Goal: Task Accomplishment & Management: Manage account settings

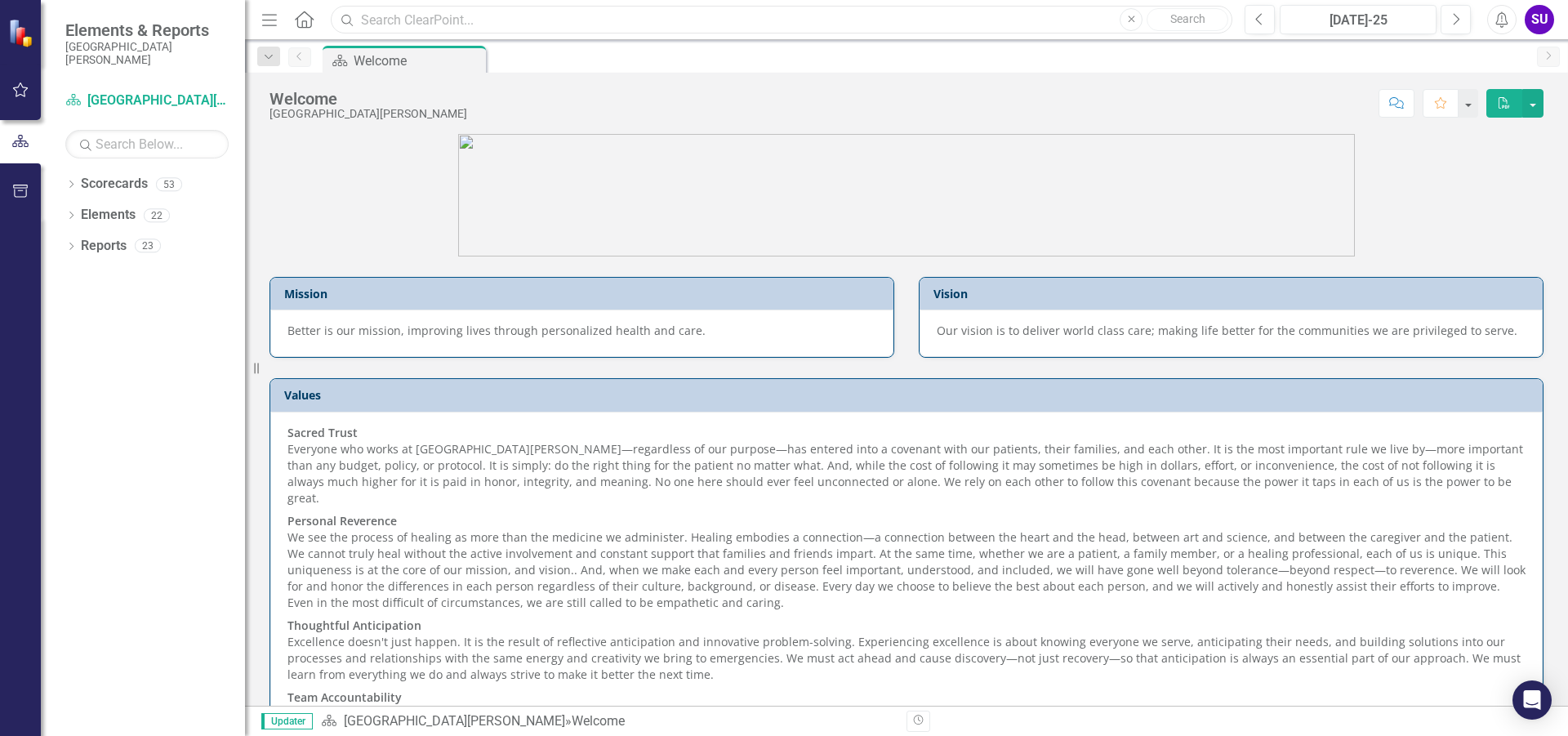
click at [617, 10] on input "text" at bounding box center [782, 20] width 902 height 29
type input "readmissions"
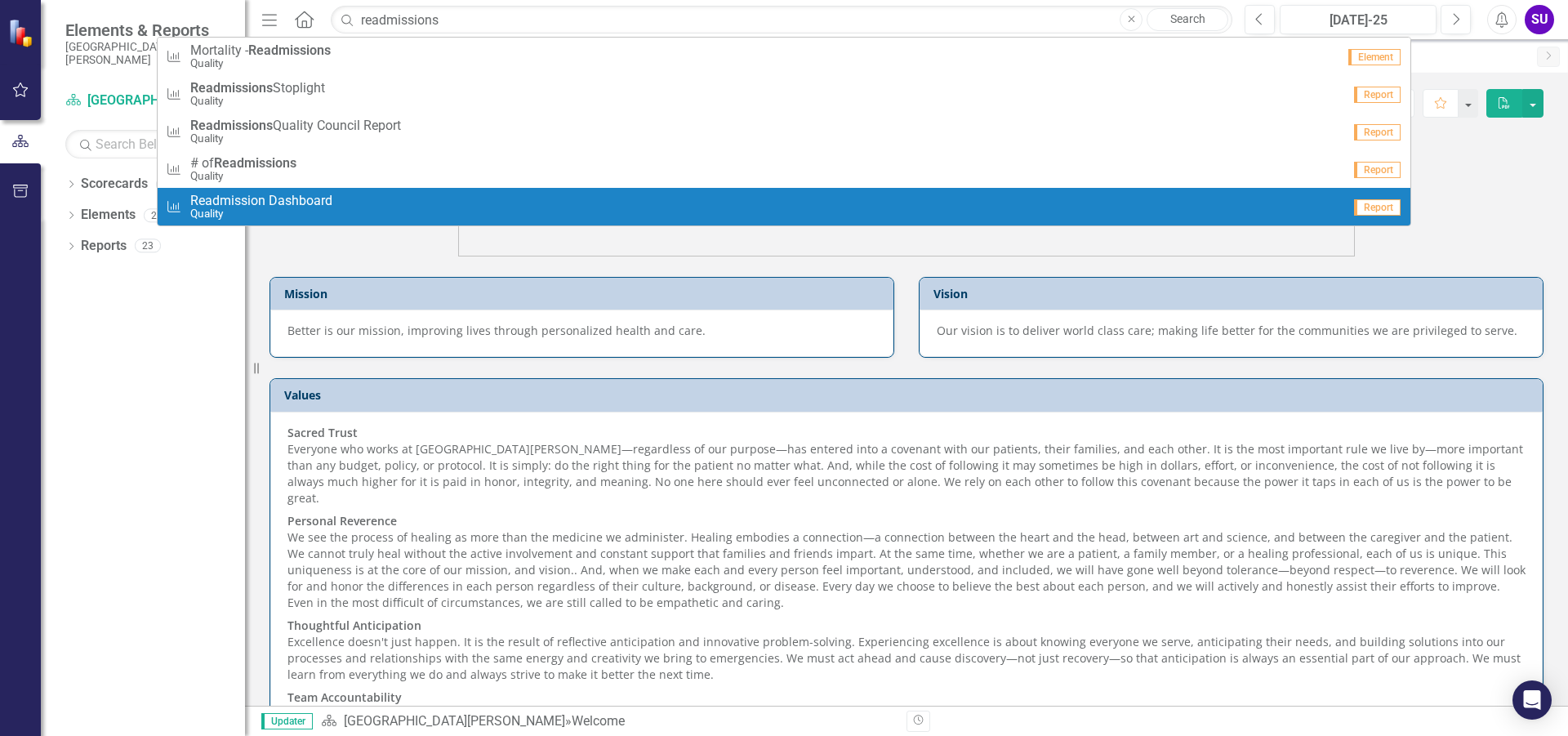
click at [334, 203] on div "Measure Readmission Dashboard Quality" at bounding box center [754, 207] width 1176 height 27
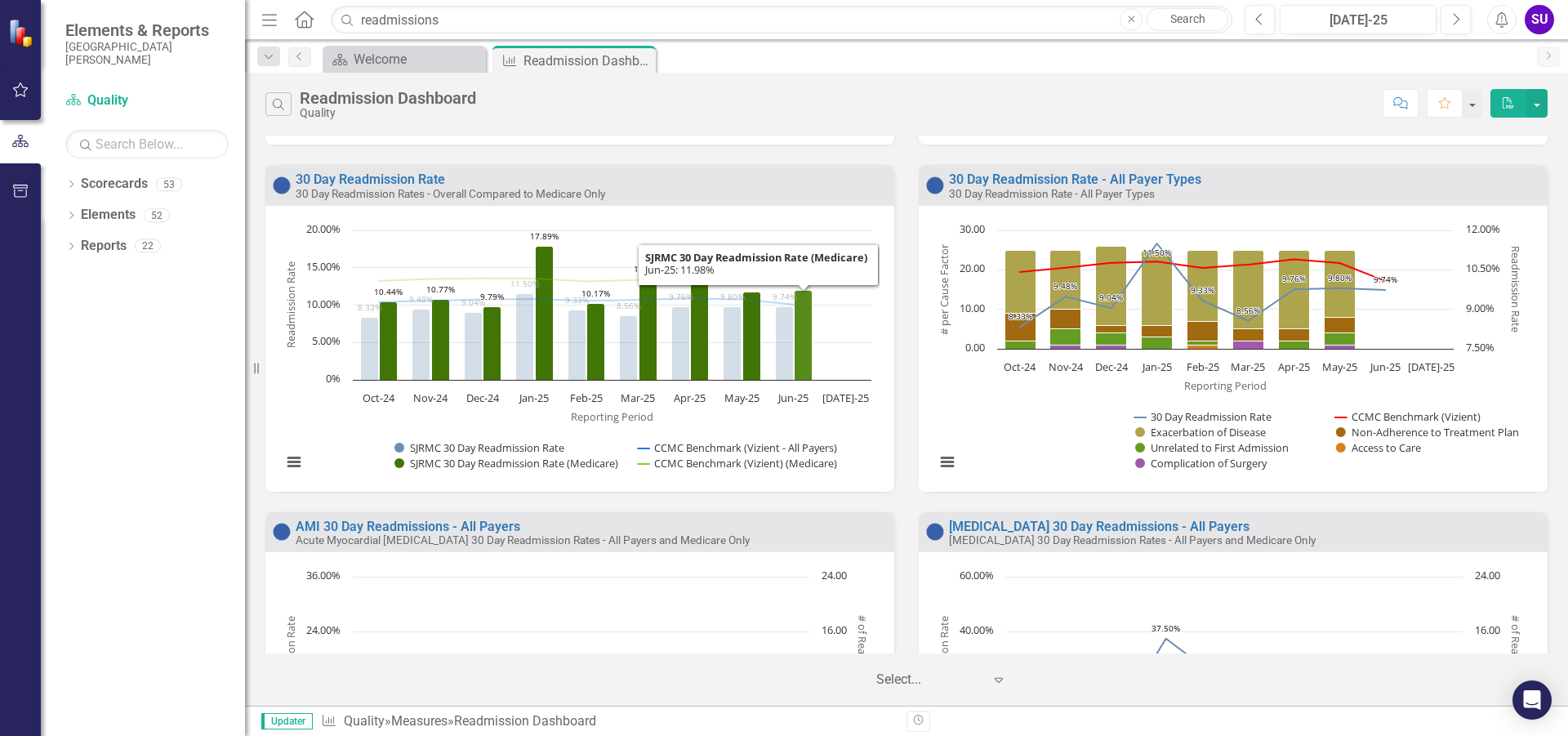
scroll to position [399, 0]
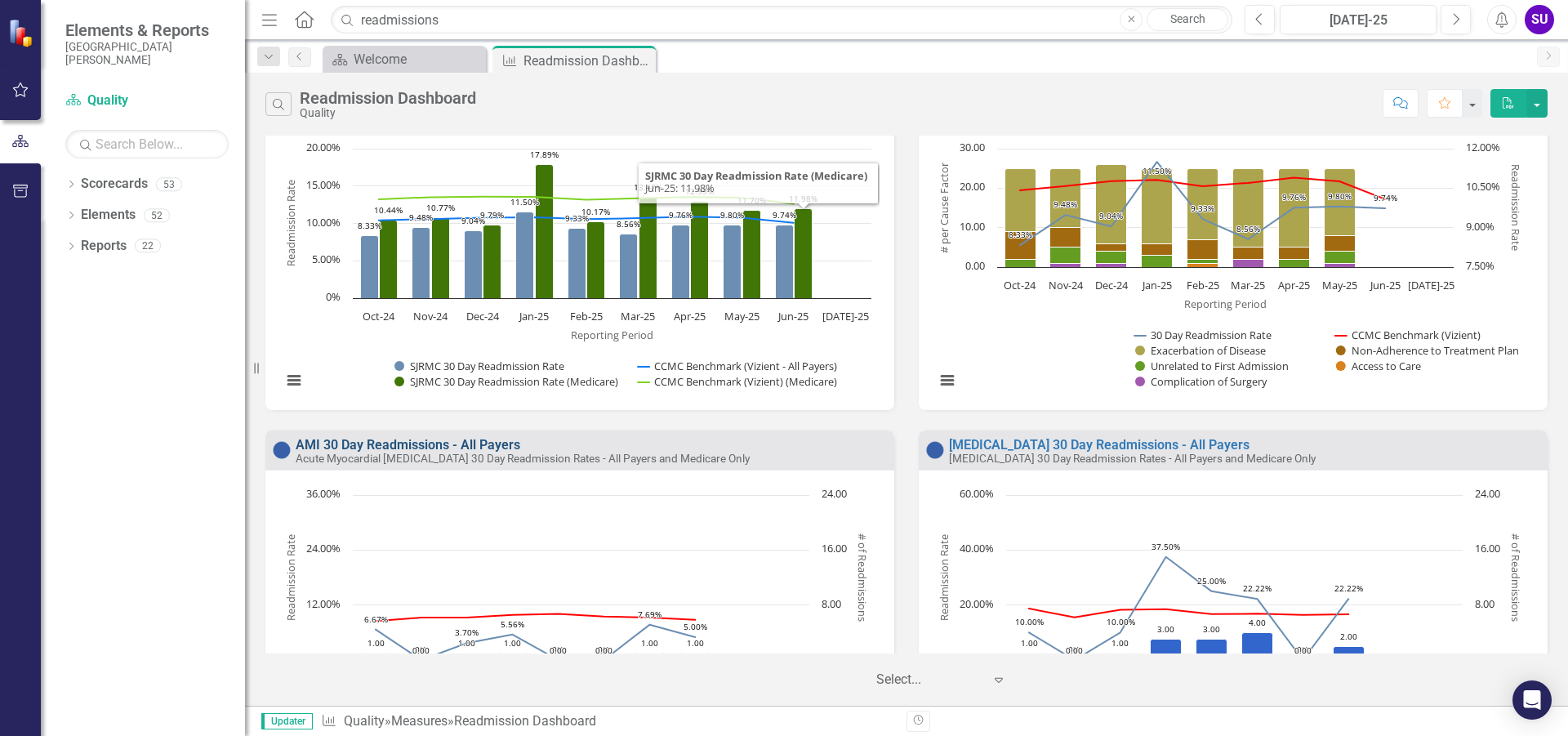
click at [385, 447] on link "AMI 30 Day Readmissions - All Payers" at bounding box center [408, 445] width 224 height 16
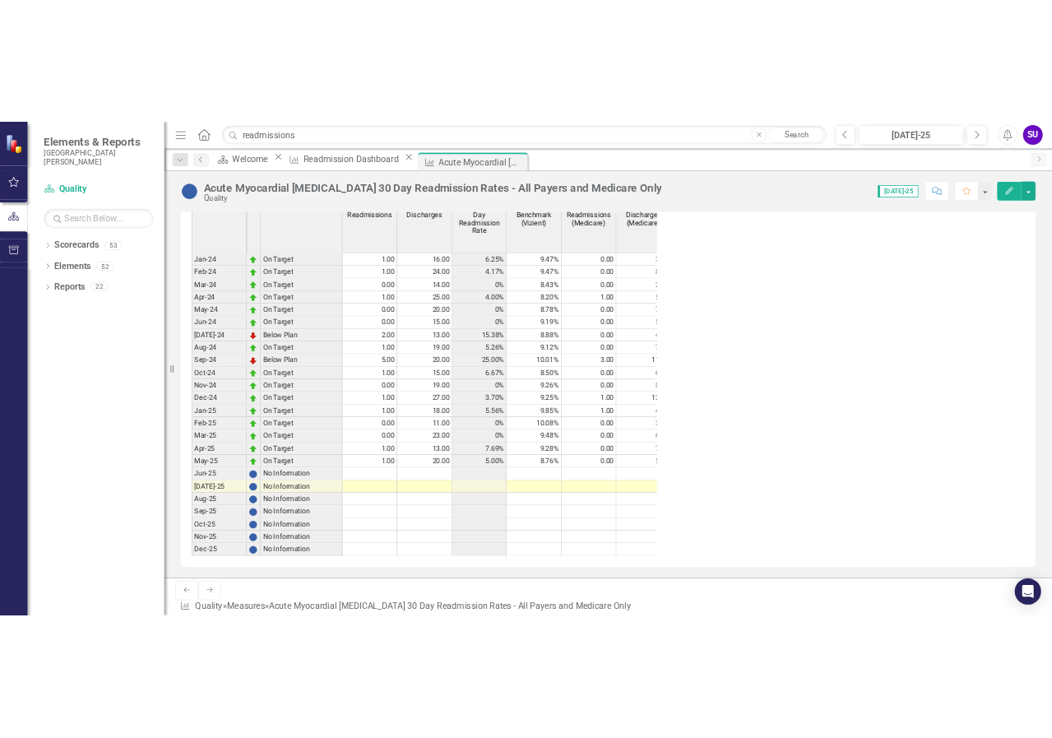
scroll to position [1144, 0]
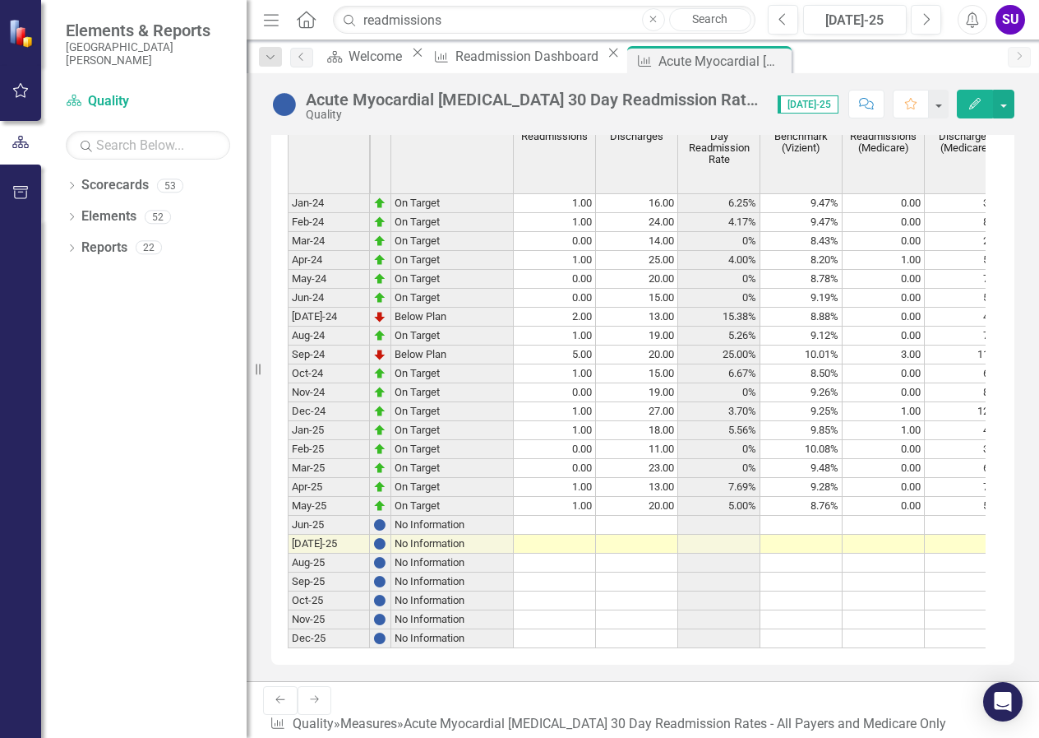
click at [44, 299] on div "Dropdown Scorecards [GEOGRAPHIC_DATA][PERSON_NAME] Admitting / Registration Air…" at bounding box center [144, 455] width 206 height 566
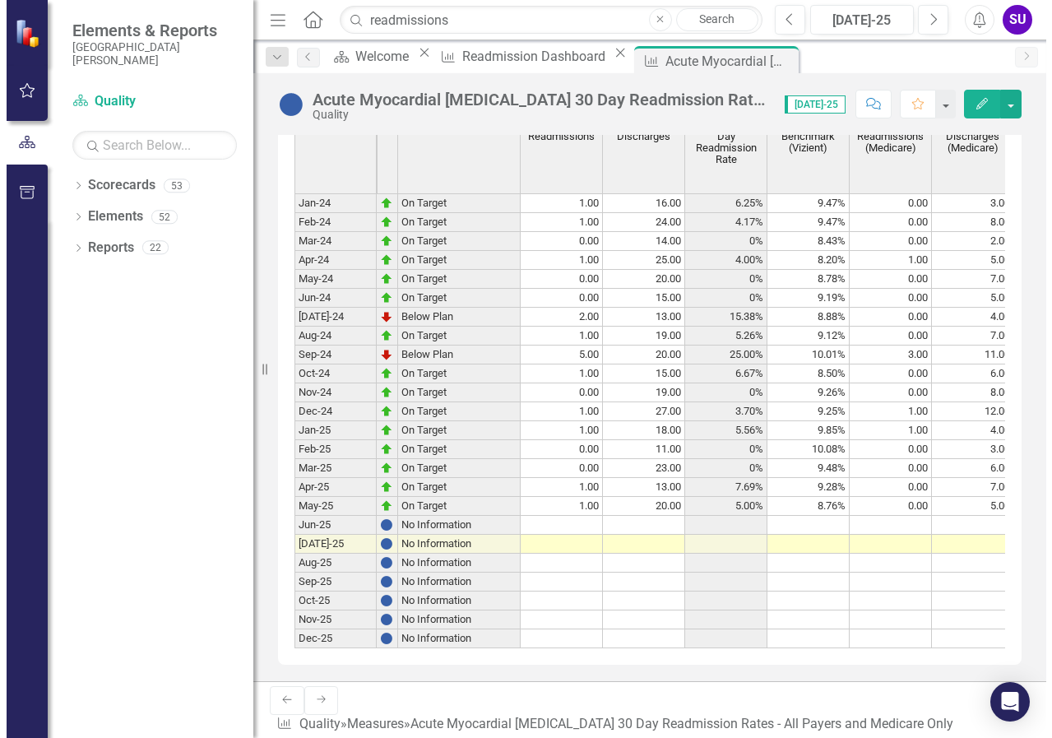
scroll to position [1125, 0]
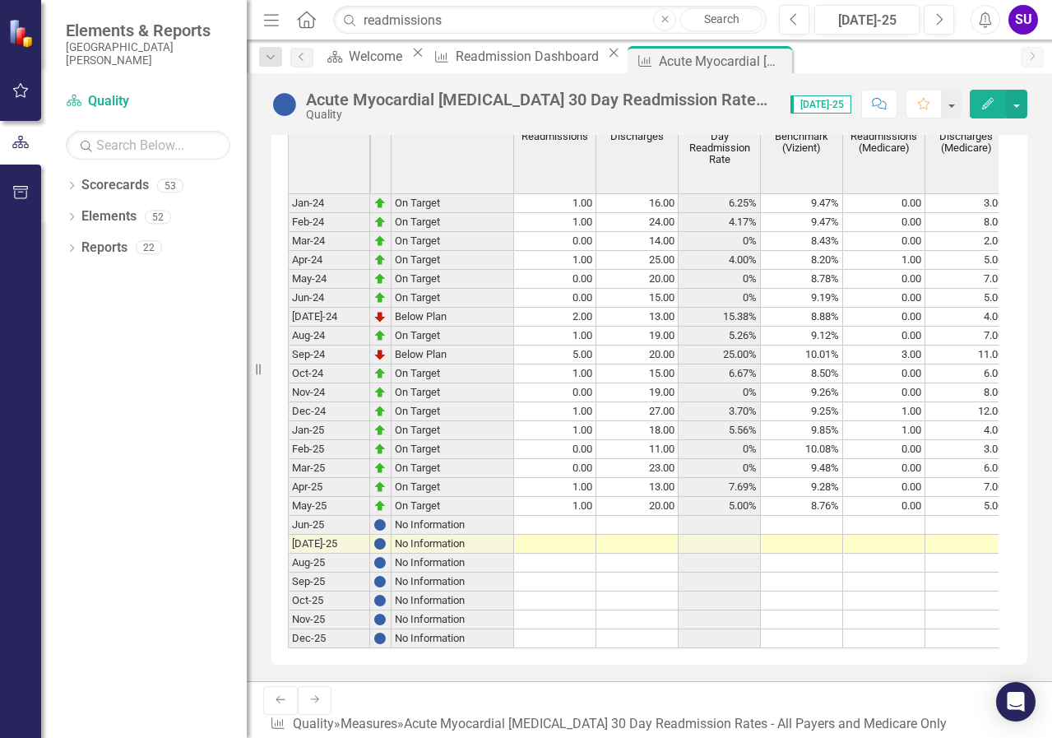
click at [797, 591] on td at bounding box center [802, 581] width 82 height 19
drag, startPoint x: 247, startPoint y: 371, endPoint x: 90, endPoint y: 363, distance: 158.0
click at [90, 363] on div "Elements & Reports [GEOGRAPHIC_DATA][PERSON_NAME] Scorecard Quality Search Drop…" at bounding box center [123, 369] width 247 height 738
drag, startPoint x: 248, startPoint y: 403, endPoint x: 109, endPoint y: 399, distance: 139.0
click at [109, 399] on div "Elements & Reports [GEOGRAPHIC_DATA][PERSON_NAME] Scorecard Quality Search Drop…" at bounding box center [123, 369] width 247 height 738
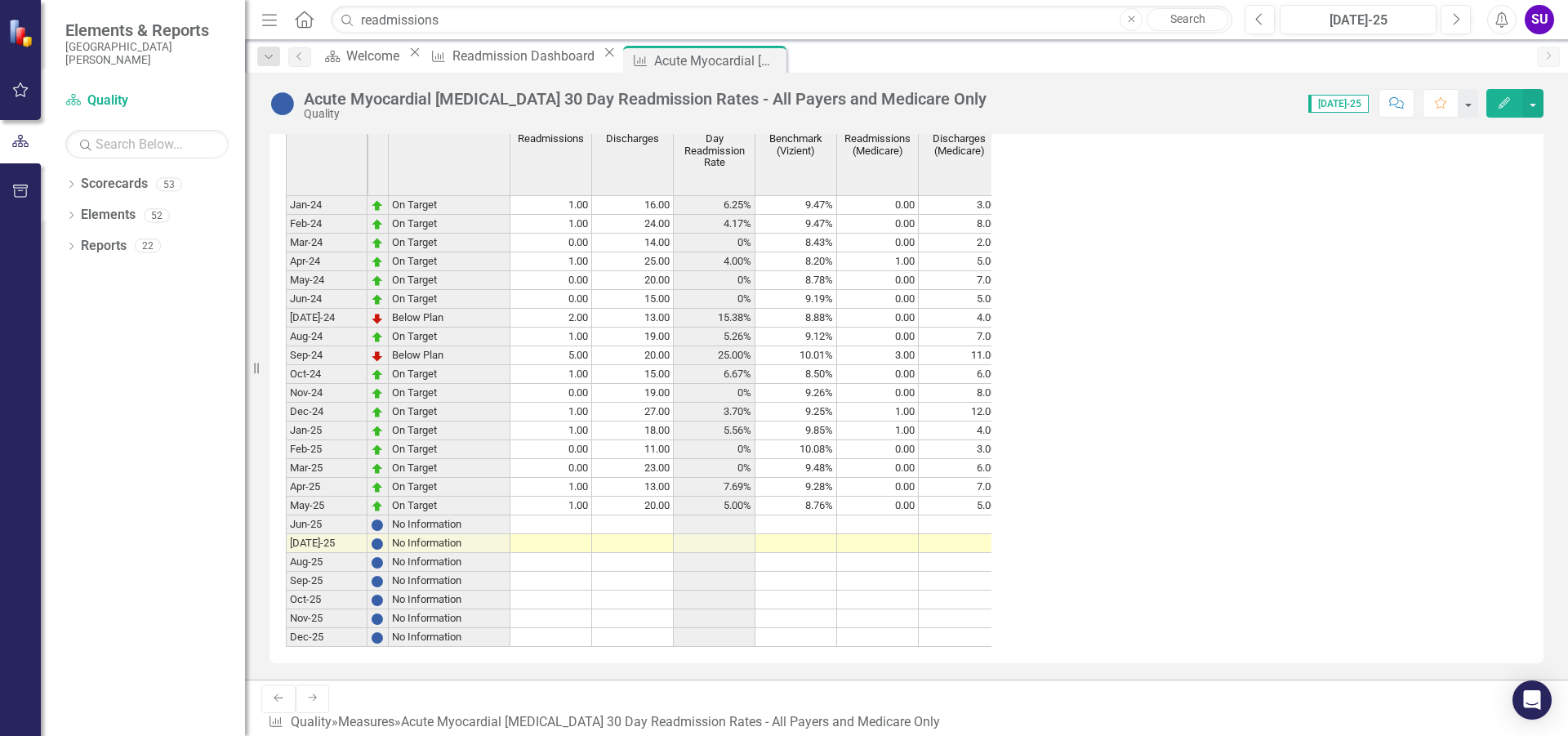
scroll to position [1062, 0]
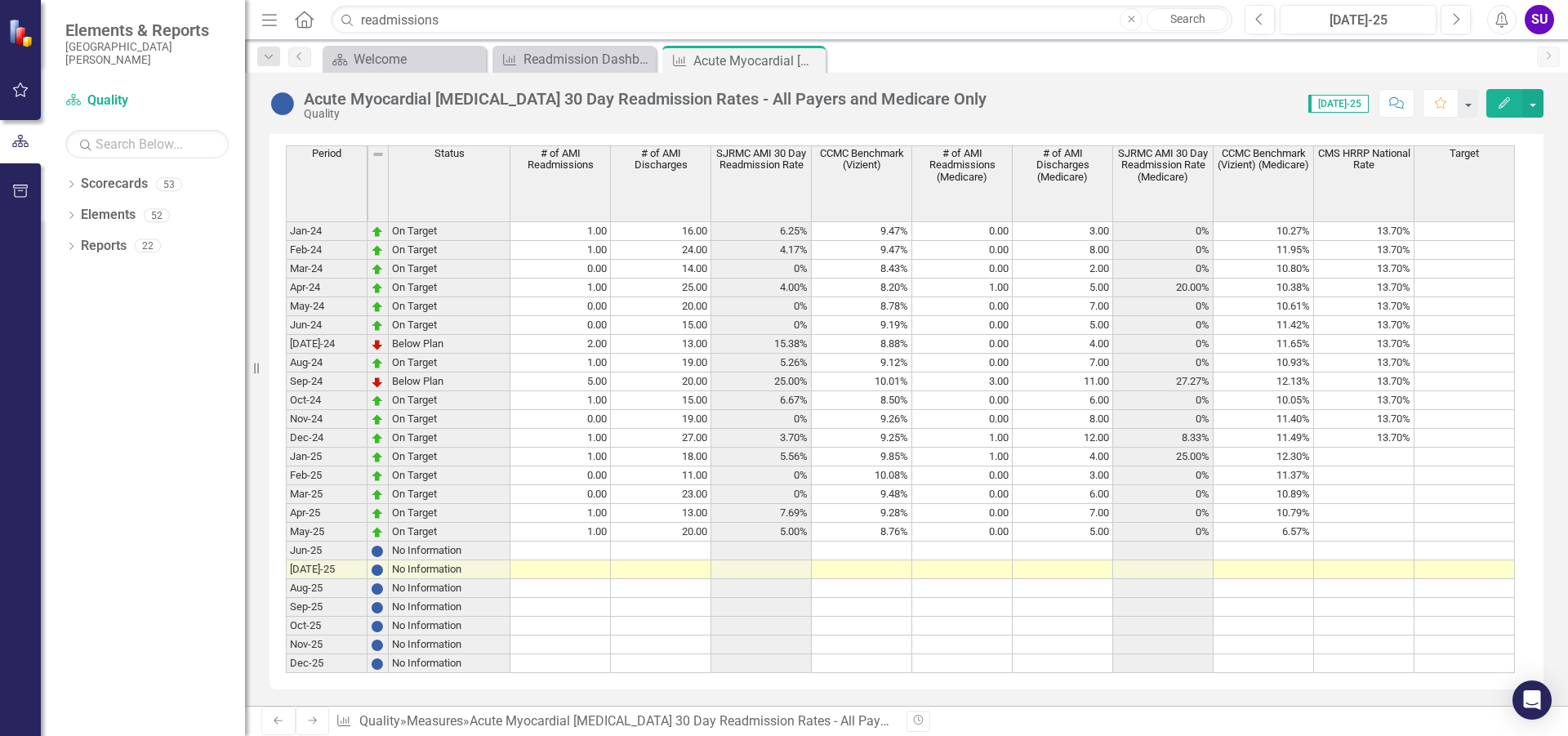
click at [1301, 560] on td at bounding box center [1263, 550] width 100 height 19
drag, startPoint x: 1294, startPoint y: 486, endPoint x: 1298, endPoint y: 478, distance: 8.9
click at [1296, 448] on td "11.49%" at bounding box center [1263, 438] width 100 height 19
click at [1282, 467] on td "12.30%" at bounding box center [1263, 457] width 100 height 19
click at [1281, 467] on td "12.30%" at bounding box center [1263, 457] width 100 height 19
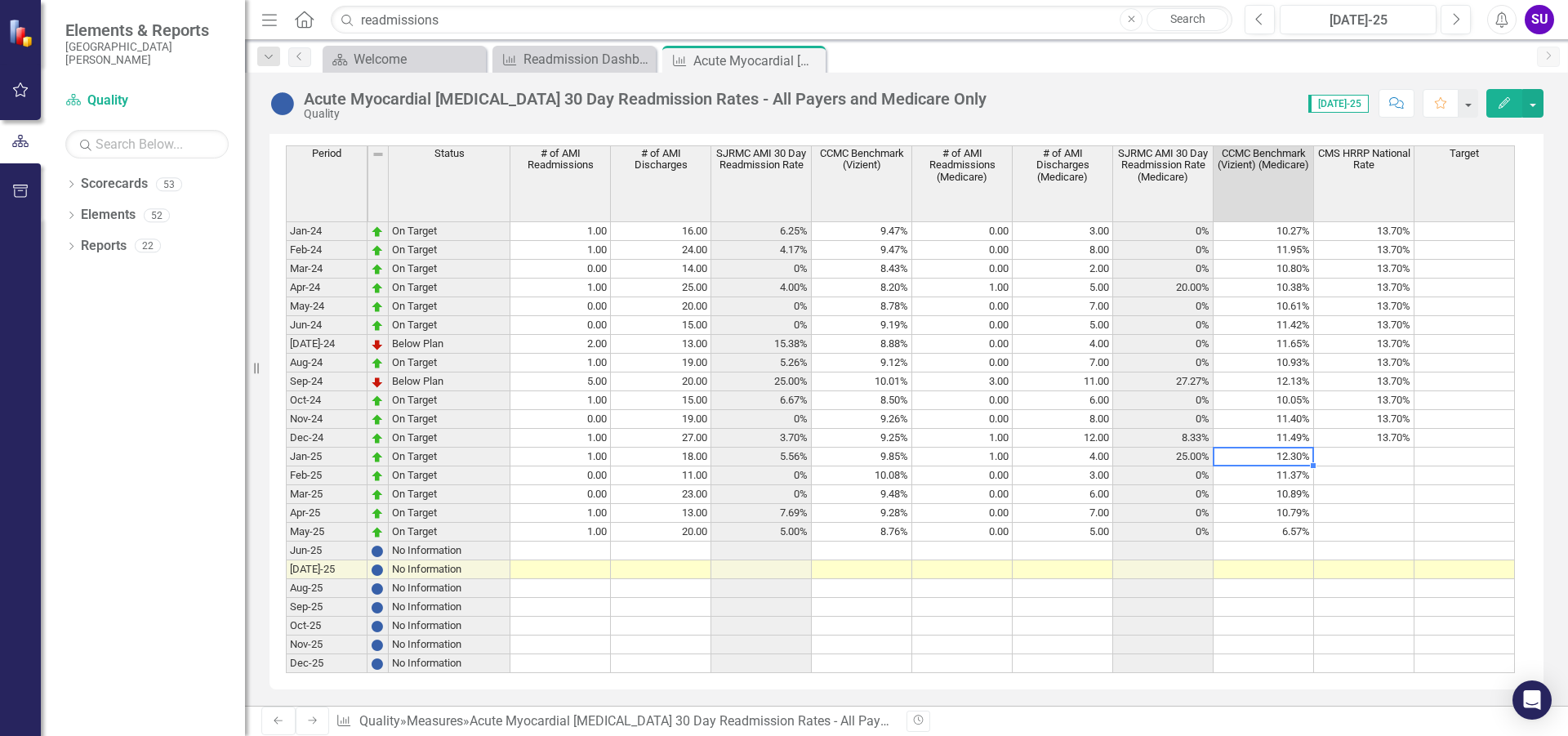
click at [1284, 560] on td at bounding box center [1263, 550] width 100 height 19
click at [286, 585] on div "Period Status # of AMI Readmissions # of AMI Discharges SJRMC AMI 30 Day Readmi…" at bounding box center [286, 408] width 0 height 527
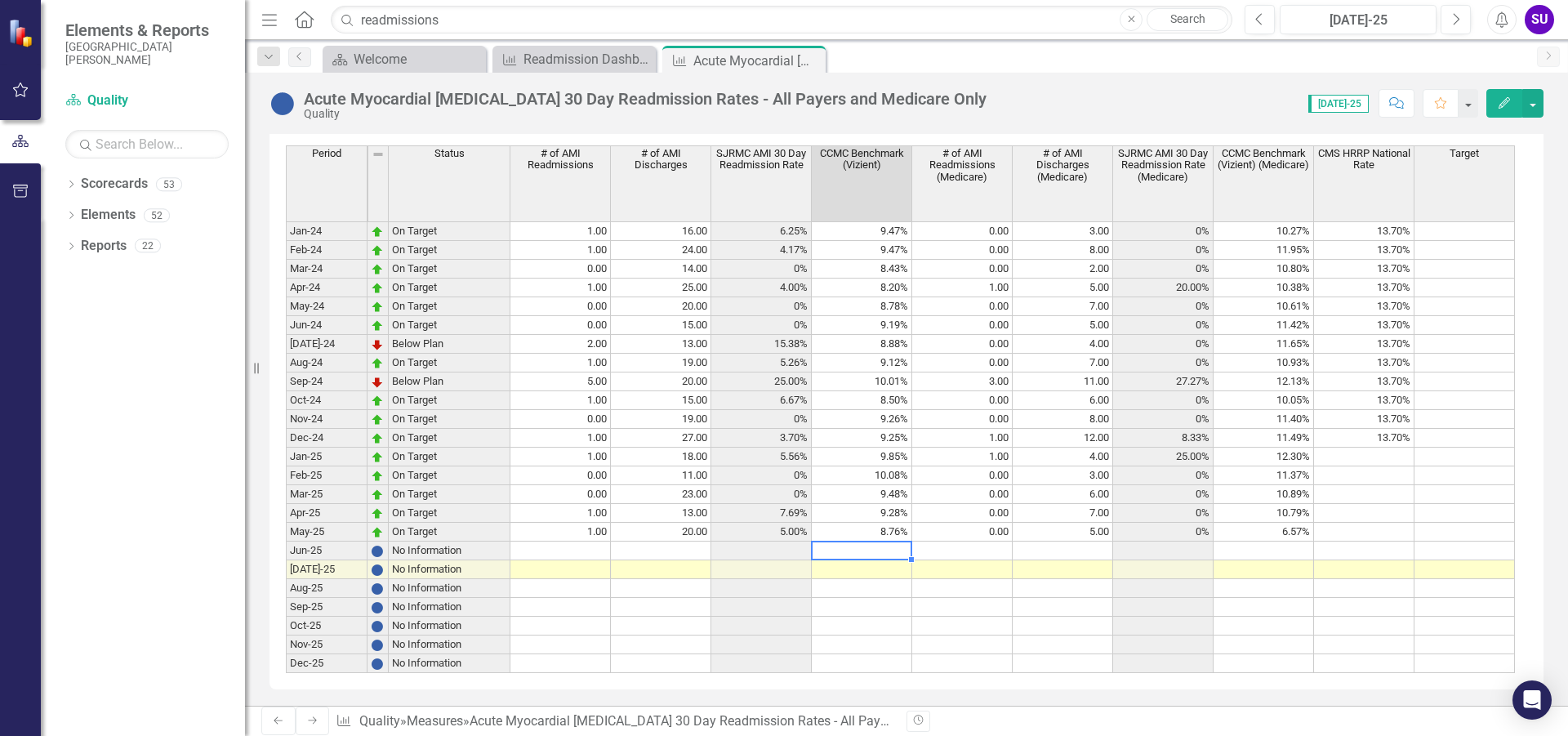
click at [898, 560] on td at bounding box center [861, 550] width 100 height 19
click at [894, 467] on td "9.85%" at bounding box center [861, 457] width 100 height 19
click at [896, 467] on td "9.85%" at bounding box center [861, 457] width 100 height 19
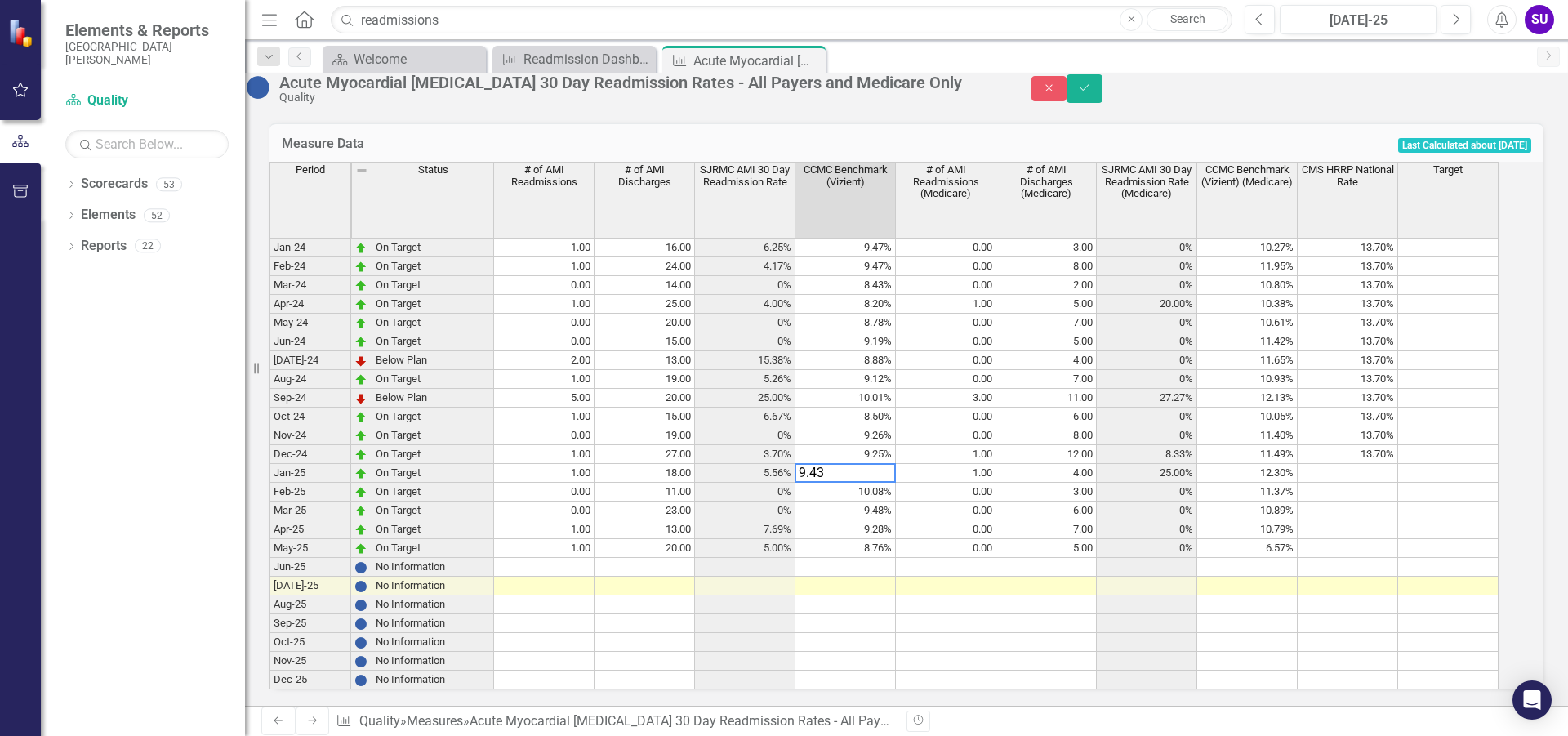
click at [889, 502] on td "10.08%" at bounding box center [845, 492] width 100 height 19
click at [891, 502] on td "10.08%" at bounding box center [845, 492] width 100 height 19
type textarea "1"
click at [875, 520] on td "9.48%" at bounding box center [845, 511] width 100 height 19
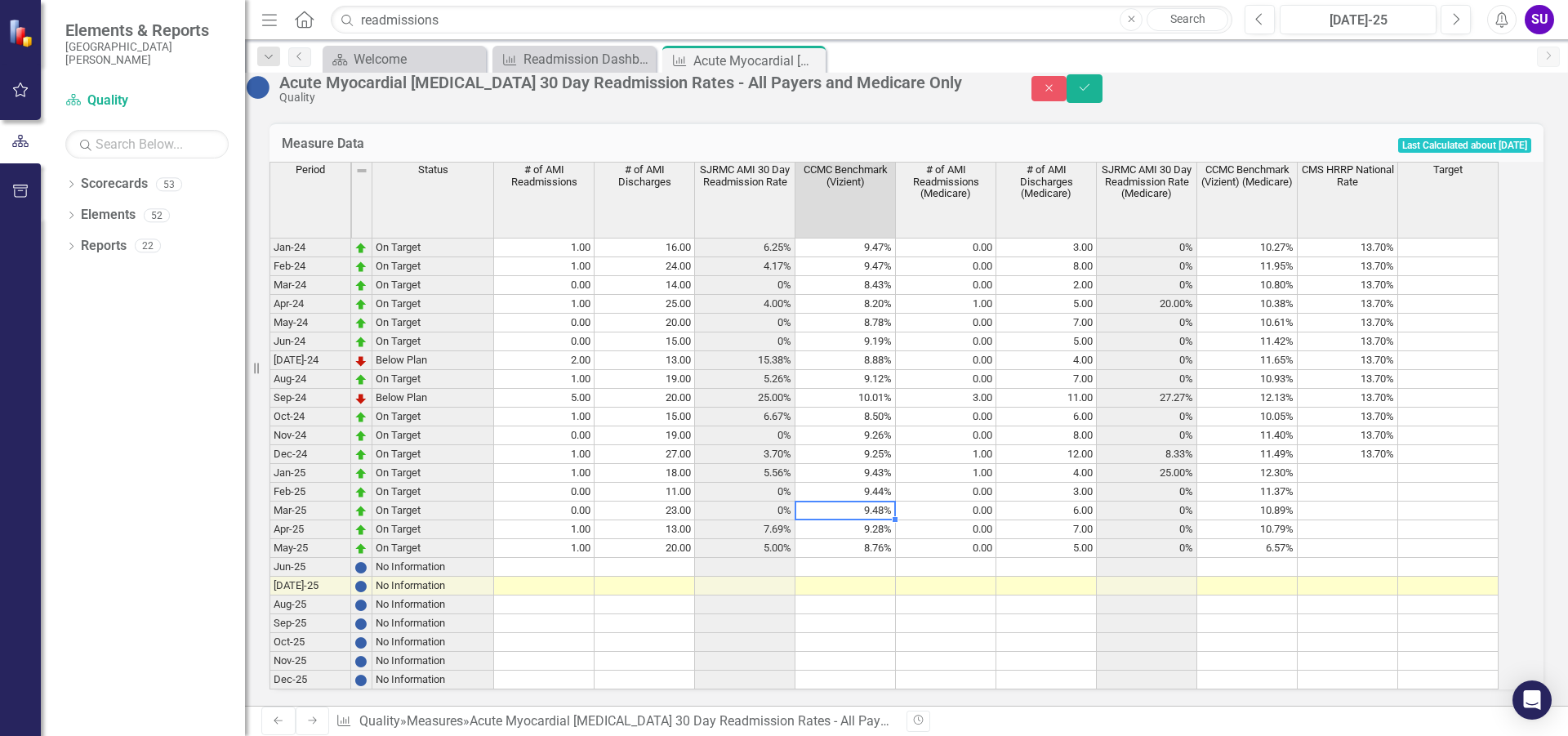
click at [889, 520] on td "9.48%" at bounding box center [845, 511] width 100 height 19
type textarea "9"
click at [895, 539] on td "9.28%" at bounding box center [845, 529] width 100 height 19
click at [885, 539] on td "9.28%" at bounding box center [845, 529] width 100 height 19
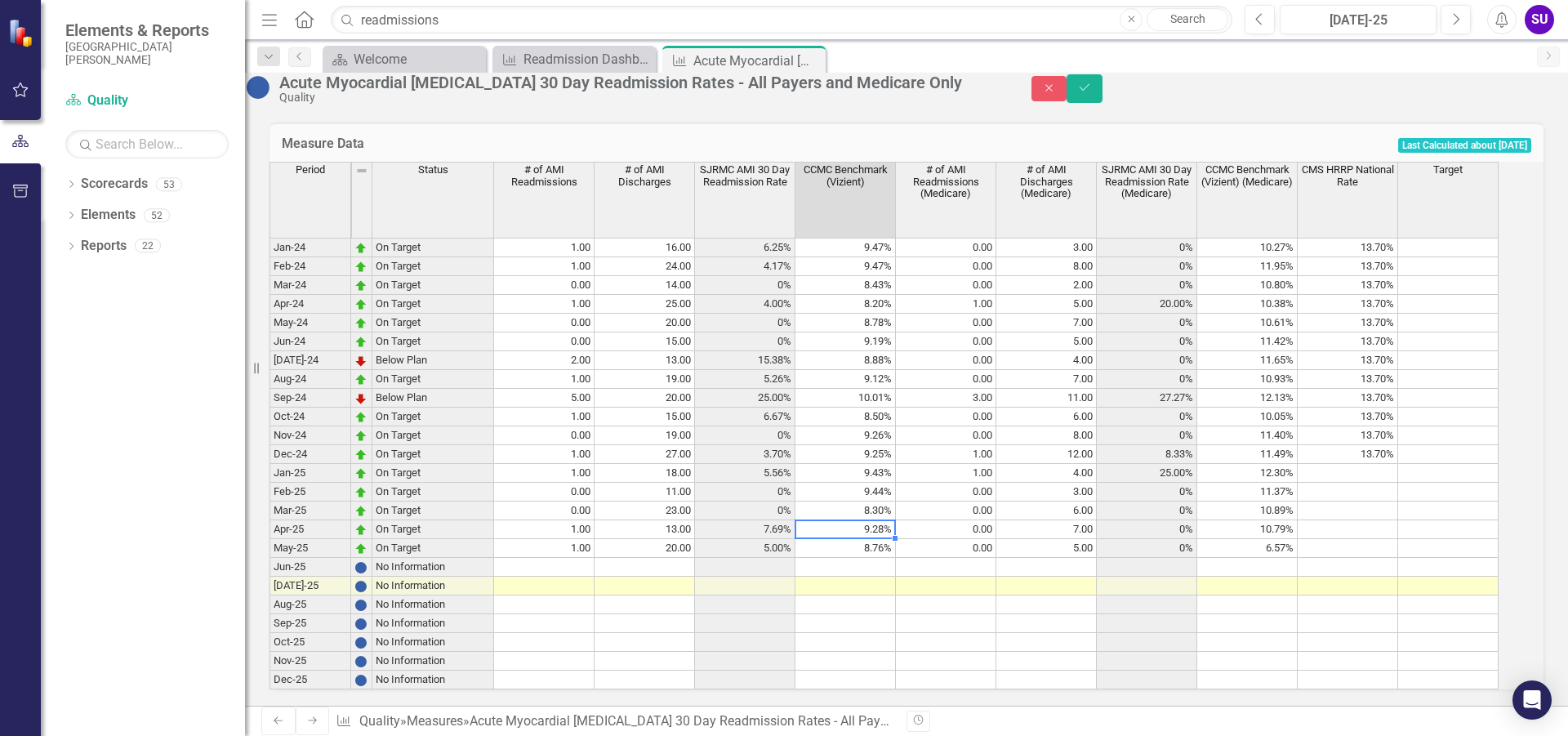
click at [885, 539] on td "9.28%" at bounding box center [845, 529] width 100 height 19
type textarea "9"
click at [885, 558] on td "8.76%" at bounding box center [845, 548] width 100 height 19
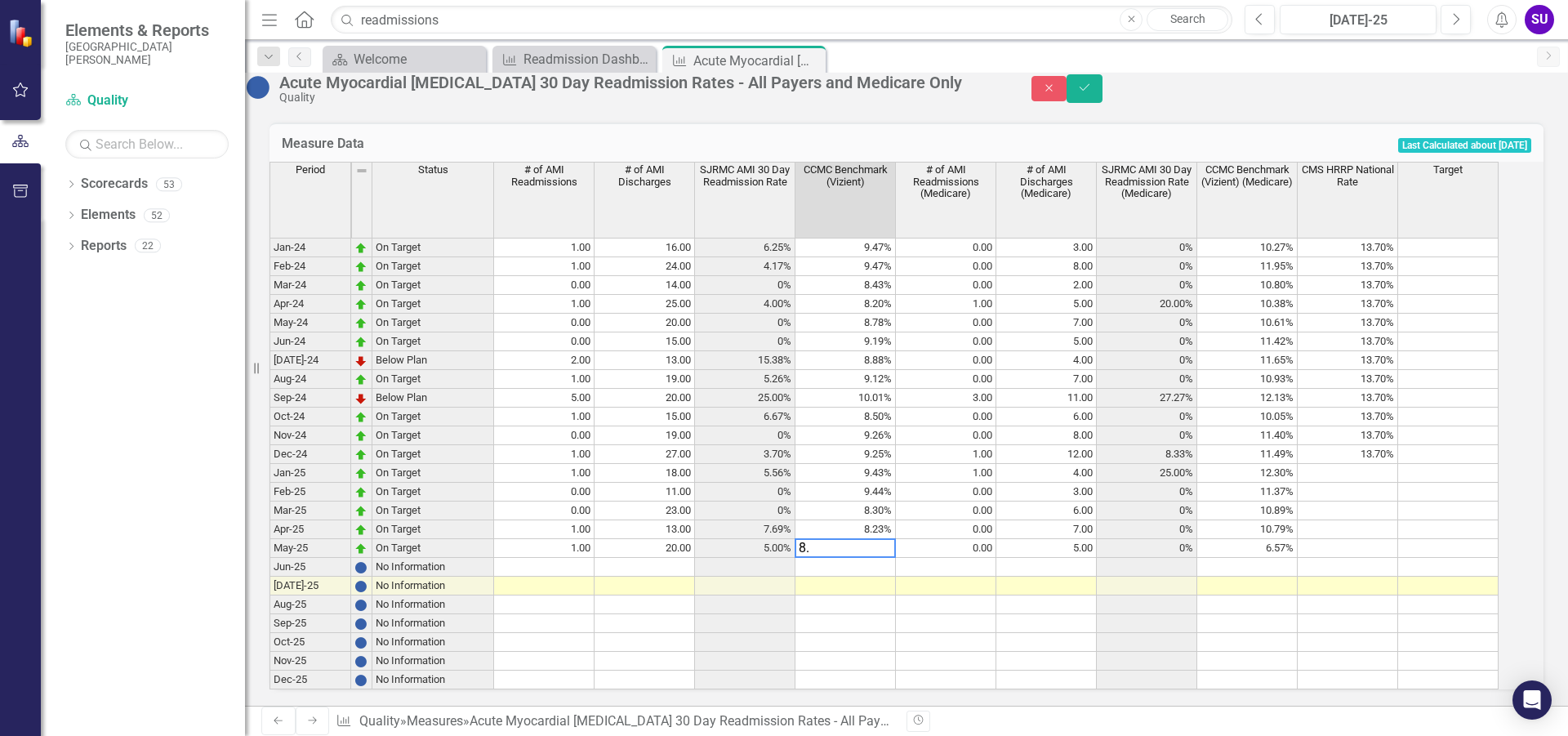
type textarea "8"
click at [885, 577] on td at bounding box center [845, 567] width 100 height 19
type textarea "9.12"
click at [979, 577] on td at bounding box center [945, 567] width 100 height 19
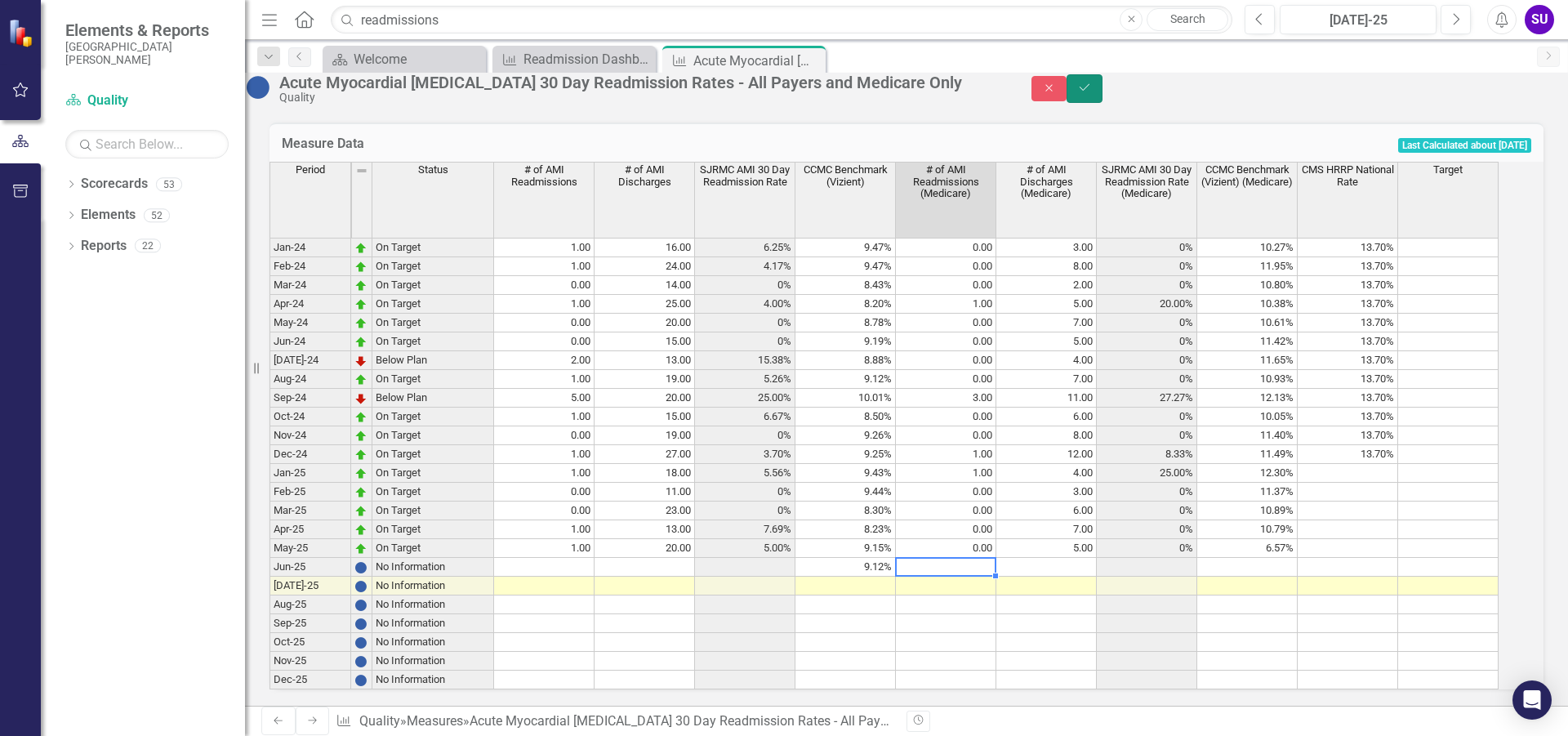
click at [1091, 93] on icon "Save" at bounding box center [1084, 87] width 15 height 12
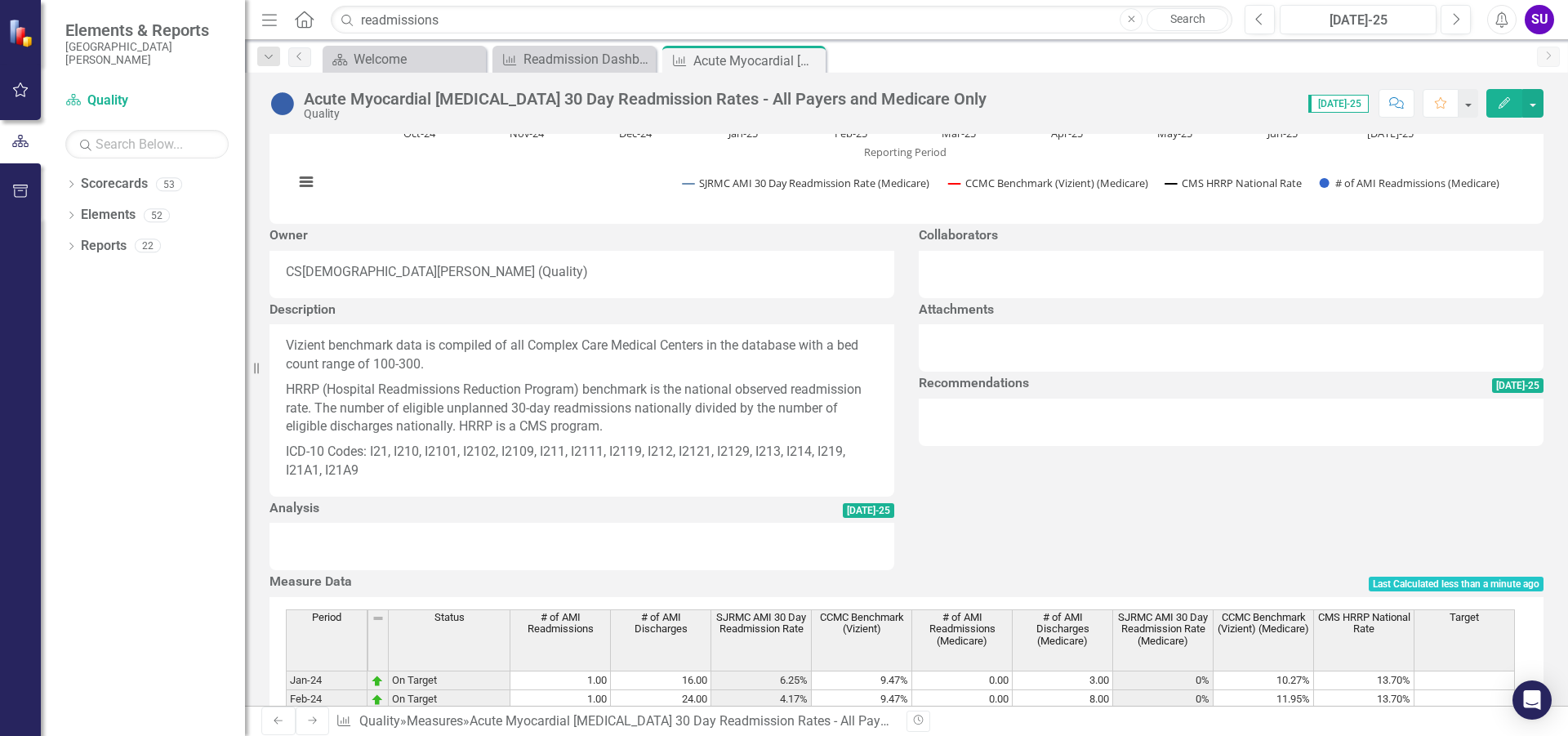
scroll to position [980, 0]
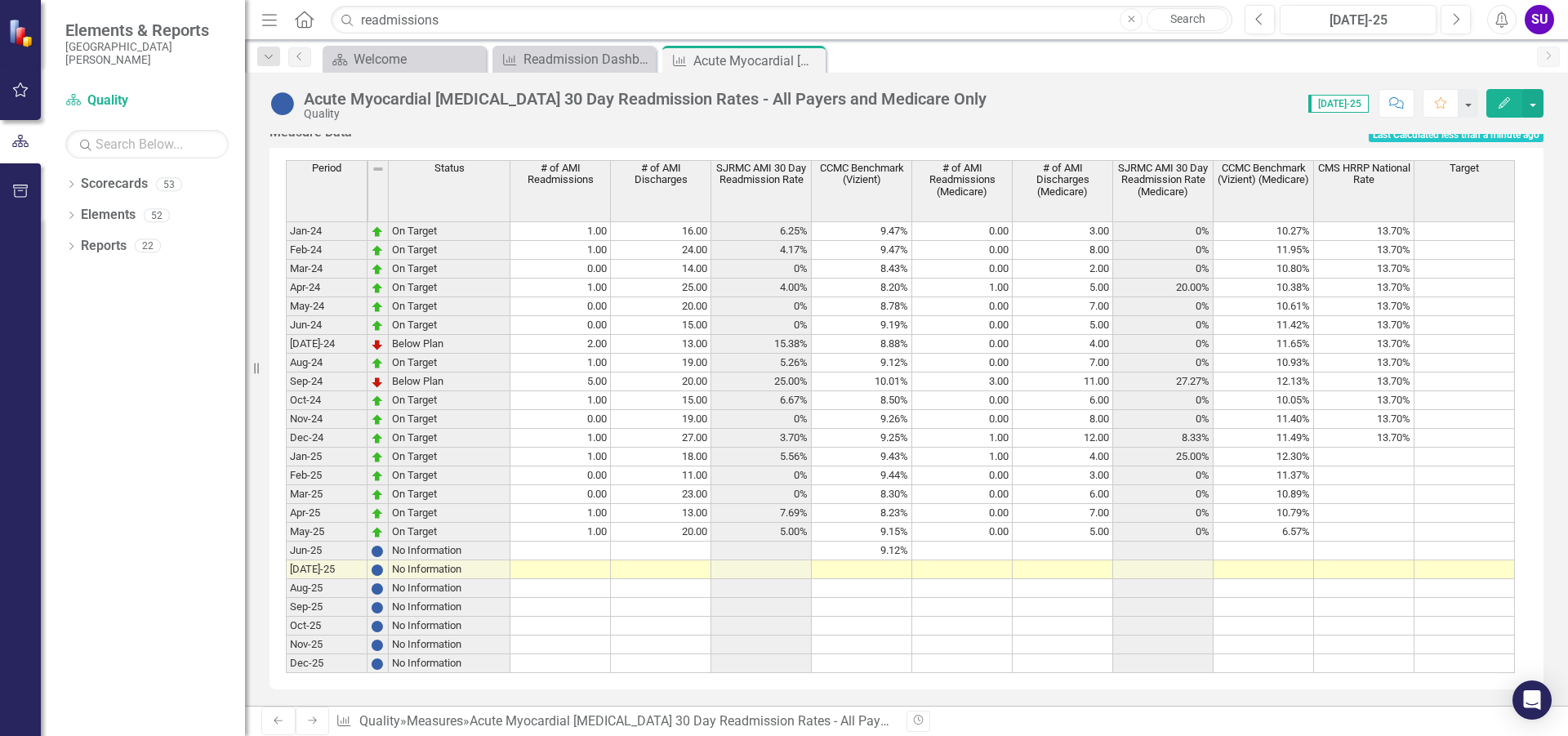
click at [1310, 541] on td "6.57%" at bounding box center [1263, 531] width 100 height 19
click at [1232, 372] on td "10.93%" at bounding box center [1263, 363] width 100 height 19
click at [1284, 467] on td "12.30%" at bounding box center [1263, 457] width 100 height 19
click at [1285, 467] on td "12.30%" at bounding box center [1263, 457] width 100 height 19
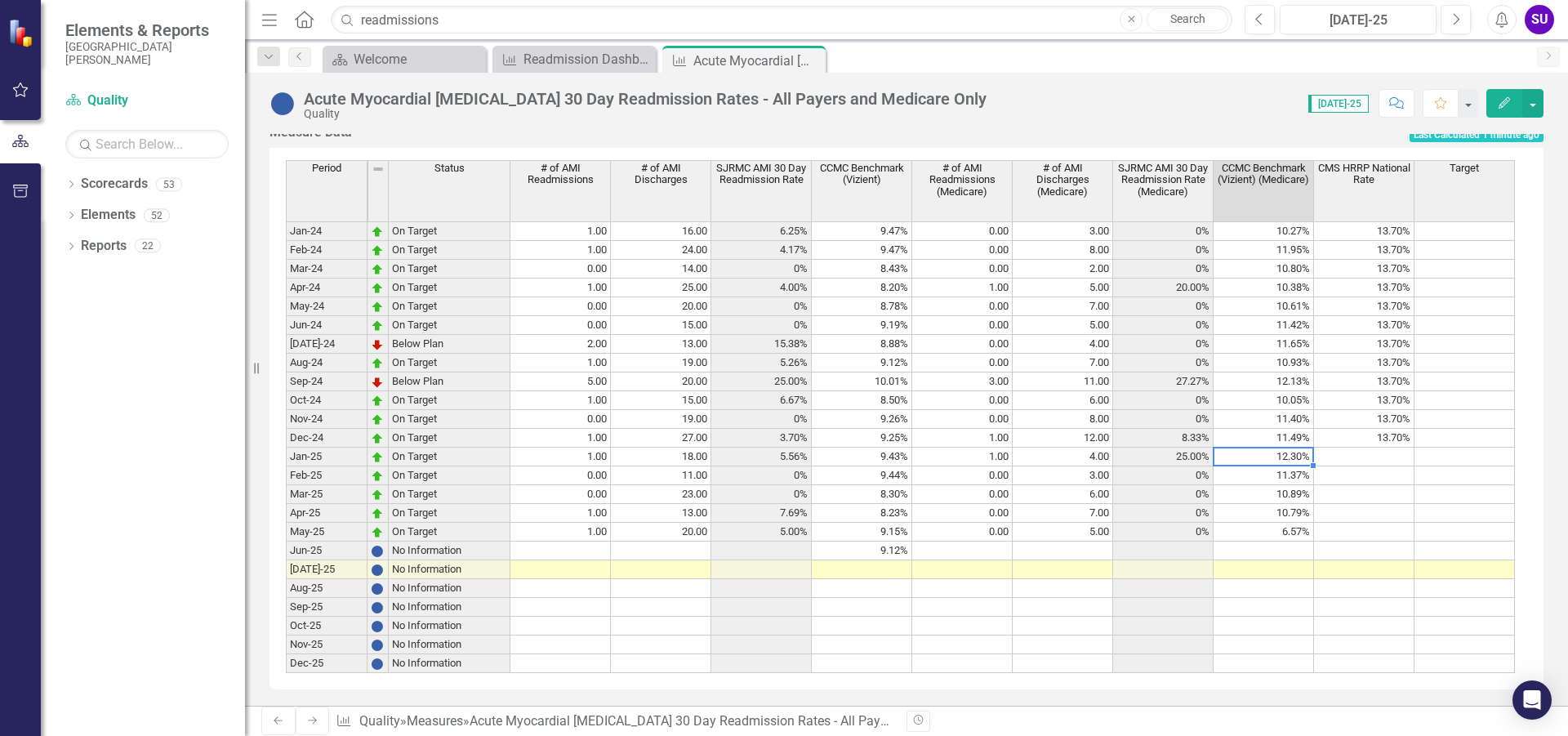
click at [1285, 467] on td "12.30%" at bounding box center [1263, 457] width 100 height 19
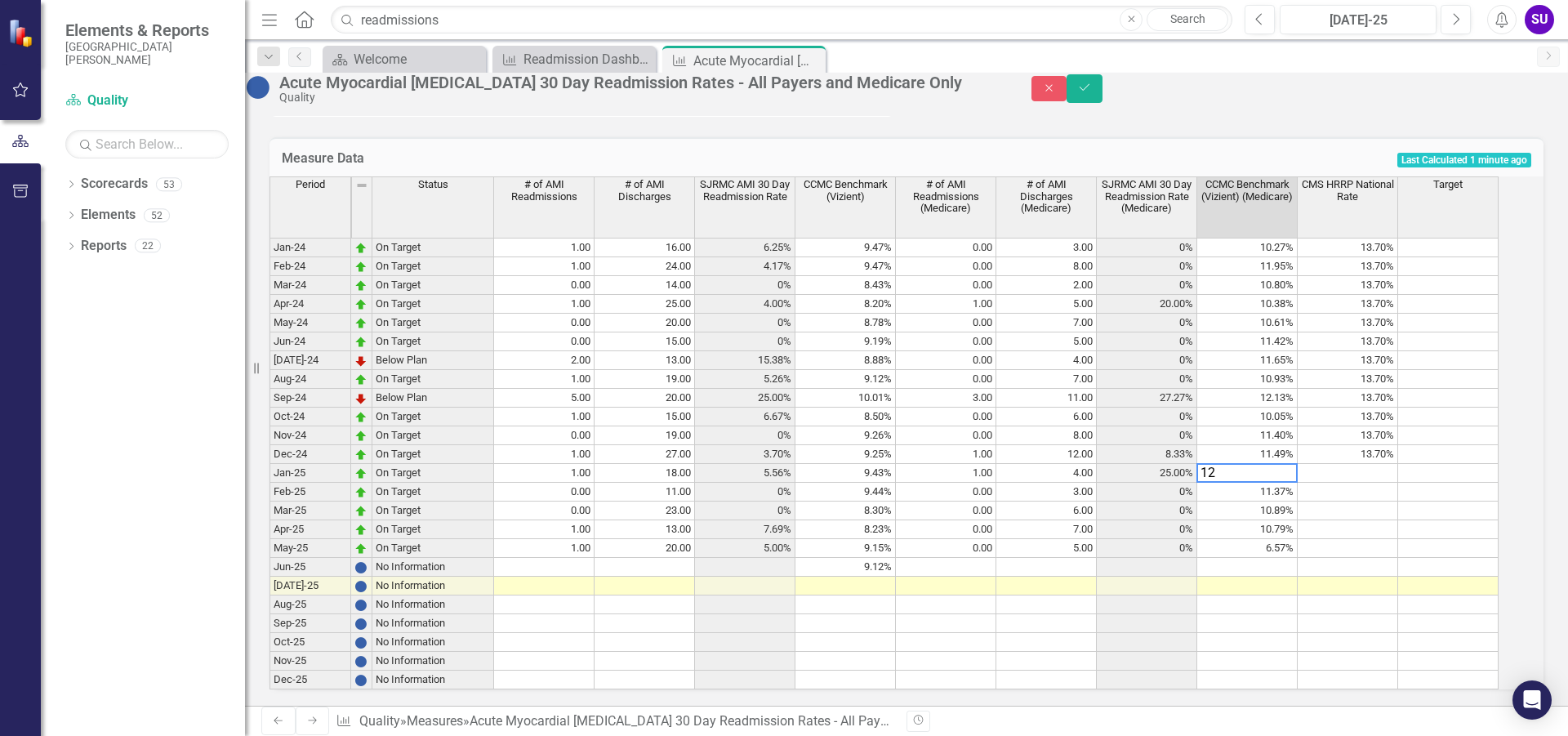
type textarea "1"
click at [1277, 502] on td "11.37%" at bounding box center [1246, 492] width 100 height 19
click at [1279, 520] on td "10.89%" at bounding box center [1246, 511] width 100 height 19
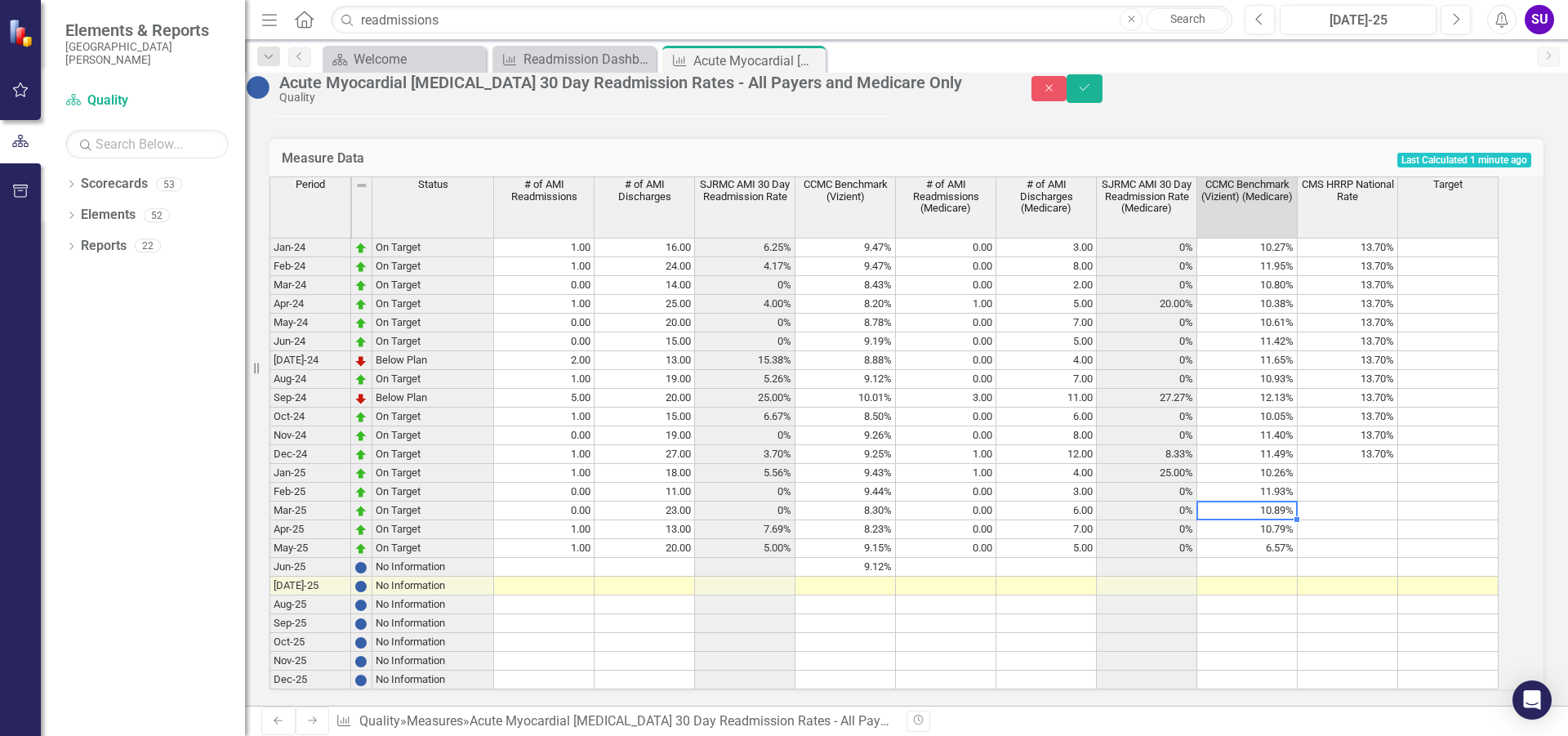
click at [1279, 520] on td "10.89%" at bounding box center [1246, 511] width 100 height 19
click at [1276, 539] on td "10.79%" at bounding box center [1246, 529] width 100 height 19
click at [1267, 558] on td "6.57%" at bounding box center [1246, 548] width 100 height 19
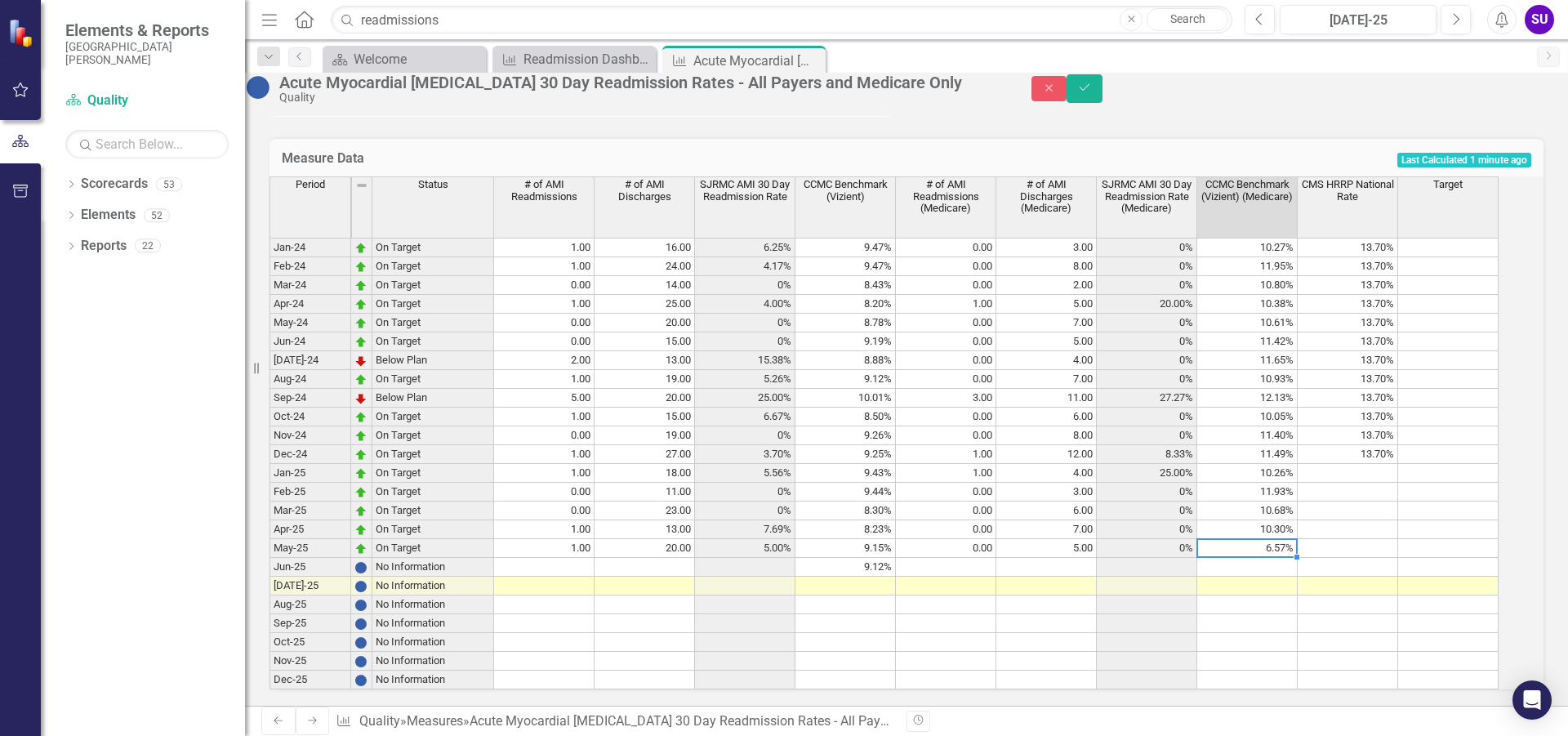
click at [1267, 558] on td "6.57%" at bounding box center [1246, 548] width 100 height 19
type textarea "6"
click at [1283, 577] on td at bounding box center [1246, 567] width 100 height 19
click at [1298, 577] on textarea "11.35" at bounding box center [1247, 567] width 101 height 20
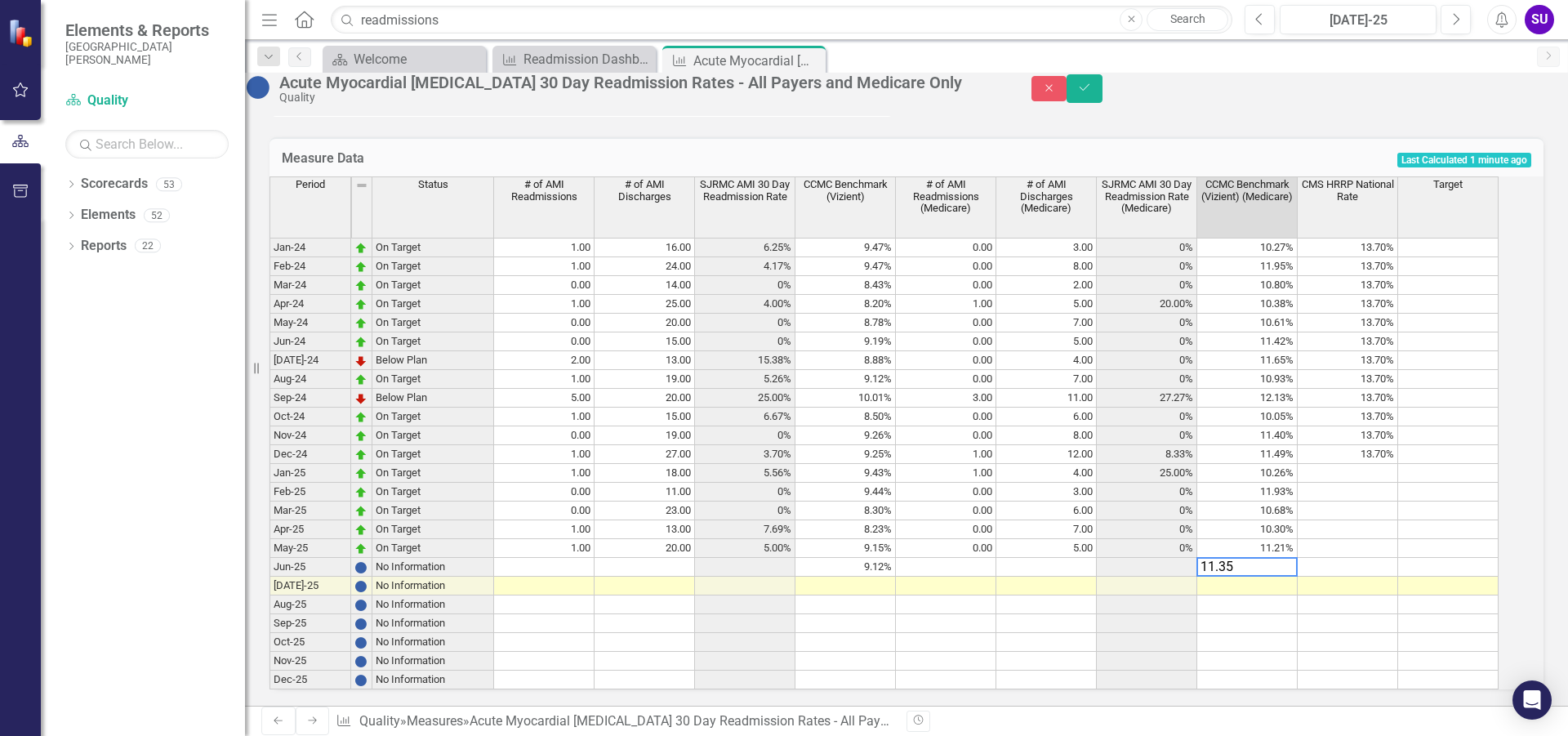
type textarea "11.35"
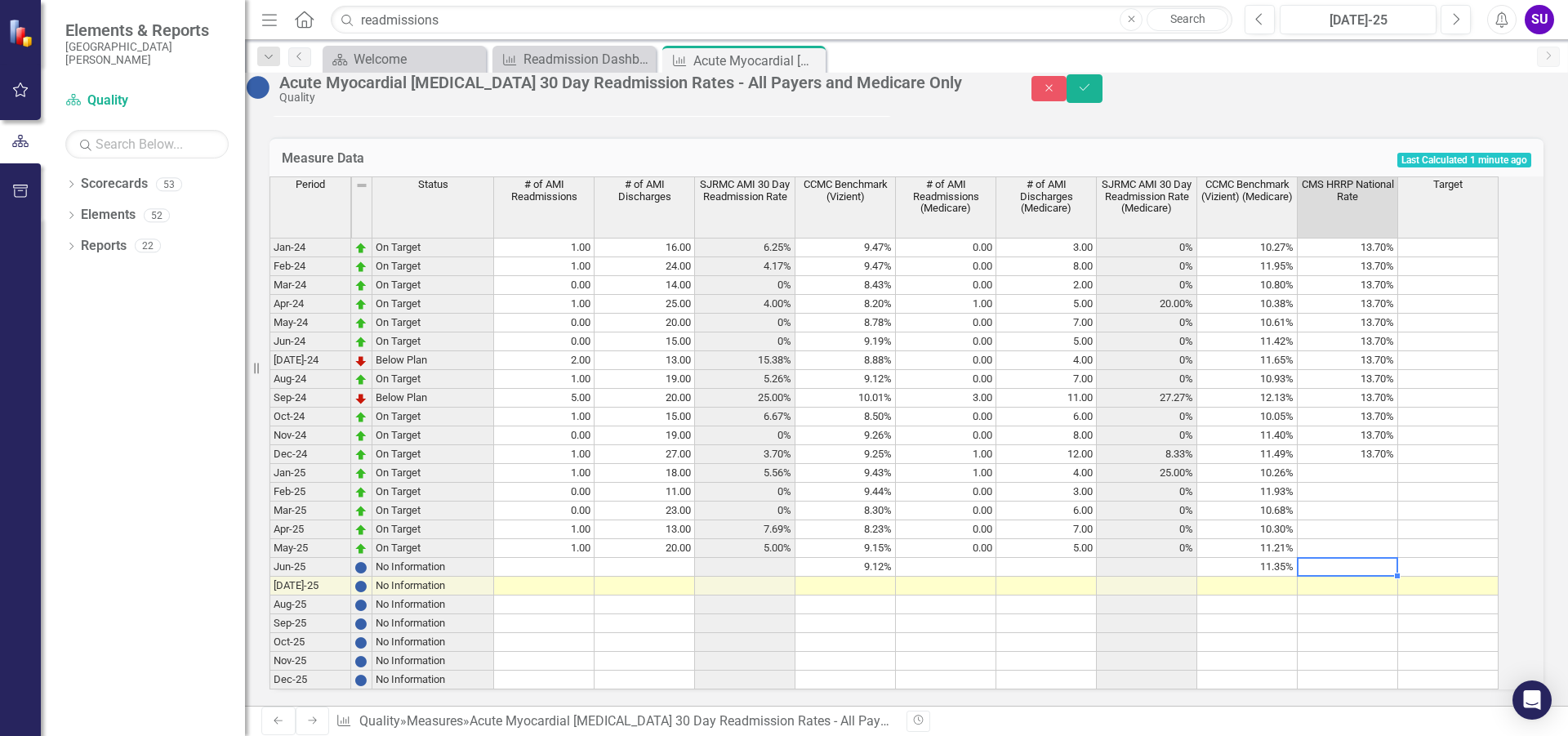
click at [1337, 577] on td at bounding box center [1348, 567] width 100 height 19
click at [1102, 94] on button "Save" at bounding box center [1084, 88] width 36 height 29
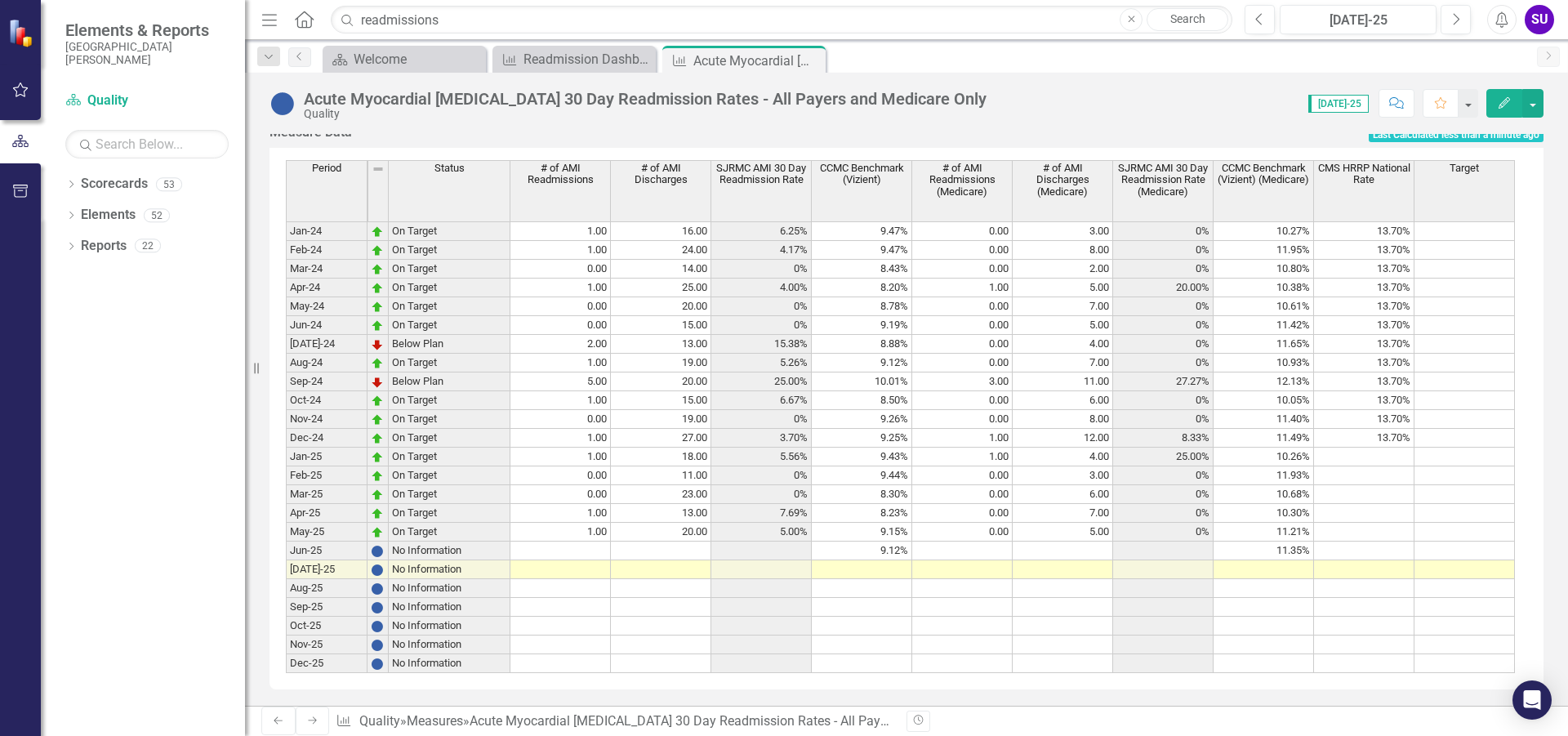
scroll to position [1097, 0]
click at [1031, 107] on div "Score: N/A [DATE]-25 Completed Comment Favorite Edit" at bounding box center [1269, 103] width 549 height 28
click at [564, 62] on div "Readmission Dashboard" at bounding box center [577, 59] width 108 height 21
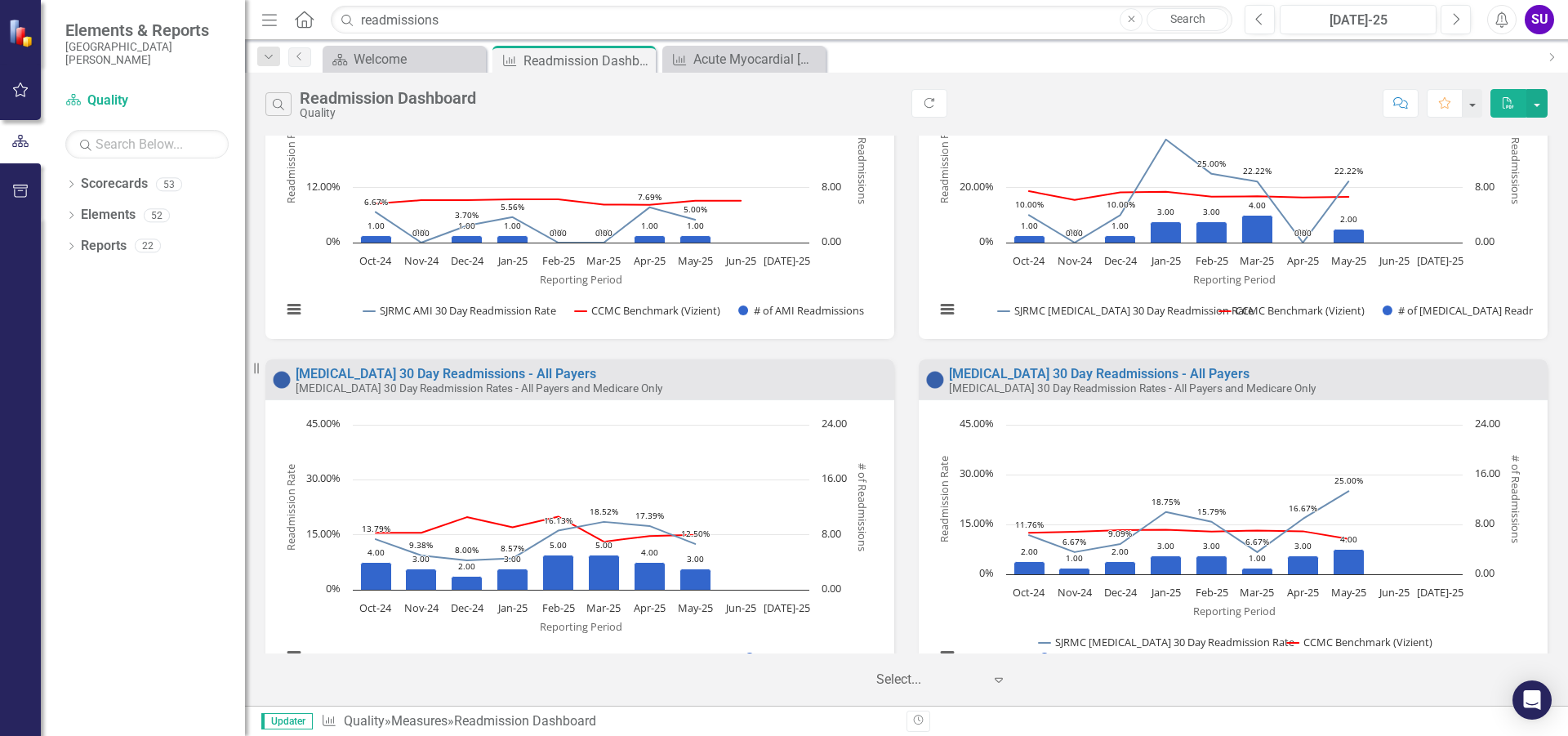
scroll to position [572, 0]
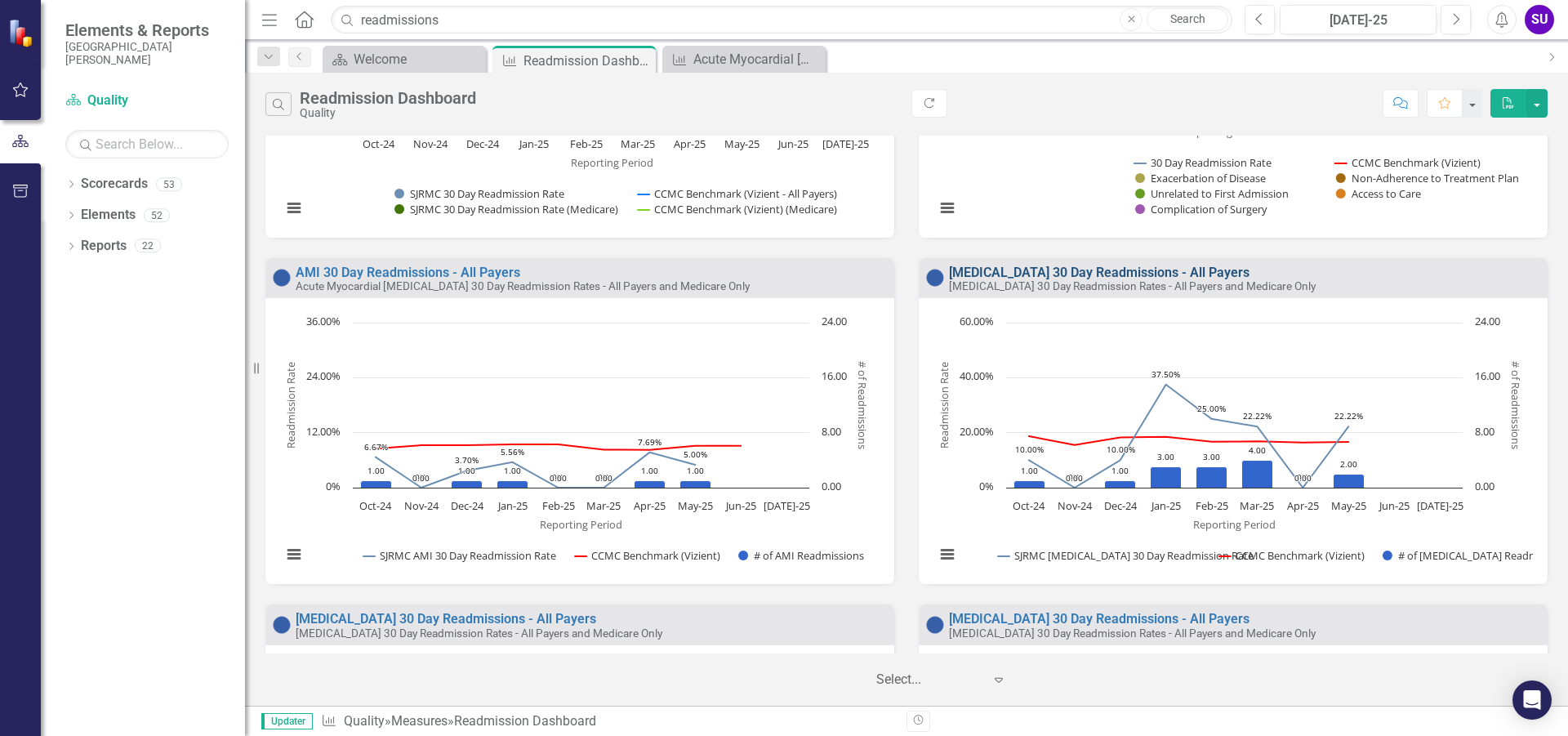
click at [1059, 269] on link "[MEDICAL_DATA] 30 Day Readmissions - All Payers" at bounding box center [1098, 272] width 301 height 16
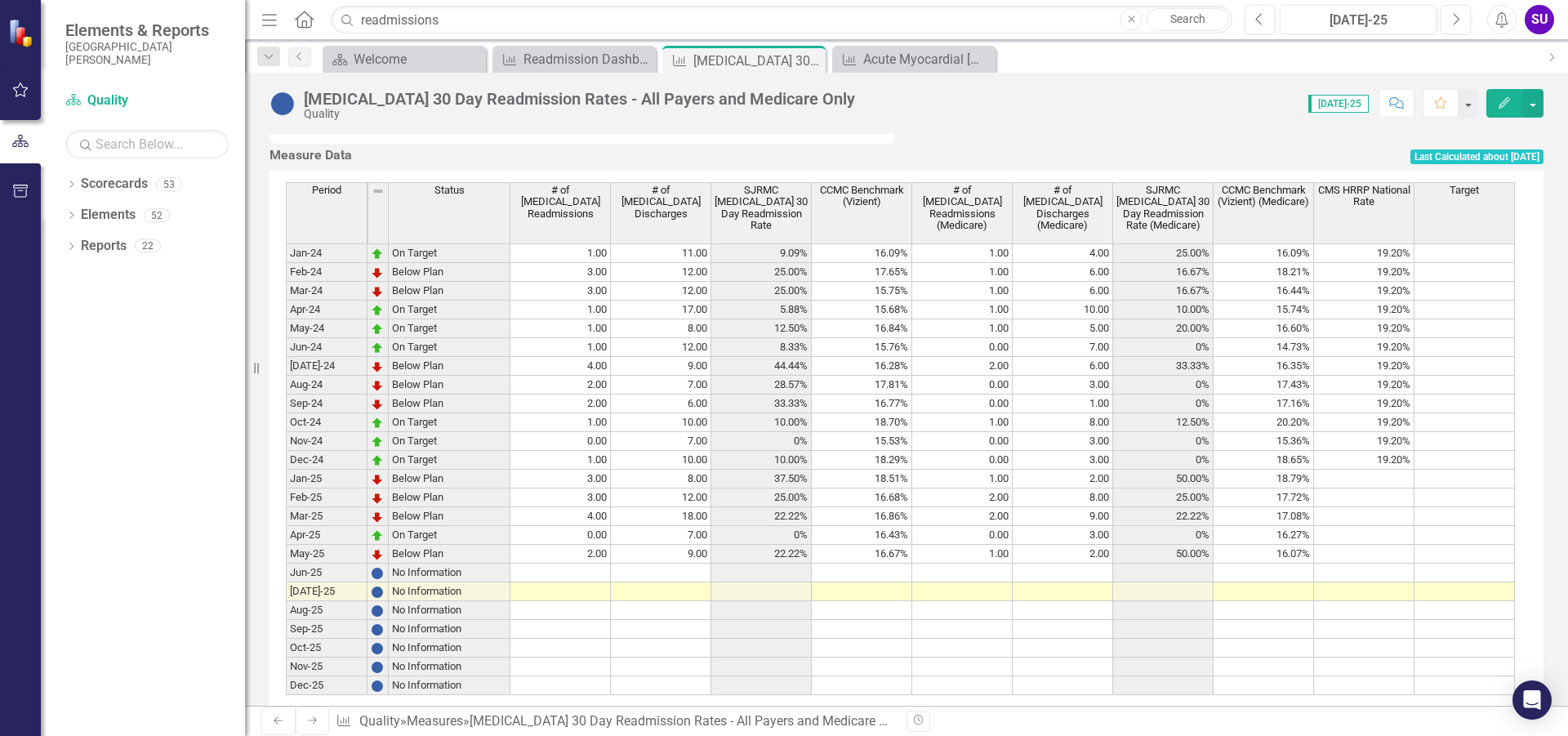
scroll to position [980, 0]
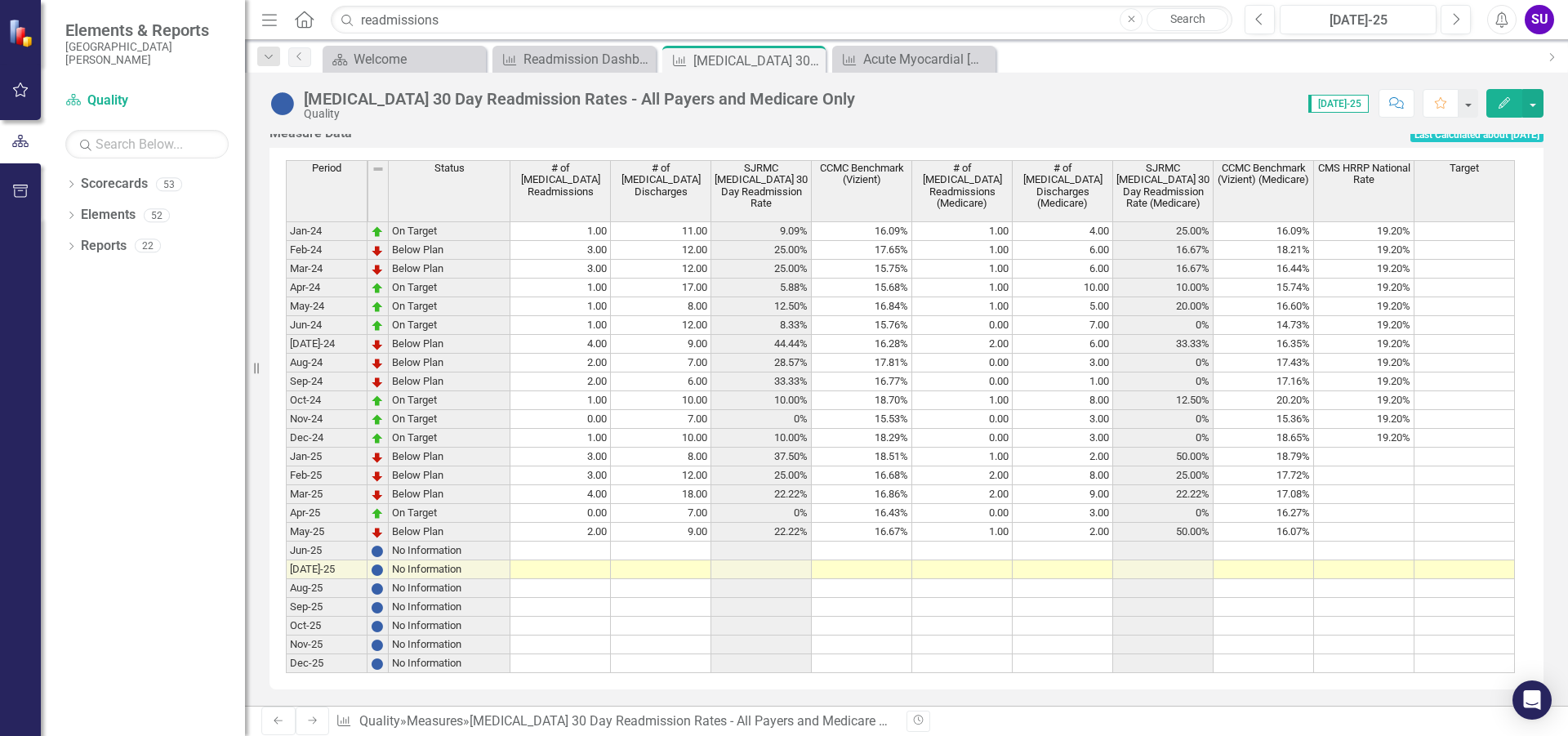
click at [1057, 391] on td "1.00" at bounding box center [1063, 381] width 100 height 19
click at [904, 448] on td "18.29%" at bounding box center [861, 438] width 100 height 19
click at [889, 467] on td "18.51%" at bounding box center [861, 457] width 100 height 19
click at [892, 485] on td "16.68%" at bounding box center [861, 476] width 100 height 19
click at [286, 539] on div "Period Status # of [MEDICAL_DATA] Readmissions # of [MEDICAL_DATA] Discharges S…" at bounding box center [286, 416] width 0 height 513
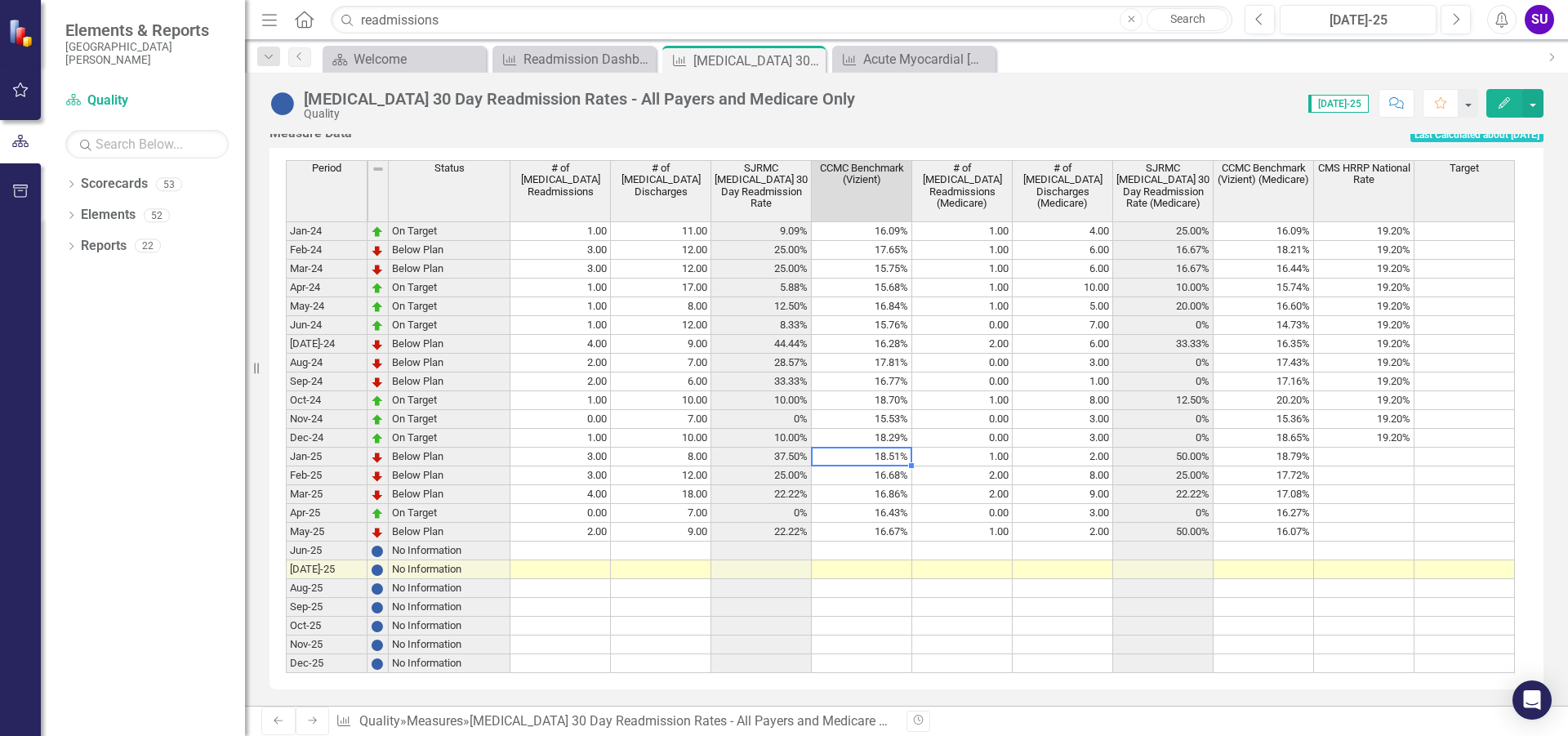
click at [892, 467] on td "18.51%" at bounding box center [861, 457] width 100 height 19
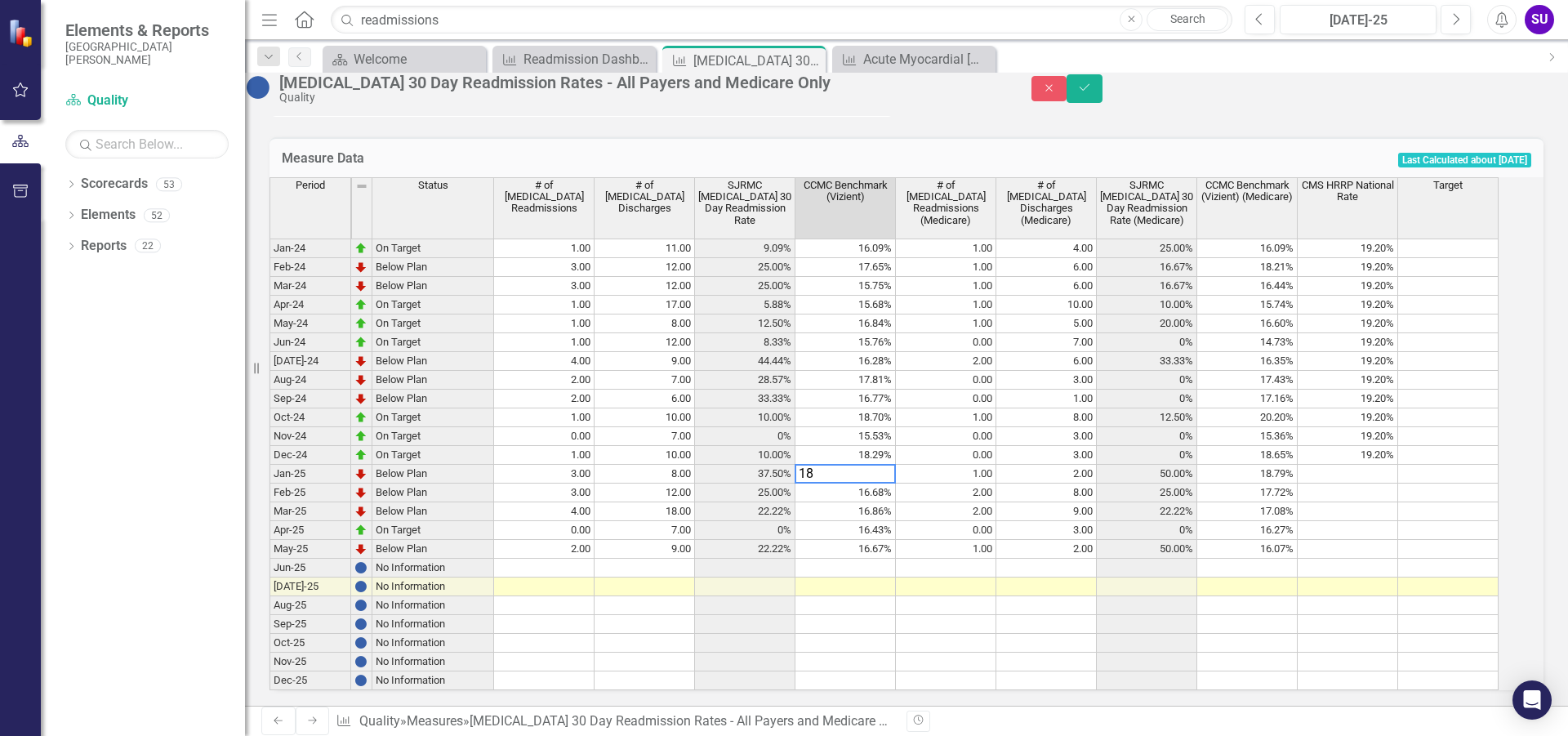
type textarea "1"
click at [892, 503] on td "16.68%" at bounding box center [845, 493] width 100 height 19
click at [831, 503] on textarea "167.69" at bounding box center [845, 493] width 101 height 20
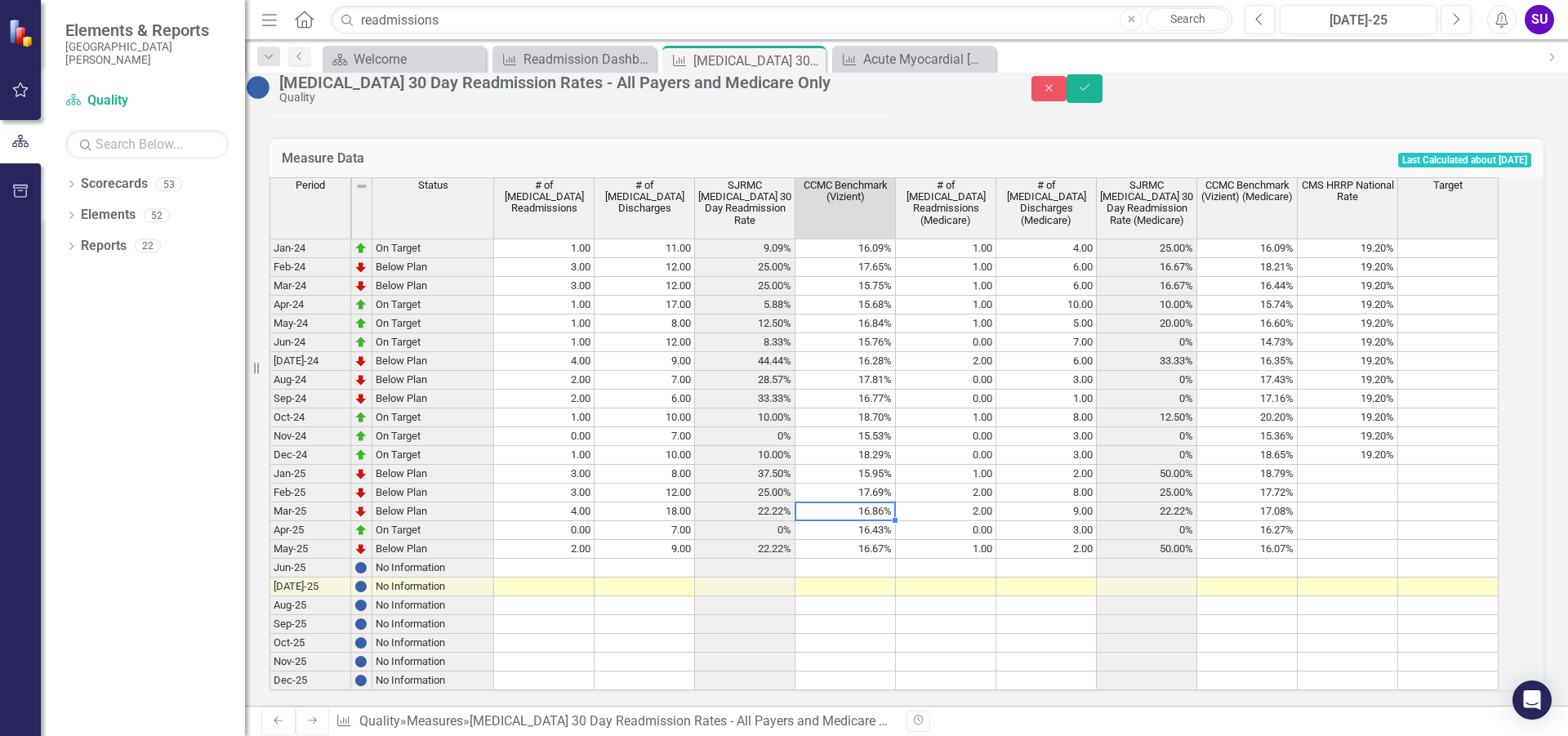
click at [874, 521] on td "16.86%" at bounding box center [845, 512] width 100 height 19
click at [877, 521] on td "16.86%" at bounding box center [845, 512] width 100 height 19
click at [826, 521] on textarea "165.59" at bounding box center [845, 512] width 101 height 20
click at [880, 540] on td "16.43%" at bounding box center [845, 530] width 100 height 19
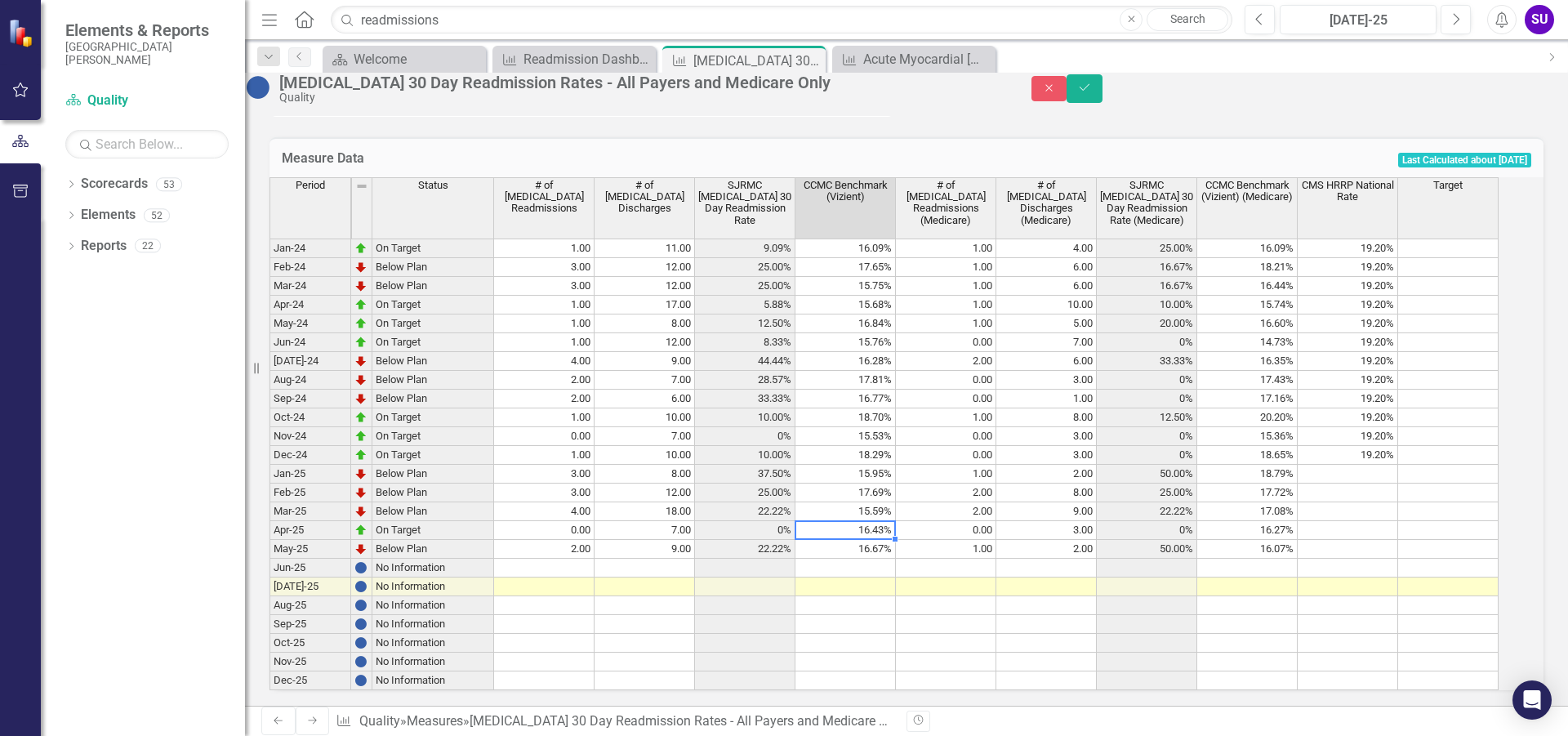
click at [880, 540] on td "16.43%" at bounding box center [845, 530] width 100 height 19
click at [829, 540] on textarea "165.79" at bounding box center [845, 530] width 101 height 20
click at [861, 558] on td "16.67%" at bounding box center [845, 549] width 100 height 19
click at [865, 558] on td "16.67%" at bounding box center [845, 549] width 100 height 19
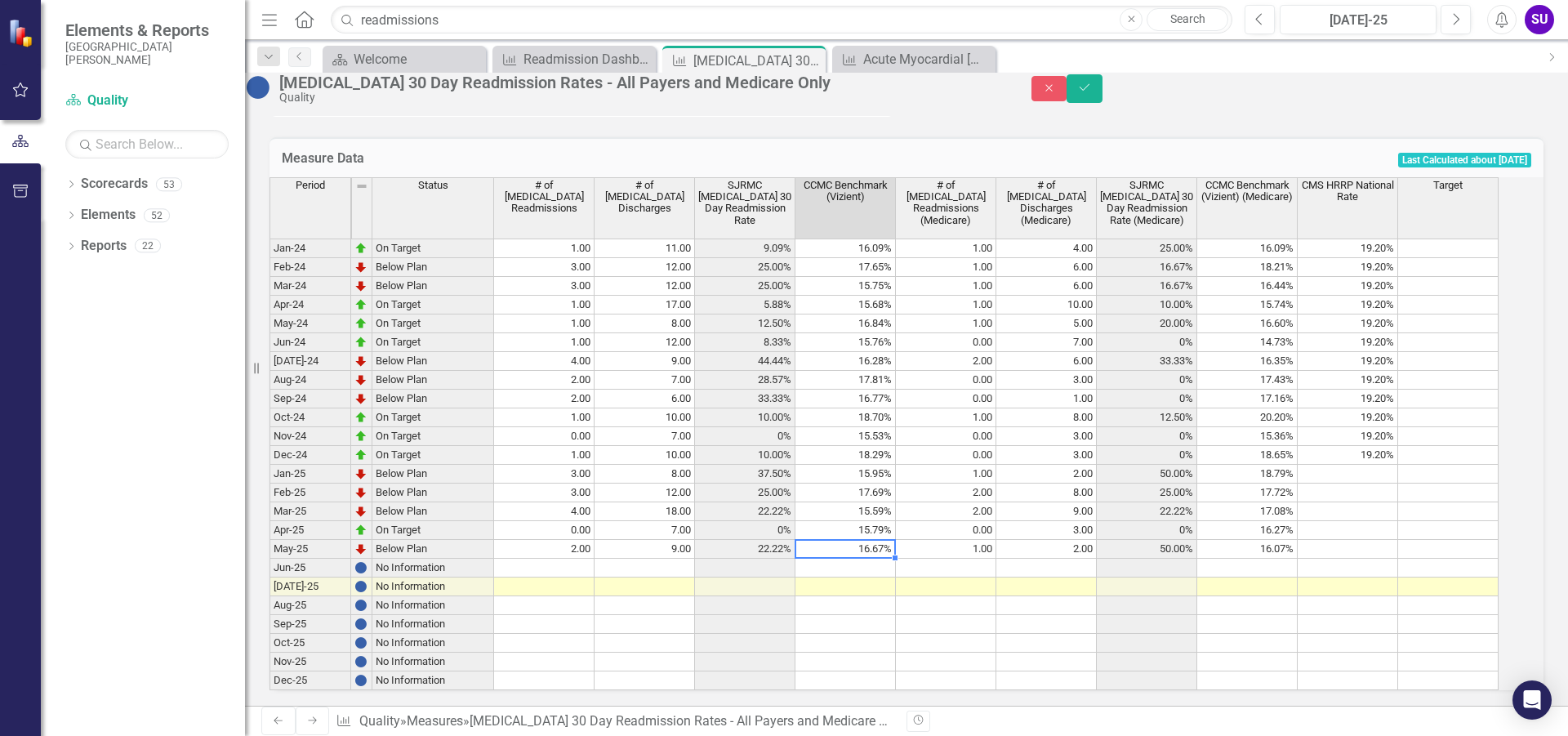
click at [865, 558] on td "16.67%" at bounding box center [845, 549] width 100 height 19
click at [896, 577] on td at bounding box center [845, 567] width 100 height 19
type textarea "15.65"
click at [967, 577] on td at bounding box center [945, 567] width 100 height 19
click at [1091, 93] on icon "Save" at bounding box center [1084, 87] width 15 height 12
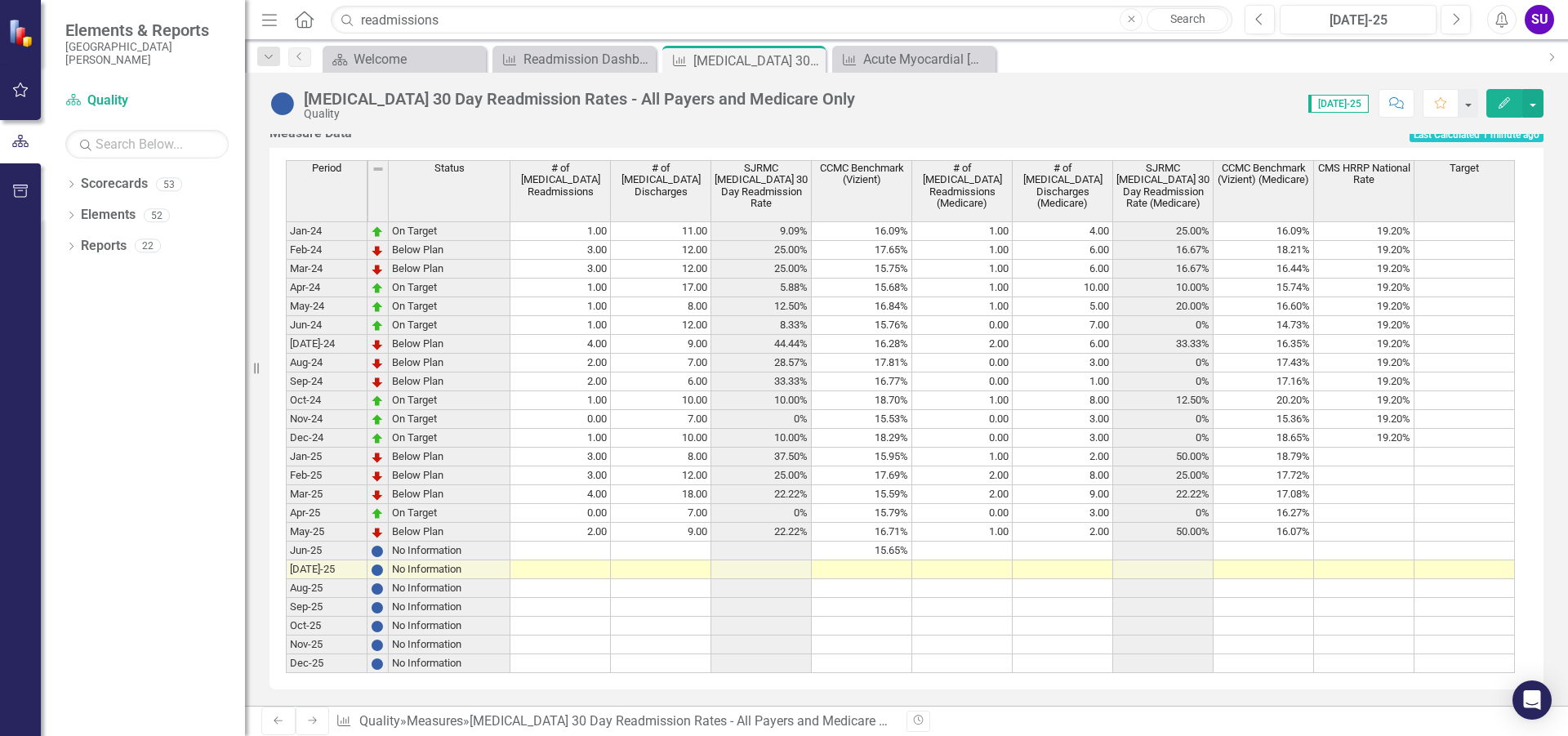
scroll to position [1062, 0]
click at [1200, 370] on td "0%" at bounding box center [1163, 363] width 100 height 19
click at [1211, 466] on td "50.00%" at bounding box center [1163, 457] width 100 height 19
click at [1271, 463] on td "18.79%" at bounding box center [1263, 457] width 100 height 19
click at [1274, 465] on td "18.79%" at bounding box center [1263, 457] width 100 height 19
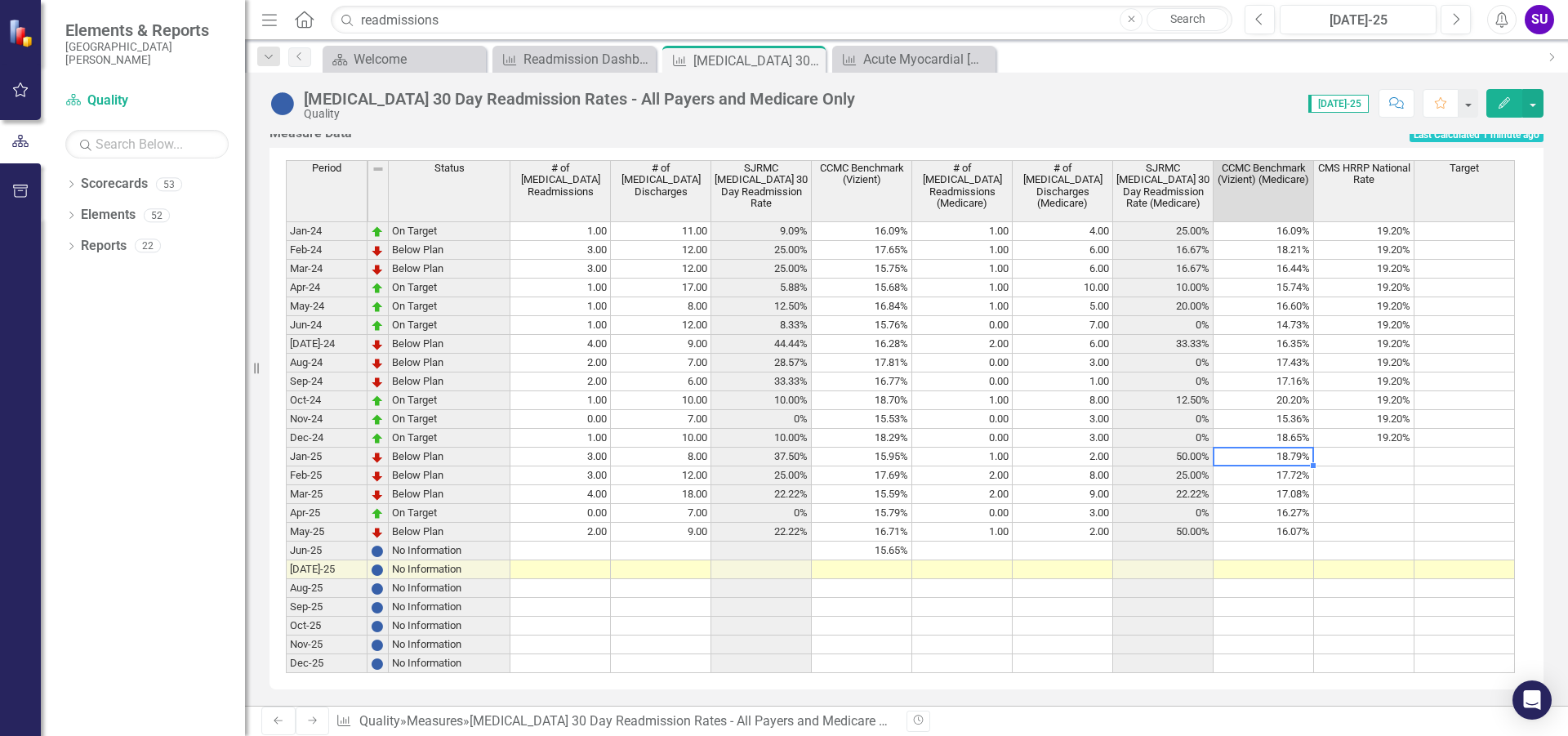
click at [1274, 465] on td "18.79%" at bounding box center [1263, 457] width 100 height 19
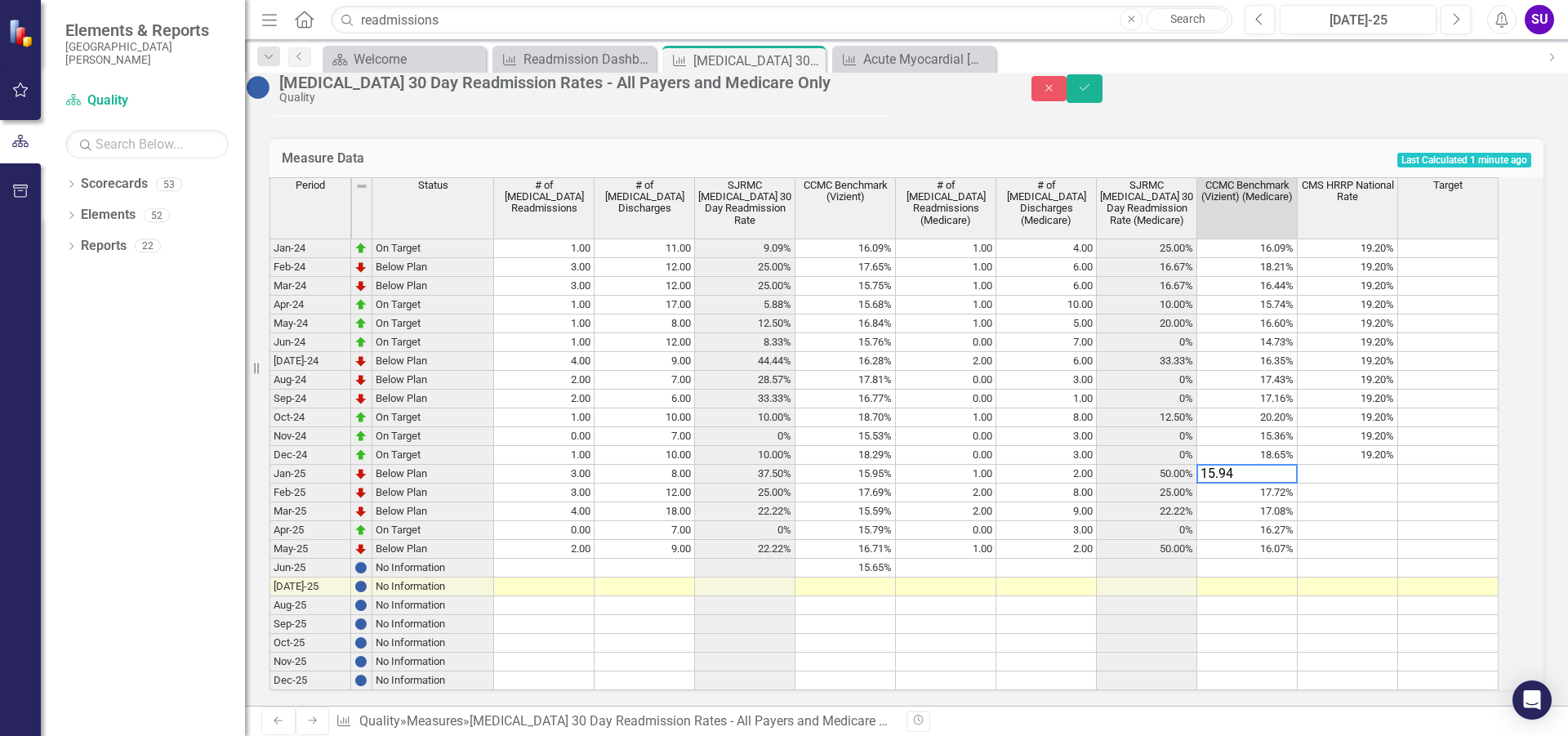
click at [1279, 488] on td "17.72%" at bounding box center [1246, 493] width 100 height 19
click at [1284, 494] on td "17.72%" at bounding box center [1246, 493] width 100 height 19
click at [1287, 514] on td "17.08%" at bounding box center [1246, 512] width 100 height 19
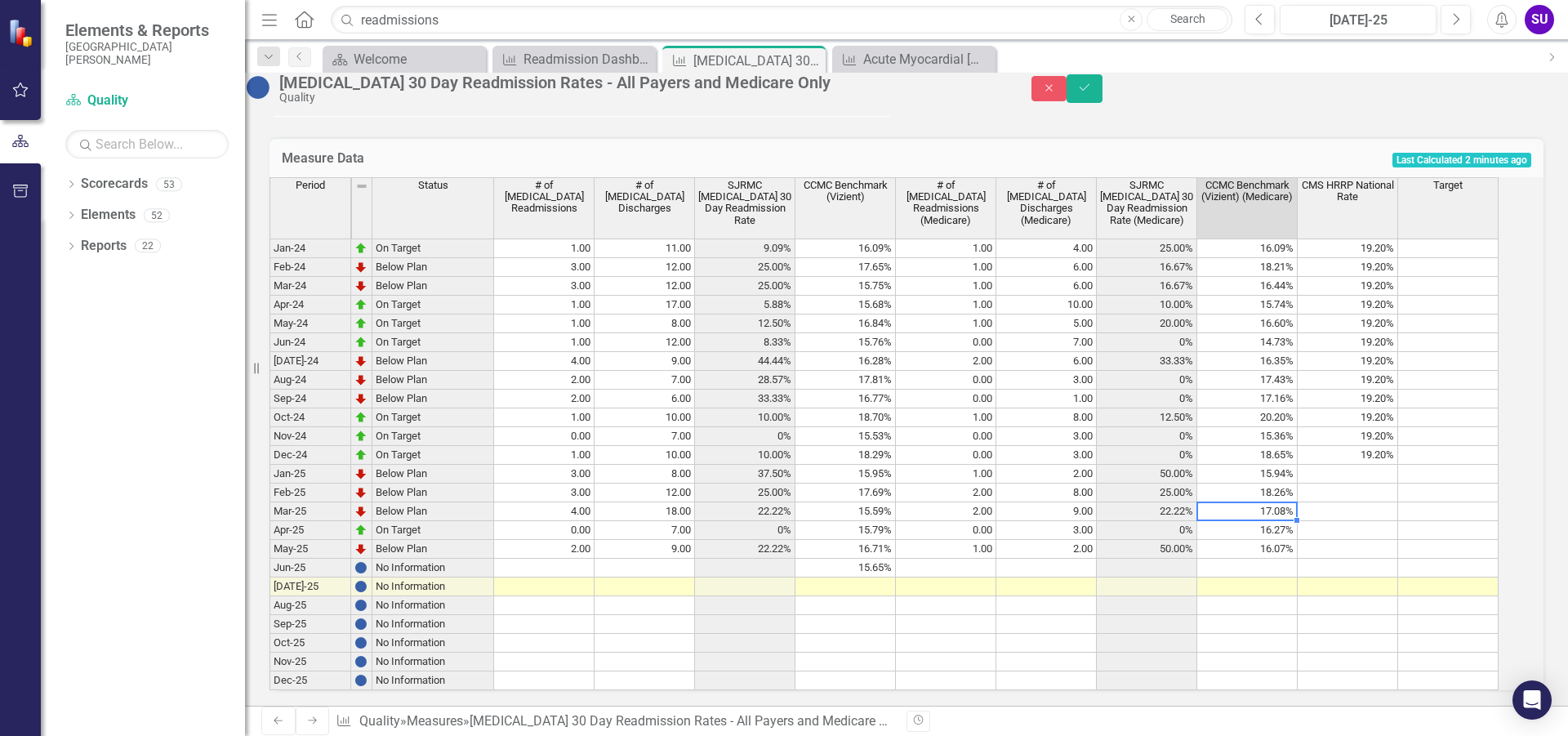
click at [1287, 514] on td "17.08%" at bounding box center [1246, 512] width 100 height 19
click at [1229, 508] on textarea "176.30" at bounding box center [1247, 512] width 101 height 20
click at [1267, 535] on td "16.27%" at bounding box center [1246, 530] width 100 height 19
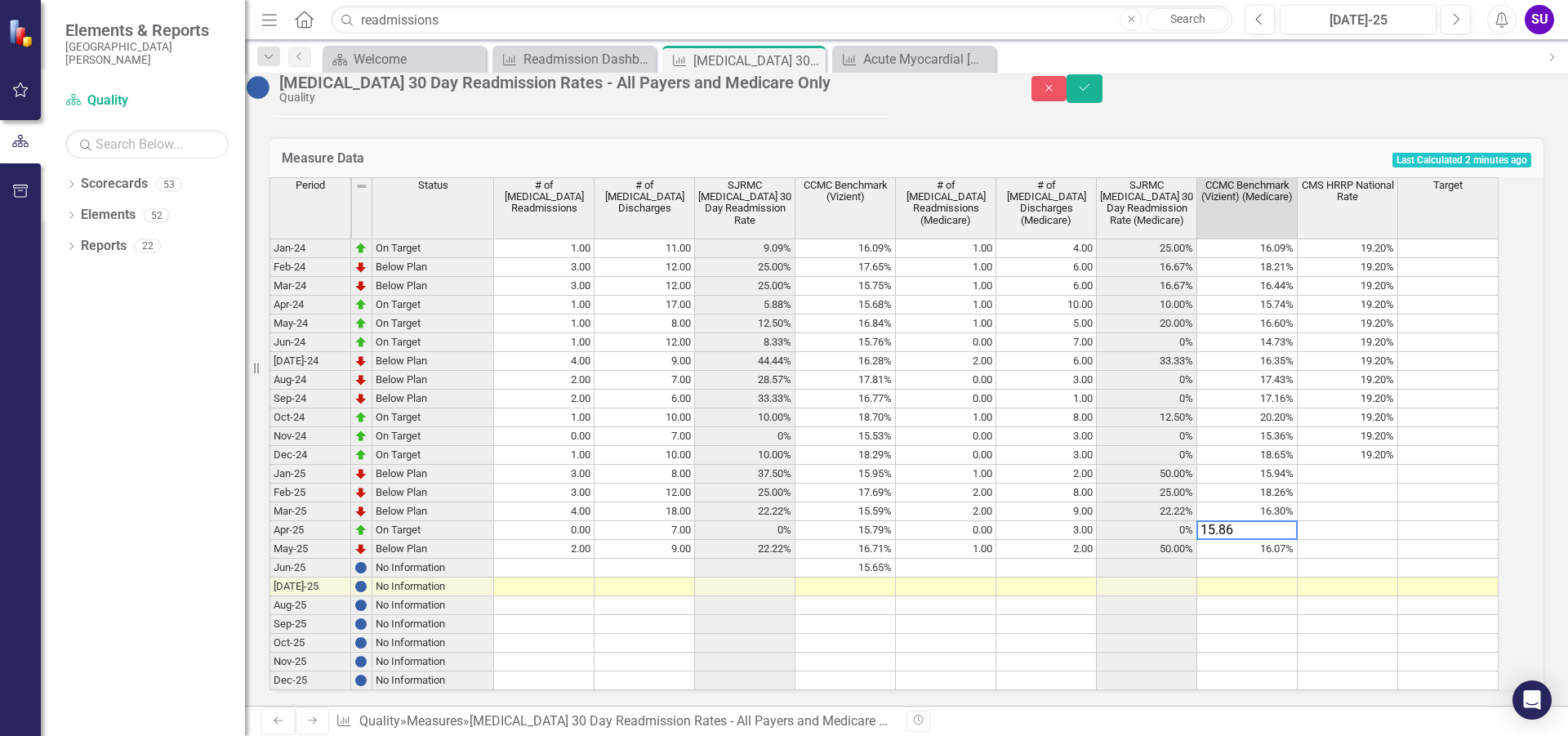
click at [1270, 558] on td "16.07%" at bounding box center [1246, 549] width 100 height 19
type textarea "16.59"
click at [1298, 565] on td at bounding box center [1246, 567] width 100 height 19
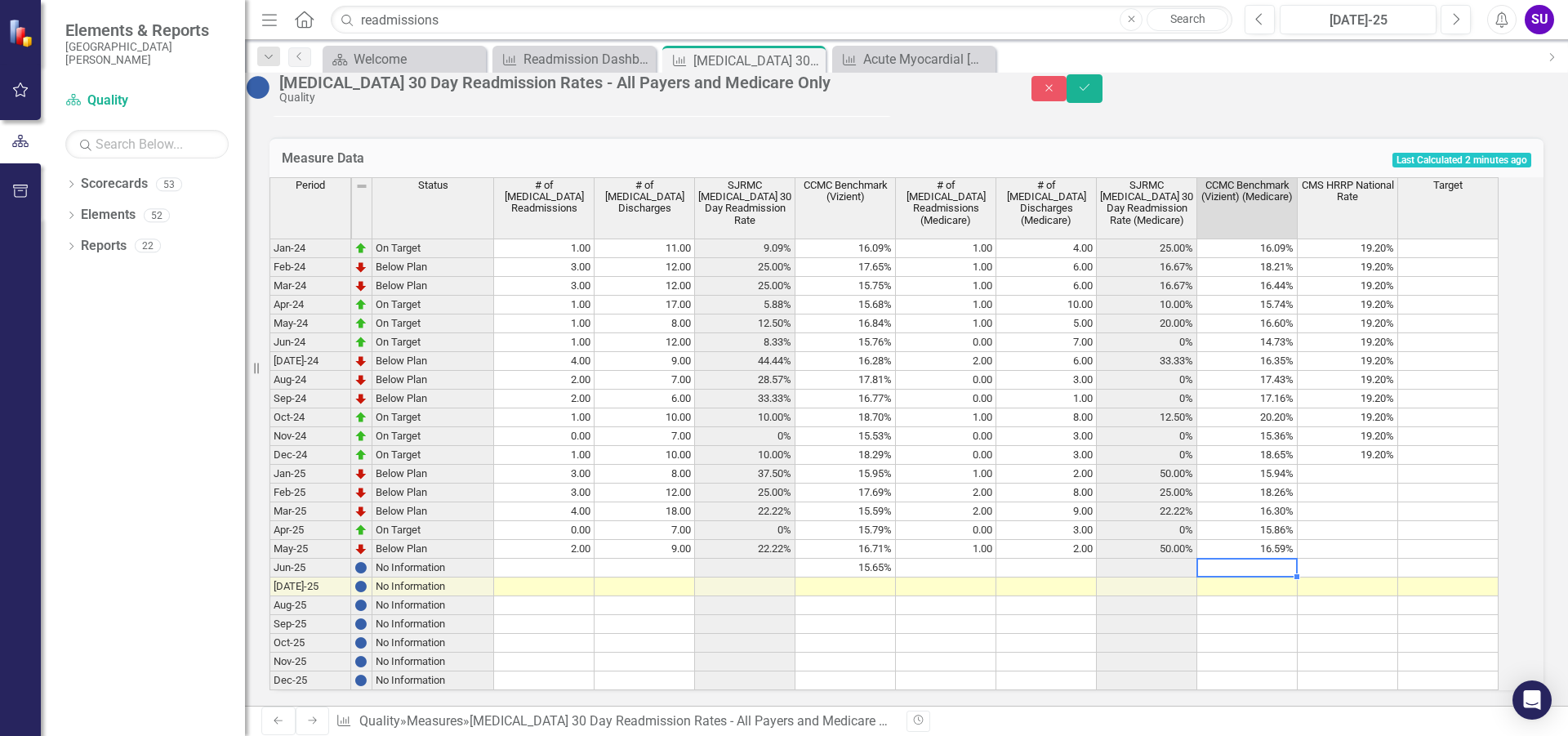
click at [1298, 565] on td at bounding box center [1246, 567] width 100 height 19
type textarea "14.75"
click at [1295, 585] on td at bounding box center [1246, 586] width 100 height 19
click at [1102, 103] on button "Save" at bounding box center [1084, 88] width 36 height 29
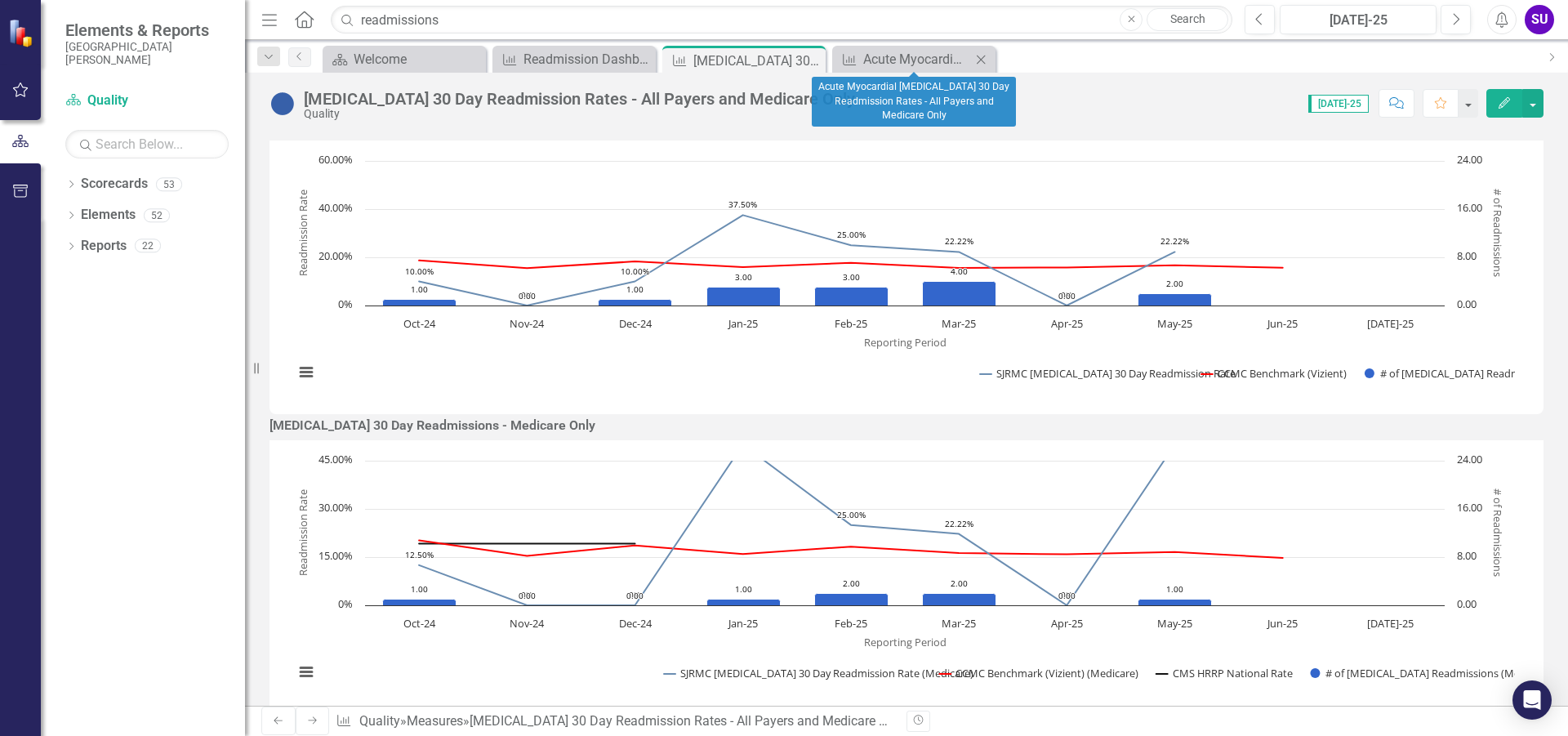
click at [985, 57] on icon "Close" at bounding box center [980, 59] width 16 height 13
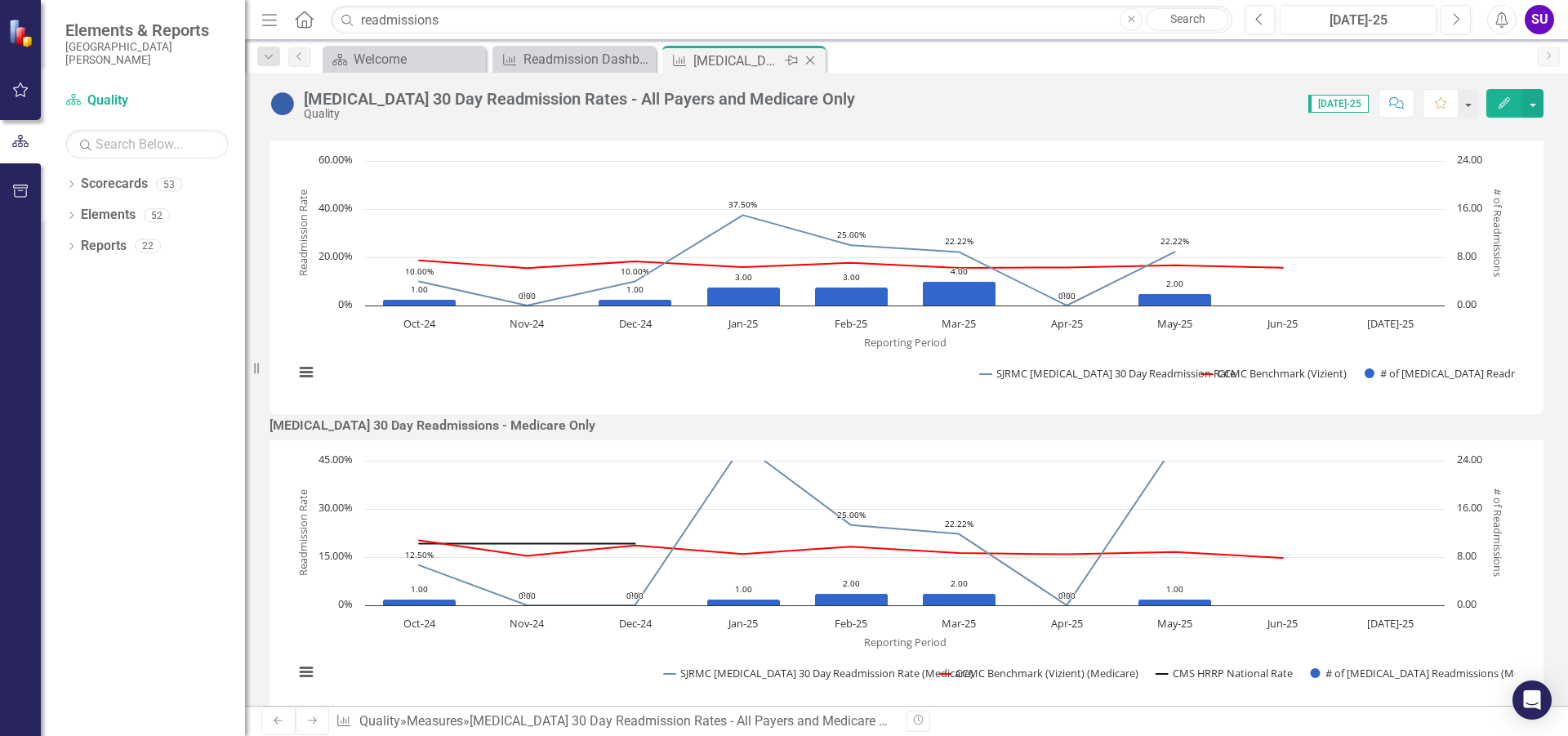
click at [815, 62] on icon "Close" at bounding box center [809, 60] width 16 height 13
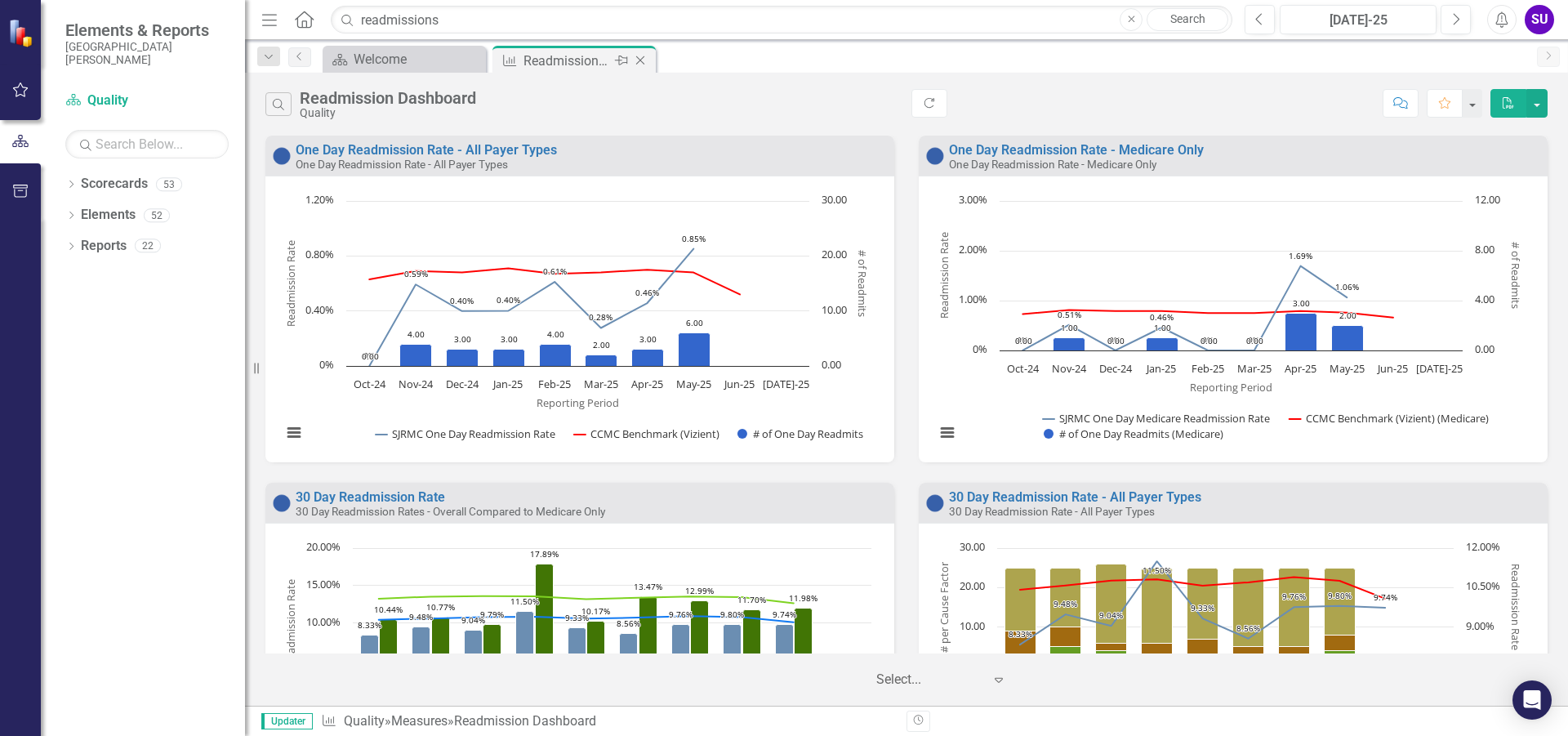
click at [557, 54] on div "Readmission Dashboard" at bounding box center [567, 61] width 87 height 21
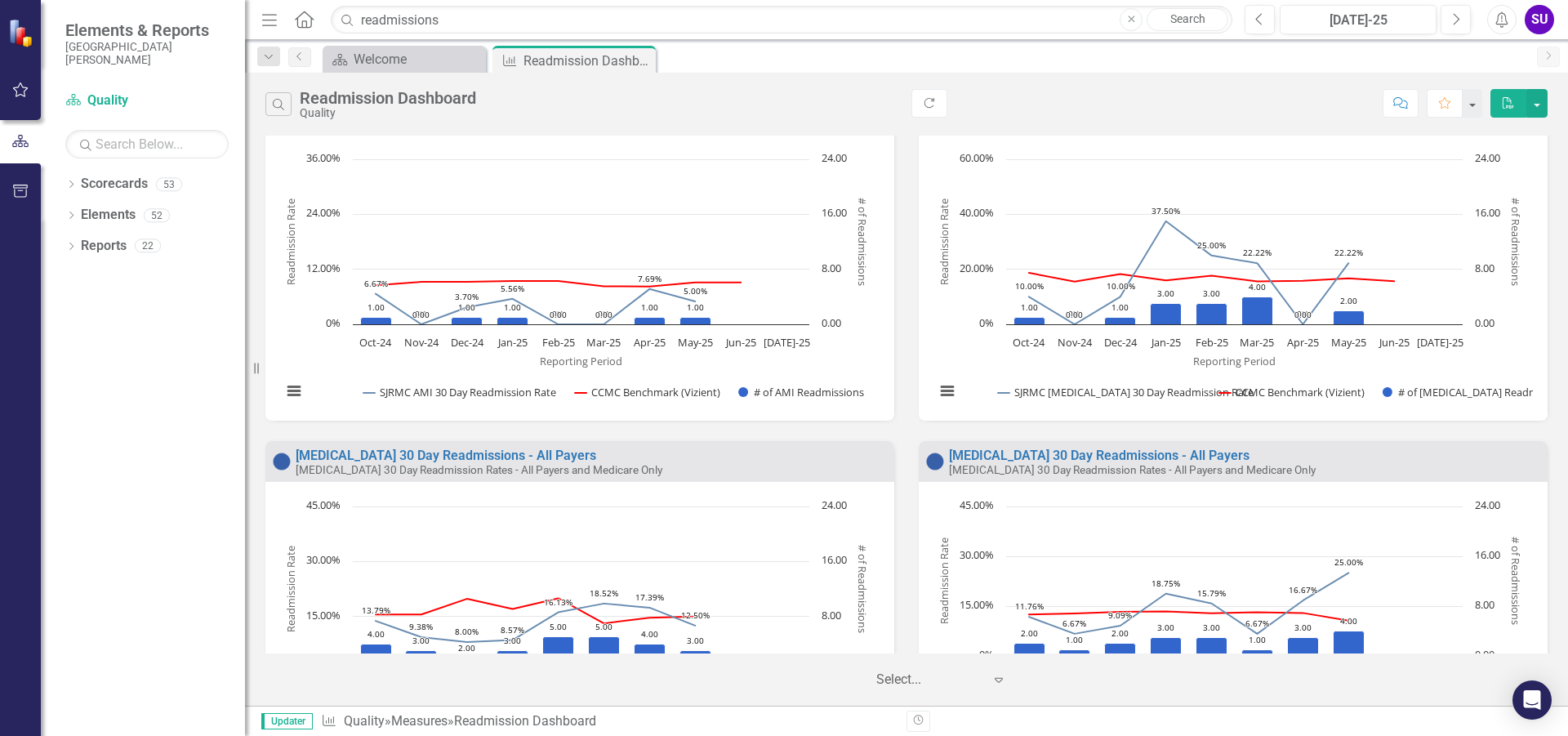
scroll to position [816, 0]
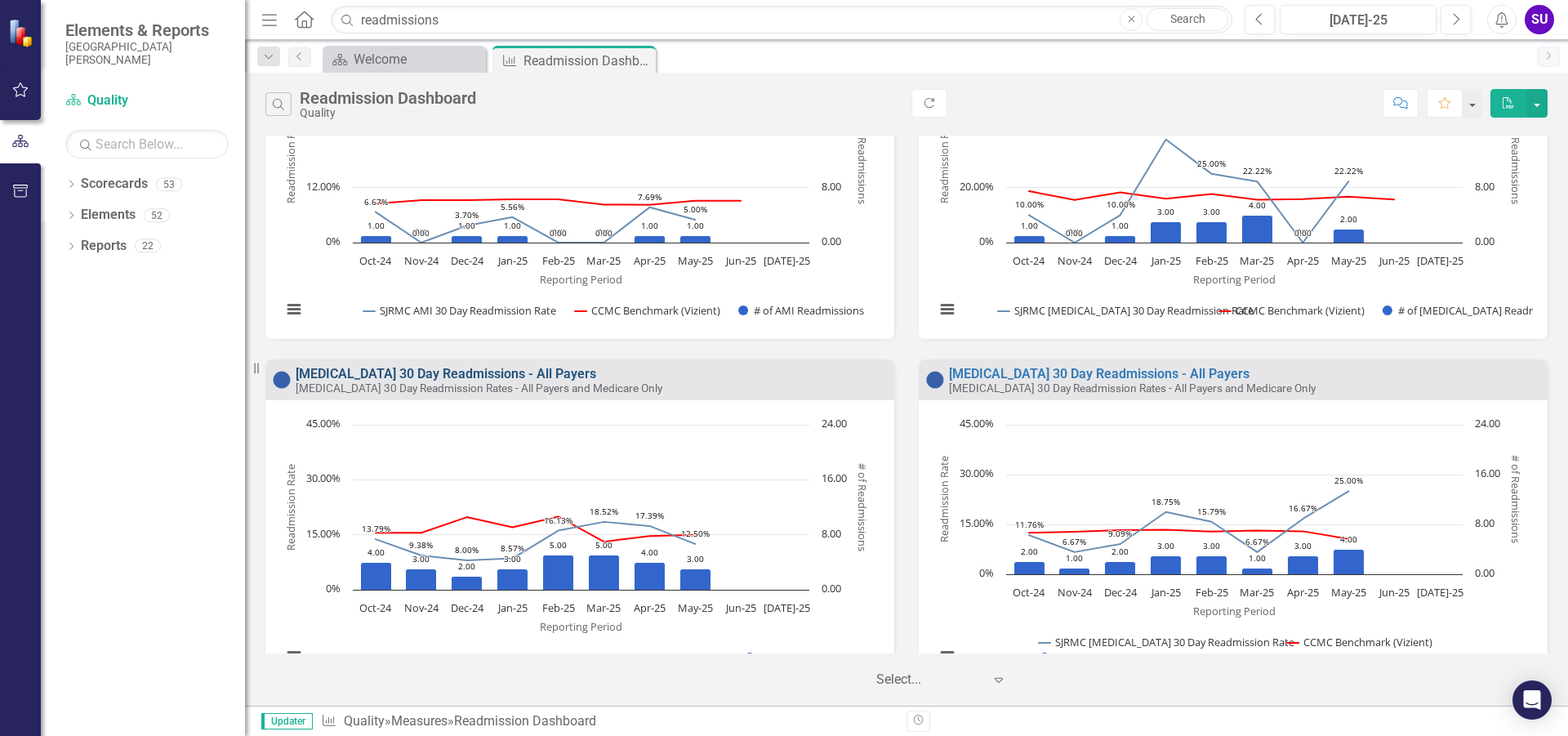
click at [428, 373] on link "[MEDICAL_DATA] 30 Day Readmissions - All Payers" at bounding box center [446, 373] width 301 height 16
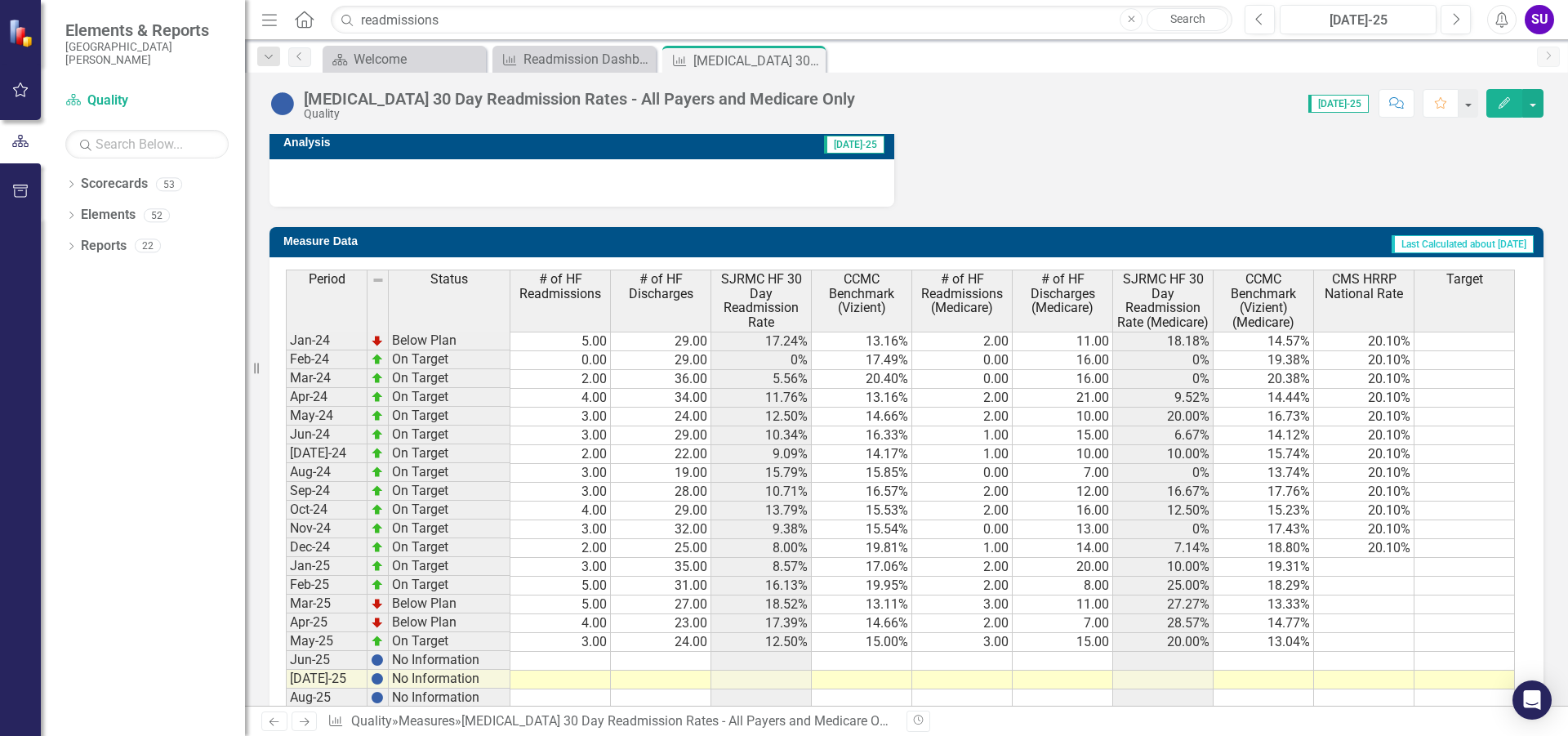
scroll to position [1097, 0]
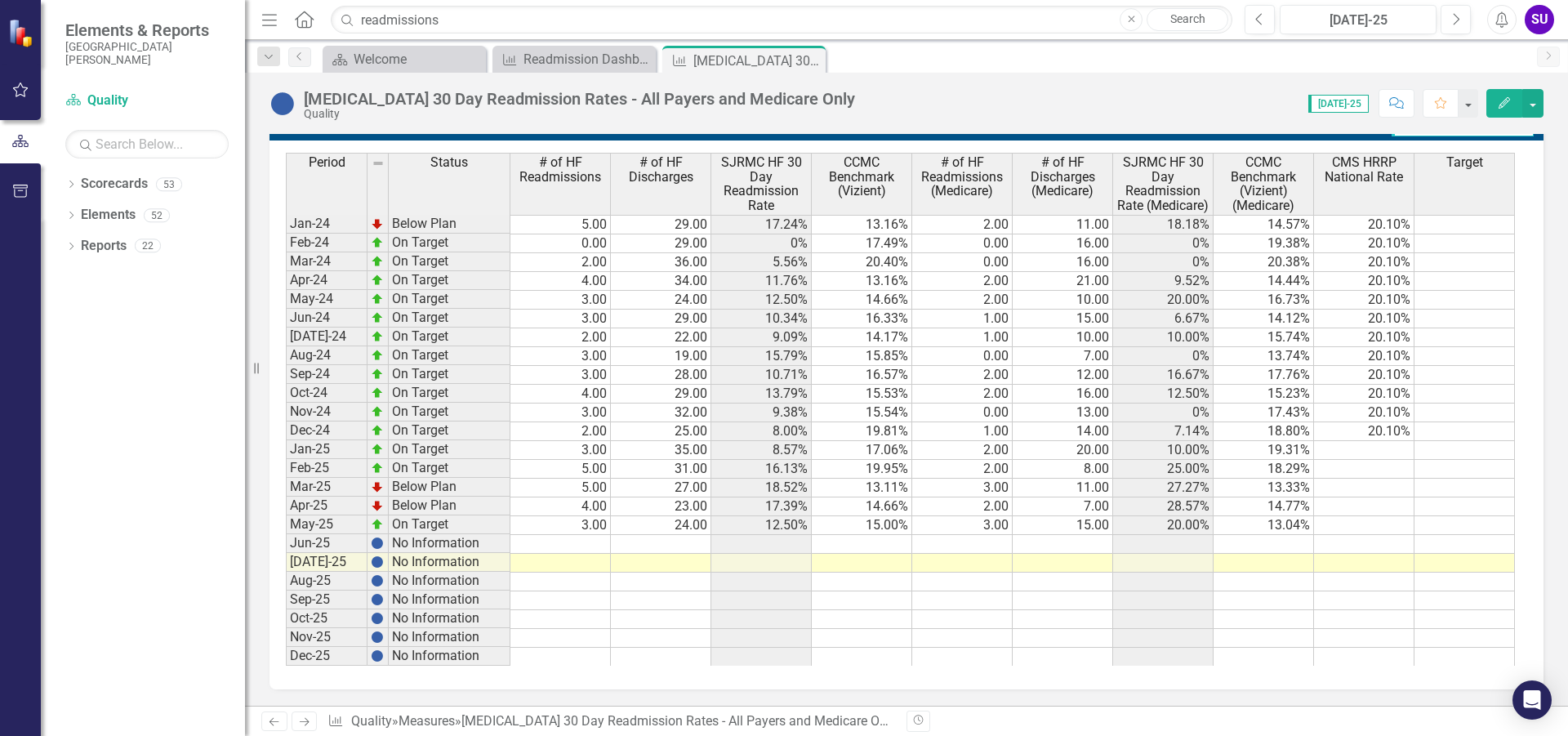
click at [874, 542] on td at bounding box center [861, 544] width 100 height 19
click at [893, 431] on td "19.81%" at bounding box center [861, 431] width 100 height 19
click at [898, 450] on td "17.06%" at bounding box center [861, 450] width 100 height 19
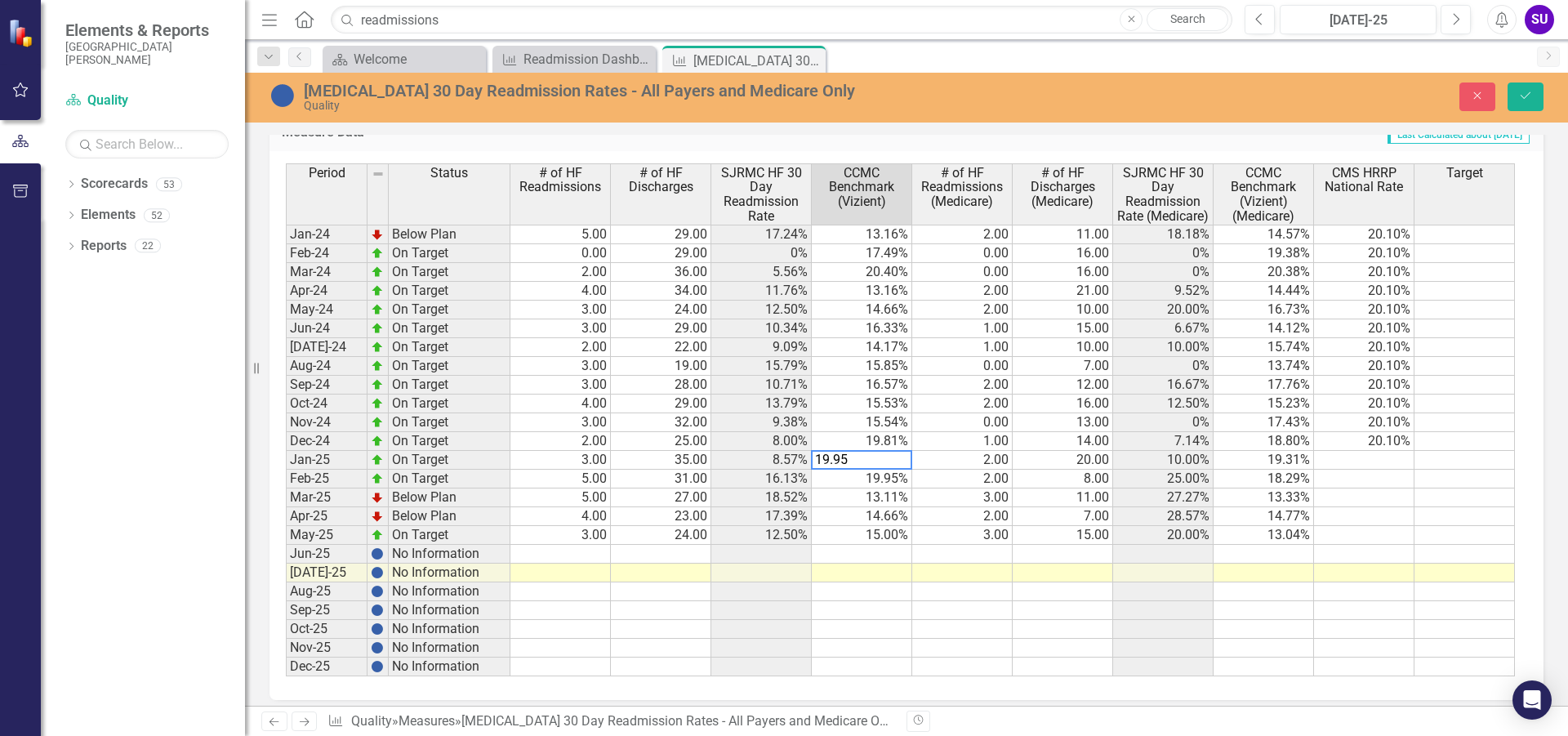
click at [883, 478] on td "19.95%" at bounding box center [861, 479] width 100 height 19
click at [884, 494] on td "13.11%" at bounding box center [861, 498] width 100 height 19
click at [883, 494] on td "13.11%" at bounding box center [861, 498] width 100 height 19
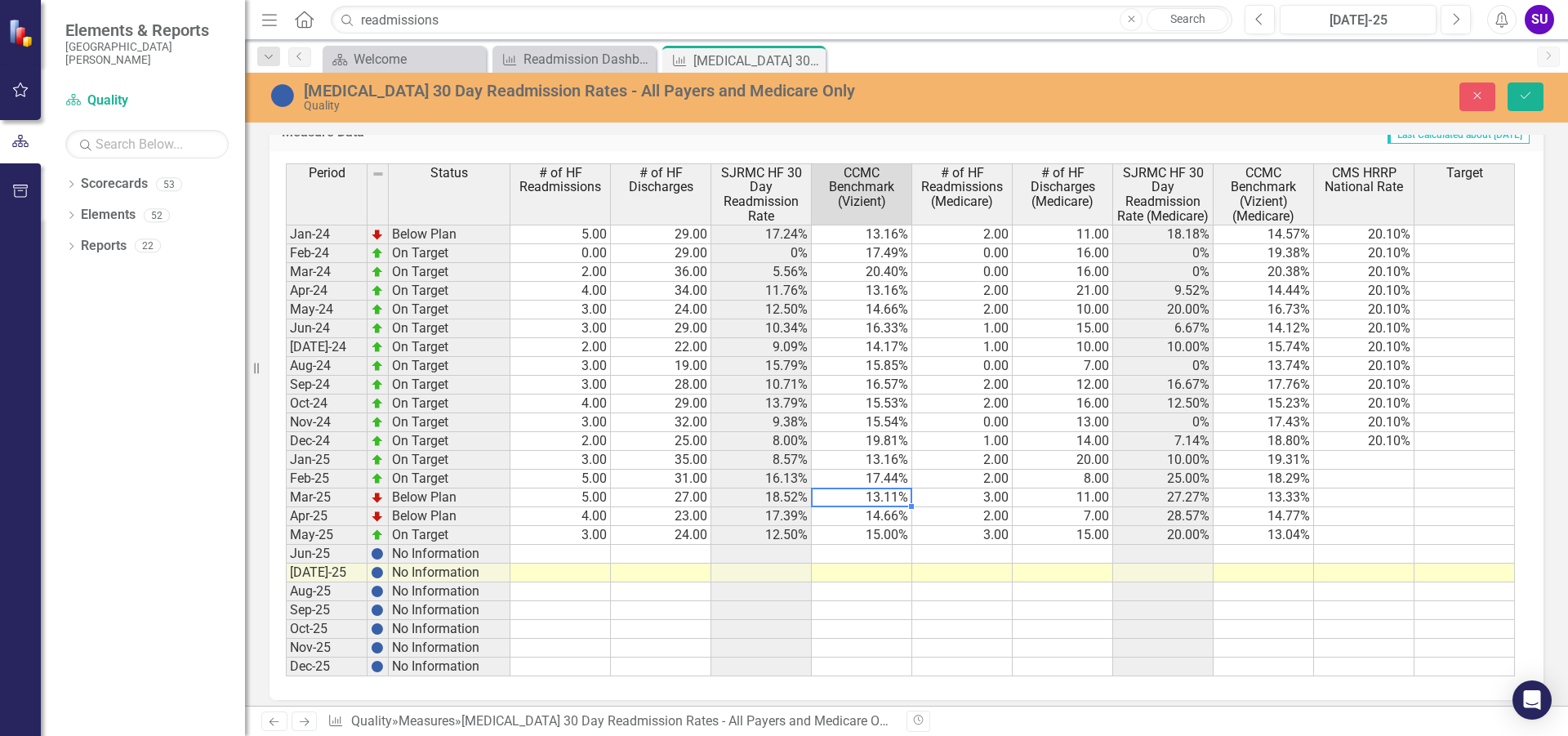
click at [883, 494] on td "13.11%" at bounding box center [861, 498] width 100 height 19
click at [824, 498] on textarea "10.35" at bounding box center [861, 498] width 101 height 20
click at [887, 518] on td "14.66%" at bounding box center [861, 516] width 100 height 19
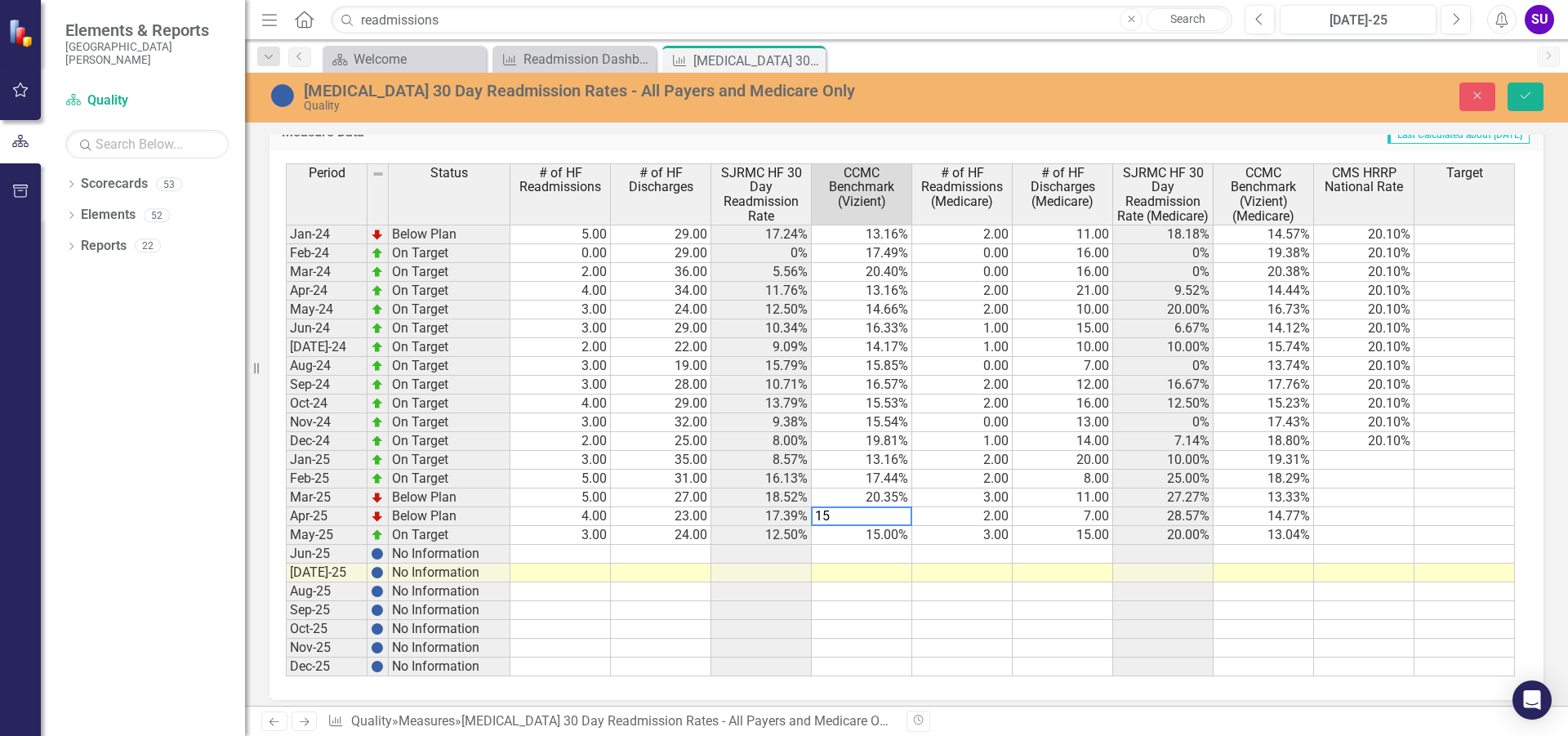
click at [878, 535] on td "15.00%" at bounding box center [861, 535] width 100 height 19
type textarea "14.45"
click at [898, 553] on td at bounding box center [861, 553] width 100 height 19
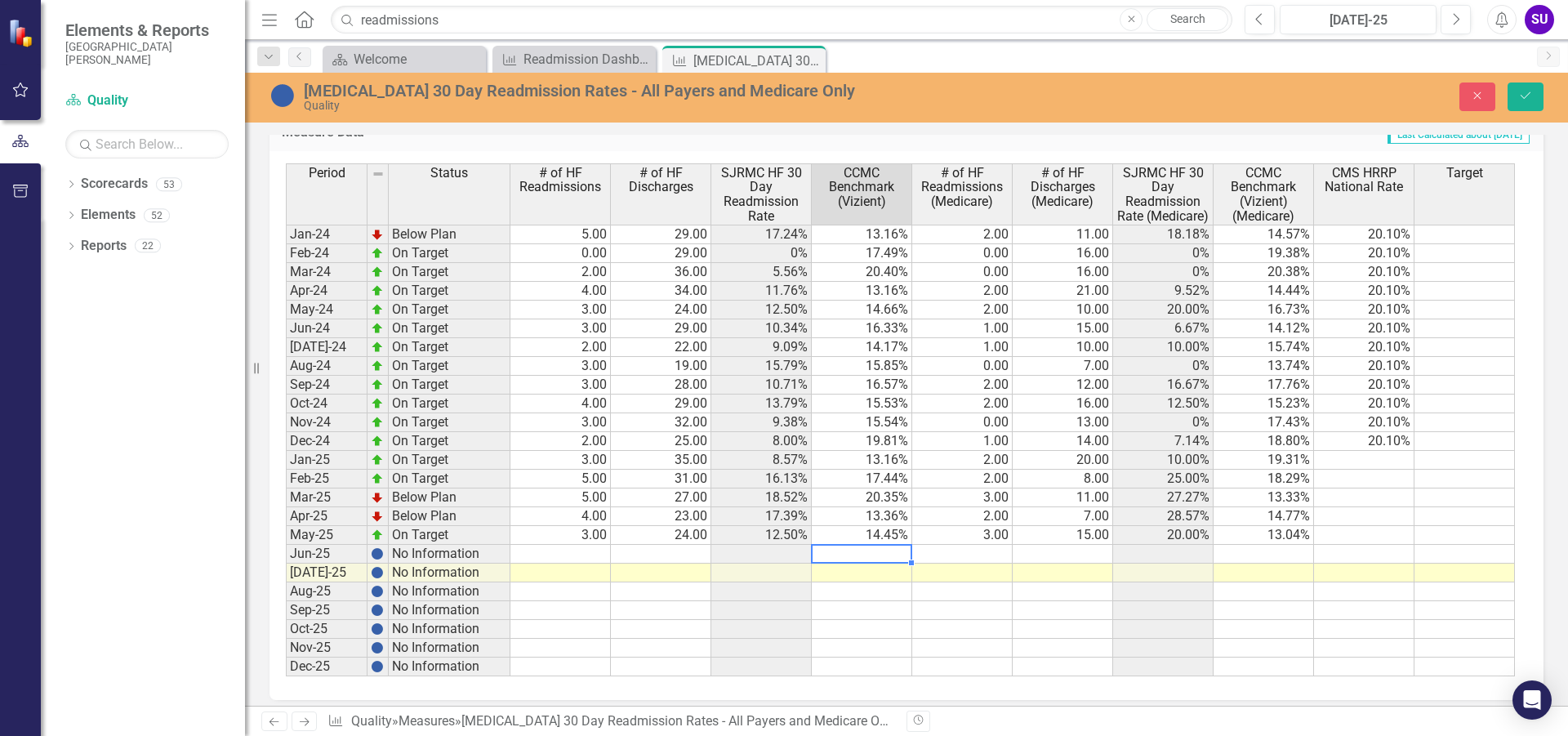
click at [894, 546] on td at bounding box center [861, 553] width 100 height 19
type textarea "16.28"
click at [927, 553] on td at bounding box center [961, 553] width 100 height 19
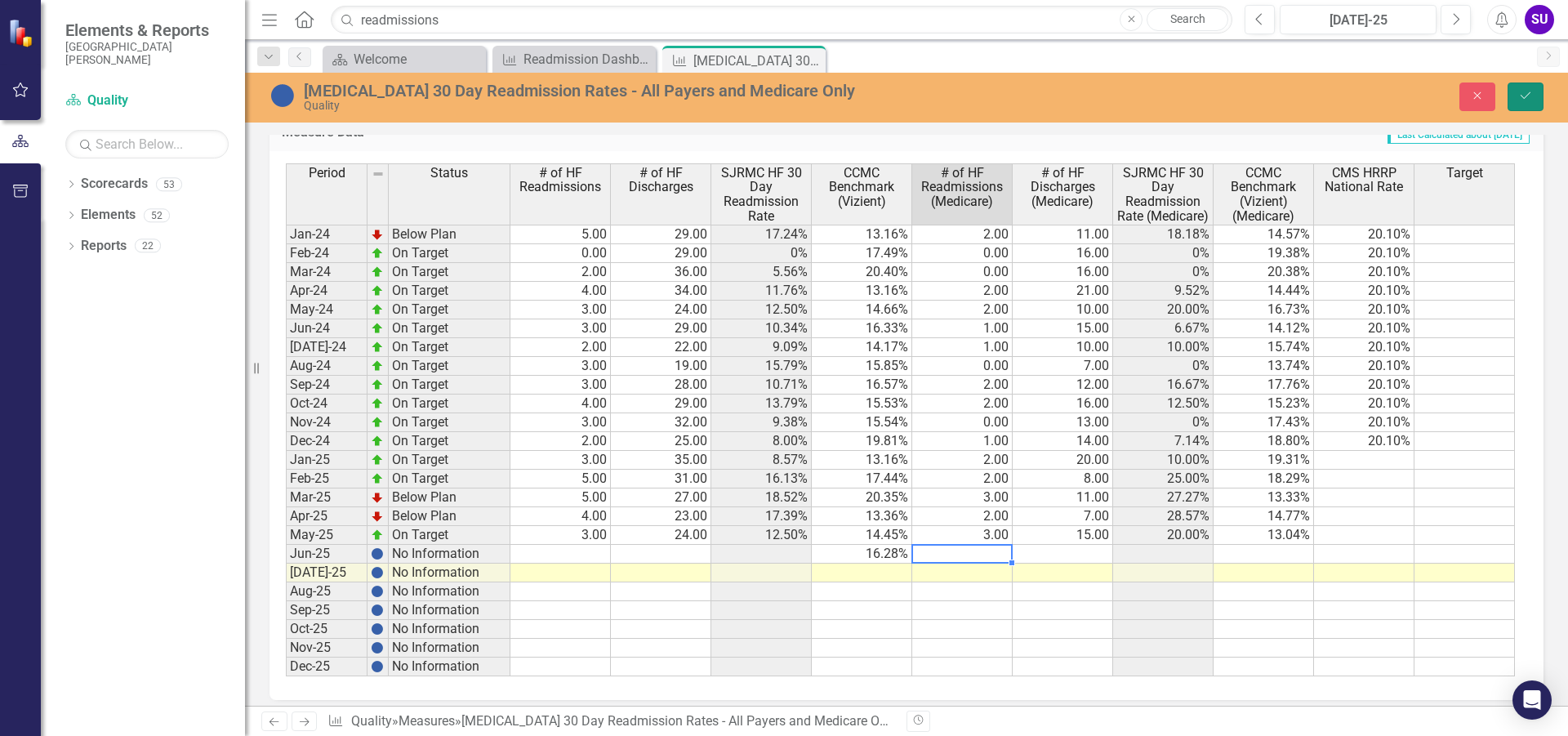
click at [1519, 95] on icon "Save" at bounding box center [1525, 95] width 15 height 12
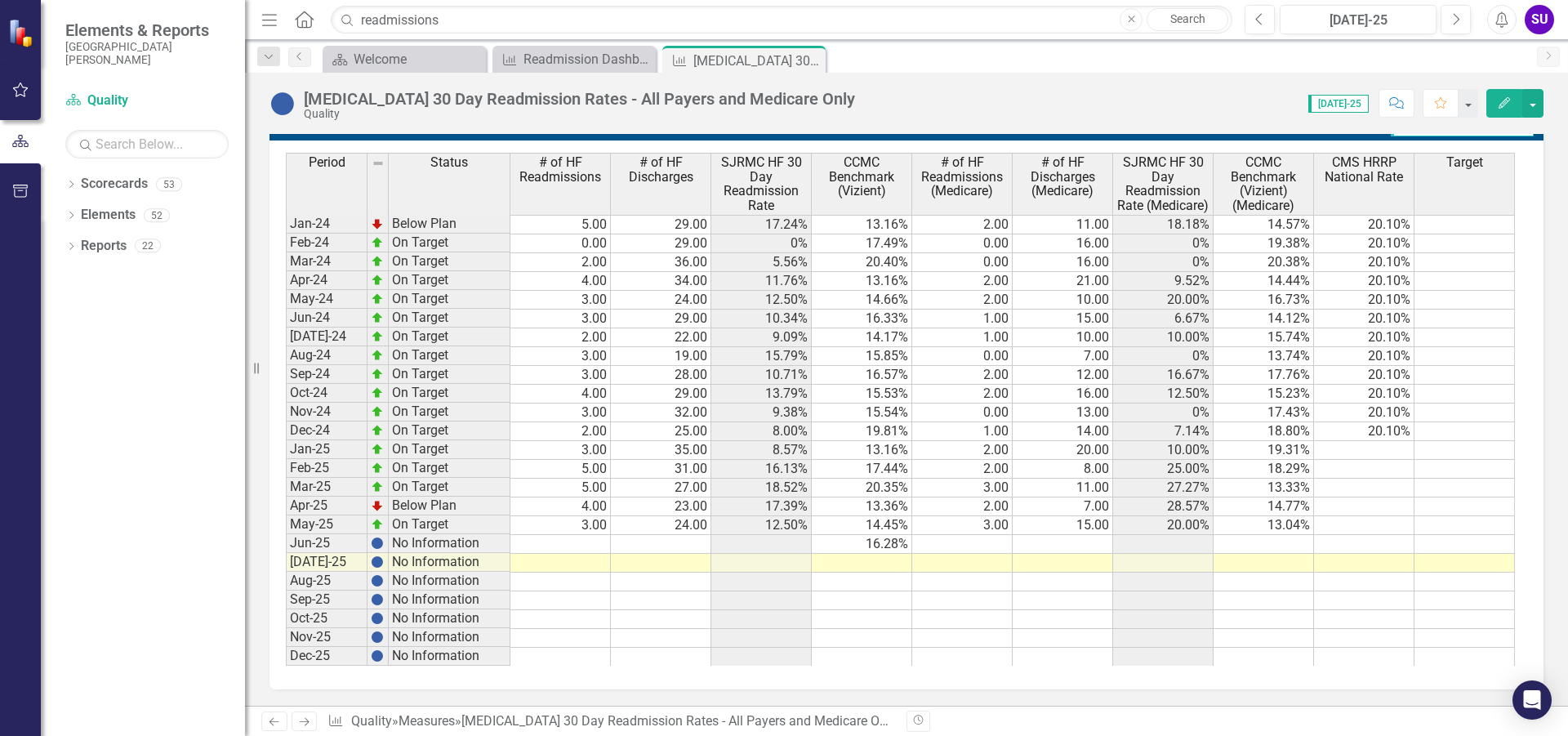
click at [286, 532] on div "Period Status # of HF Readmissions # of HF Discharges SJRMC HF 30 Day Readmissi…" at bounding box center [286, 409] width 0 height 513
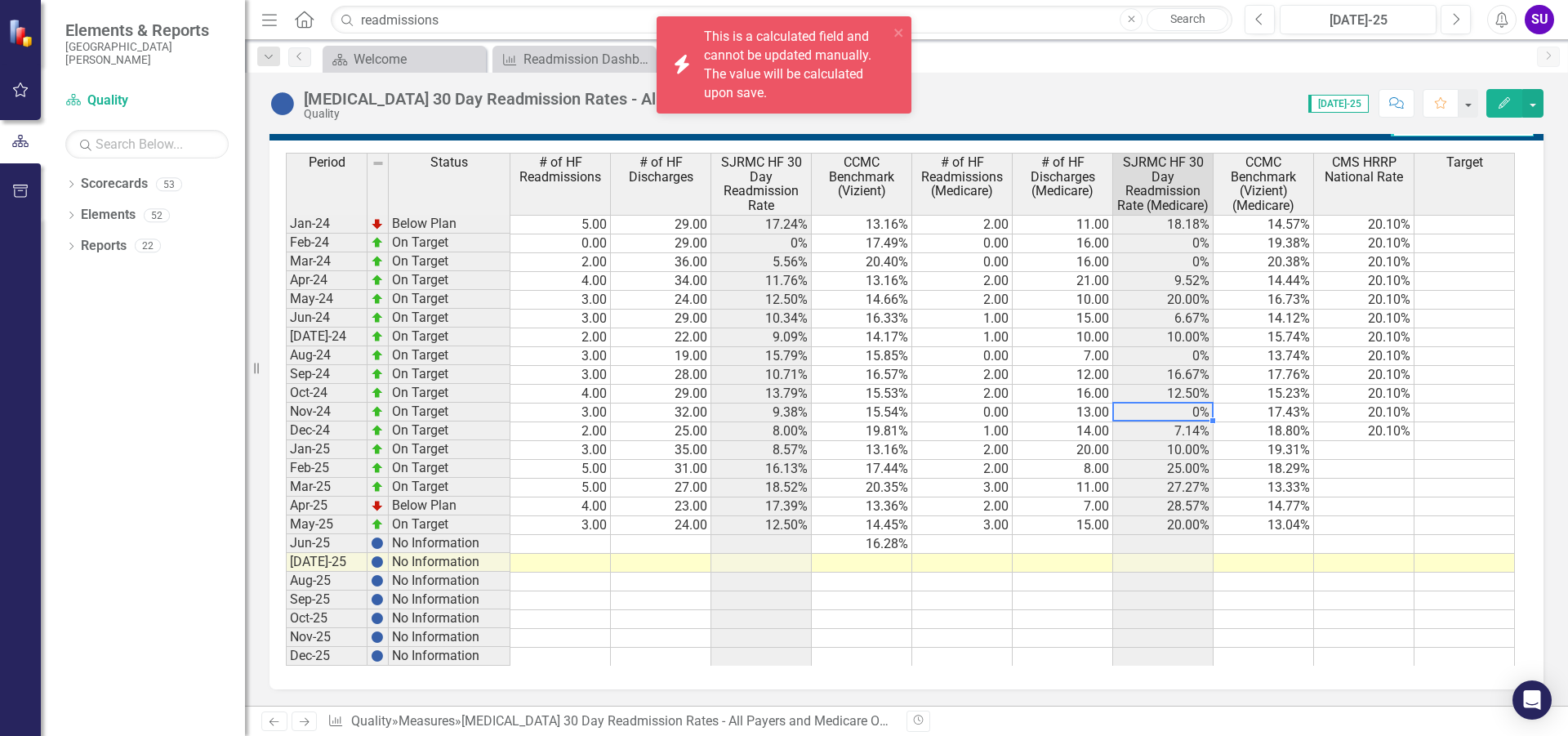
click at [1192, 413] on td "0%" at bounding box center [1163, 412] width 100 height 19
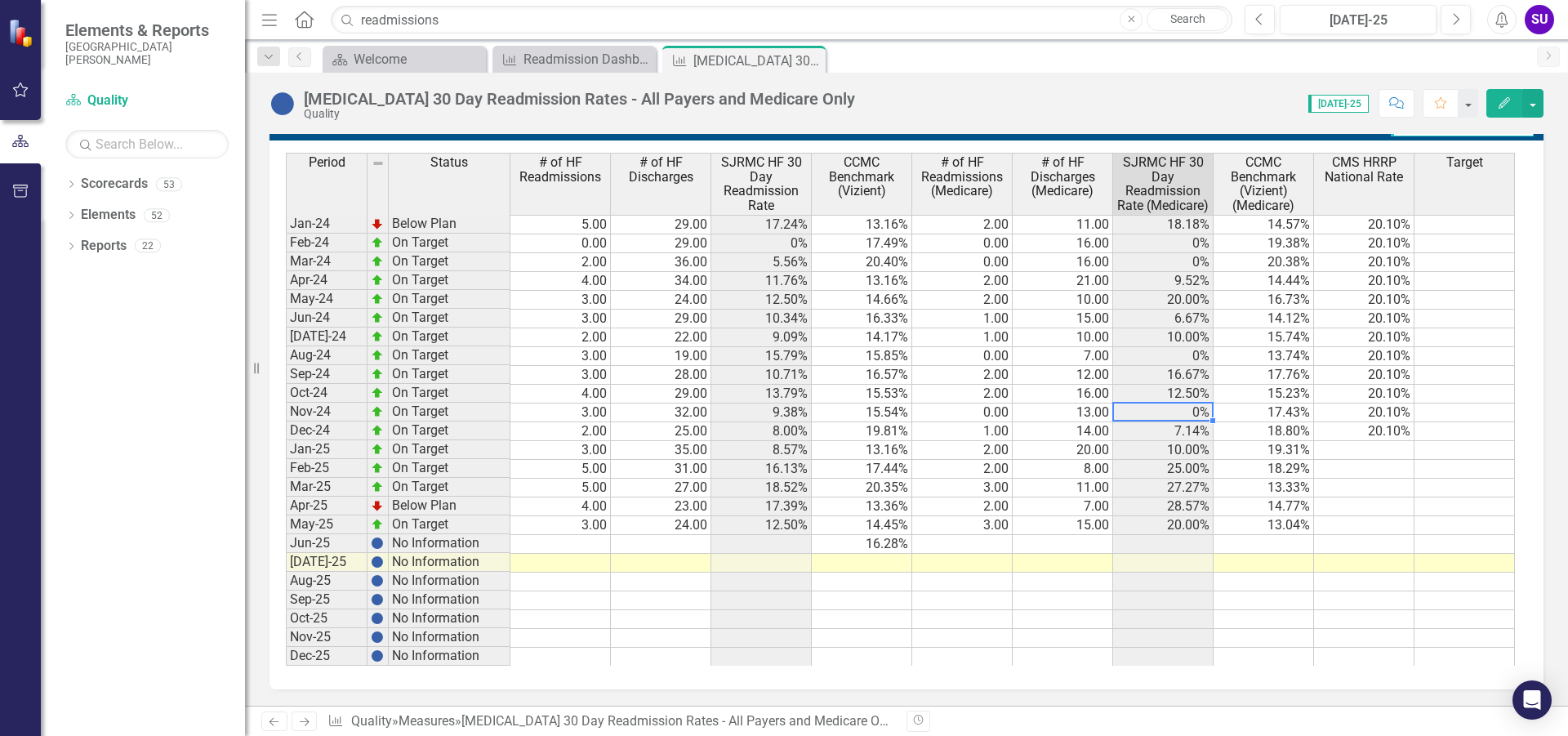
click at [1192, 443] on td "10.00%" at bounding box center [1163, 450] width 100 height 19
click at [1192, 446] on td "10.00%" at bounding box center [1163, 450] width 100 height 19
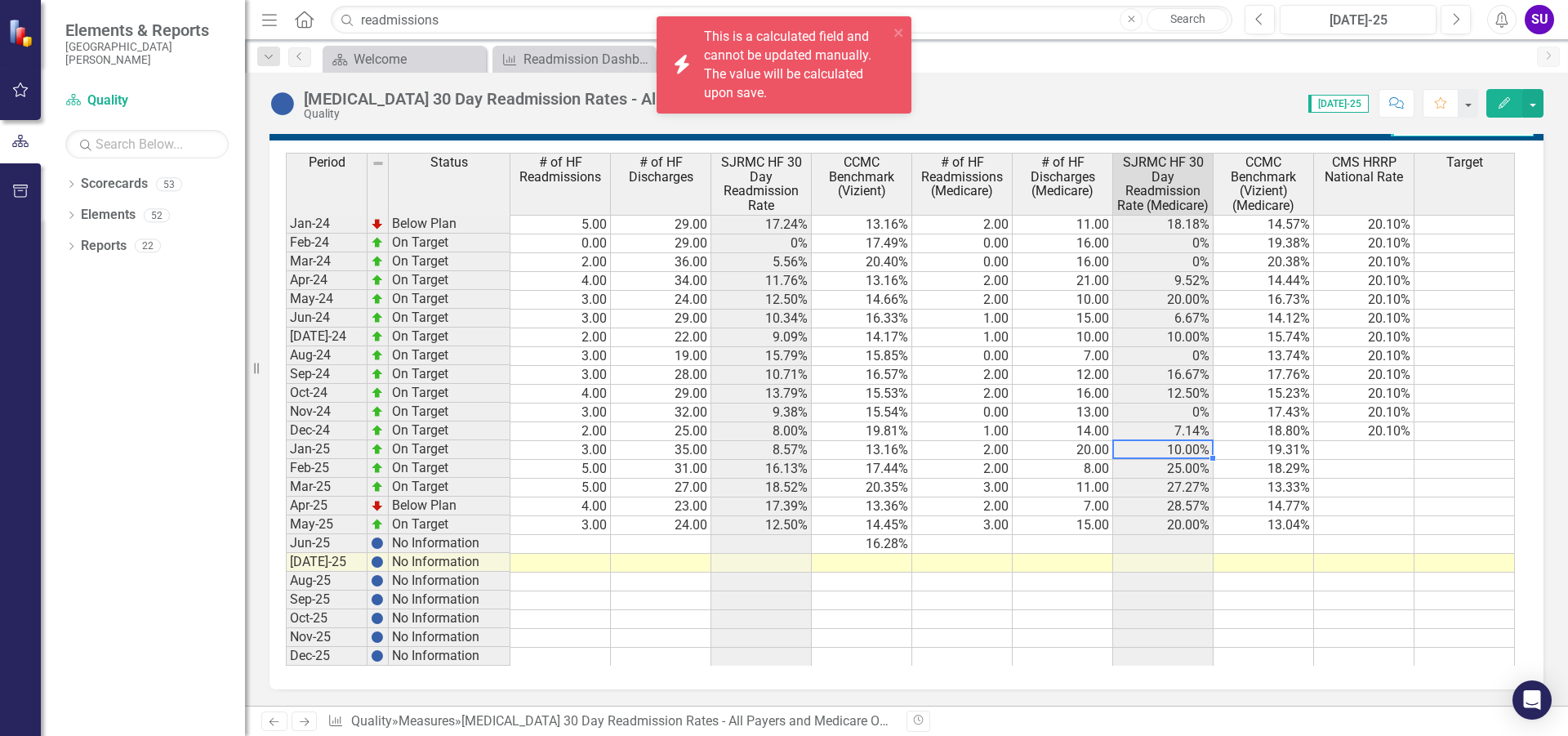
click at [1192, 446] on td "10.00%" at bounding box center [1163, 450] width 100 height 19
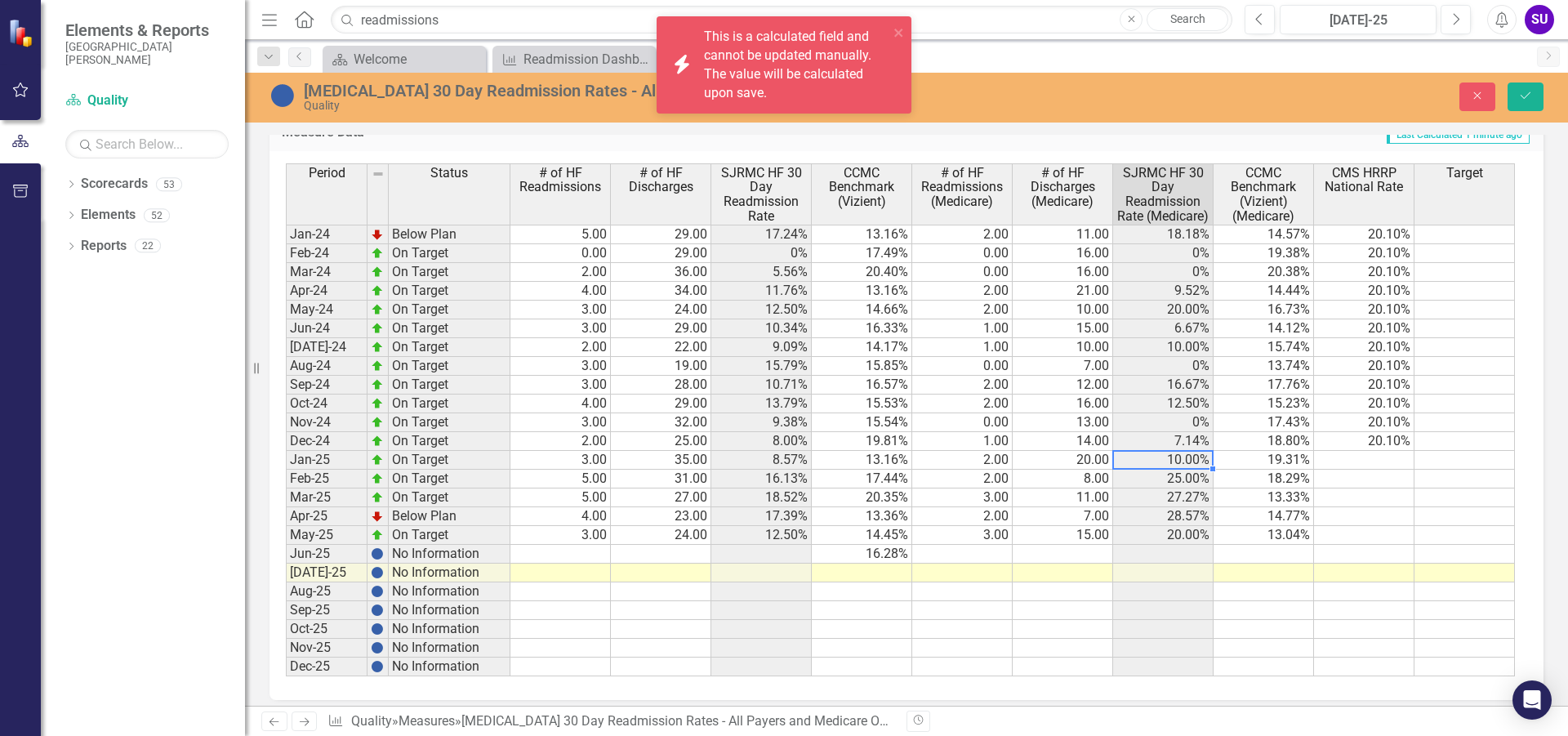
click at [1198, 462] on td "10.00%" at bounding box center [1163, 460] width 100 height 19
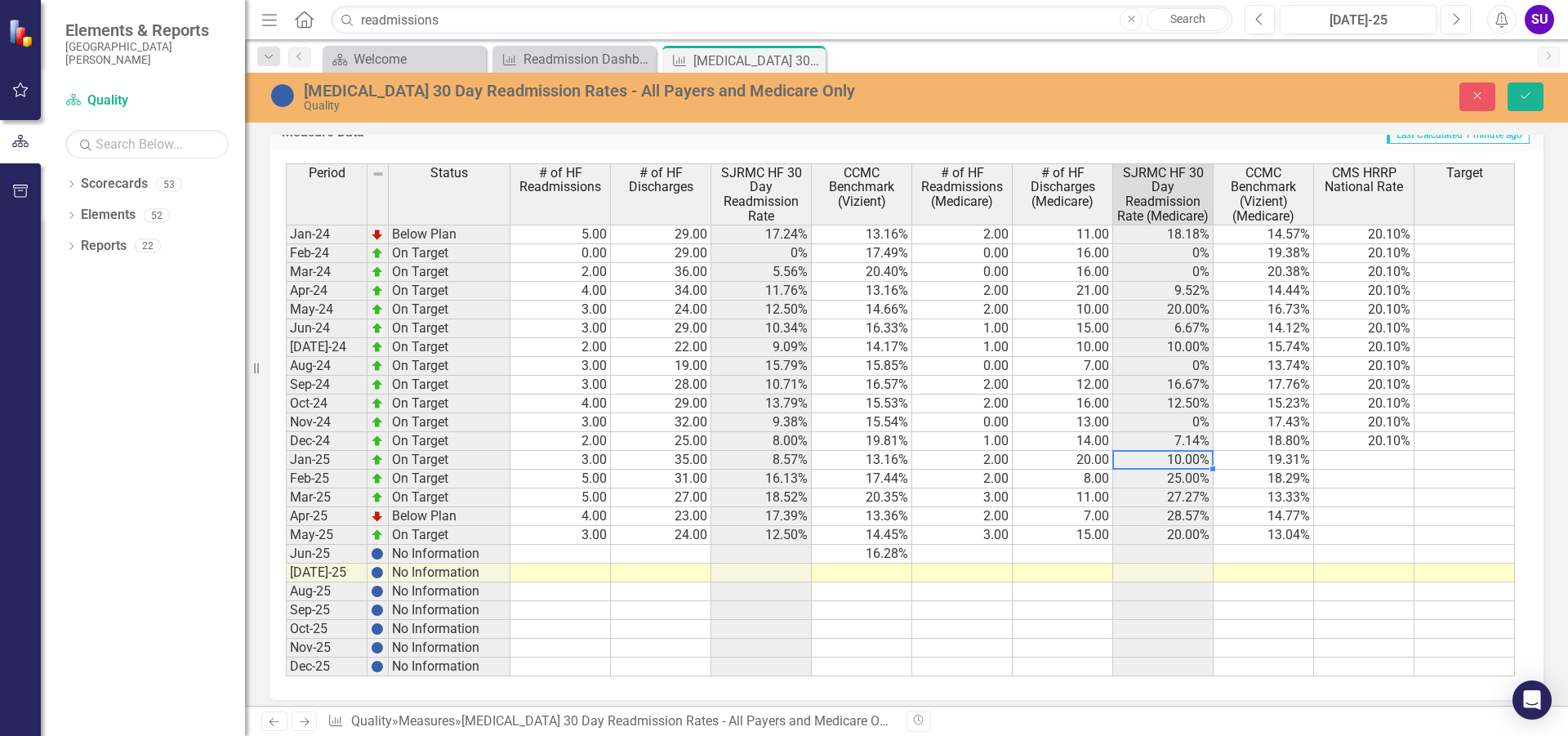
click at [1198, 458] on td "10.00%" at bounding box center [1163, 460] width 100 height 19
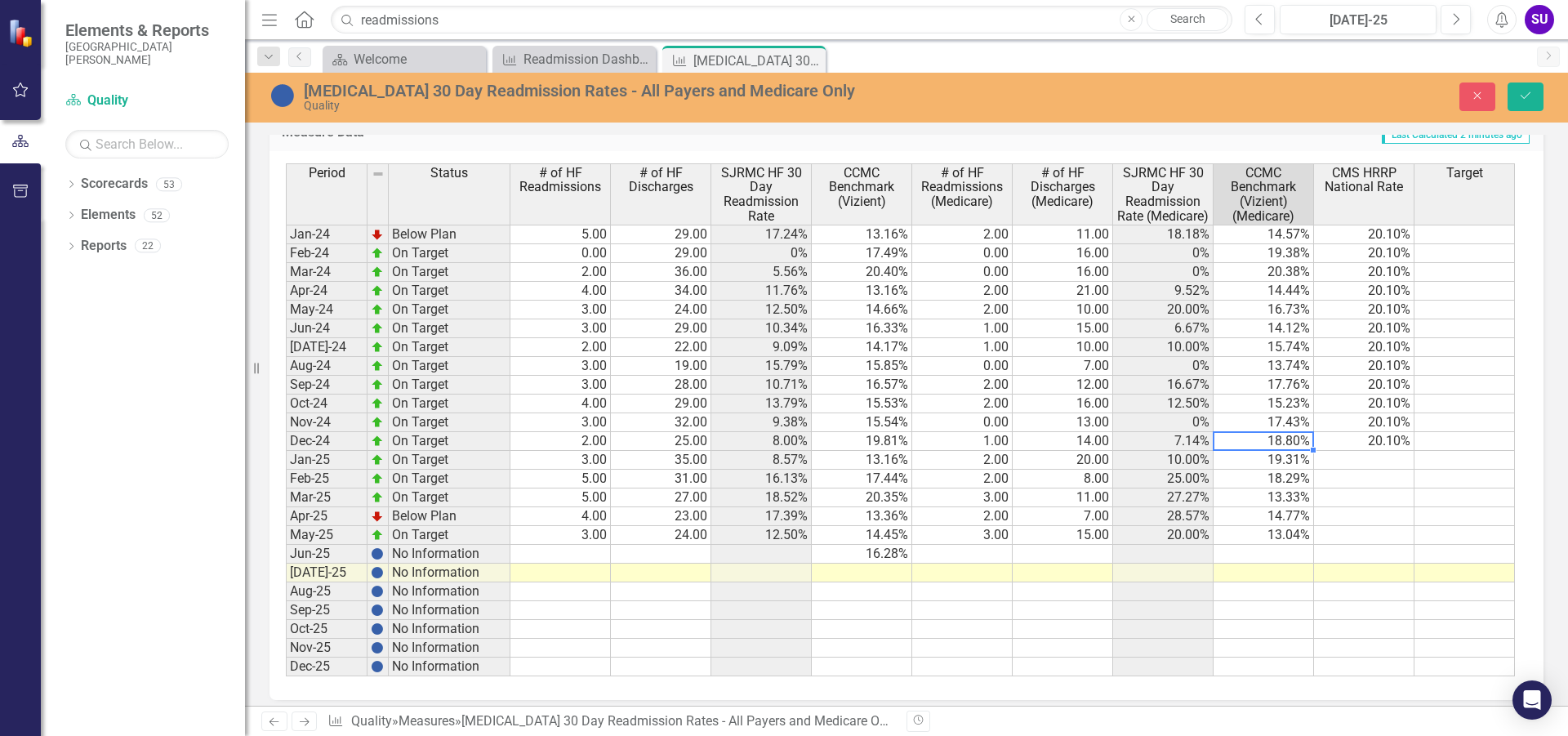
click at [1298, 446] on td "18.80%" at bounding box center [1263, 441] width 100 height 19
click at [1292, 456] on td "19.31%" at bounding box center [1263, 460] width 100 height 19
click at [1296, 455] on textarea "19.31" at bounding box center [1263, 460] width 101 height 20
click at [1265, 458] on textarea "19.31" at bounding box center [1263, 460] width 101 height 20
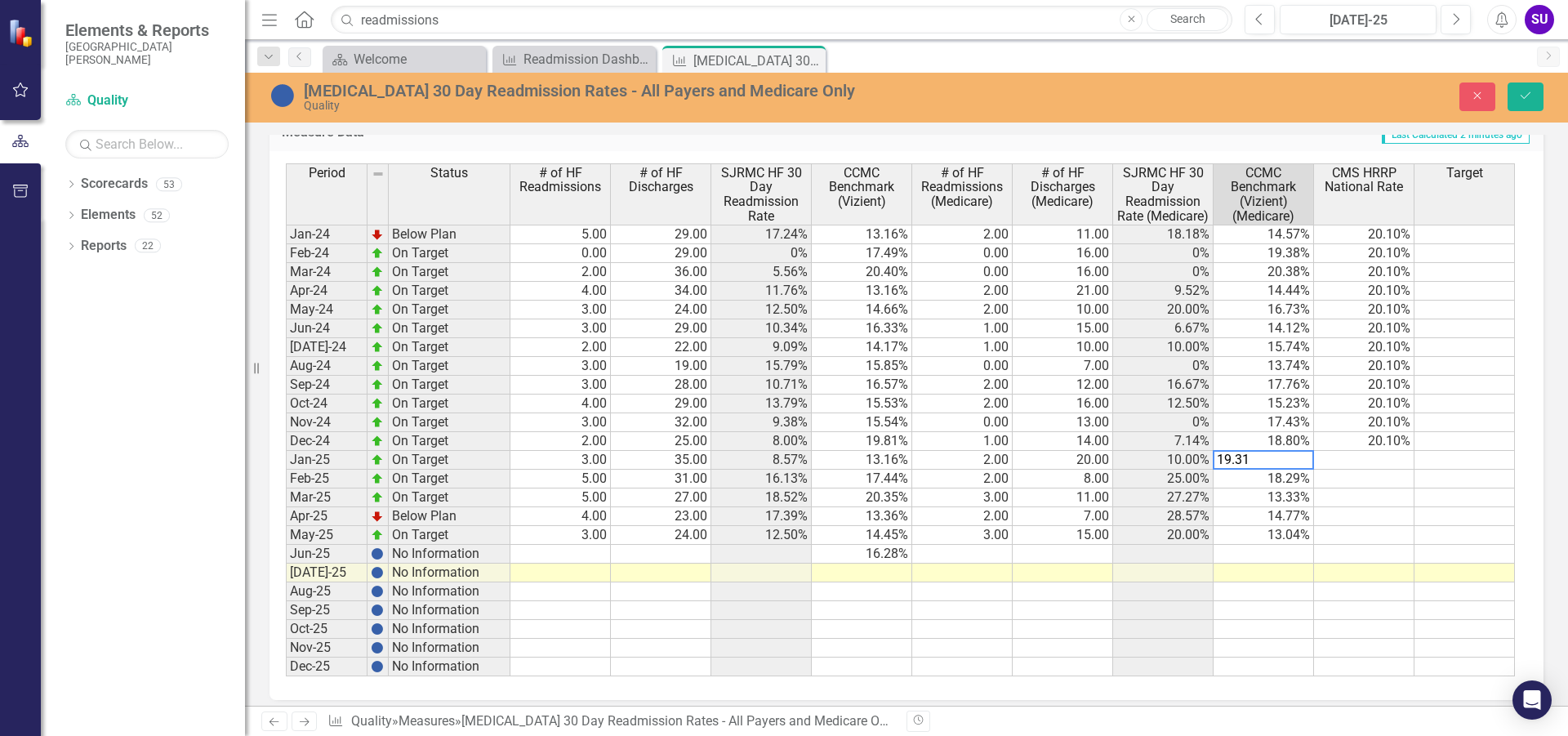
click at [1264, 457] on textarea "19.31" at bounding box center [1263, 460] width 101 height 20
click at [1263, 458] on textarea "19.31" at bounding box center [1263, 460] width 101 height 20
click at [1282, 490] on td "13.33%" at bounding box center [1263, 498] width 100 height 19
click at [1279, 461] on td "19.31%" at bounding box center [1263, 460] width 100 height 19
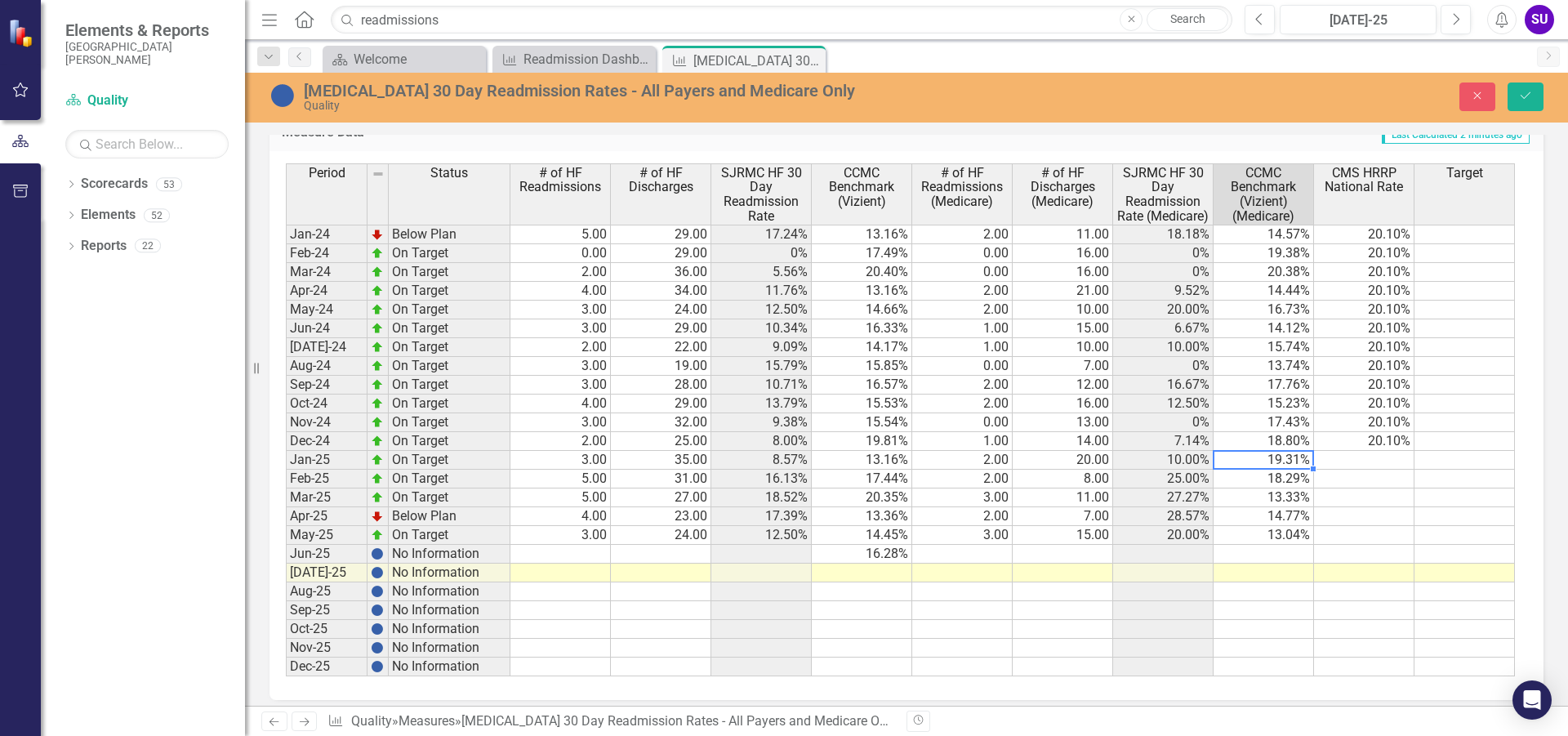
click at [1279, 461] on textarea "19.31" at bounding box center [1263, 460] width 101 height 20
click at [1259, 465] on textarea "19.31" at bounding box center [1263, 460] width 101 height 20
click at [1284, 485] on td "18.29%" at bounding box center [1263, 479] width 100 height 19
click at [1292, 500] on td "13.33%" at bounding box center [1263, 498] width 100 height 19
click at [1288, 477] on td "18.29%" at bounding box center [1263, 479] width 100 height 19
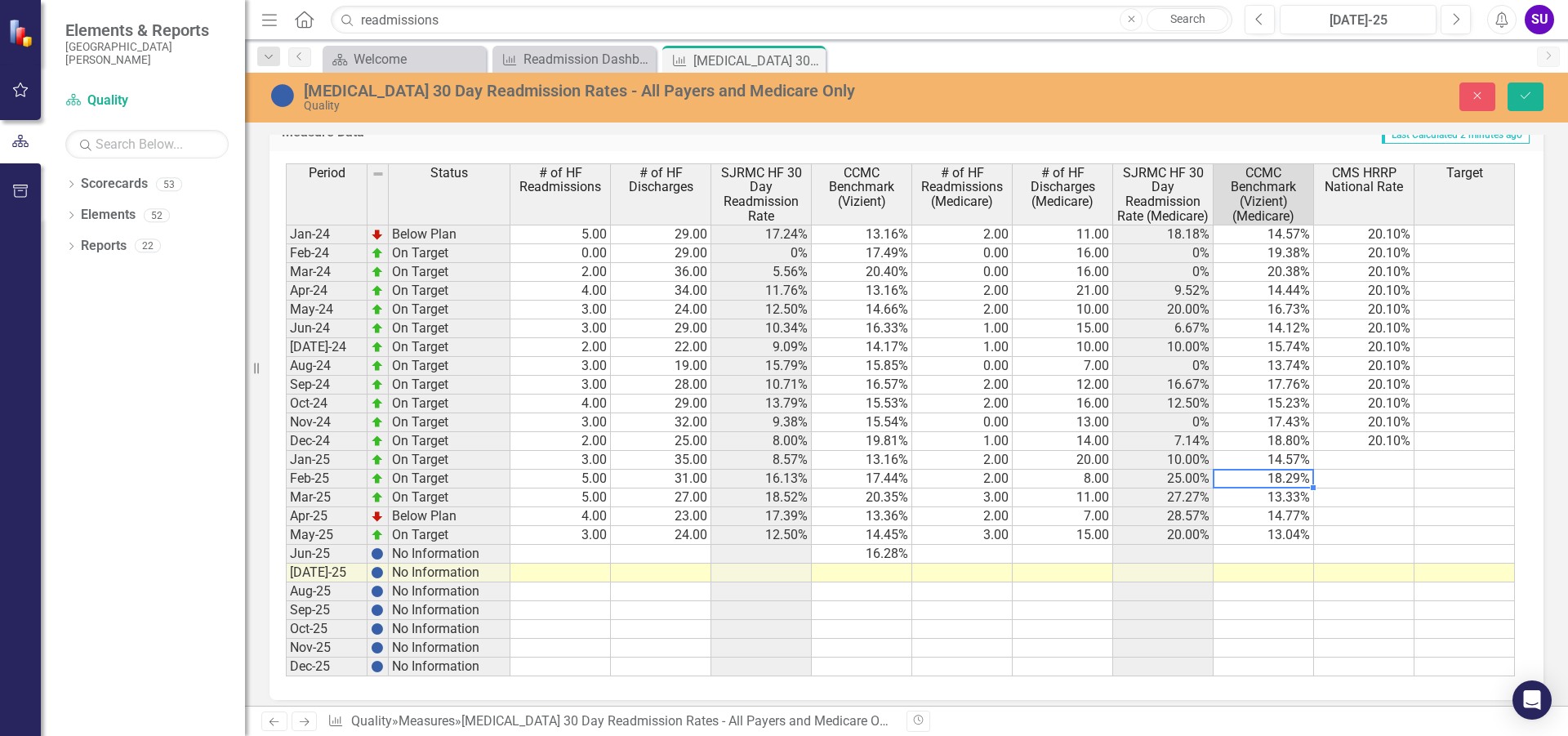
click at [1288, 477] on td "18.29%" at bounding box center [1263, 479] width 100 height 19
click at [1284, 500] on td "13.33%" at bounding box center [1263, 498] width 100 height 19
click at [1284, 500] on textarea "13.33" at bounding box center [1263, 498] width 101 height 20
click at [1279, 499] on textarea "13.33" at bounding box center [1263, 498] width 101 height 20
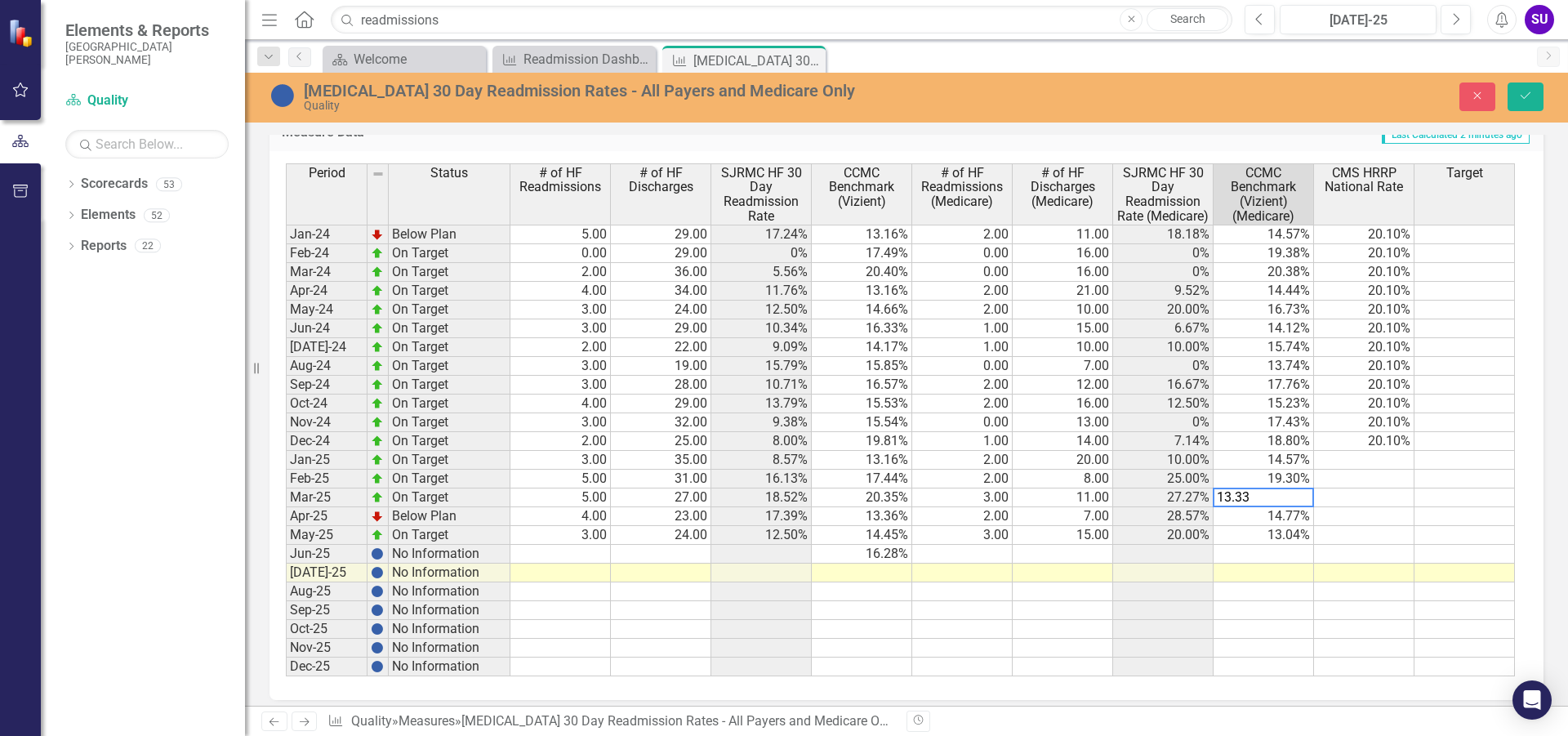
click at [1279, 496] on textarea "13.33" at bounding box center [1263, 498] width 101 height 20
click at [1226, 494] on textarea "120.30" at bounding box center [1263, 498] width 101 height 20
click at [1257, 520] on td "14.77%" at bounding box center [1263, 516] width 100 height 19
click at [1269, 516] on td "14.77%" at bounding box center [1263, 516] width 100 height 19
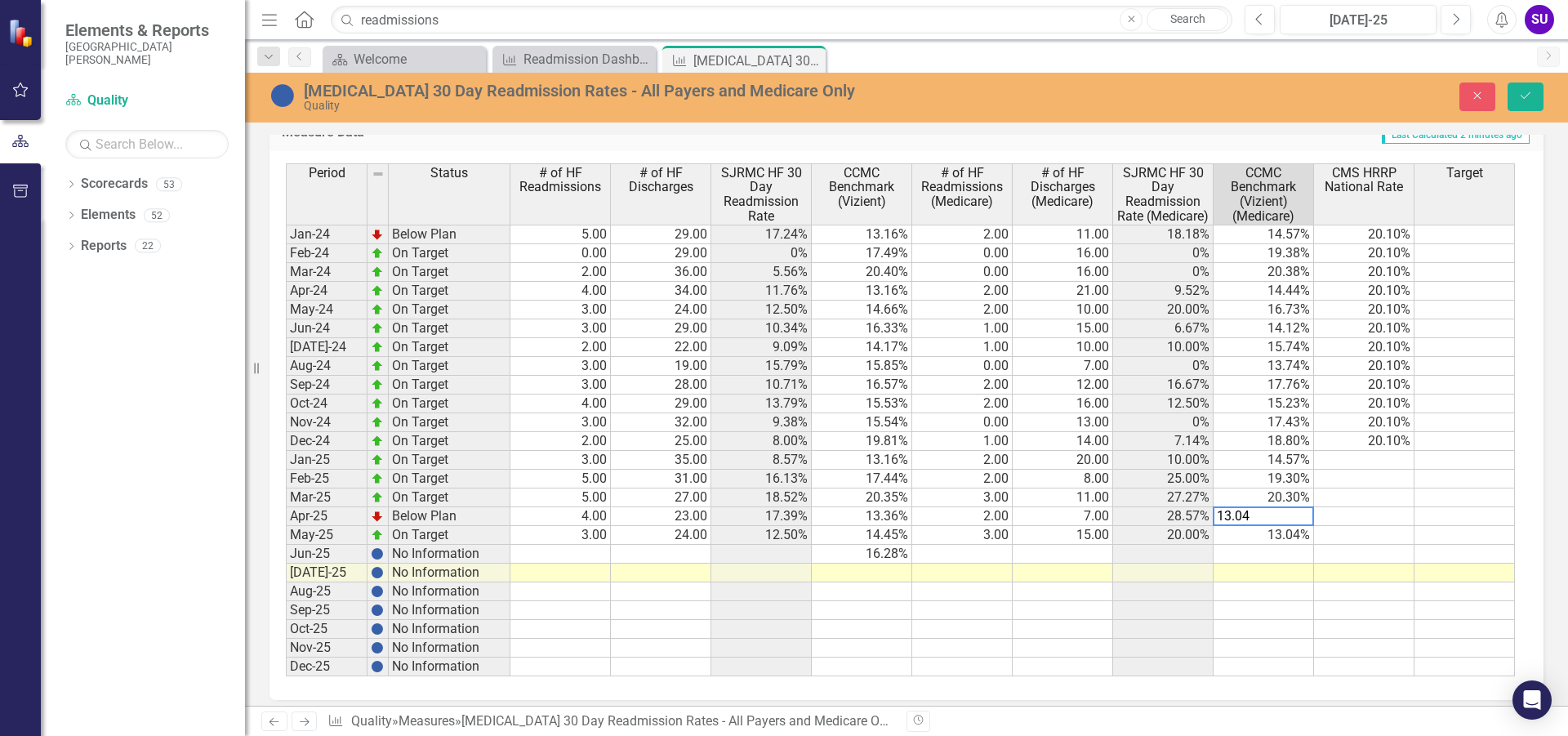
click at [1282, 533] on td "13.04%" at bounding box center [1263, 535] width 100 height 19
click at [1283, 533] on td "13.04%" at bounding box center [1263, 535] width 100 height 19
click at [1305, 542] on textarea "16.73" at bounding box center [1263, 535] width 101 height 20
type textarea "16.73"
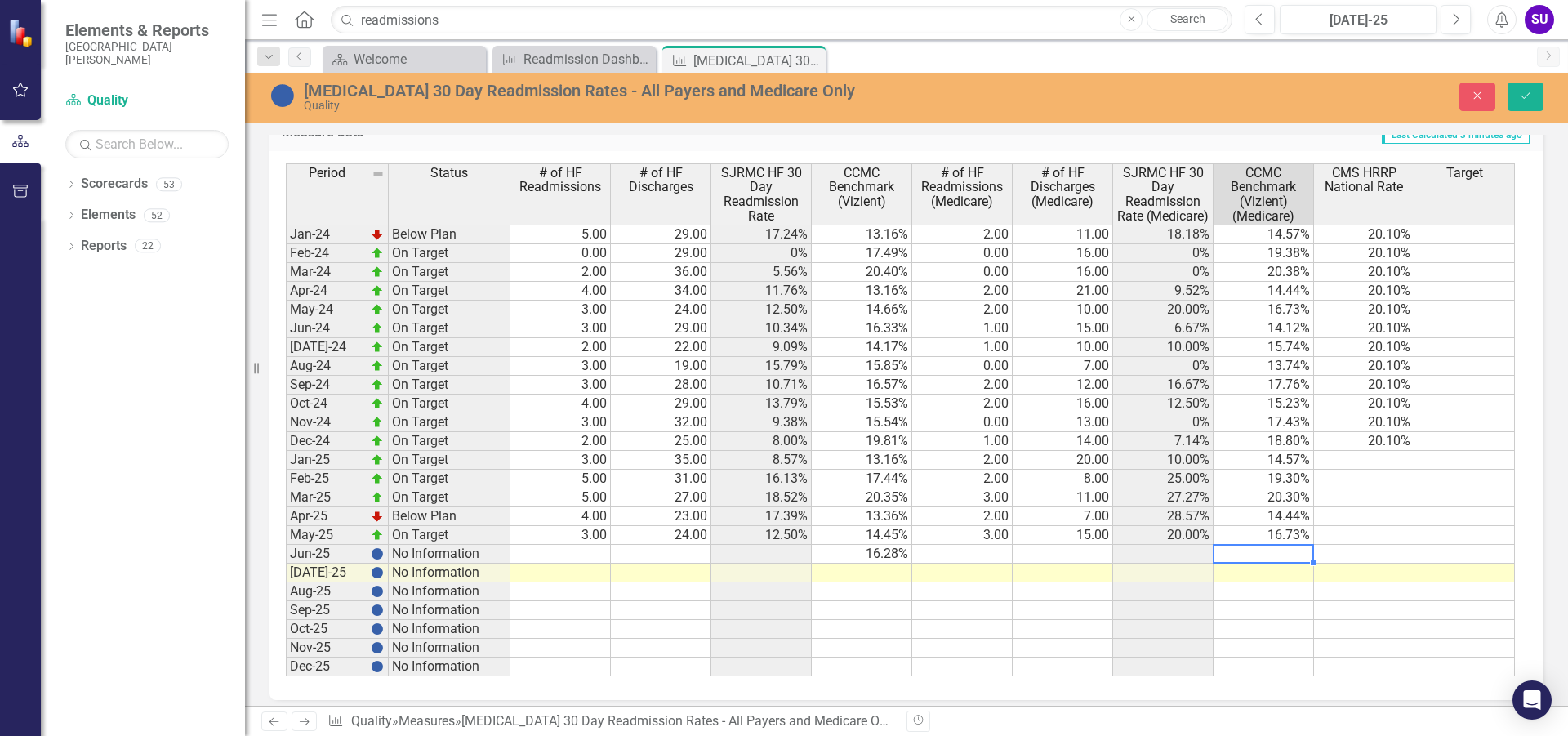
click at [1307, 554] on td at bounding box center [1263, 553] width 100 height 19
type textarea "14.06"
click at [1333, 546] on td at bounding box center [1363, 553] width 100 height 19
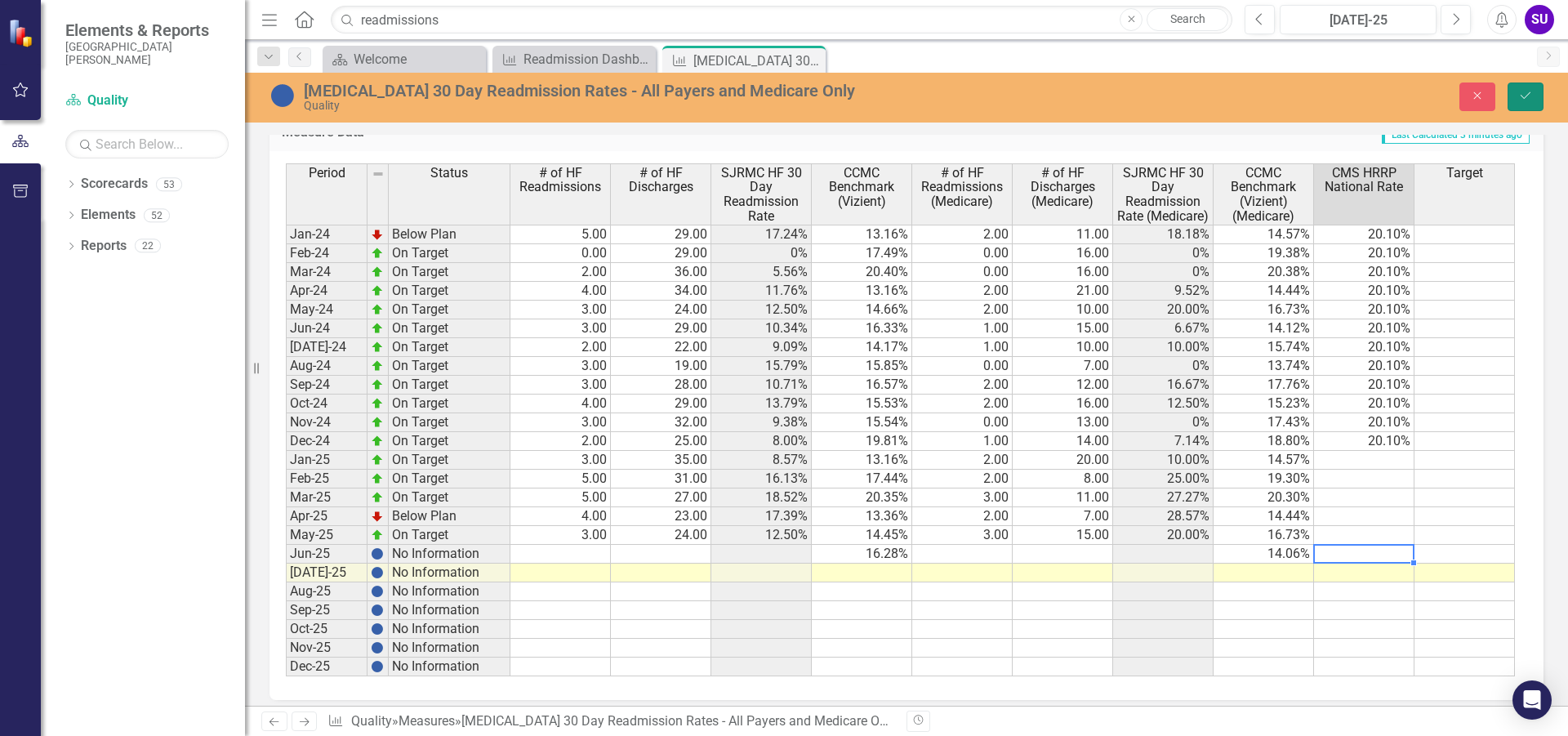
click at [1529, 87] on button "Save" at bounding box center [1525, 96] width 36 height 29
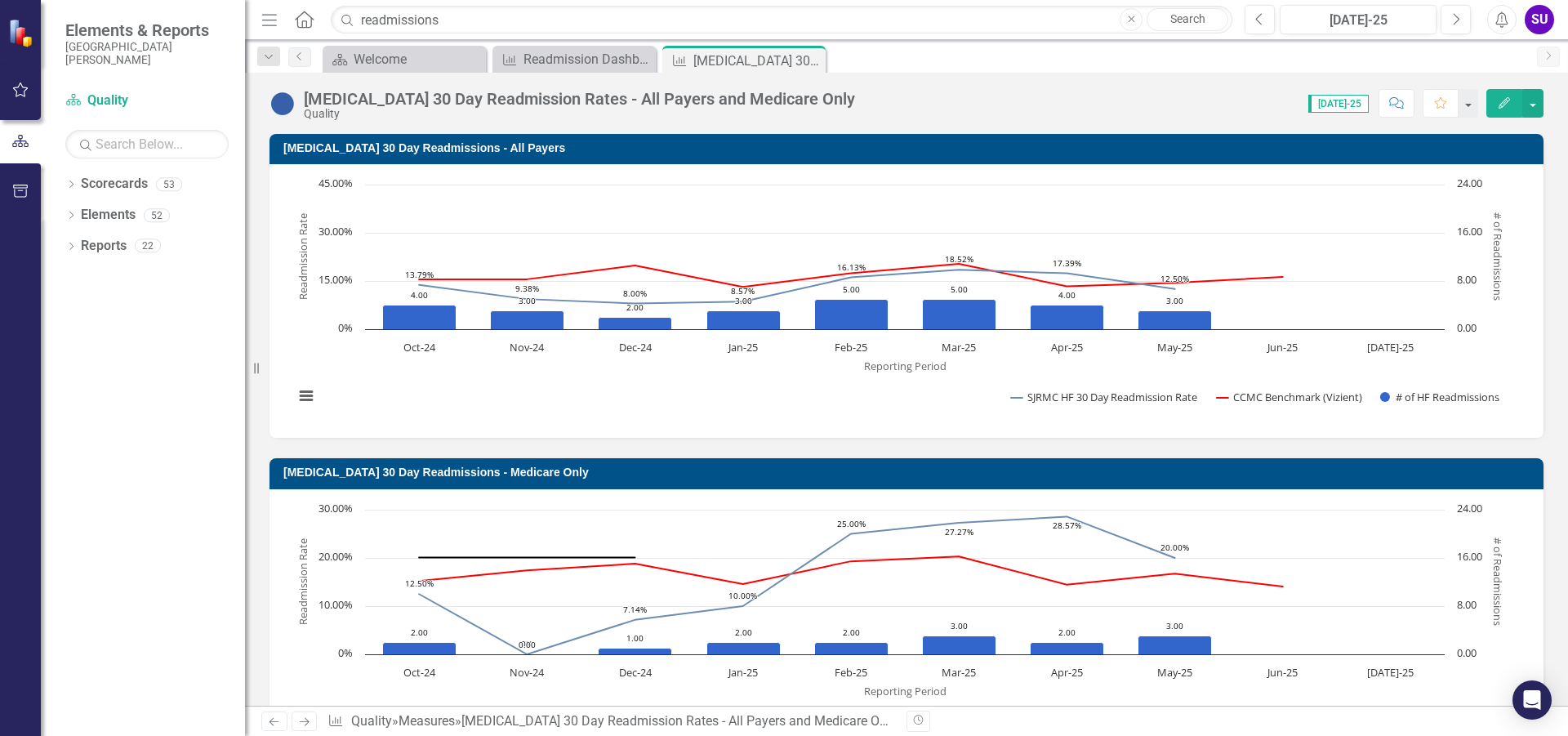
click at [904, 108] on div "Score: N/A [DATE]-25 Completed Comment Favorite Edit" at bounding box center [1203, 103] width 680 height 28
click at [814, 56] on icon "Close" at bounding box center [809, 60] width 16 height 13
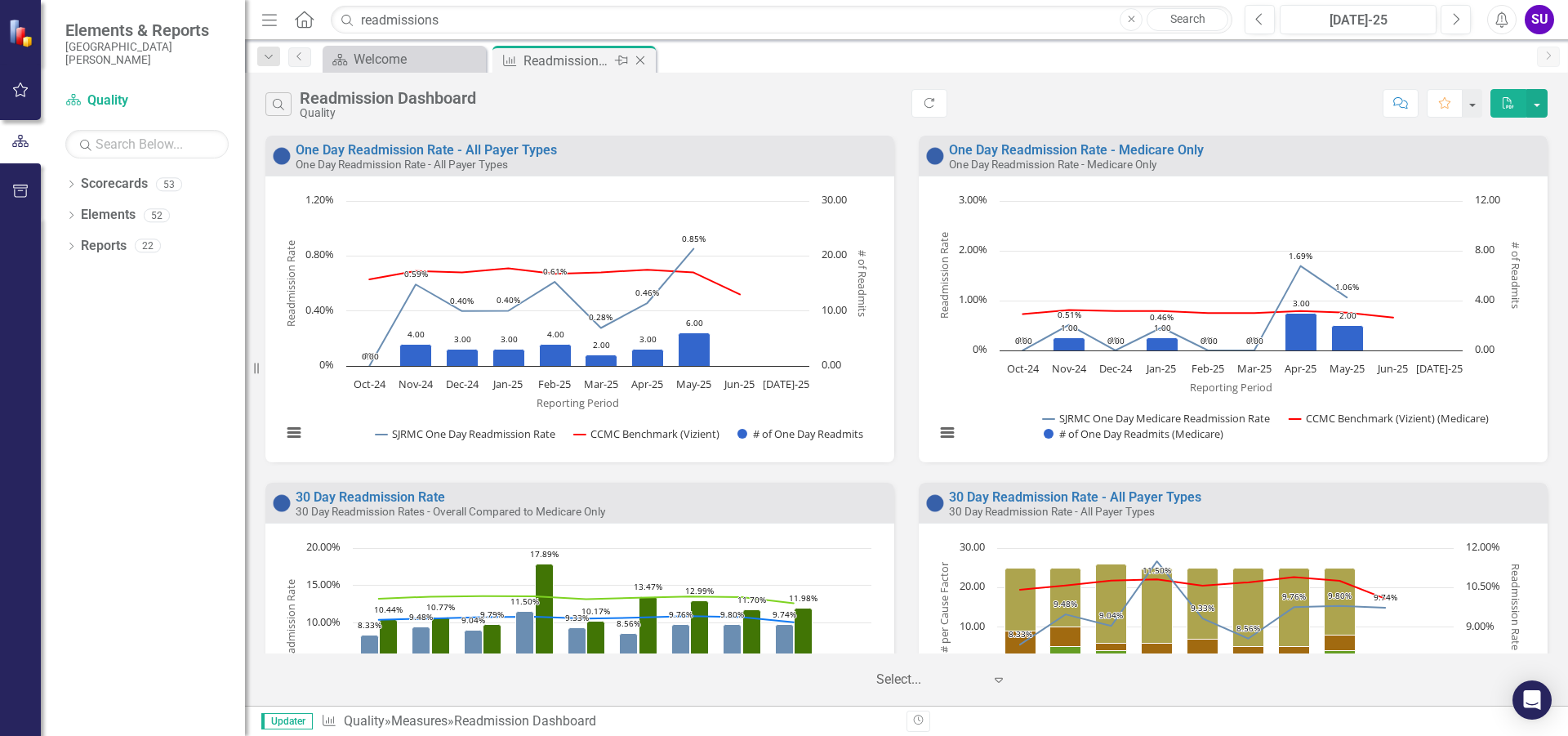
click at [577, 64] on div "Readmission Dashboard" at bounding box center [567, 61] width 87 height 21
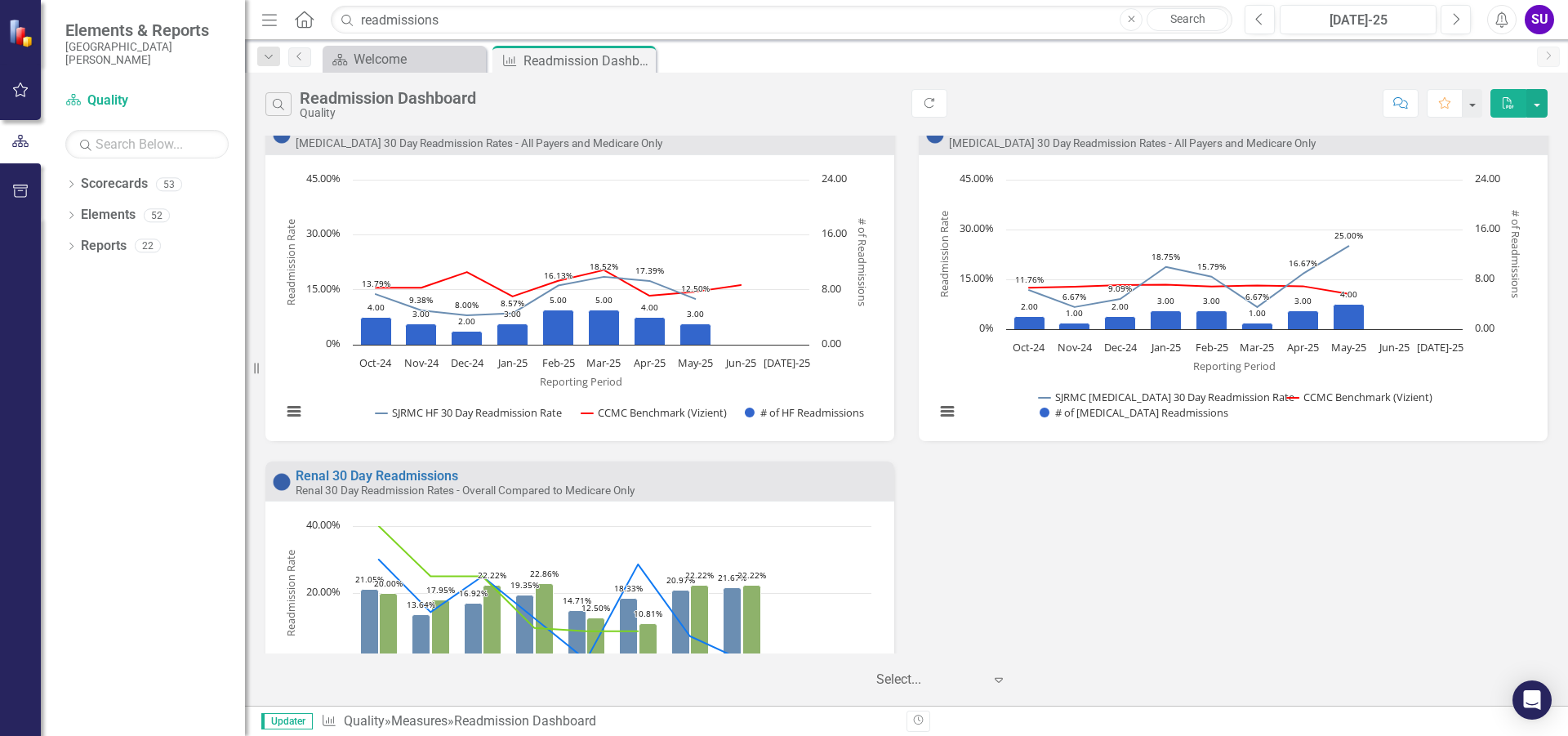
scroll to position [980, 0]
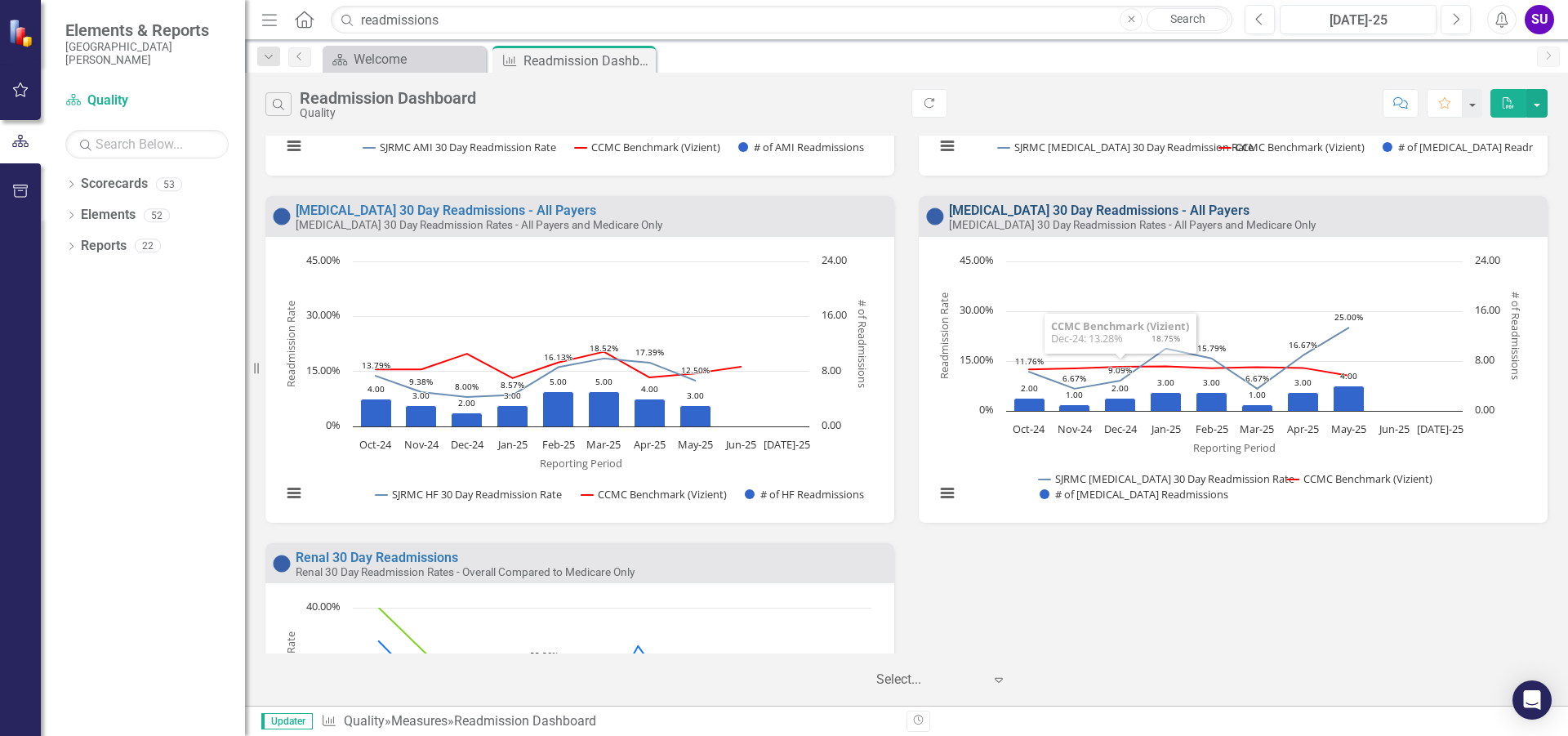
click at [1069, 211] on link "[MEDICAL_DATA] 30 Day Readmissions - All Payers" at bounding box center [1098, 211] width 301 height 16
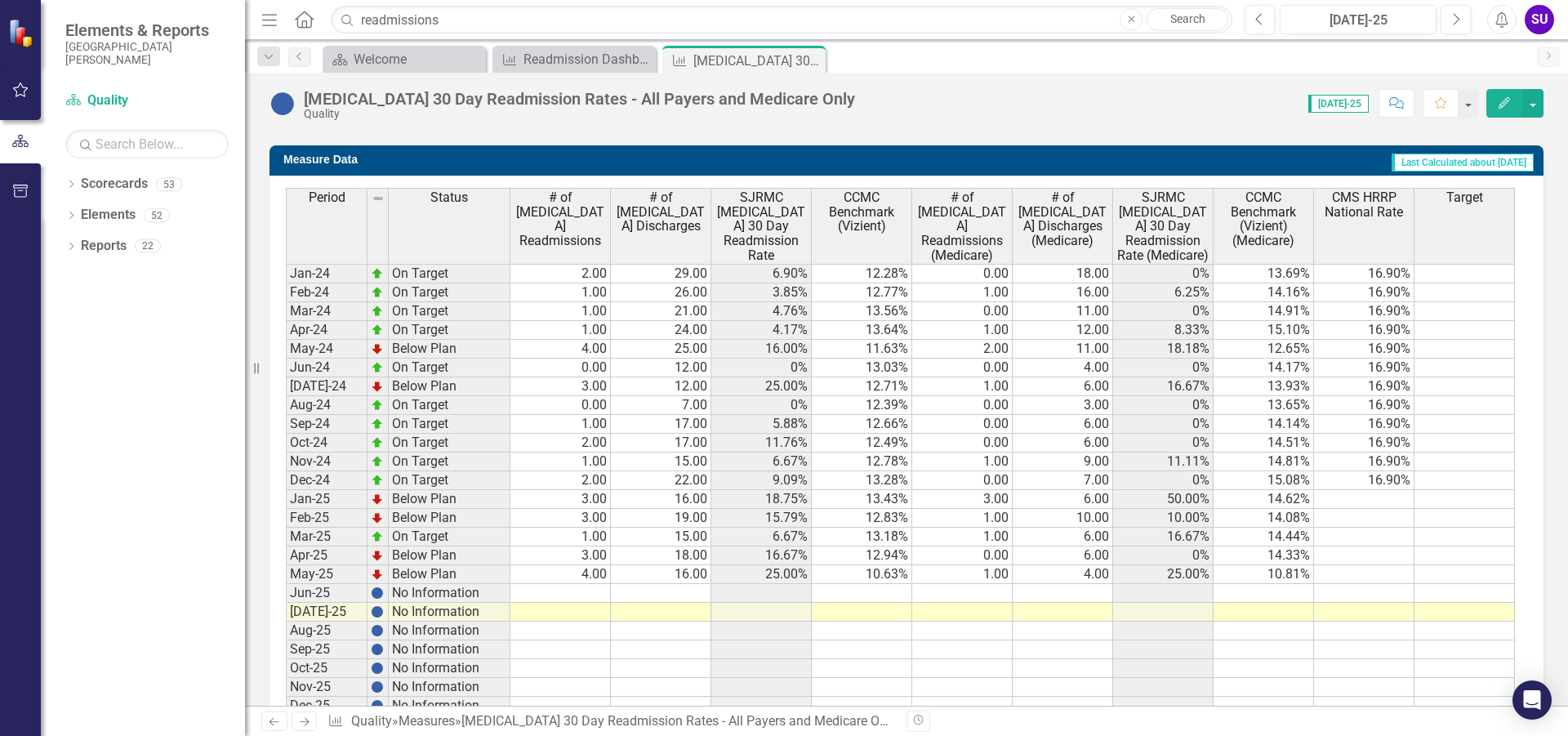
scroll to position [1111, 0]
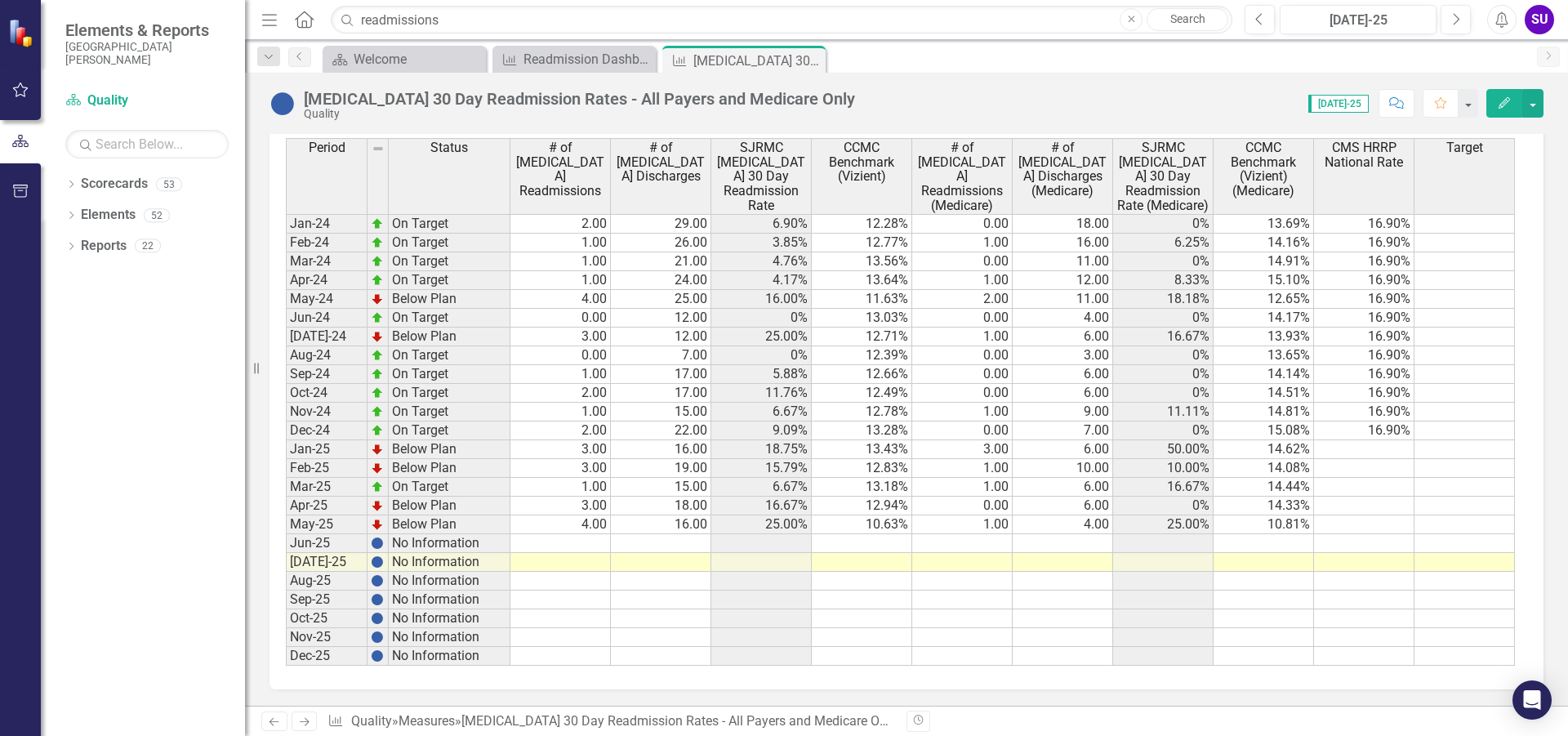
click at [286, 346] on div "Period Status # of Pneumonia Readmissions # of Pneumonia Discharges SJRMC Pneum…" at bounding box center [286, 401] width 0 height 527
click at [885, 419] on td "12.78%" at bounding box center [861, 411] width 100 height 19
click at [891, 442] on td "13.43%" at bounding box center [861, 449] width 100 height 19
click at [878, 436] on td "13.28%" at bounding box center [861, 430] width 100 height 19
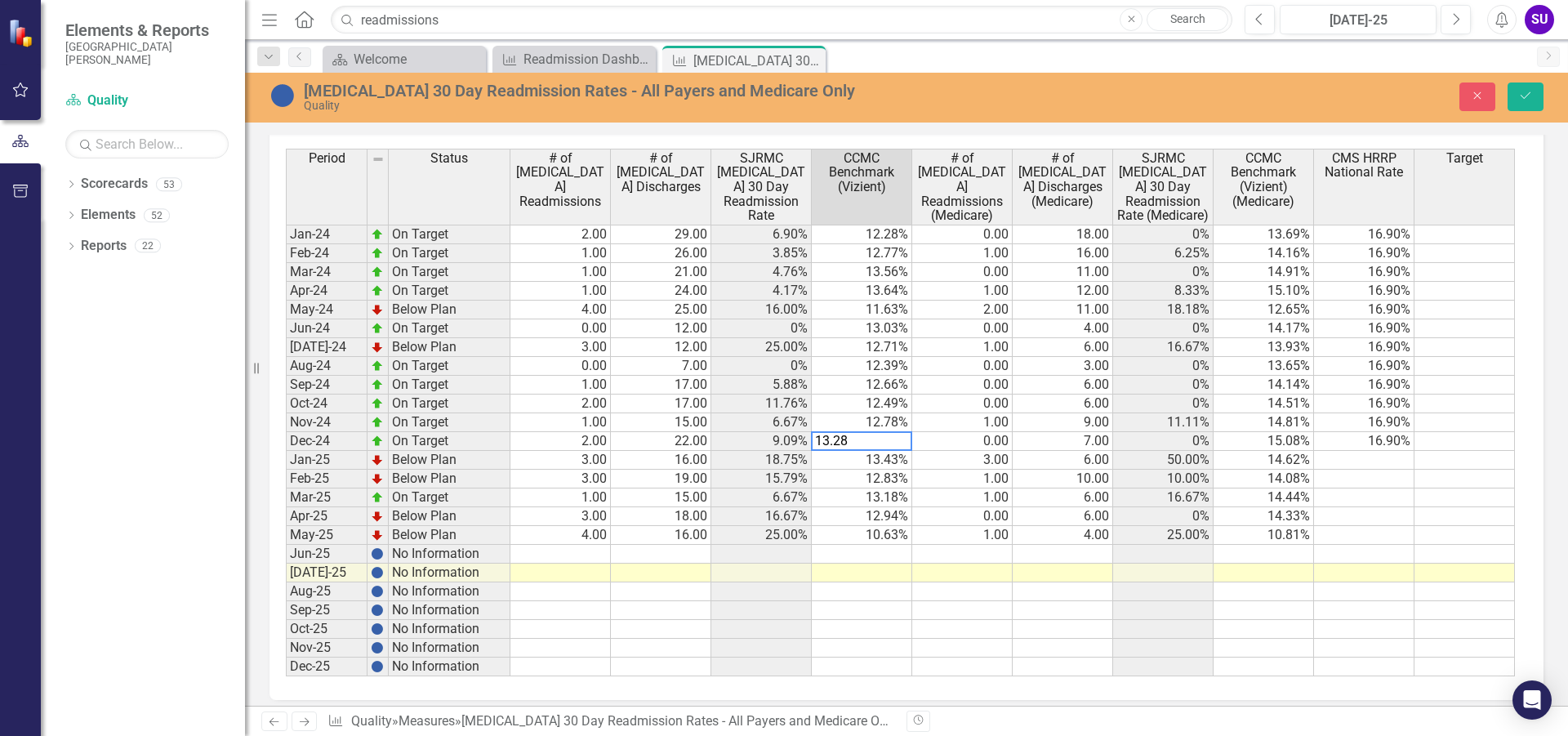
scroll to position [1120, 0]
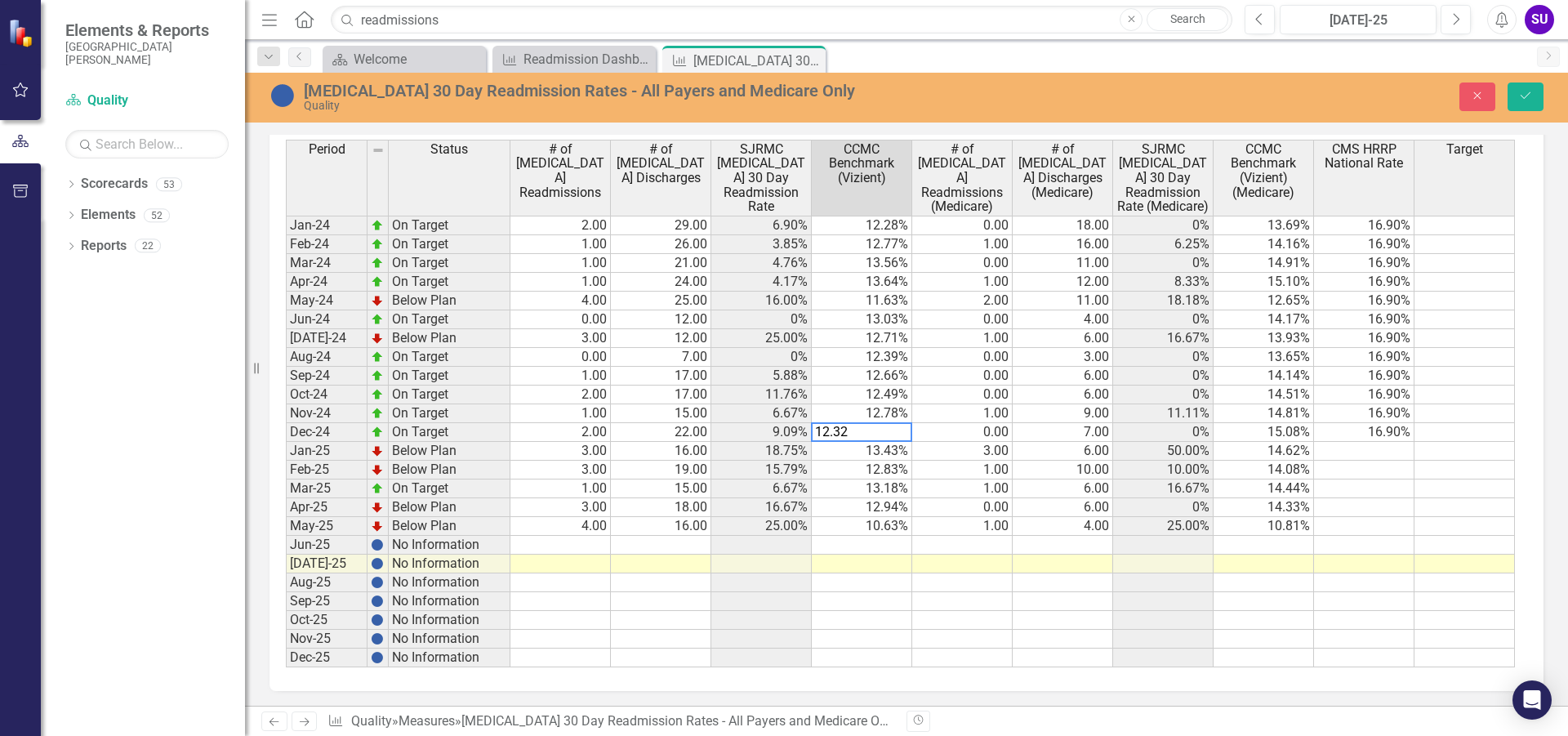
click at [892, 452] on td "13.43%" at bounding box center [861, 451] width 100 height 19
click at [887, 474] on td "12.83%" at bounding box center [861, 470] width 100 height 19
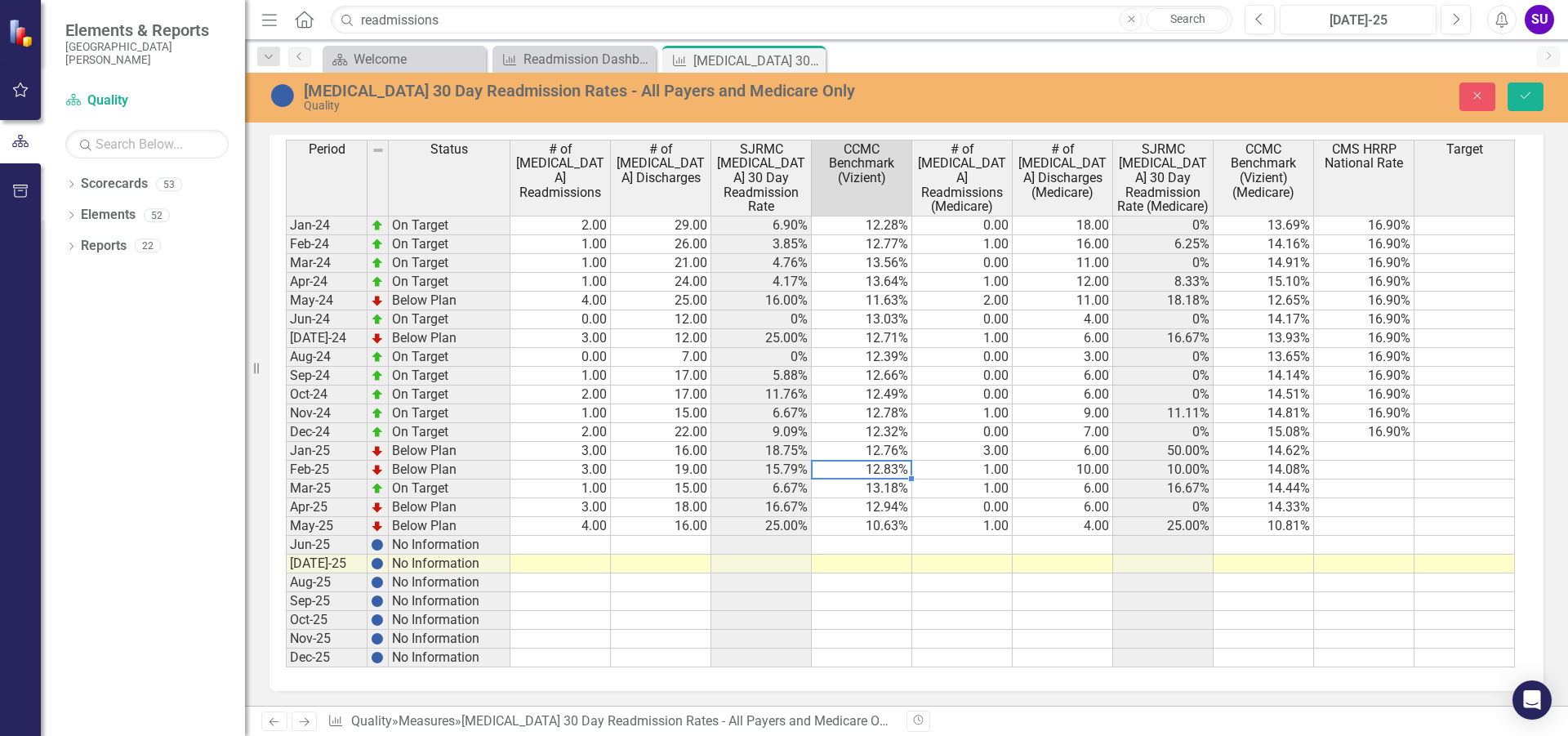
click at [887, 474] on td "12.83%" at bounding box center [861, 470] width 100 height 19
click at [864, 488] on td "13.18%" at bounding box center [861, 489] width 100 height 19
click at [876, 512] on td "12.94%" at bounding box center [861, 508] width 100 height 19
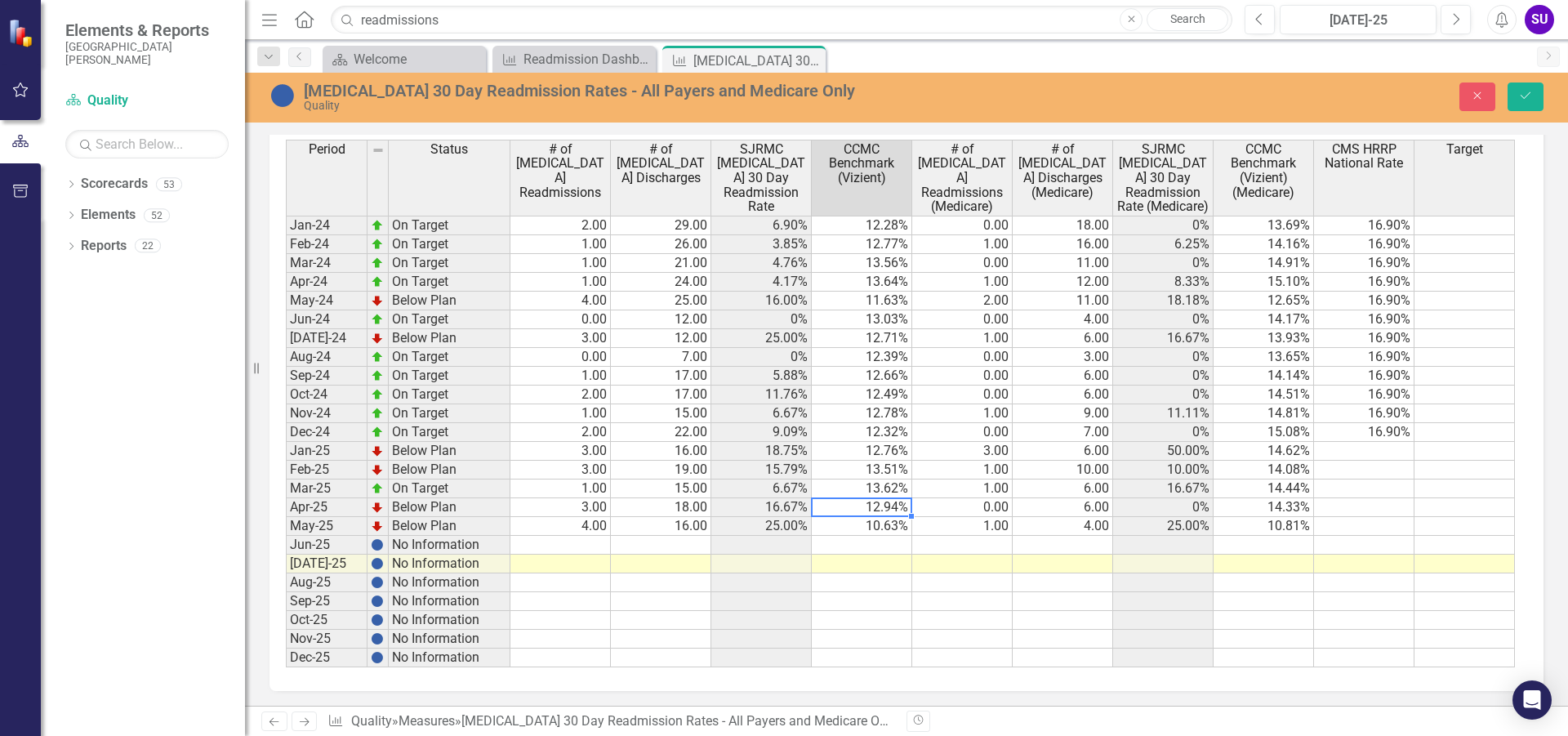
click at [876, 512] on td "12.94%" at bounding box center [861, 508] width 100 height 19
click at [829, 512] on textarea "121.60" at bounding box center [861, 508] width 101 height 20
click at [883, 524] on td "10.63%" at bounding box center [861, 525] width 100 height 19
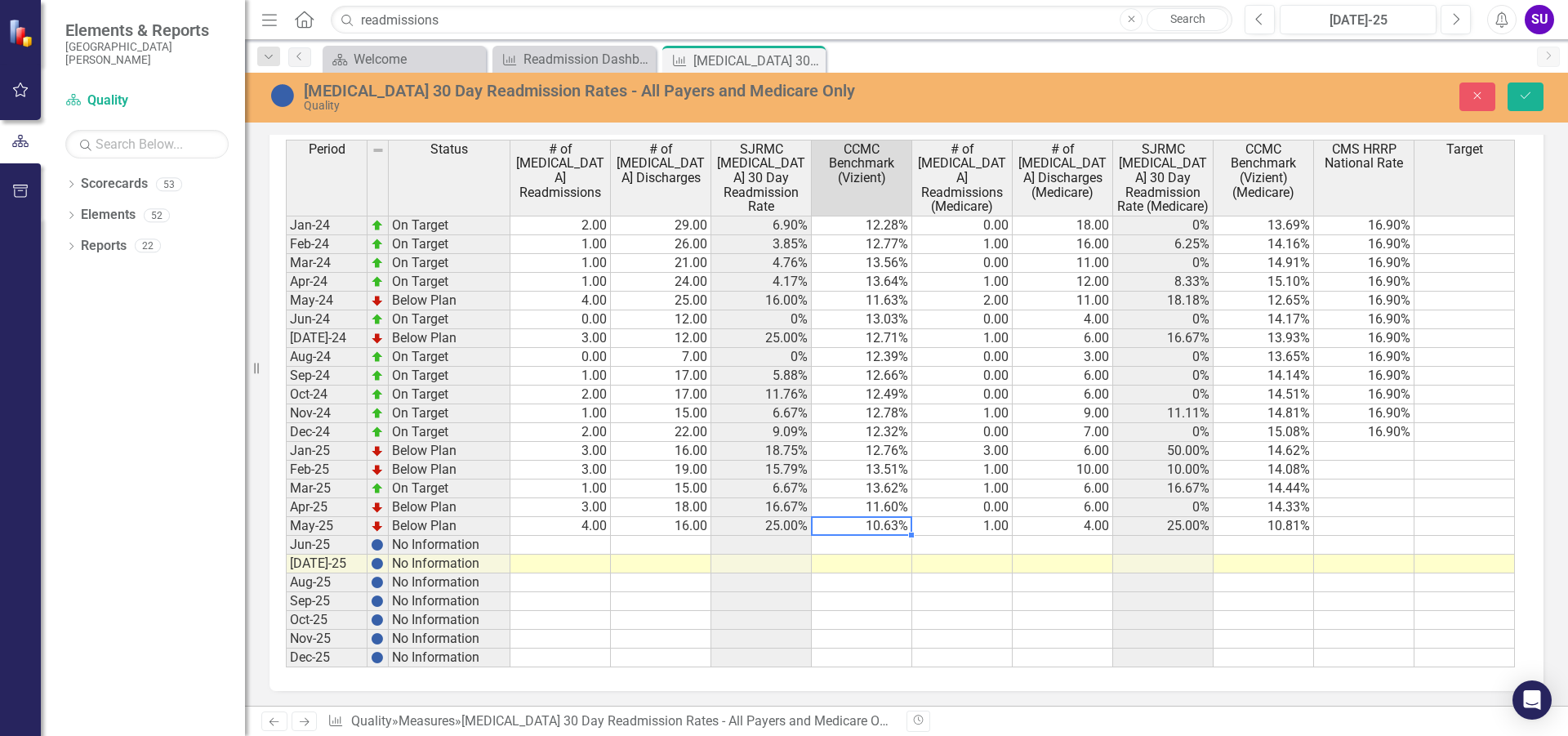
click at [883, 524] on textarea "10.63" at bounding box center [861, 526] width 101 height 20
click at [886, 445] on td "12.76%" at bounding box center [861, 451] width 100 height 19
click at [886, 449] on td "12.76%" at bounding box center [861, 451] width 100 height 19
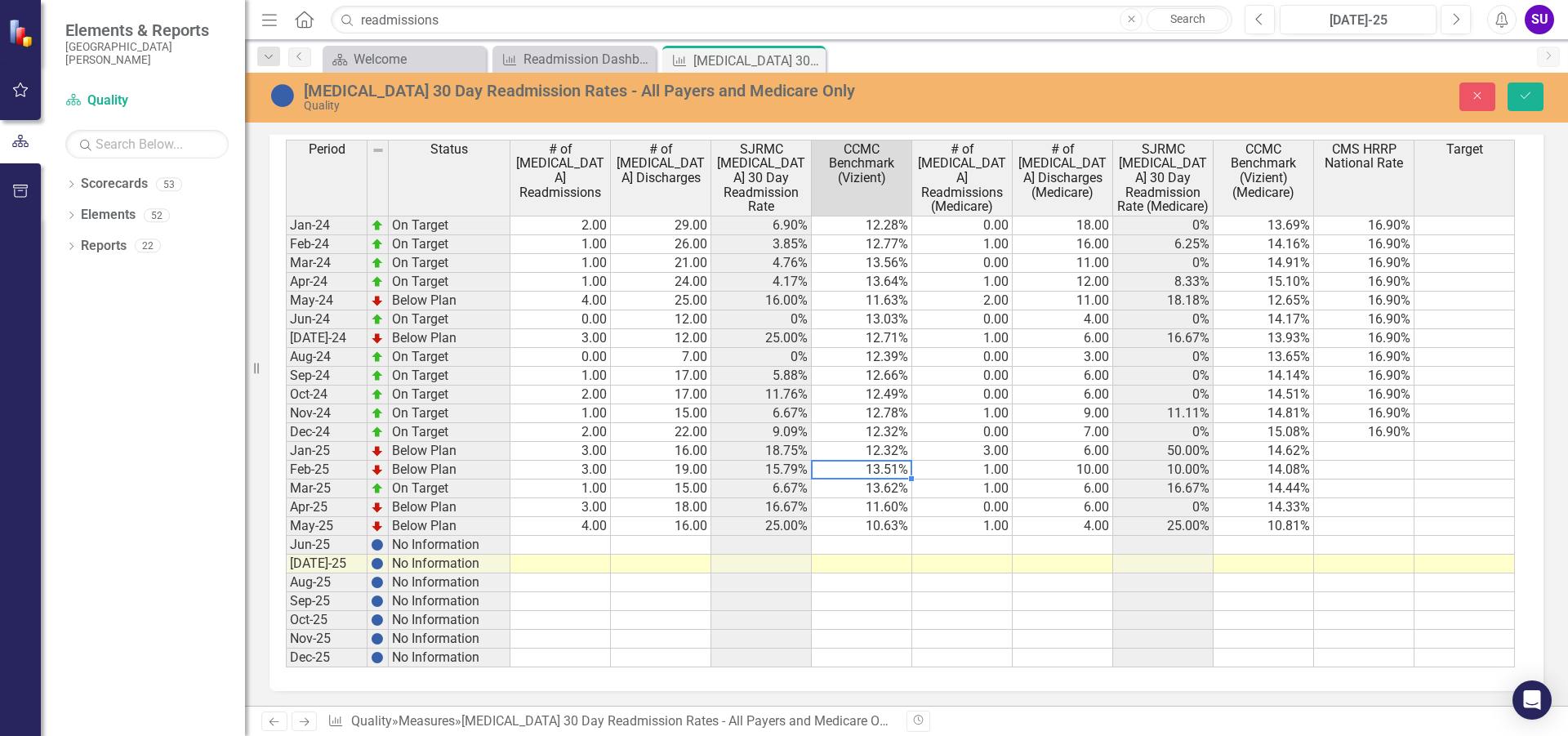
click at [885, 467] on td "13.51%" at bounding box center [861, 470] width 100 height 19
click at [886, 471] on td "13.51%" at bounding box center [861, 470] width 100 height 19
click at [879, 494] on td "13.62%" at bounding box center [861, 489] width 100 height 19
click at [880, 492] on td "13.62%" at bounding box center [861, 489] width 100 height 19
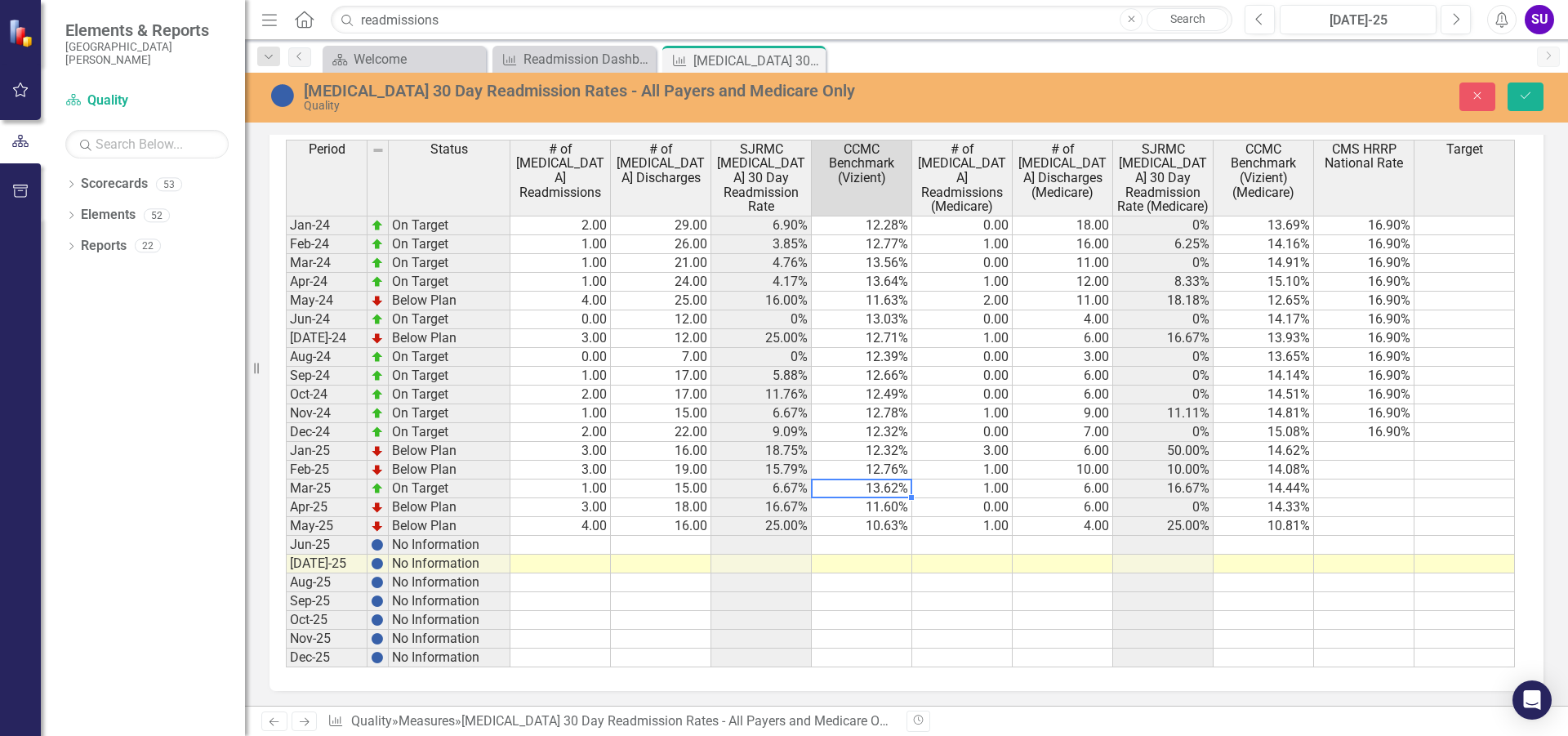
click at [880, 491] on td "13.62%" at bounding box center [861, 489] width 100 height 19
click at [880, 511] on td "11.60%" at bounding box center [861, 508] width 100 height 19
click at [880, 511] on textarea "11.60" at bounding box center [861, 508] width 101 height 20
click at [880, 528] on td "10.63%" at bounding box center [861, 525] width 100 height 19
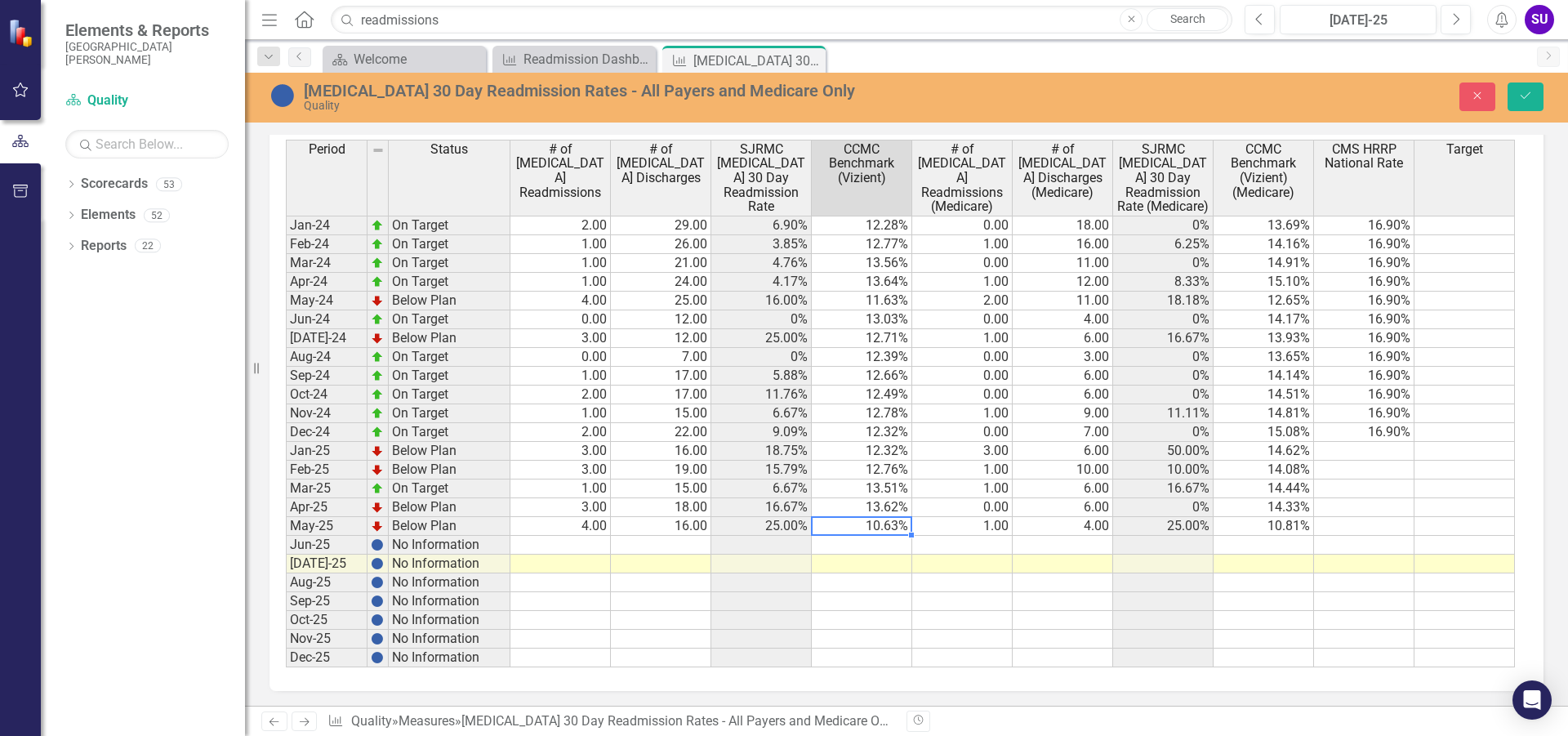
click at [880, 528] on td "10.63%" at bounding box center [861, 525] width 100 height 19
click at [880, 528] on textarea "10.63" at bounding box center [861, 526] width 101 height 20
type textarea "11.60"
click at [898, 544] on td at bounding box center [861, 544] width 100 height 19
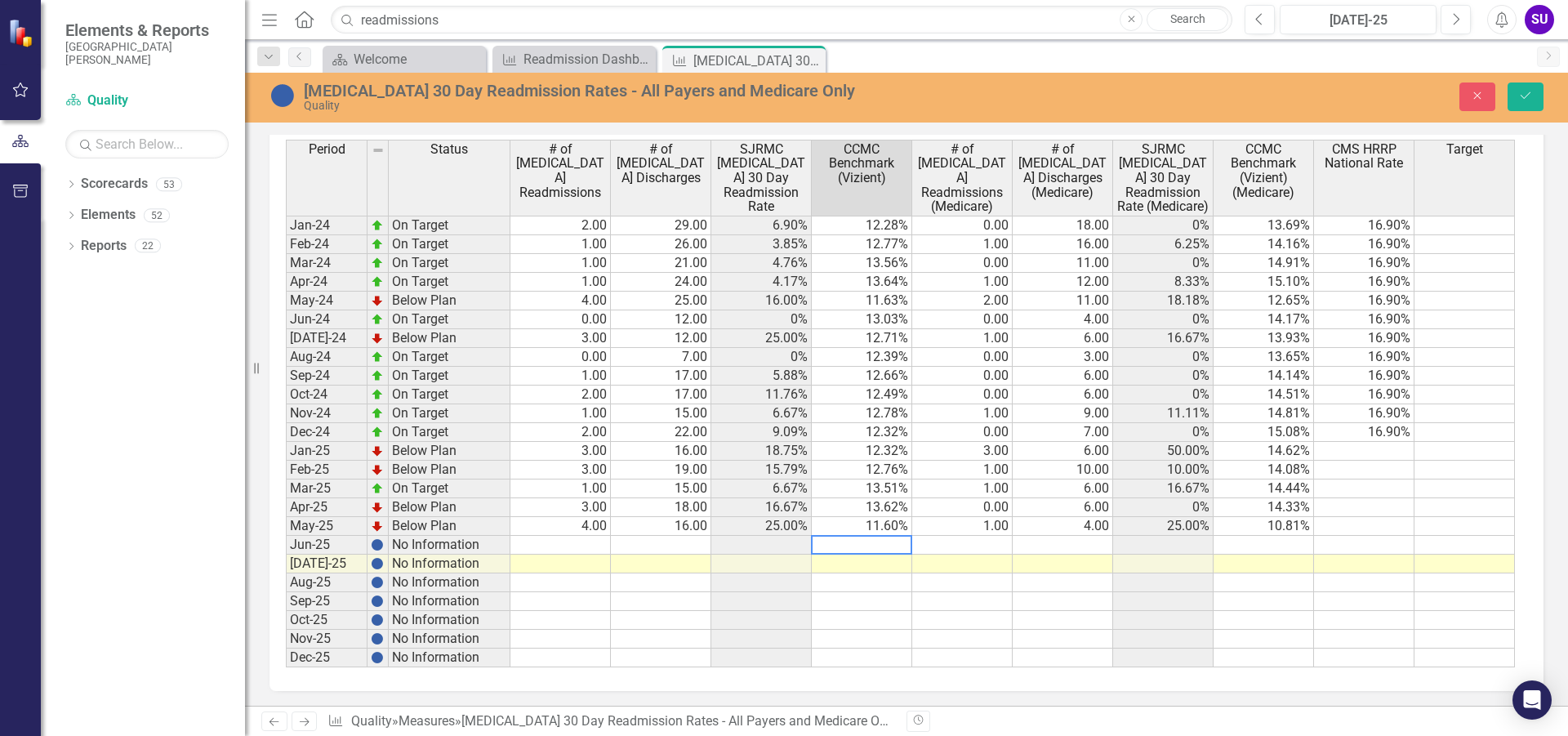
click at [898, 544] on textarea at bounding box center [861, 545] width 101 height 20
type textarea "12.99"
click at [892, 595] on td at bounding box center [861, 601] width 100 height 19
click at [1529, 96] on icon "Save" at bounding box center [1525, 95] width 15 height 12
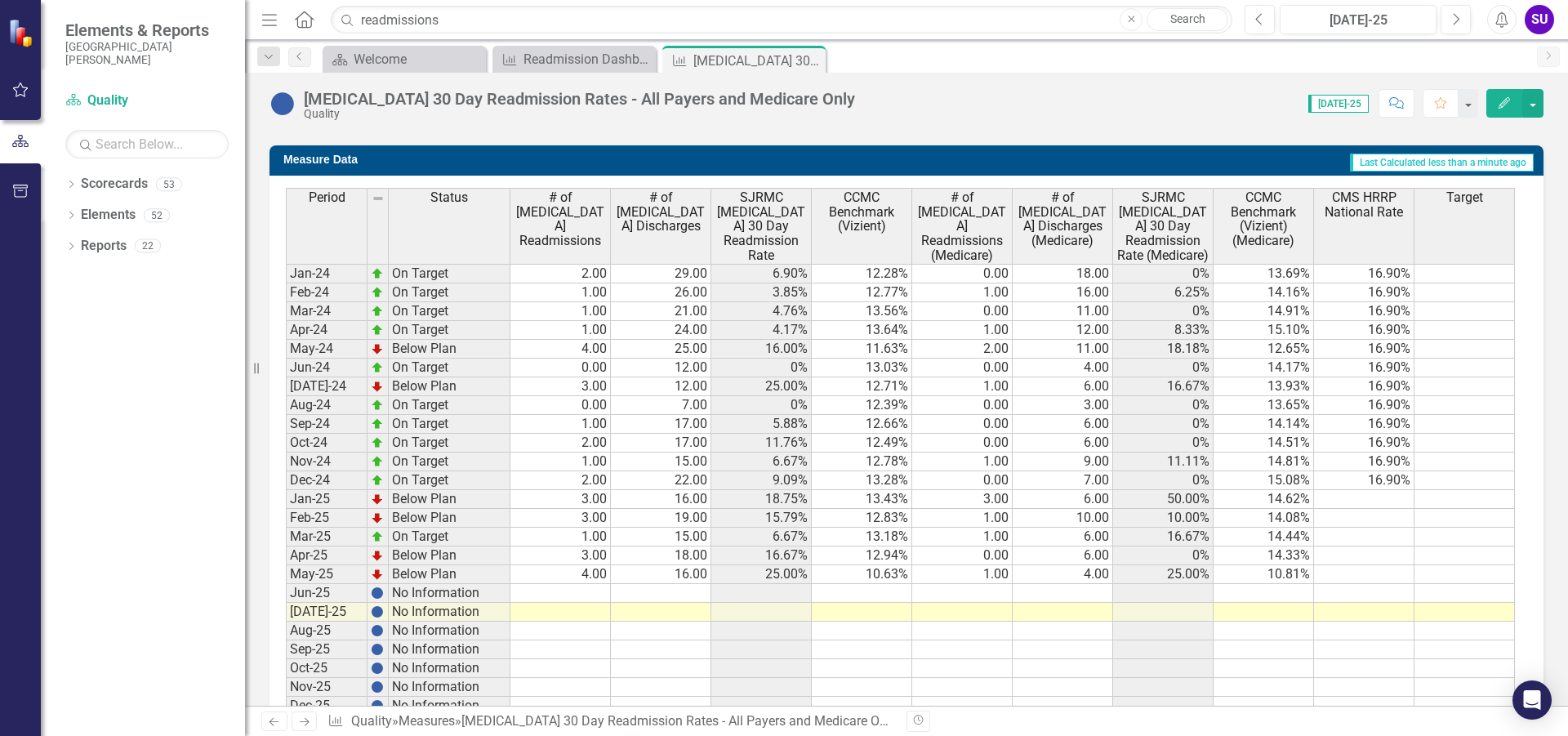
scroll to position [1111, 0]
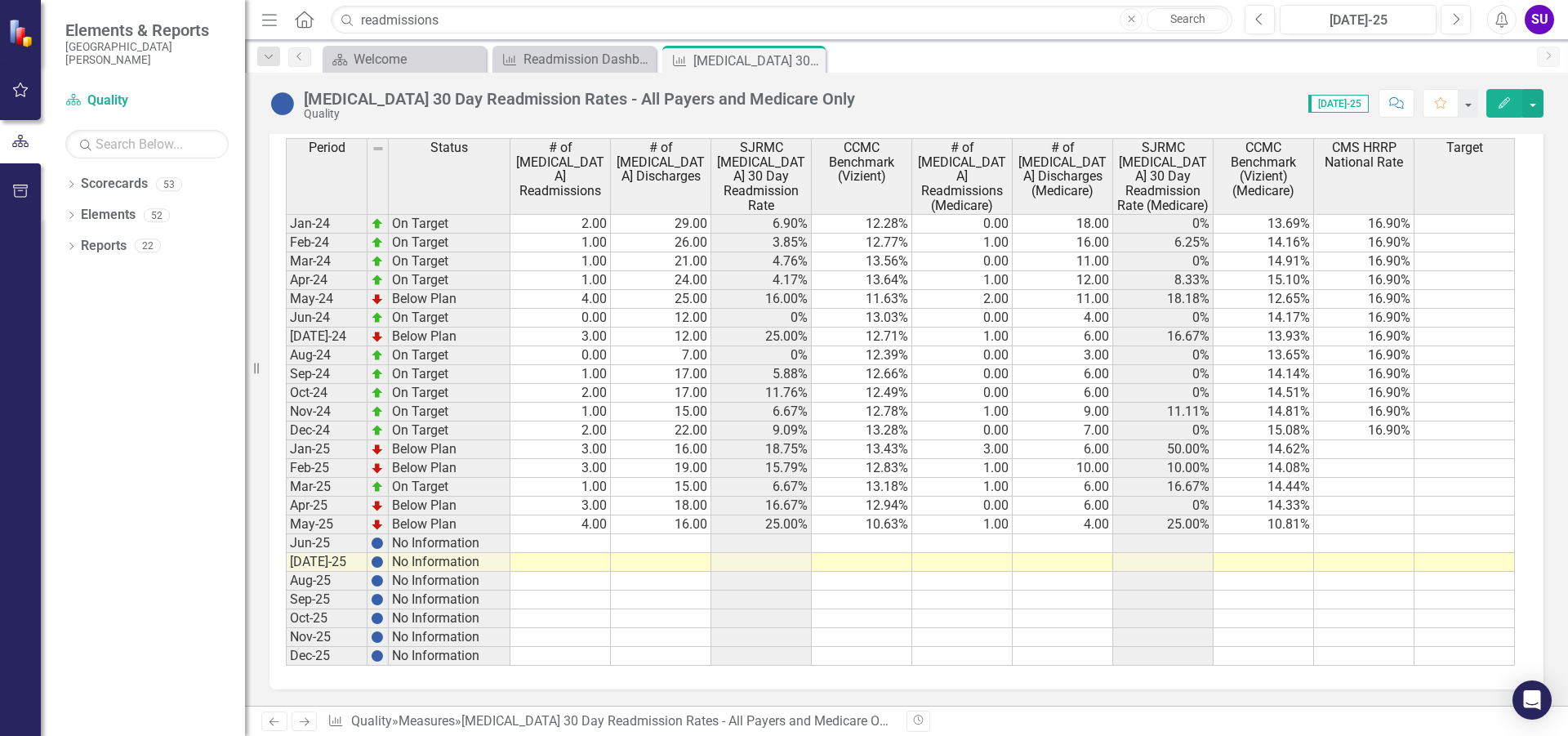
click at [874, 542] on td at bounding box center [861, 543] width 100 height 19
click at [882, 525] on td "10.63%" at bounding box center [861, 524] width 100 height 19
click at [884, 538] on td at bounding box center [861, 543] width 100 height 19
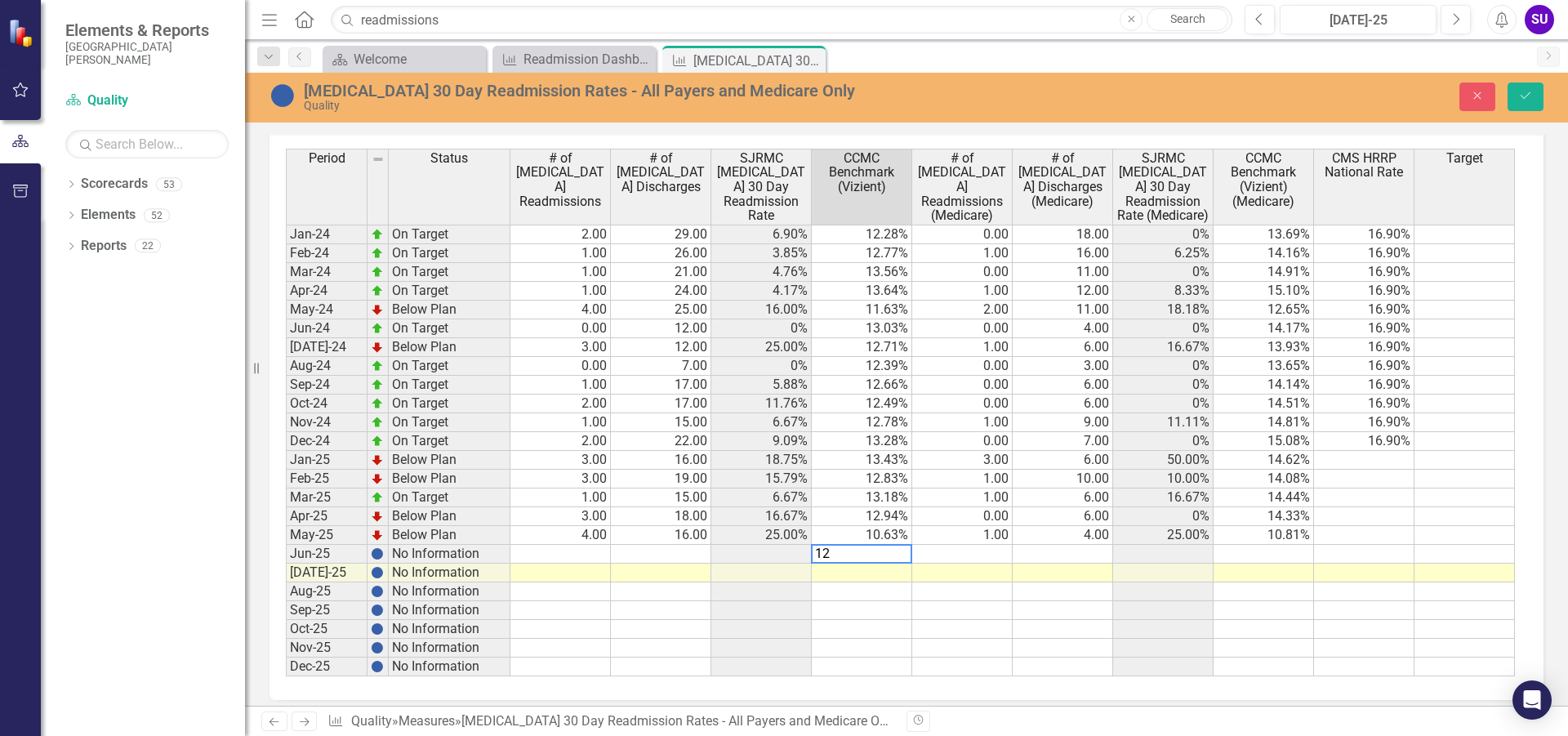
scroll to position [1120, 0]
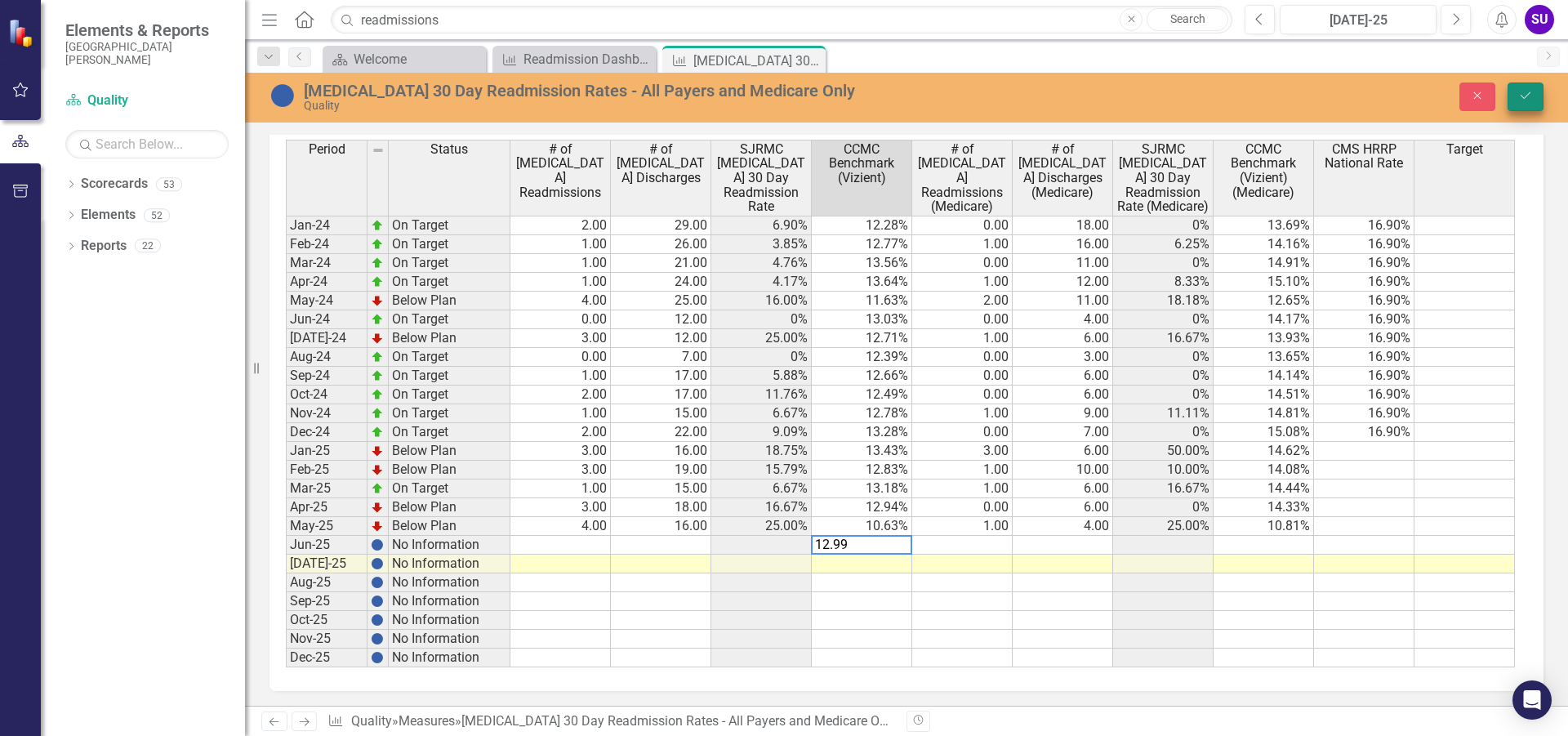
type textarea "12.99"
click at [1528, 101] on icon "Save" at bounding box center [1525, 95] width 15 height 12
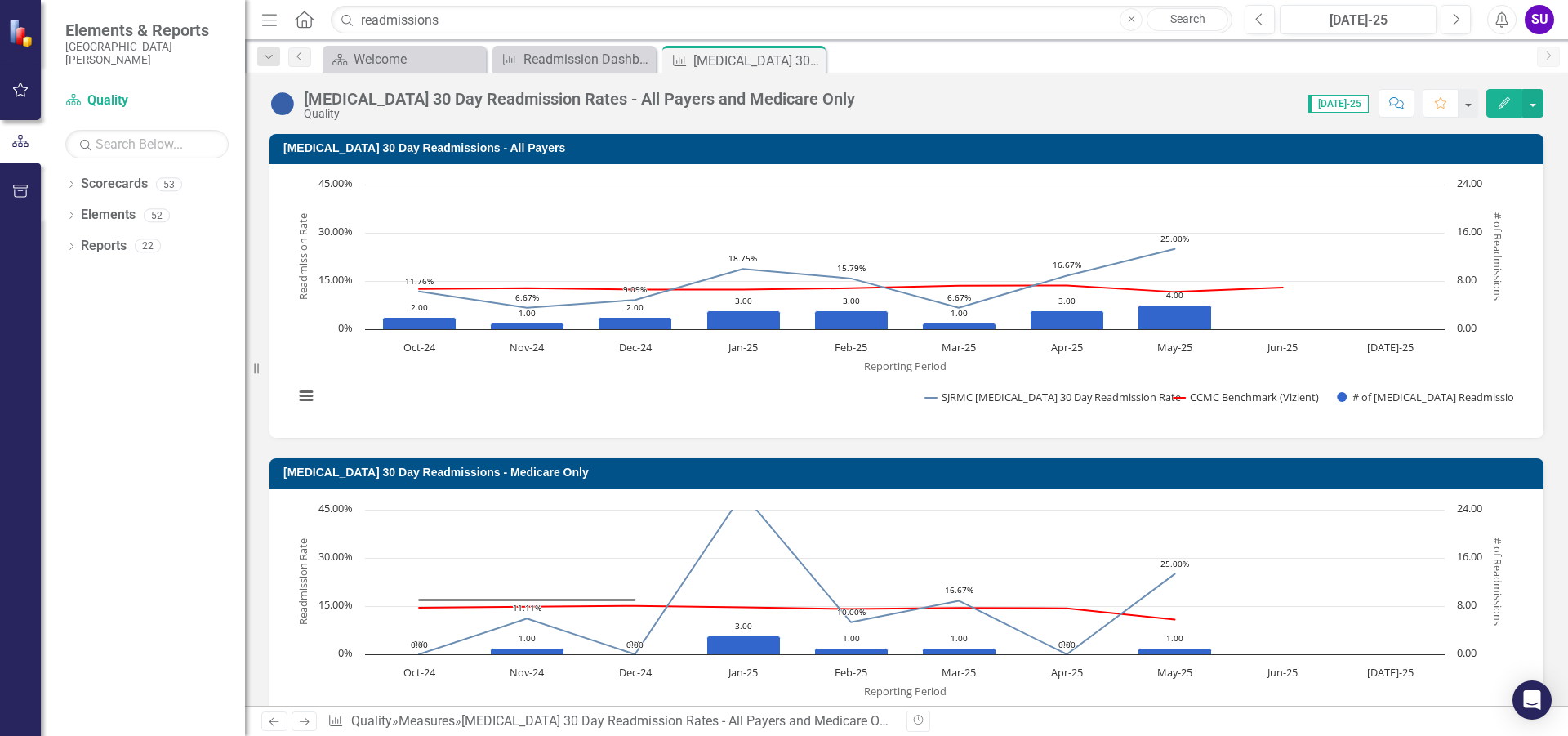
scroll to position [1111, 0]
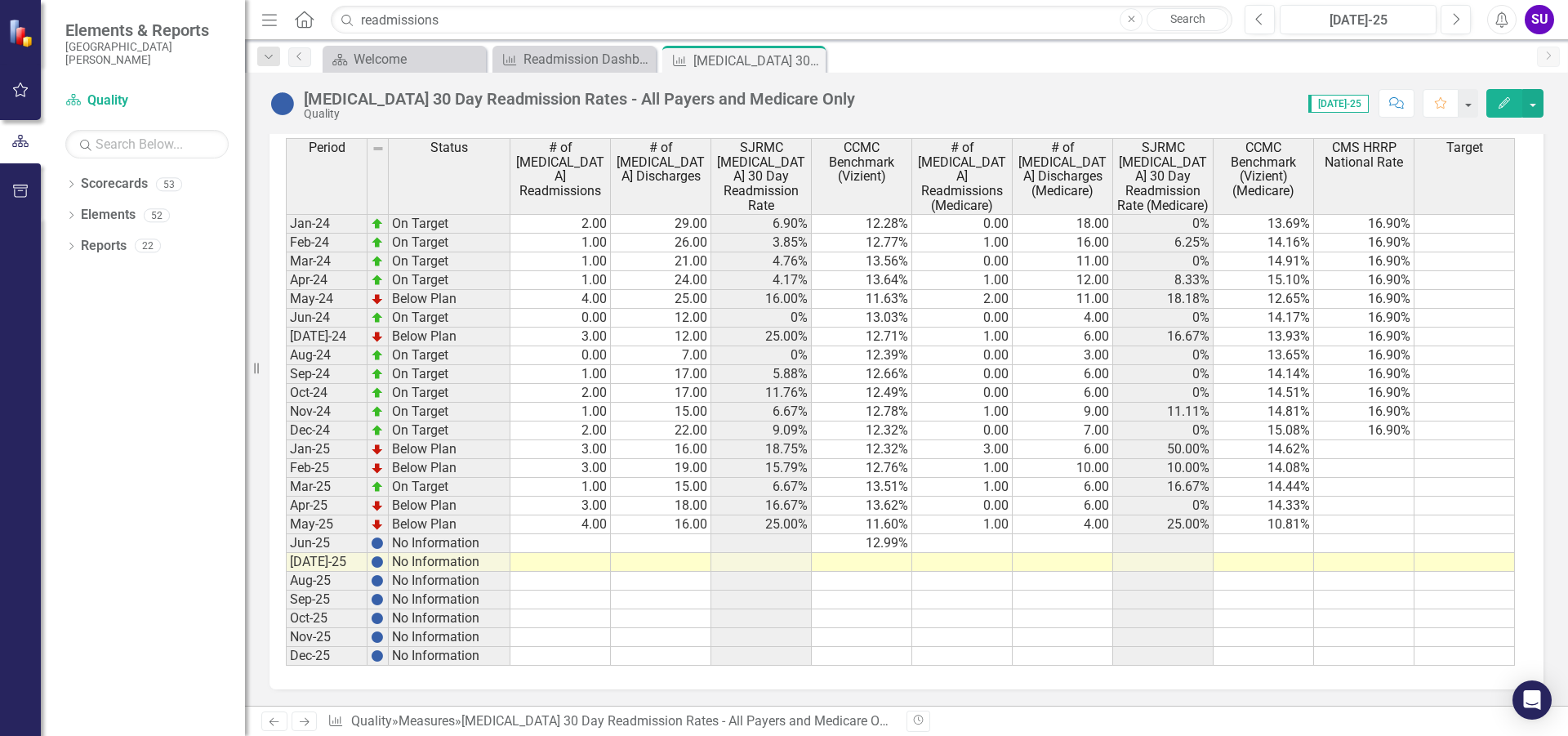
click at [908, 520] on td "11.60%" at bounding box center [861, 524] width 100 height 19
click at [872, 566] on td at bounding box center [861, 562] width 100 height 19
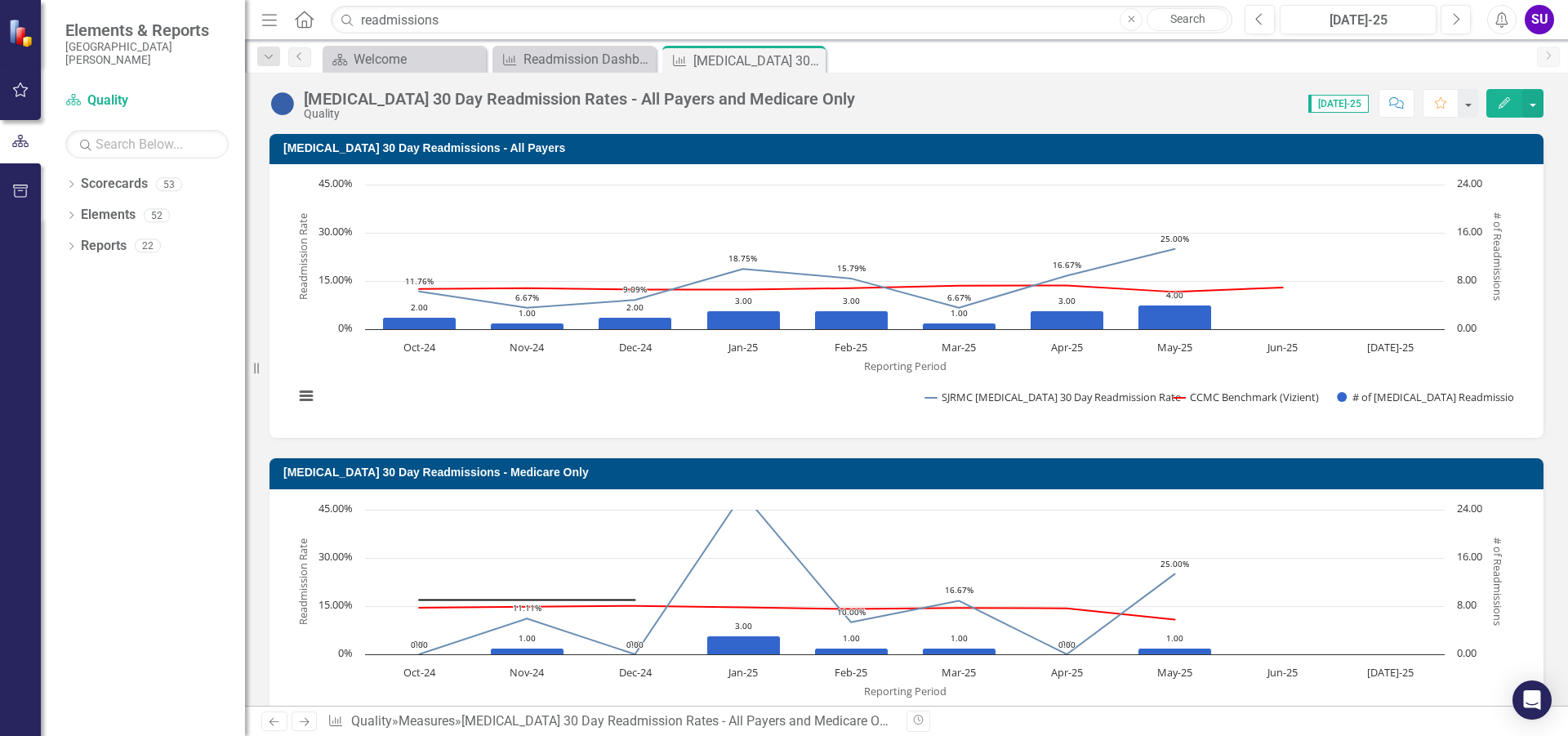
scroll to position [1111, 0]
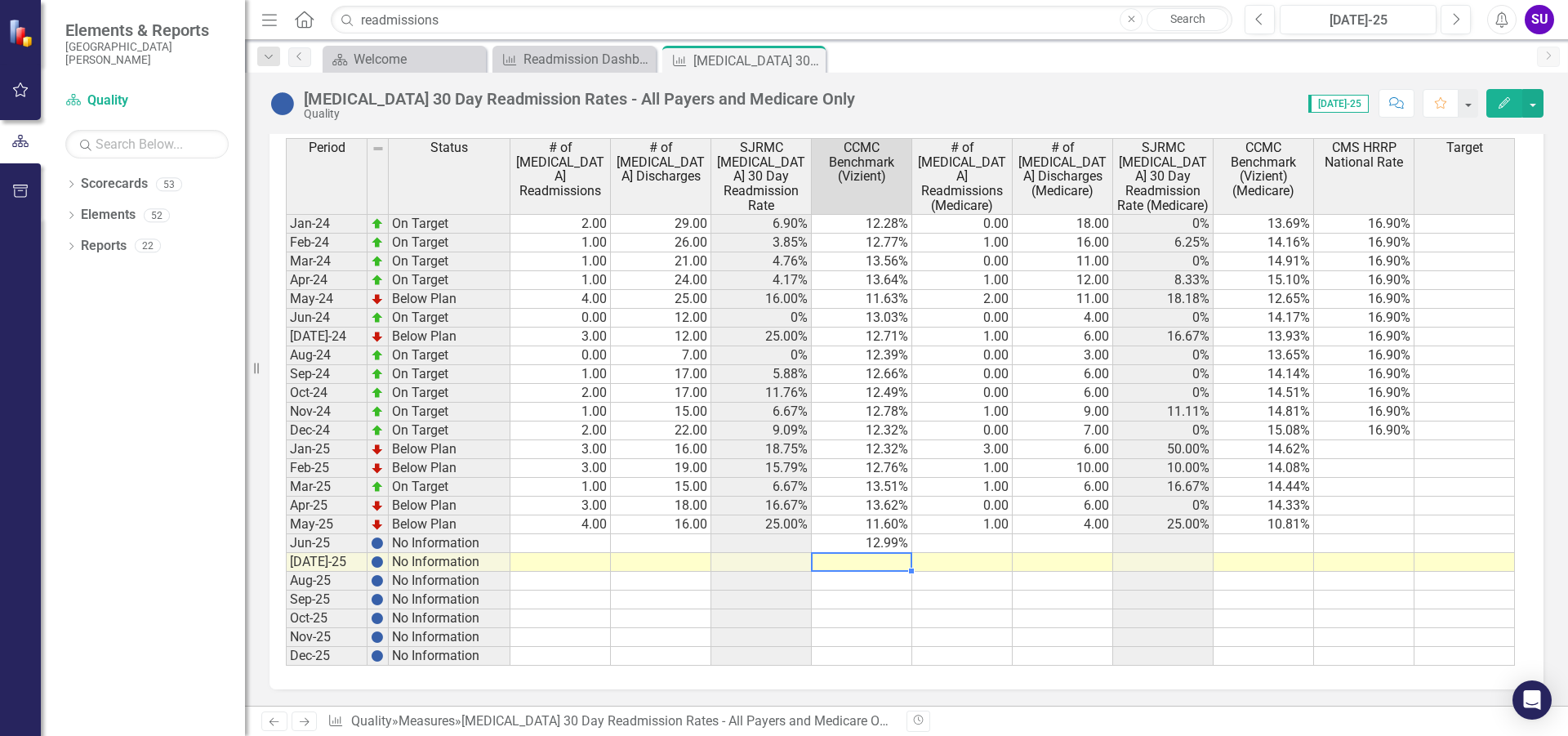
click at [1242, 419] on td "14.81%" at bounding box center [1263, 411] width 100 height 19
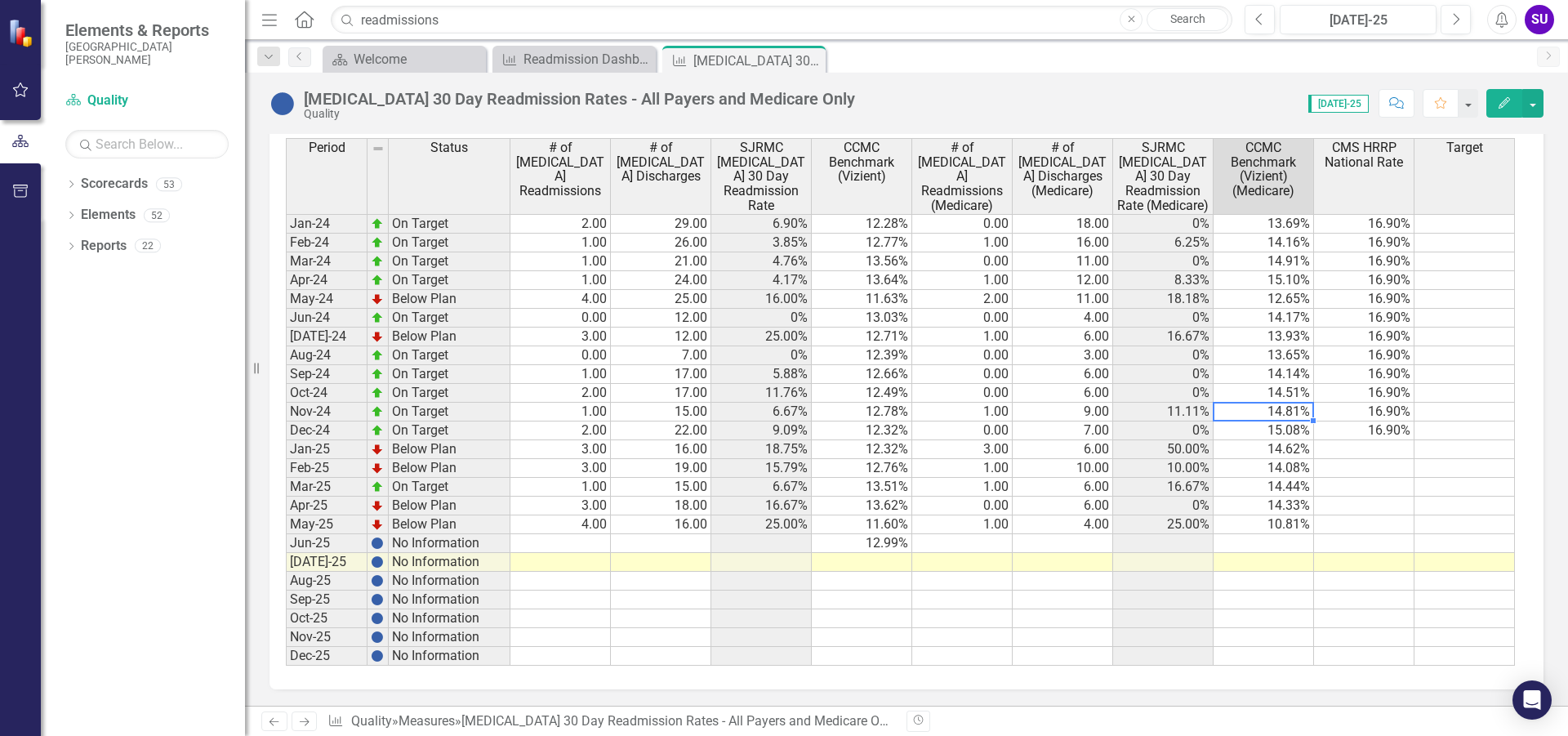
click at [1296, 446] on td "14.62%" at bounding box center [1263, 449] width 100 height 19
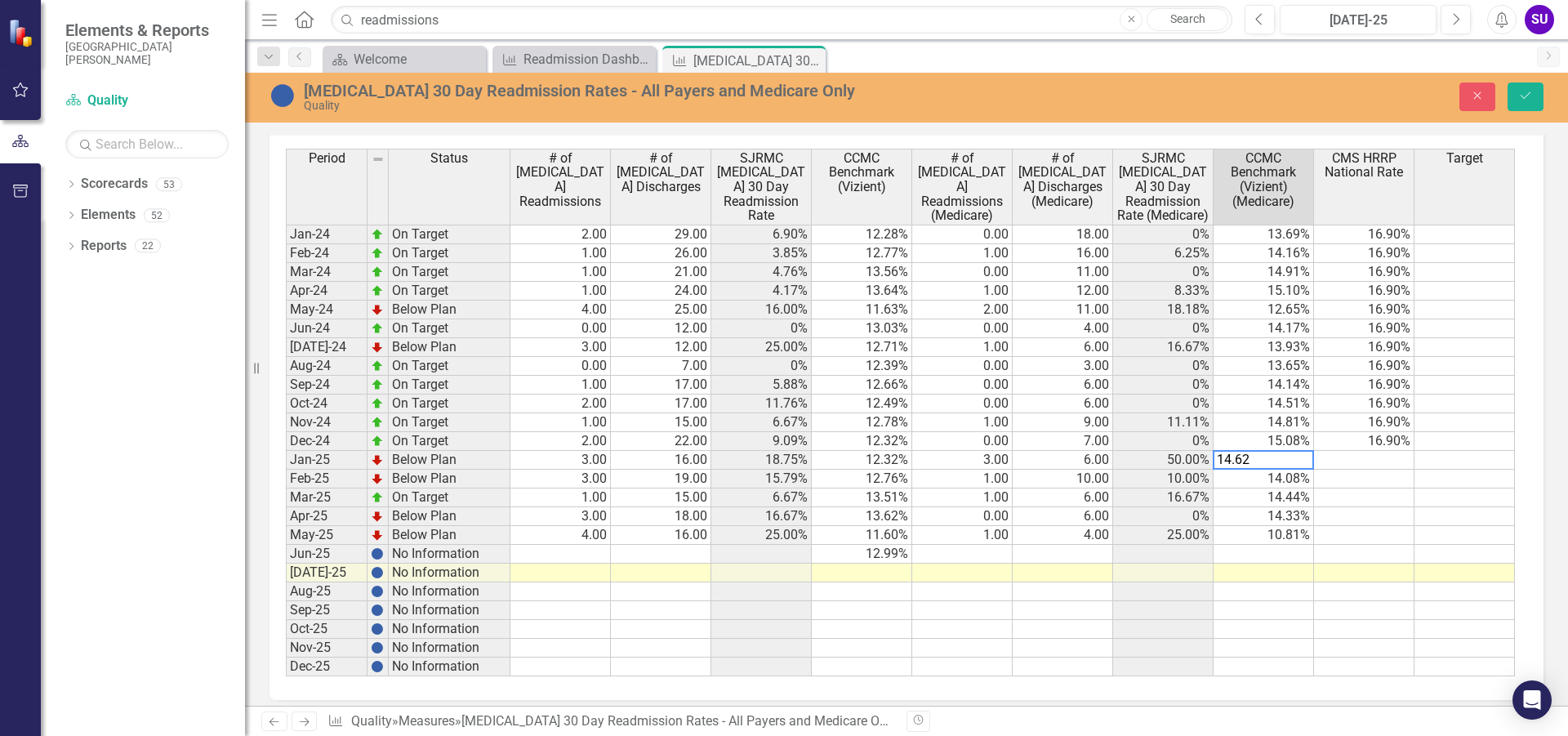
scroll to position [1120, 0]
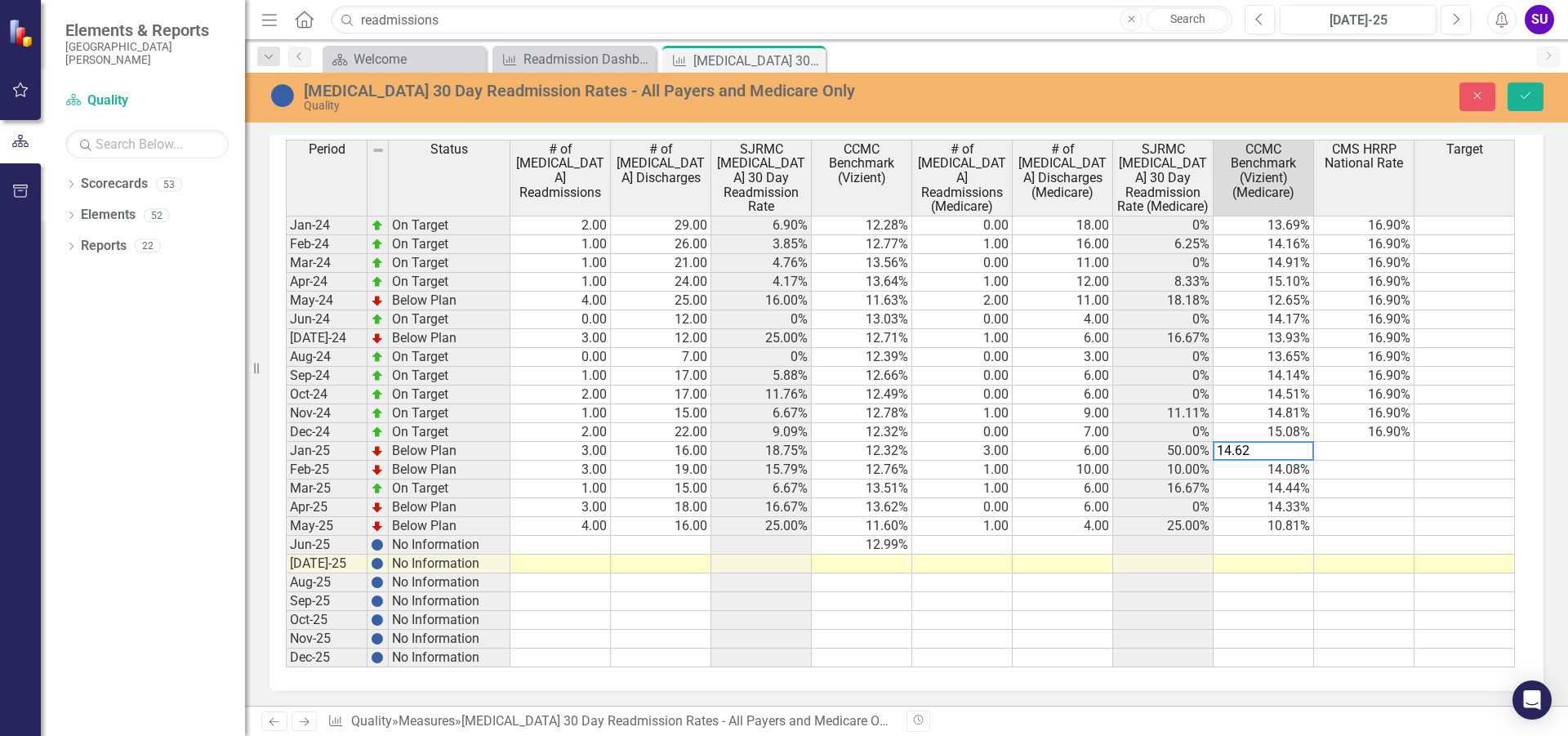
drag, startPoint x: 1280, startPoint y: 443, endPoint x: 1174, endPoint y: 458, distance: 107.1
click at [1174, 458] on div "Period Status # of Pneumonia Readmissions # of Pneumonia Discharges SJRMC Pneum…" at bounding box center [900, 403] width 1228 height 527
click at [1263, 466] on td "14.08%" at bounding box center [1263, 470] width 100 height 19
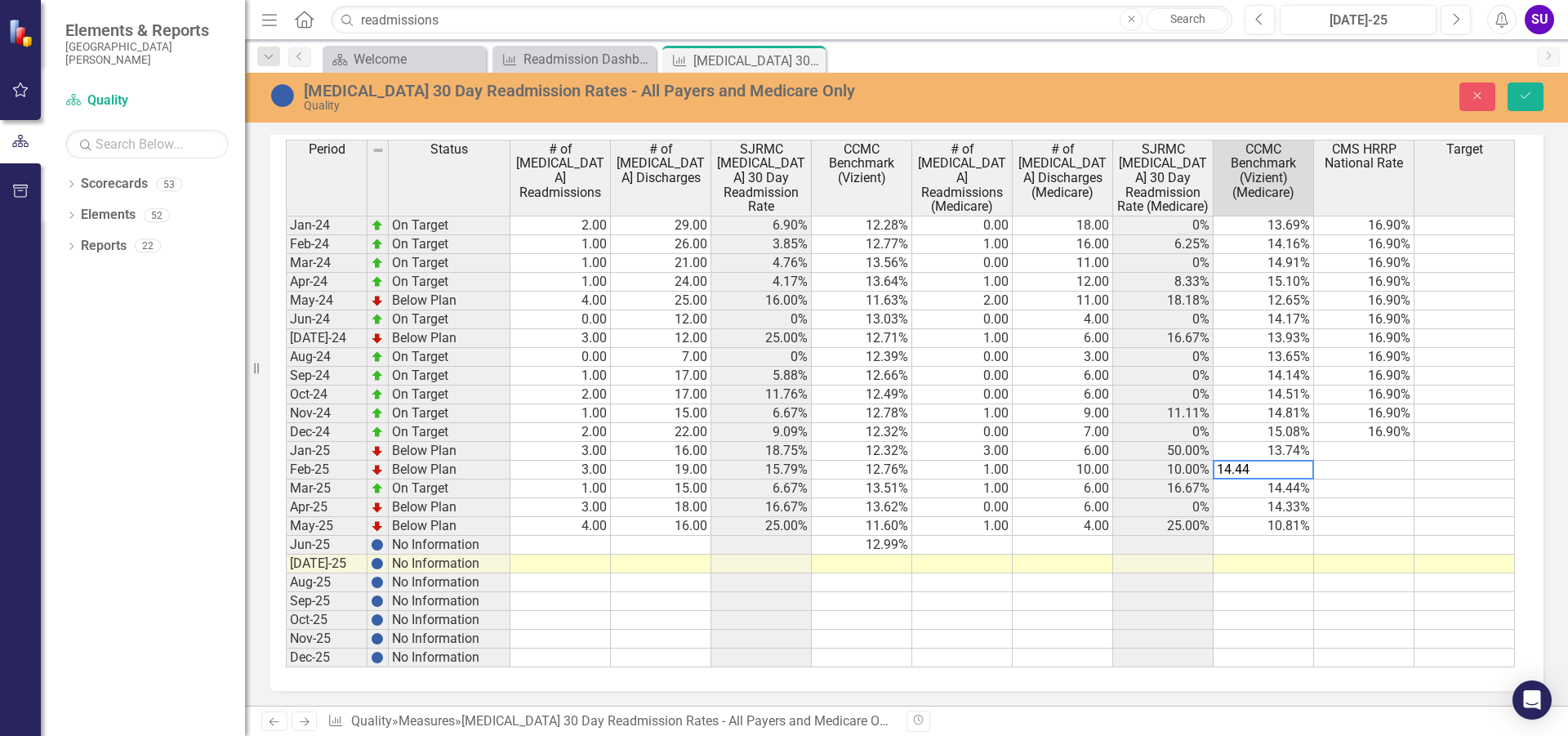
click at [1275, 487] on td "14.44%" at bounding box center [1263, 489] width 100 height 19
click at [1282, 508] on td "14.33%" at bounding box center [1263, 508] width 100 height 19
click at [1289, 529] on td "10.81%" at bounding box center [1263, 525] width 100 height 19
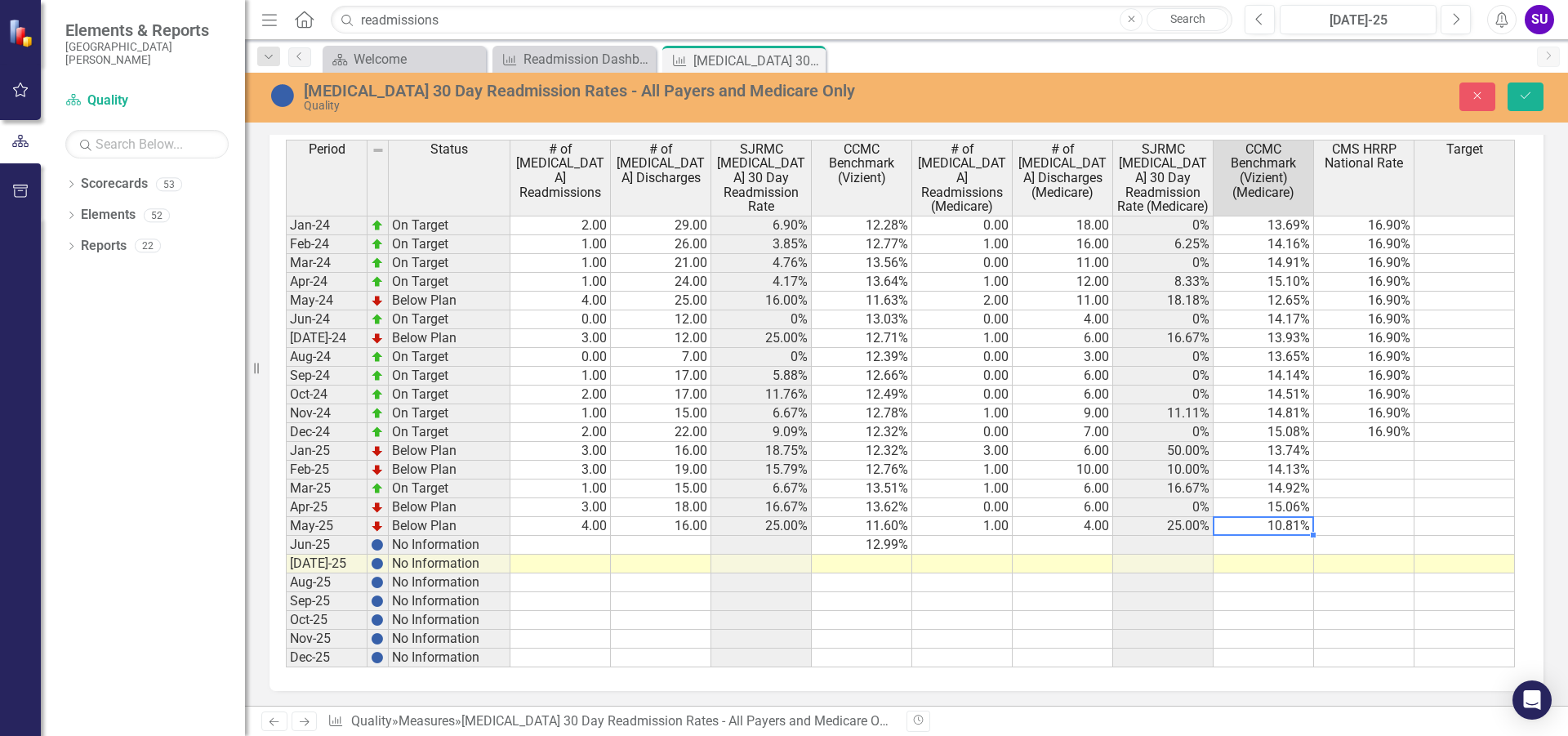
click at [1289, 529] on td "10.81%" at bounding box center [1263, 525] width 100 height 19
type textarea "12.62"
click at [286, 535] on div "Period Status # of Pneumonia Readmissions # of Pneumonia Discharges SJRMC Pneum…" at bounding box center [286, 403] width 0 height 527
type textarea "14.16"
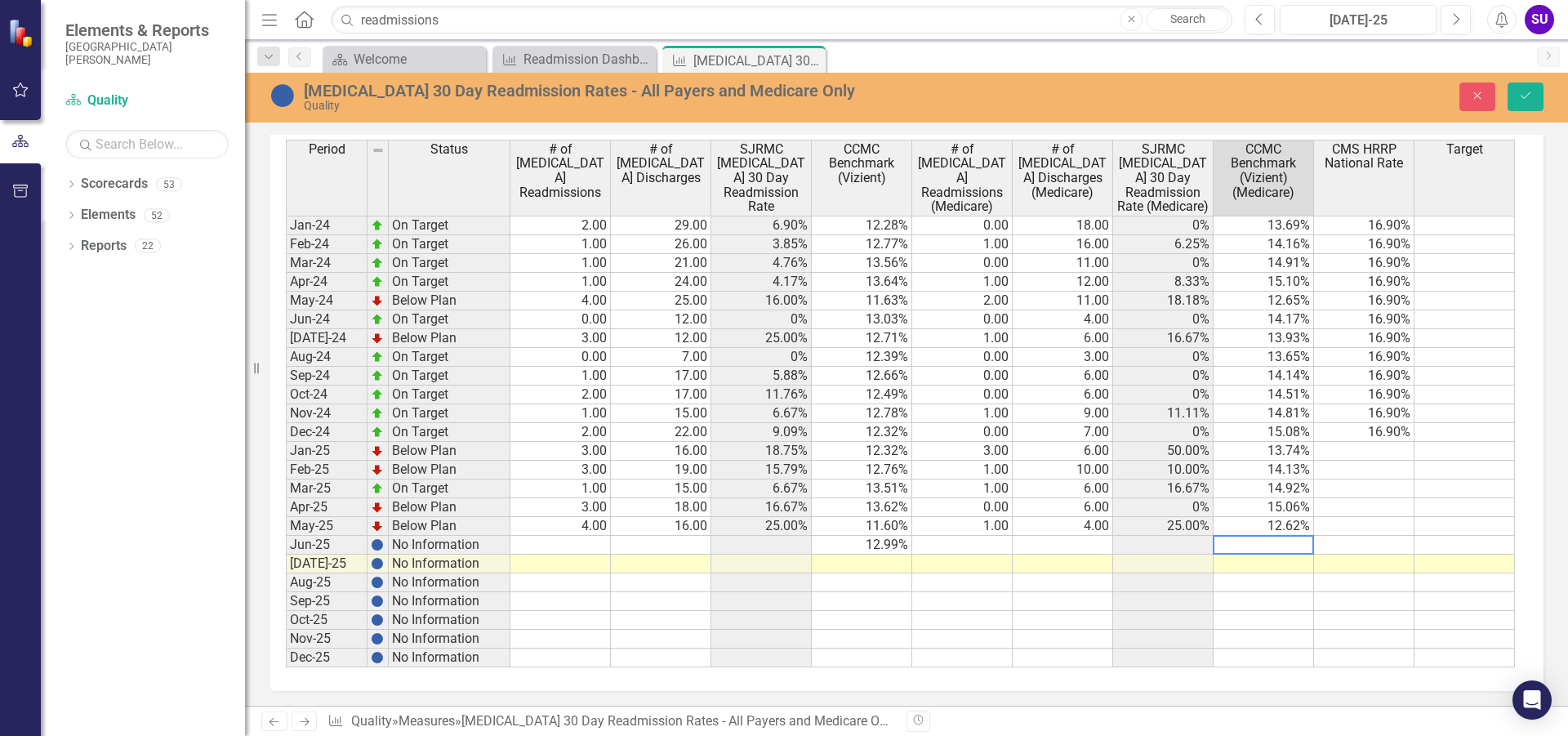
click at [1308, 568] on td at bounding box center [1263, 563] width 100 height 19
click at [1523, 89] on button "Save" at bounding box center [1525, 96] width 36 height 29
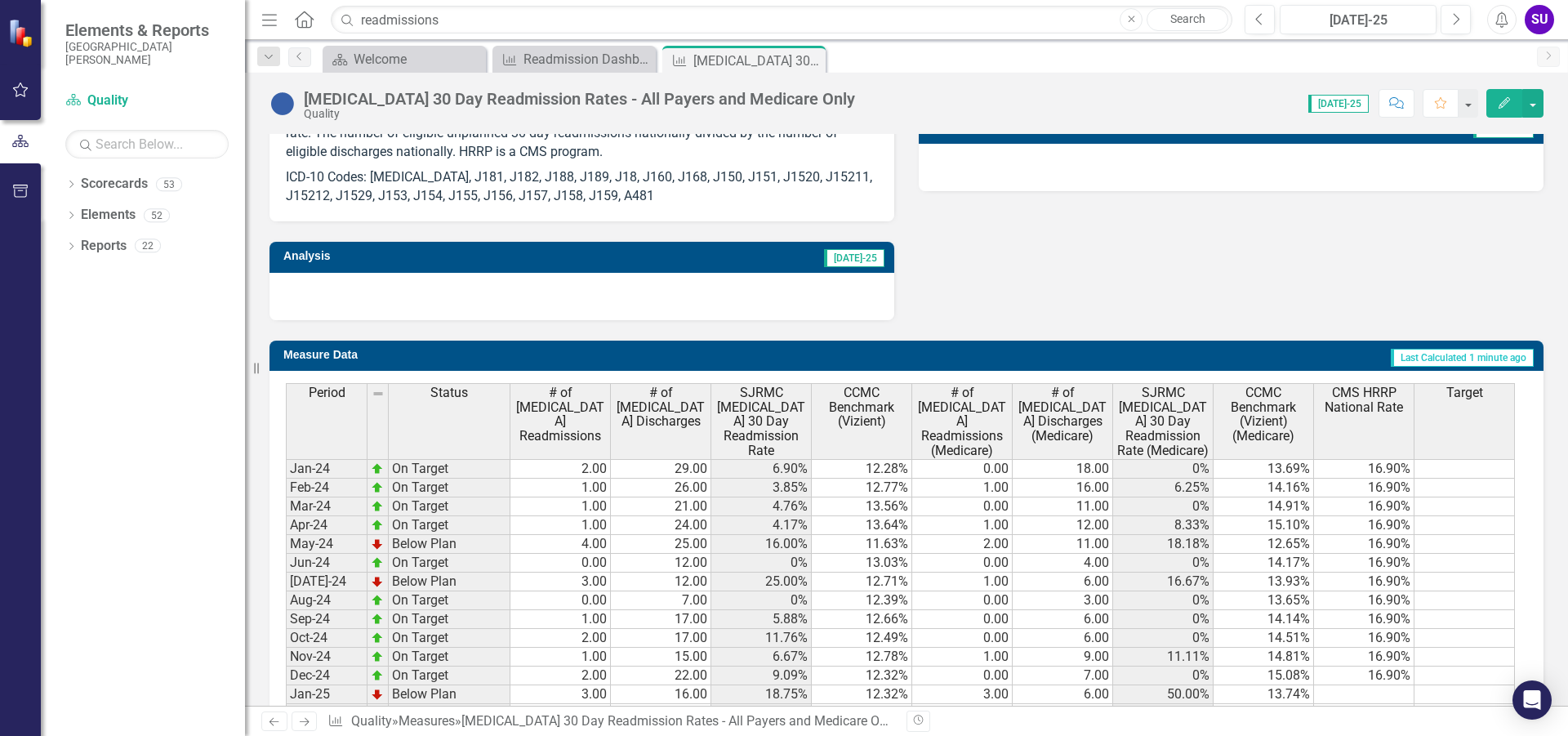
scroll to position [703, 0]
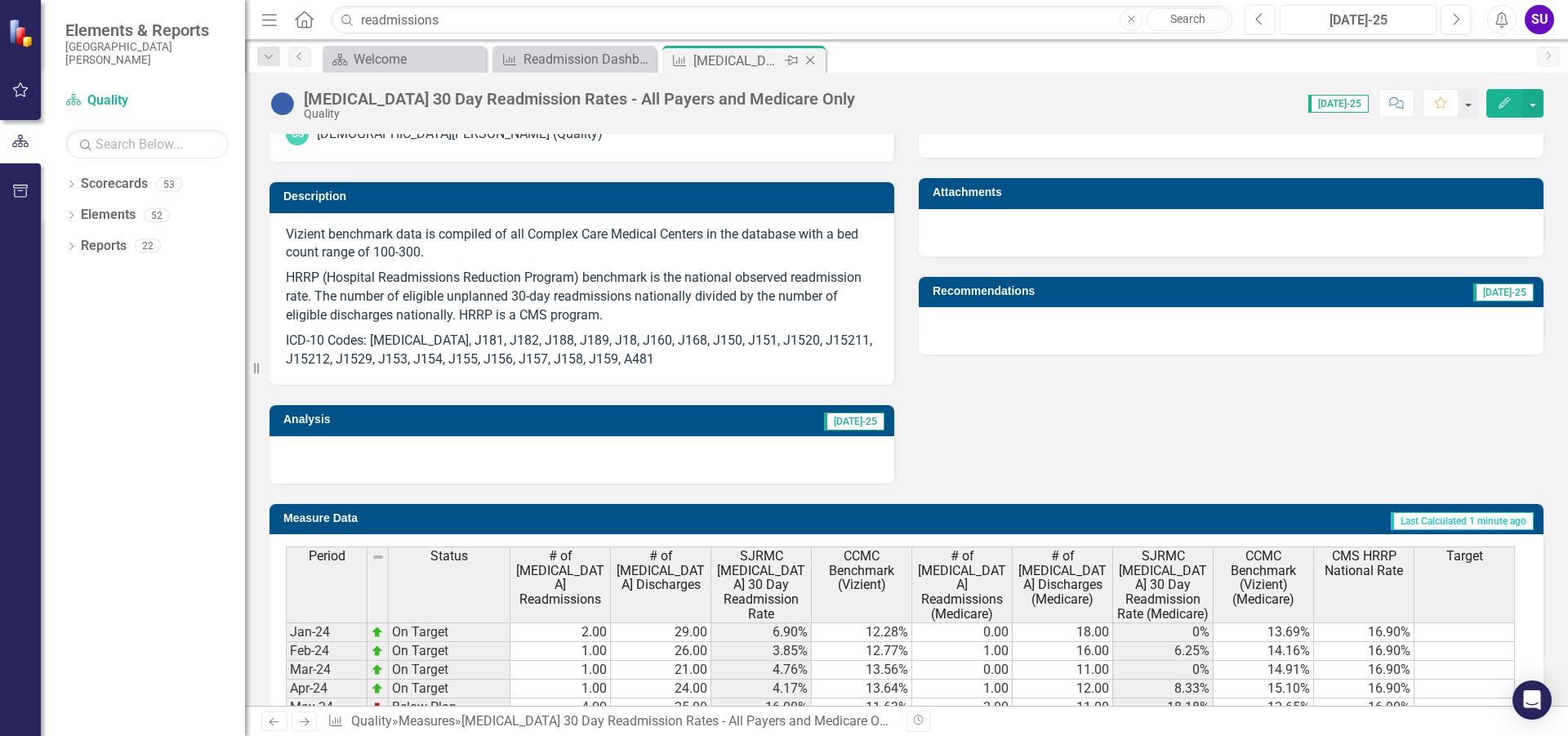
click at [811, 59] on icon at bounding box center [810, 61] width 9 height 9
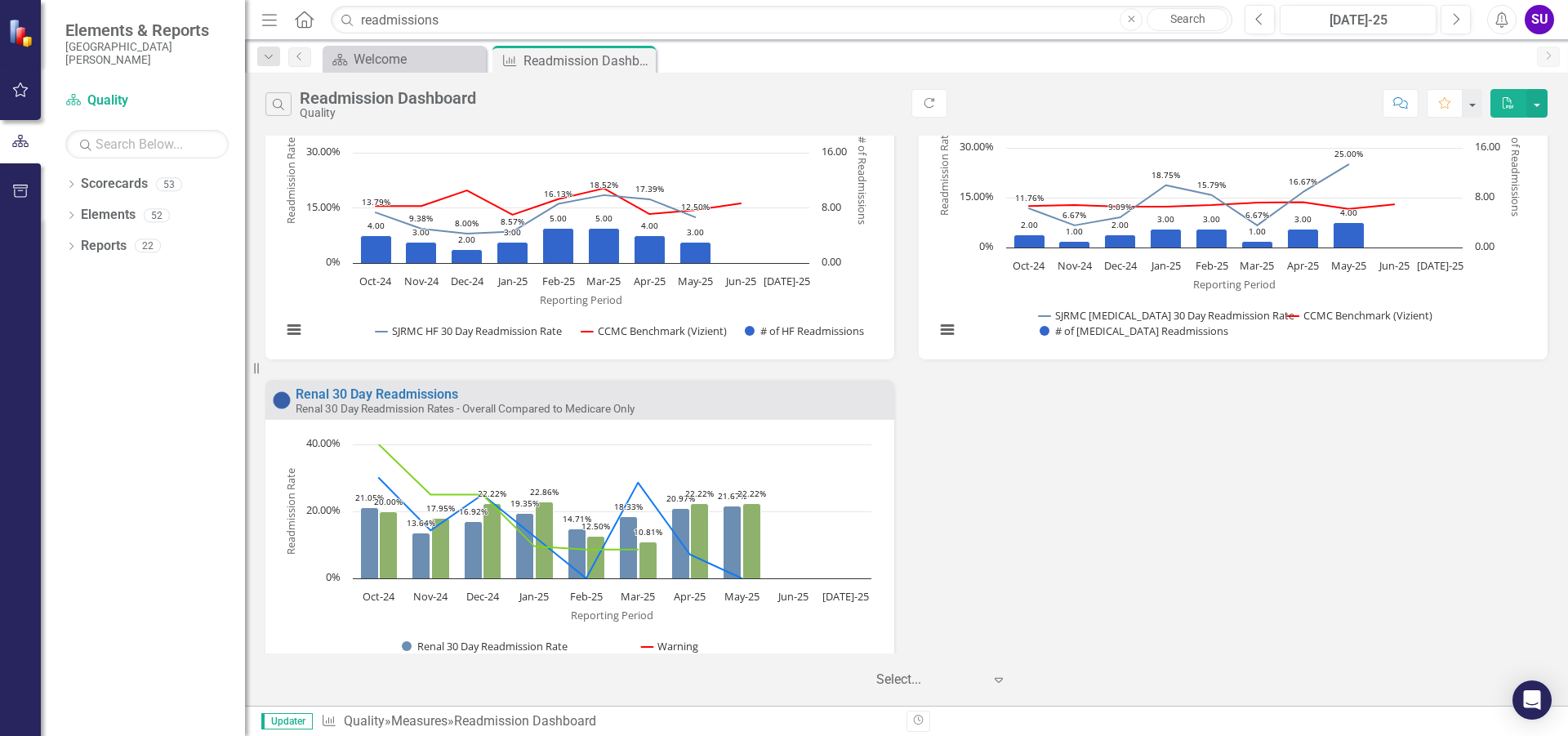
scroll to position [1216, 0]
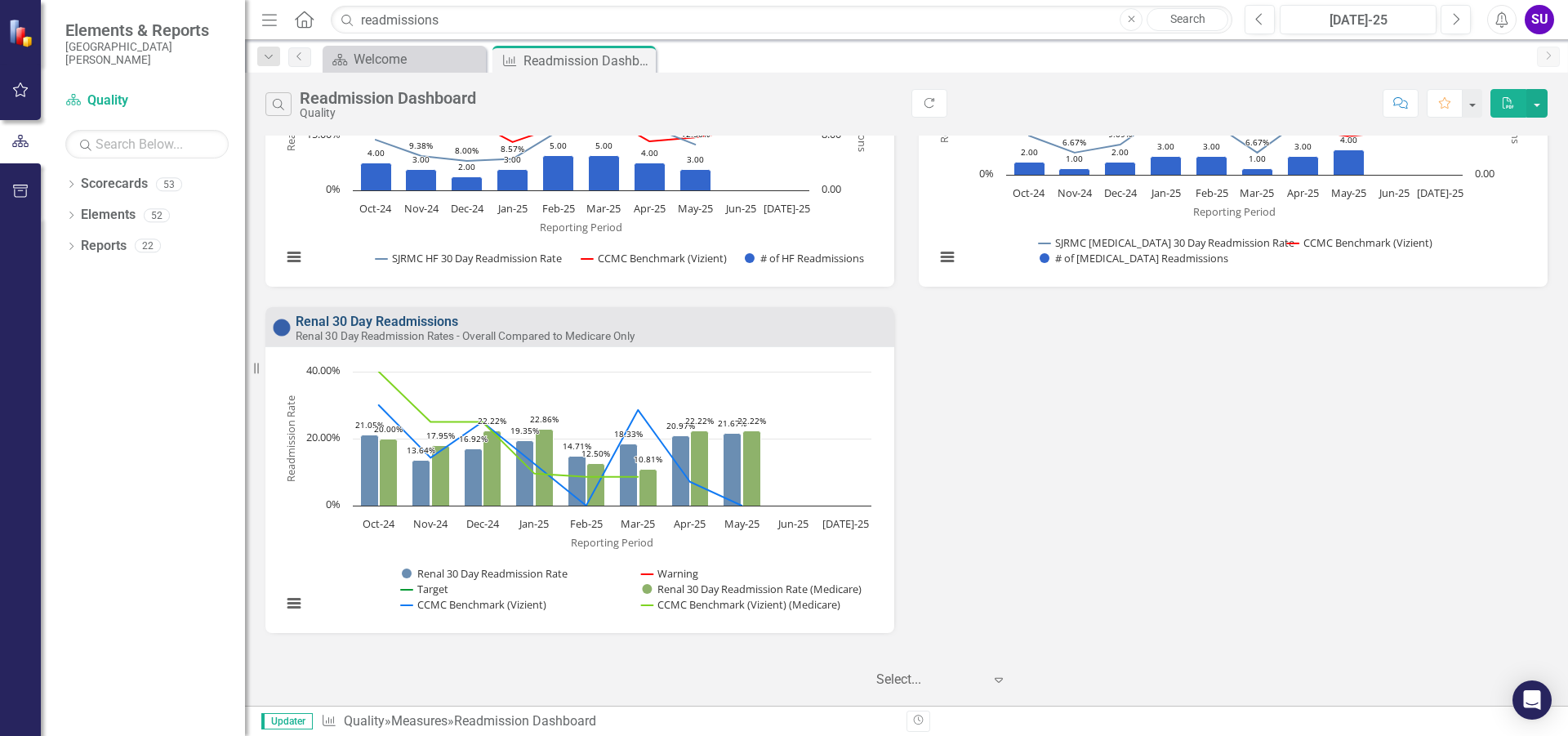
click at [389, 322] on link "Renal 30 Day Readmissions" at bounding box center [377, 322] width 163 height 16
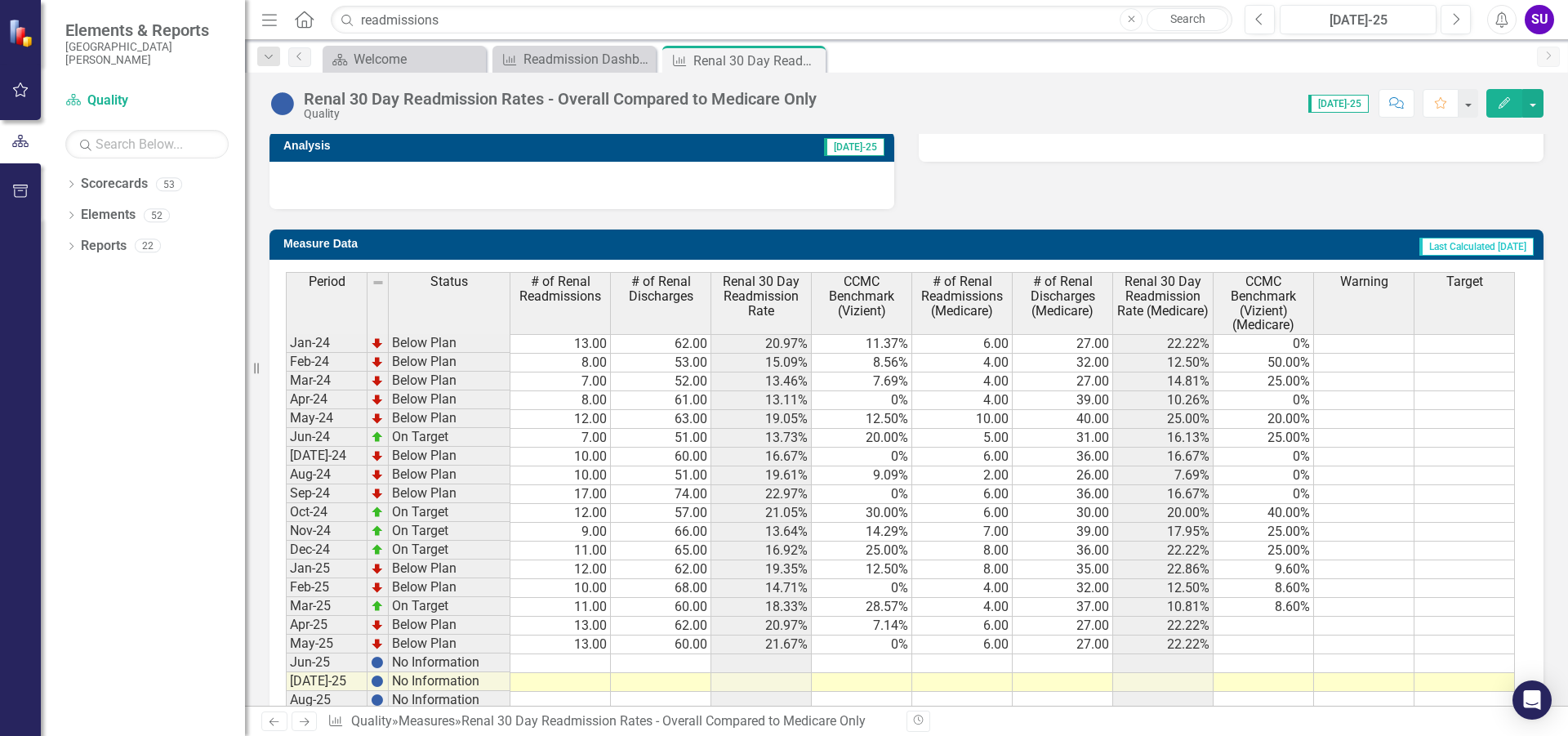
scroll to position [654, 0]
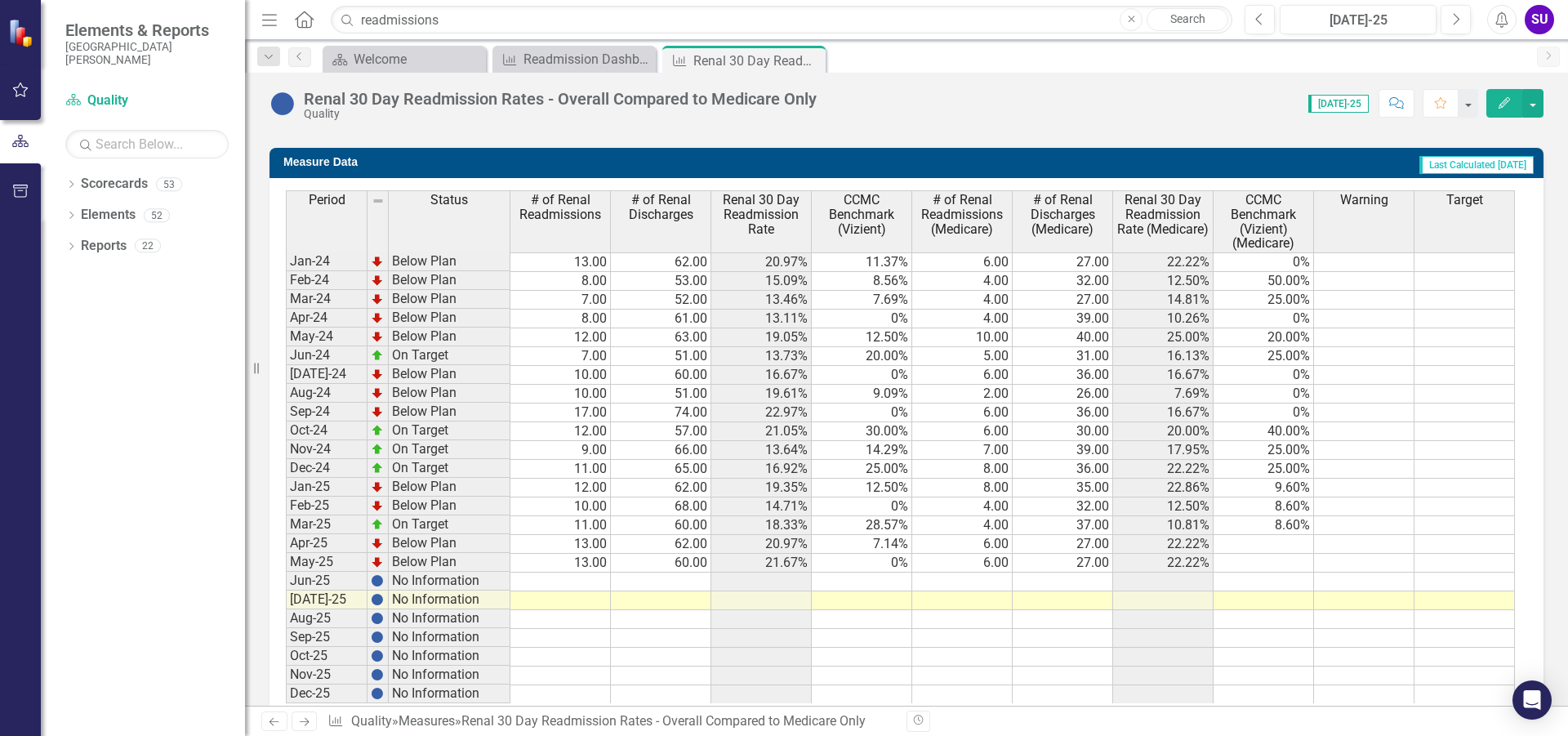
click at [861, 425] on td "30.00%" at bounding box center [861, 431] width 100 height 19
click at [877, 473] on td "25.00%" at bounding box center [861, 469] width 100 height 19
click at [875, 484] on td "12.50%" at bounding box center [861, 488] width 100 height 19
click at [890, 475] on td "25.00%" at bounding box center [861, 469] width 100 height 19
click at [887, 491] on td "12.50%" at bounding box center [861, 488] width 100 height 19
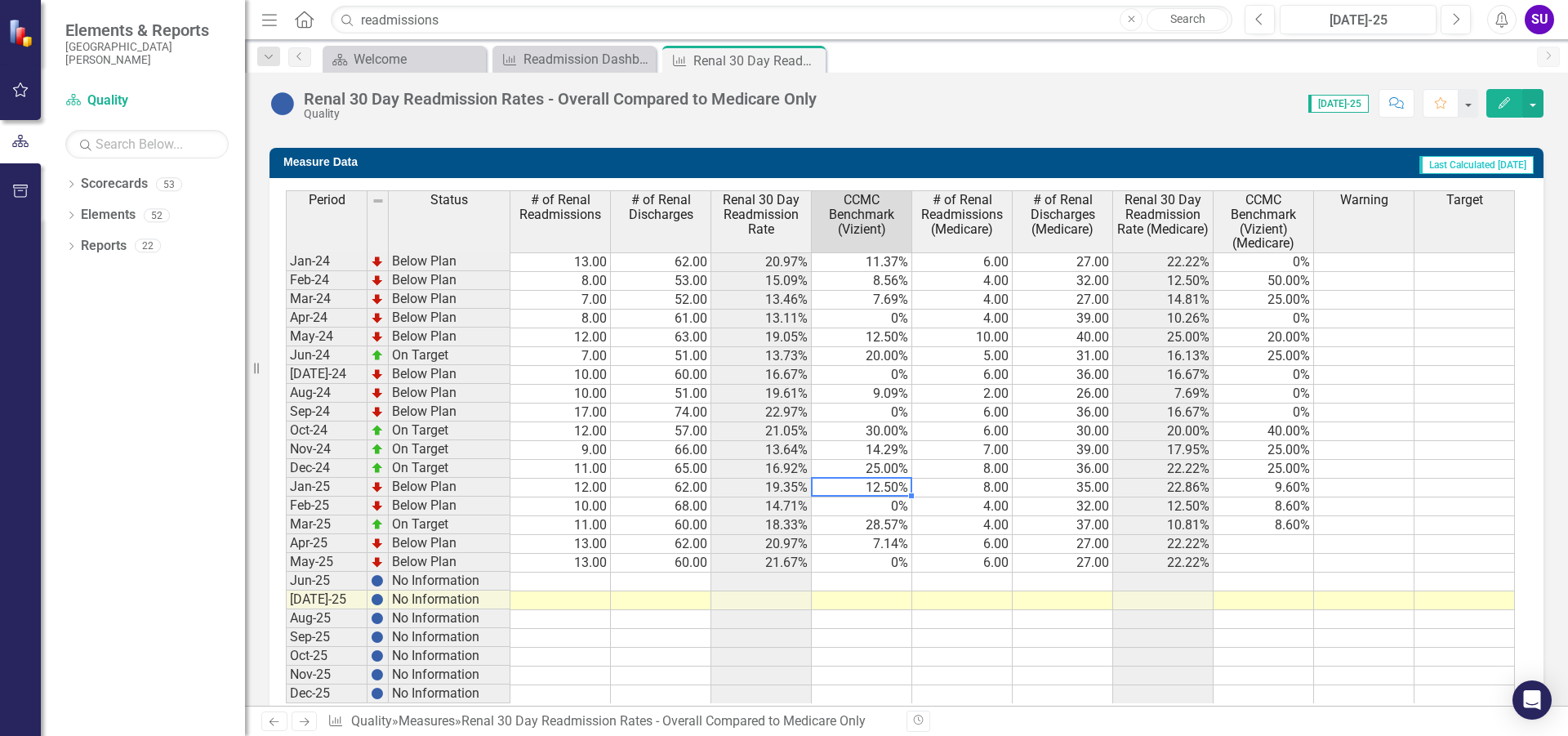
click at [887, 491] on td "12.50%" at bounding box center [861, 488] width 100 height 19
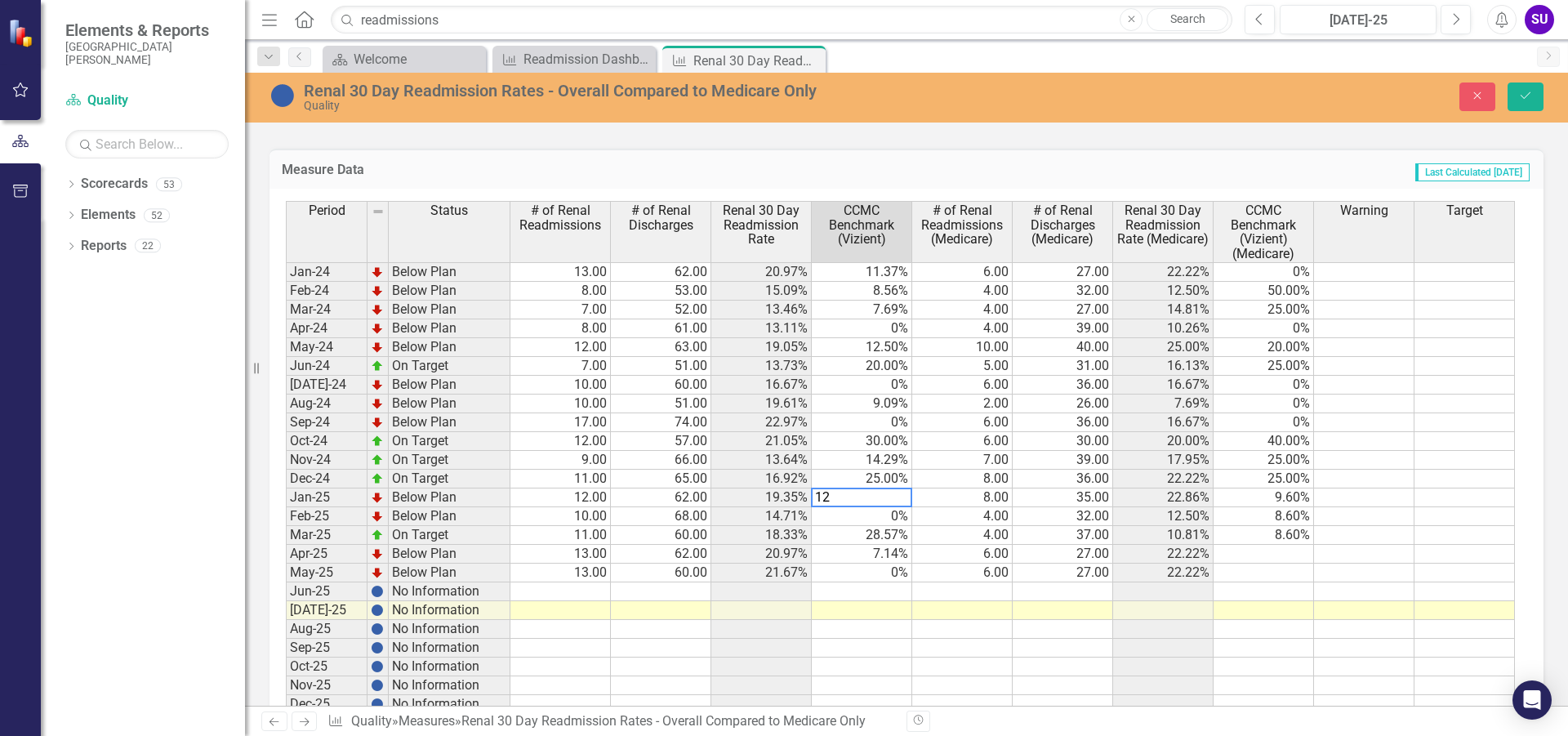
type textarea "1"
type textarea "0"
click at [899, 522] on td "0%" at bounding box center [861, 516] width 100 height 19
click at [902, 515] on td "0%" at bounding box center [861, 516] width 100 height 19
click at [902, 515] on textarea "0" at bounding box center [861, 516] width 101 height 20
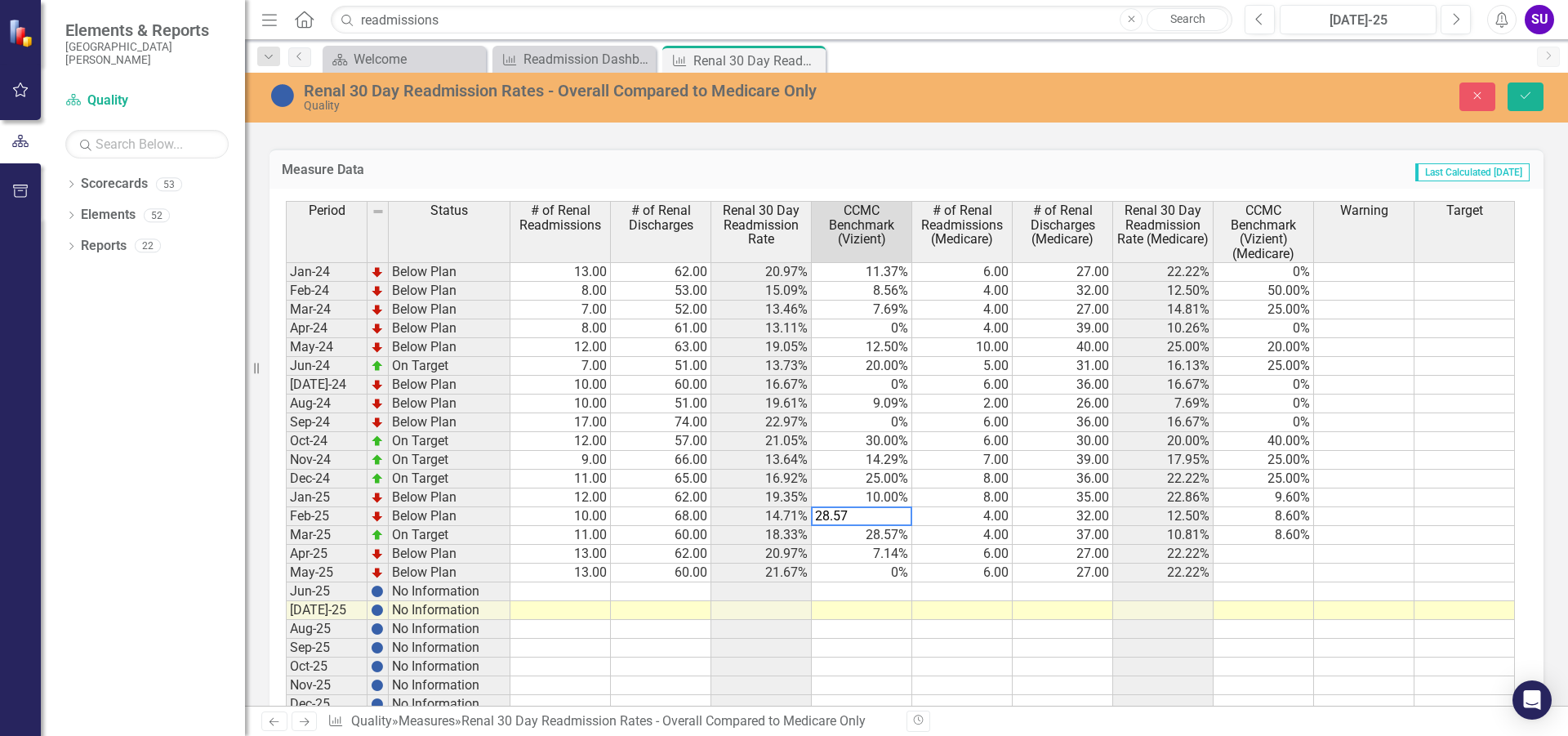
click at [883, 540] on td "28.57%" at bounding box center [861, 535] width 100 height 19
drag, startPoint x: 881, startPoint y: 534, endPoint x: 796, endPoint y: 535, distance: 85.0
click at [796, 535] on div "Period Status # of Renal Readmissions # of Renal Discharges Renal 30 Day Readmi…" at bounding box center [900, 457] width 1228 height 513
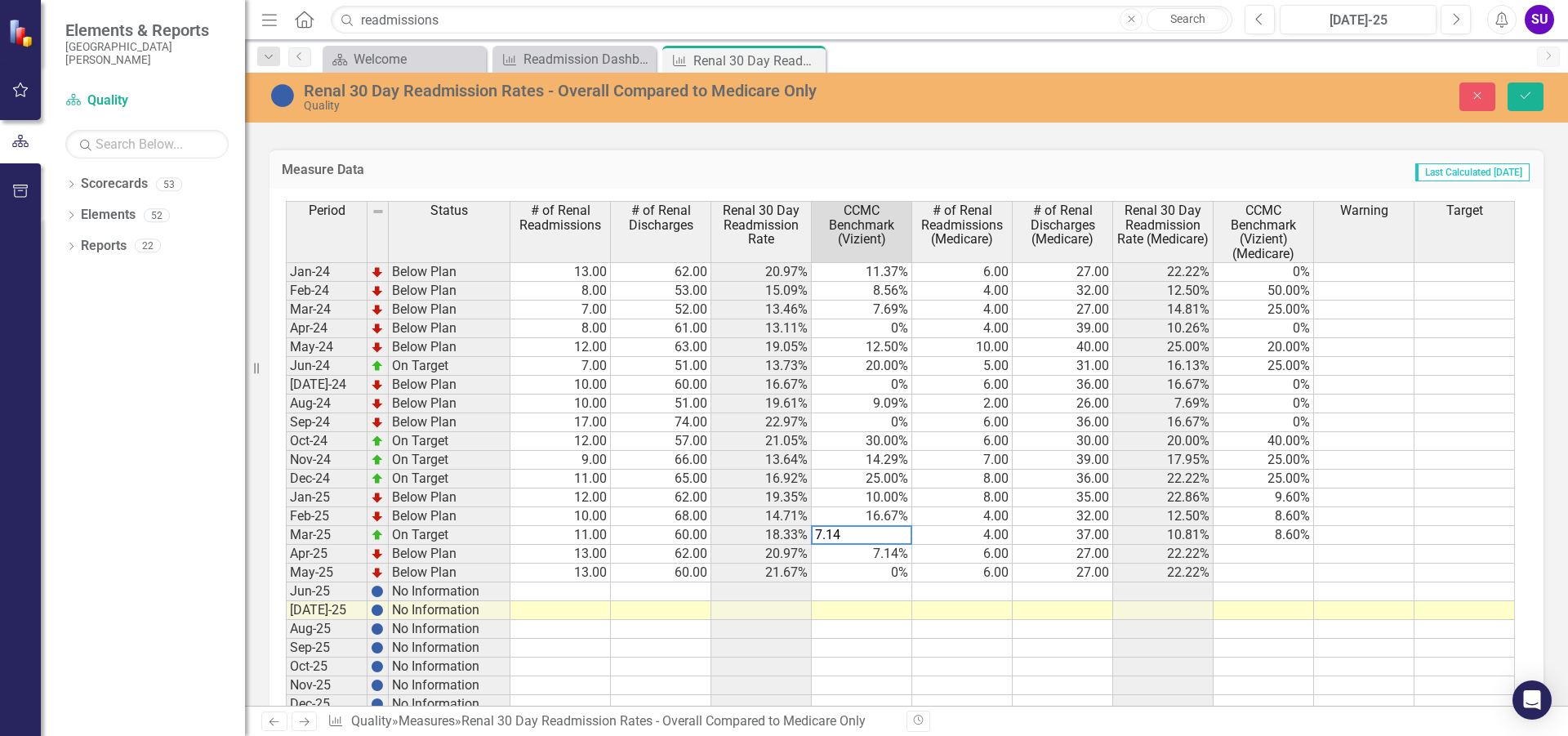
click at [858, 554] on td "7.14%" at bounding box center [861, 553] width 100 height 19
click at [871, 577] on td "0%" at bounding box center [861, 572] width 100 height 19
click at [869, 577] on td "0%" at bounding box center [861, 572] width 100 height 19
click at [869, 577] on textarea "0" at bounding box center [861, 573] width 101 height 20
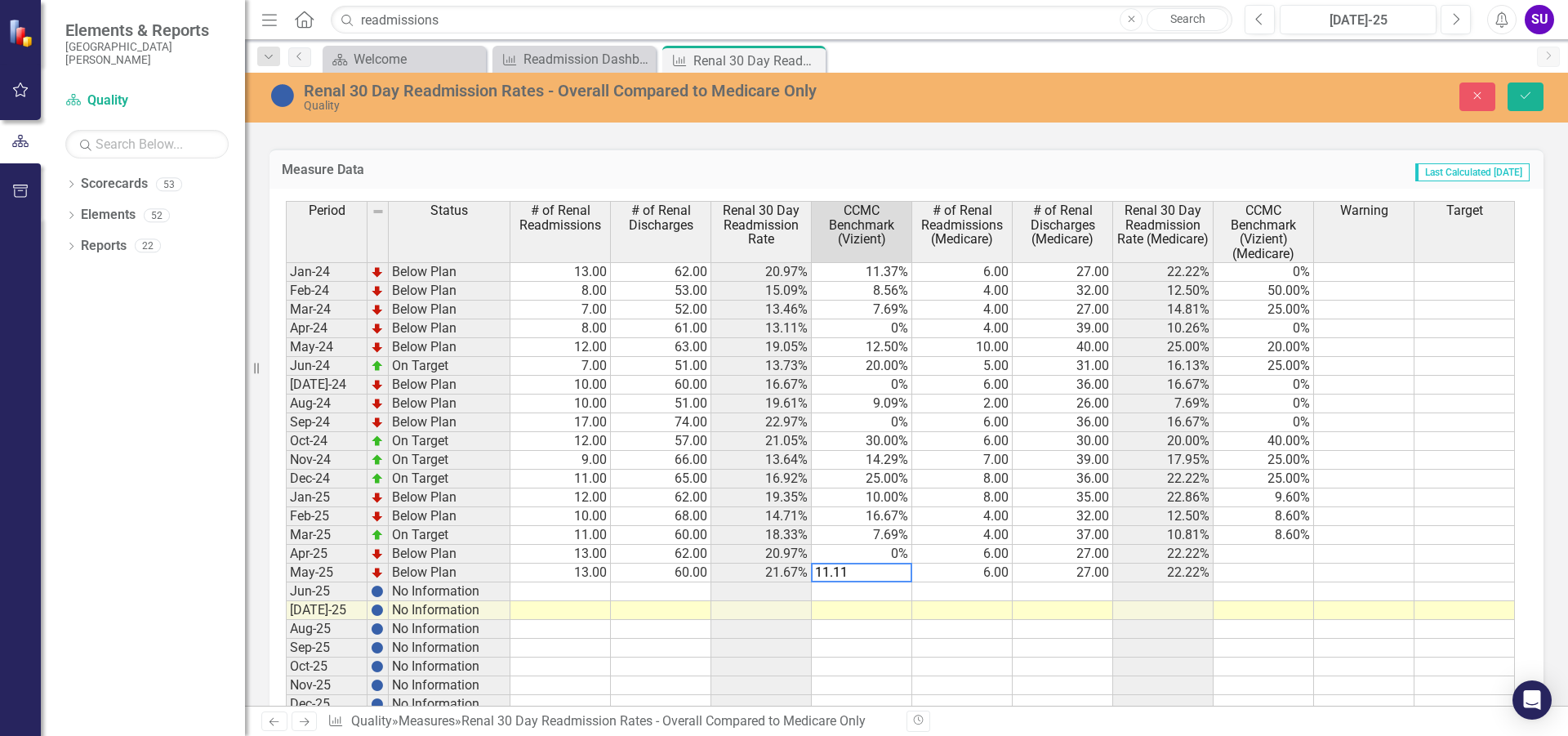
type textarea "11.11"
click at [881, 586] on td at bounding box center [861, 591] width 100 height 19
type textarea "20.00"
click at [967, 588] on td at bounding box center [961, 591] width 100 height 19
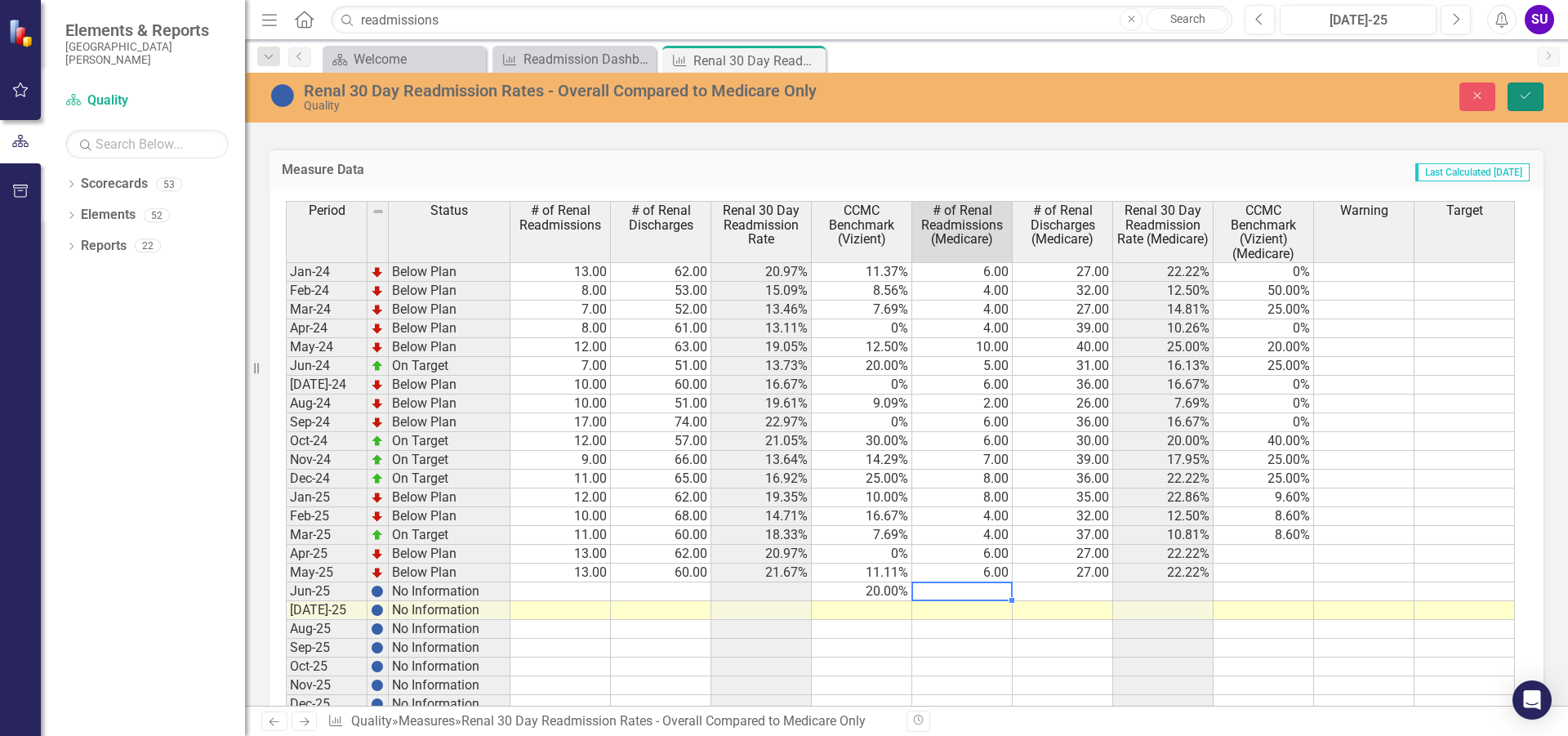
click at [1525, 93] on icon "Save" at bounding box center [1525, 95] width 15 height 12
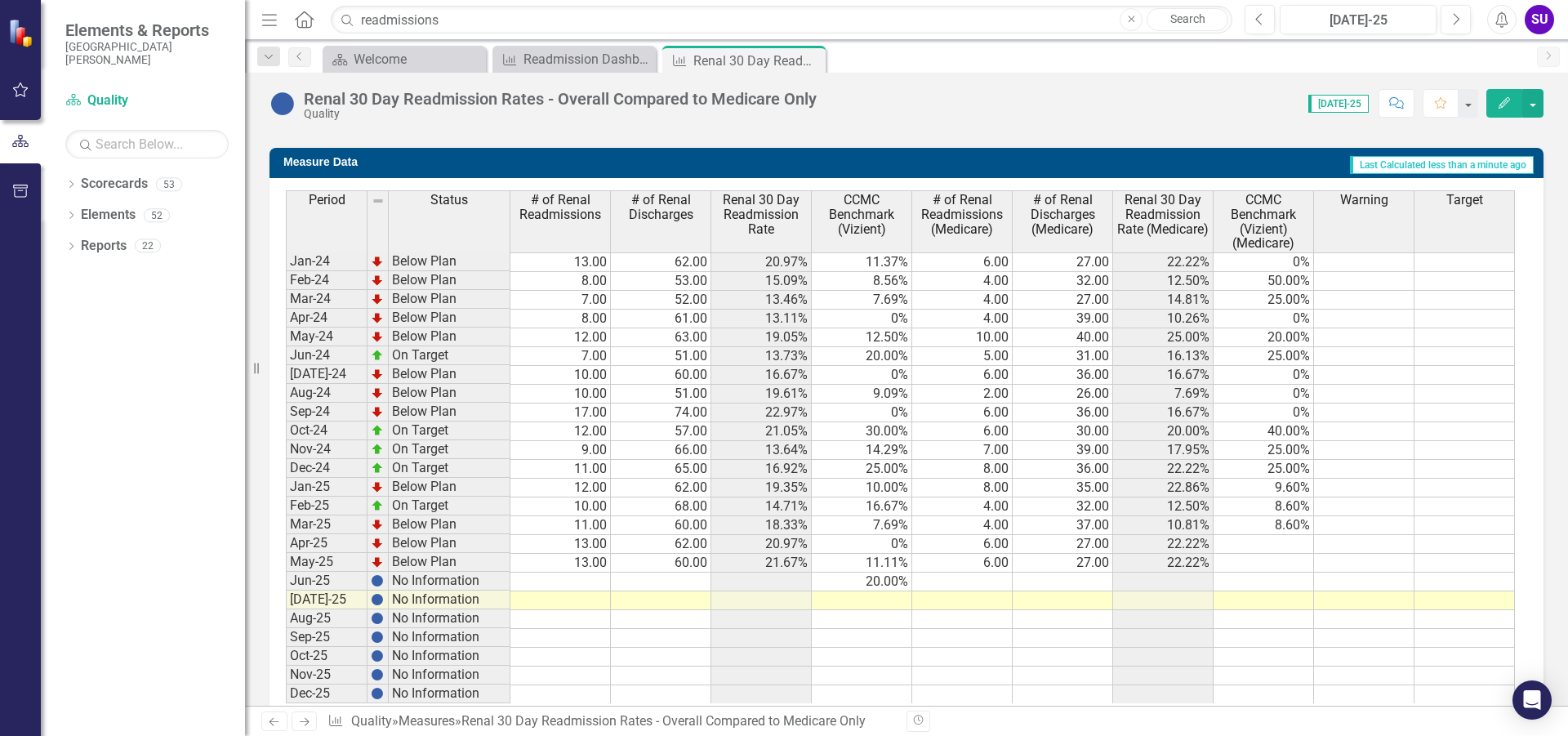
scroll to position [691, 0]
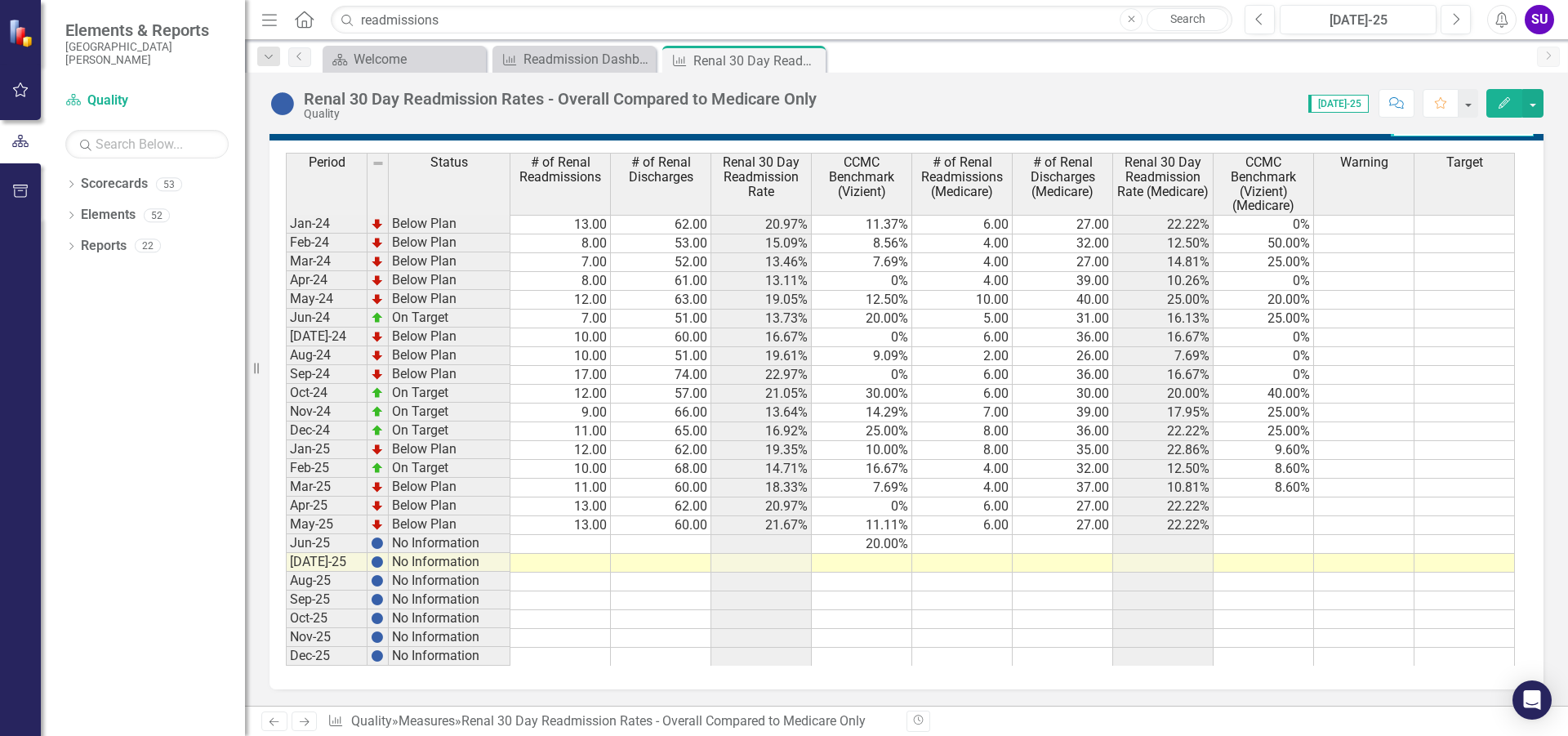
click at [1137, 527] on td "22.22%" at bounding box center [1163, 525] width 100 height 19
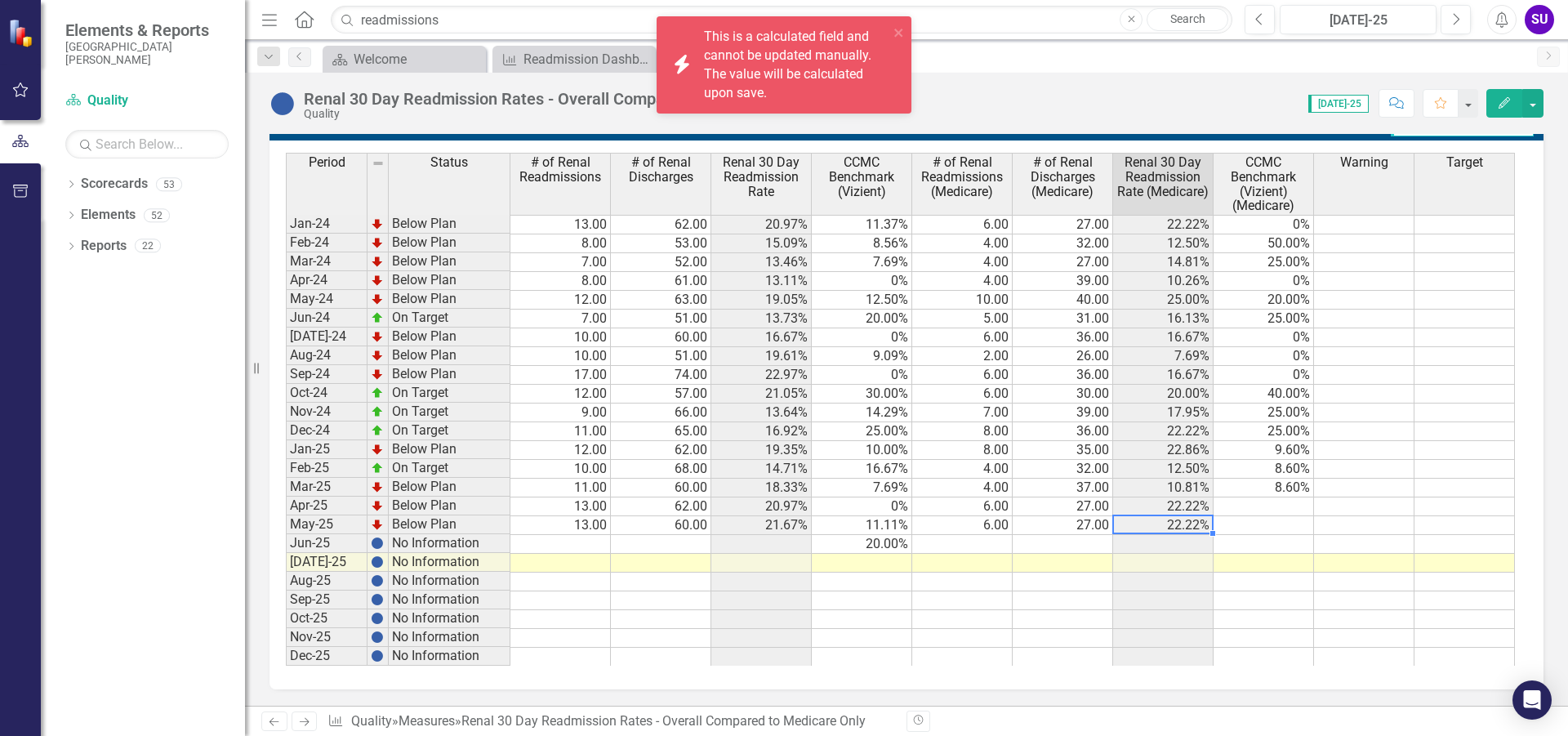
click at [1179, 547] on td at bounding box center [1163, 544] width 100 height 19
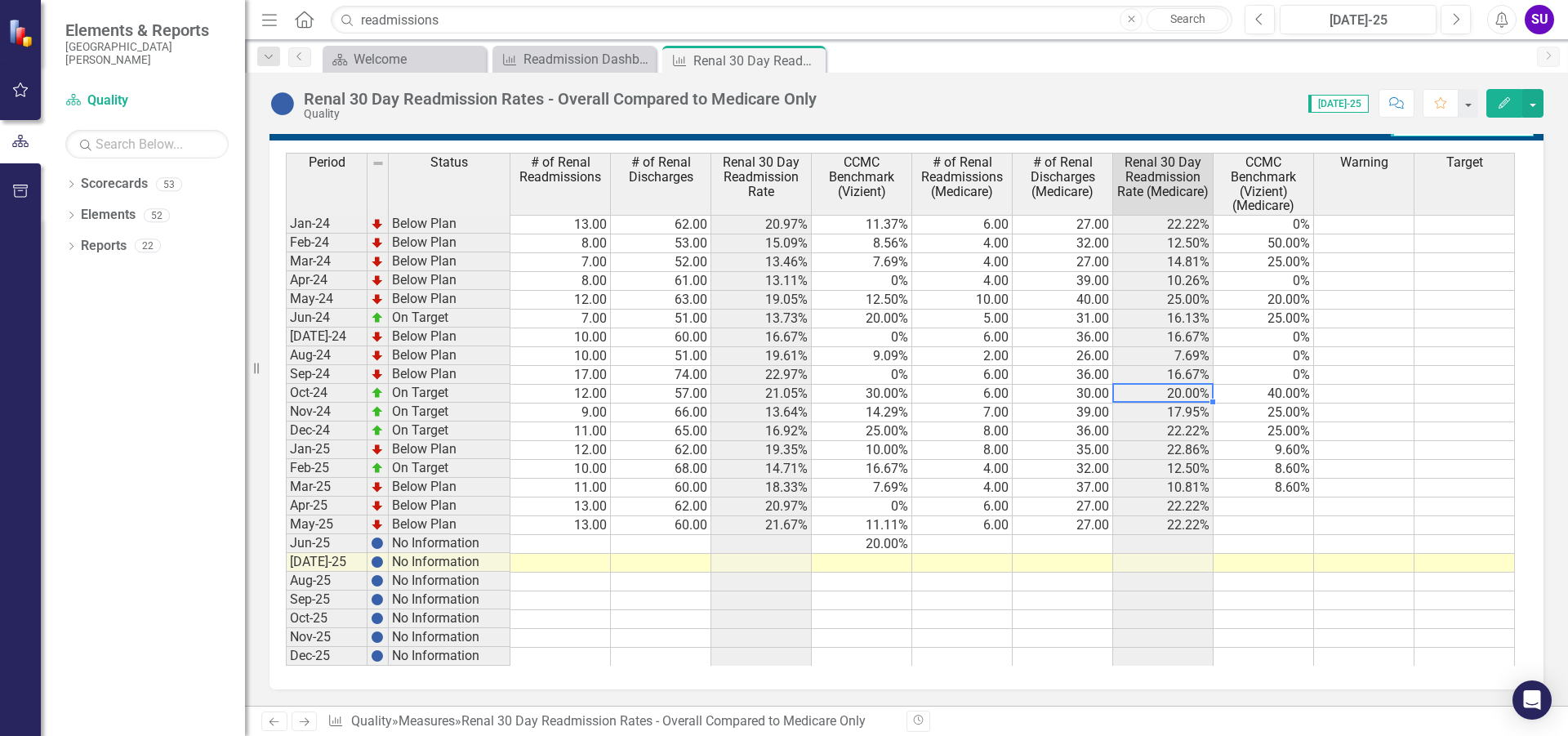
click at [286, 401] on div "Period Status # of Renal Readmissions # of Renal Discharges Renal 30 Day Readmi…" at bounding box center [286, 409] width 0 height 513
click at [1190, 445] on td "22.86%" at bounding box center [1163, 450] width 100 height 19
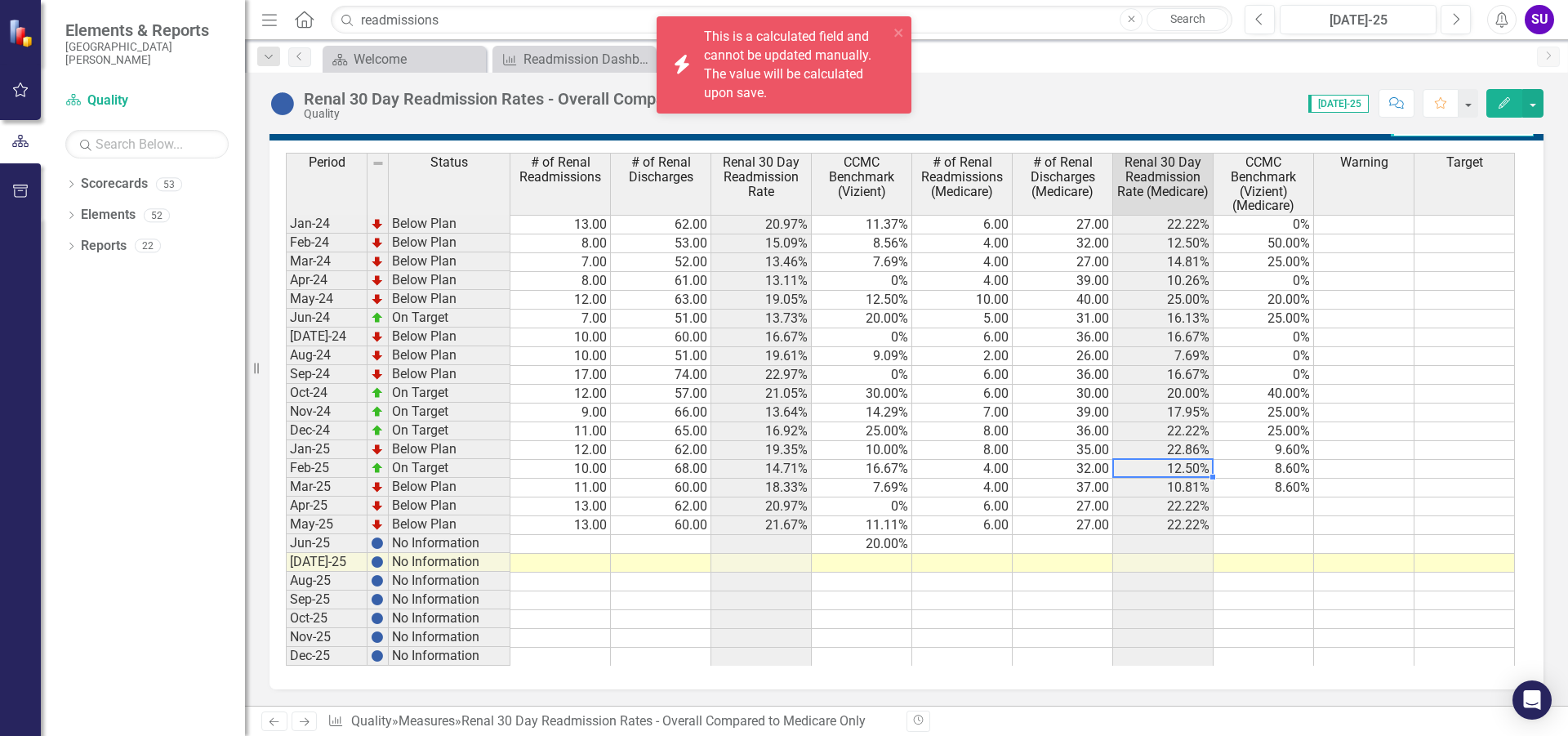
click at [1190, 468] on td "12.50%" at bounding box center [1163, 469] width 100 height 19
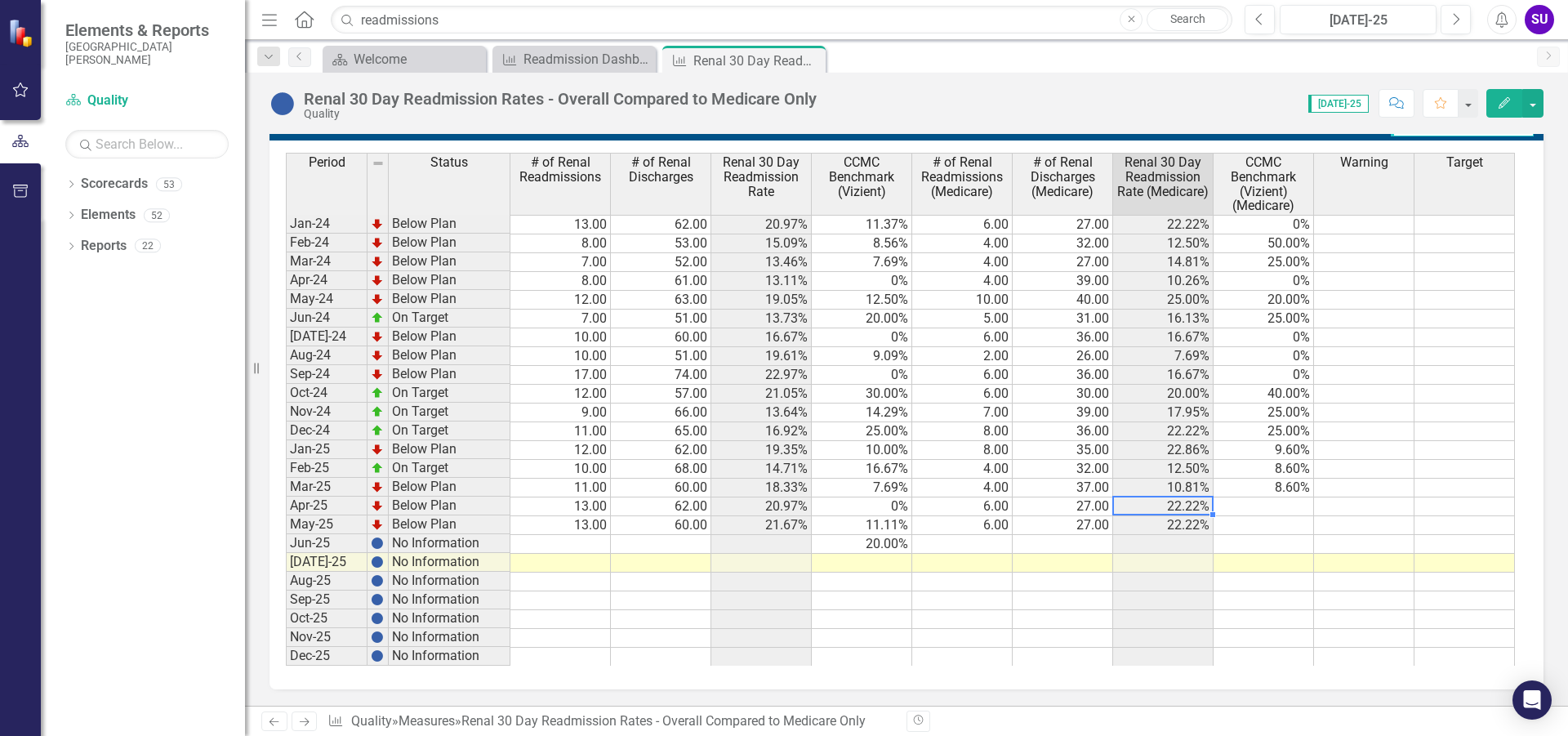
click at [1194, 500] on td "22.22%" at bounding box center [1163, 507] width 100 height 19
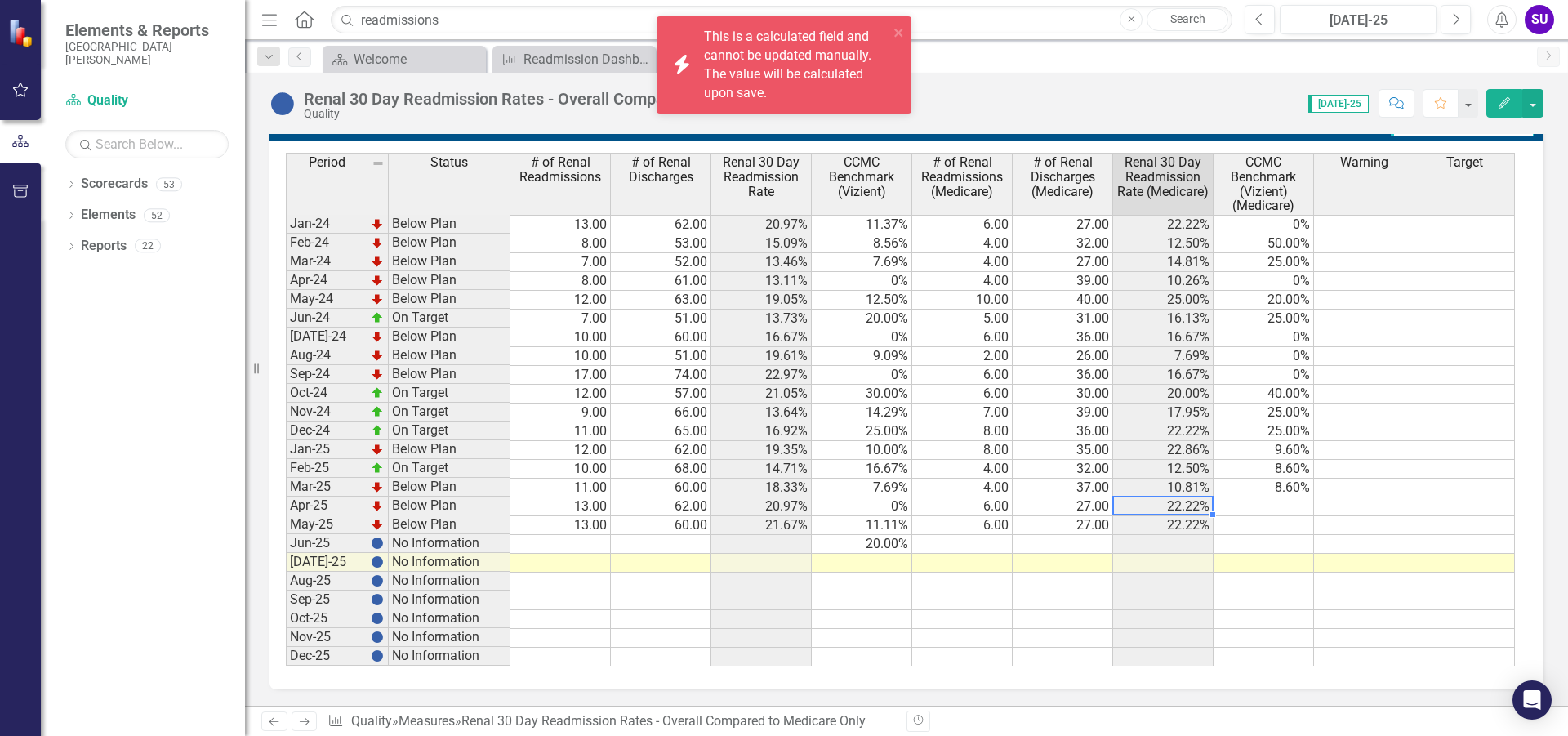
click at [1177, 540] on td at bounding box center [1163, 544] width 100 height 19
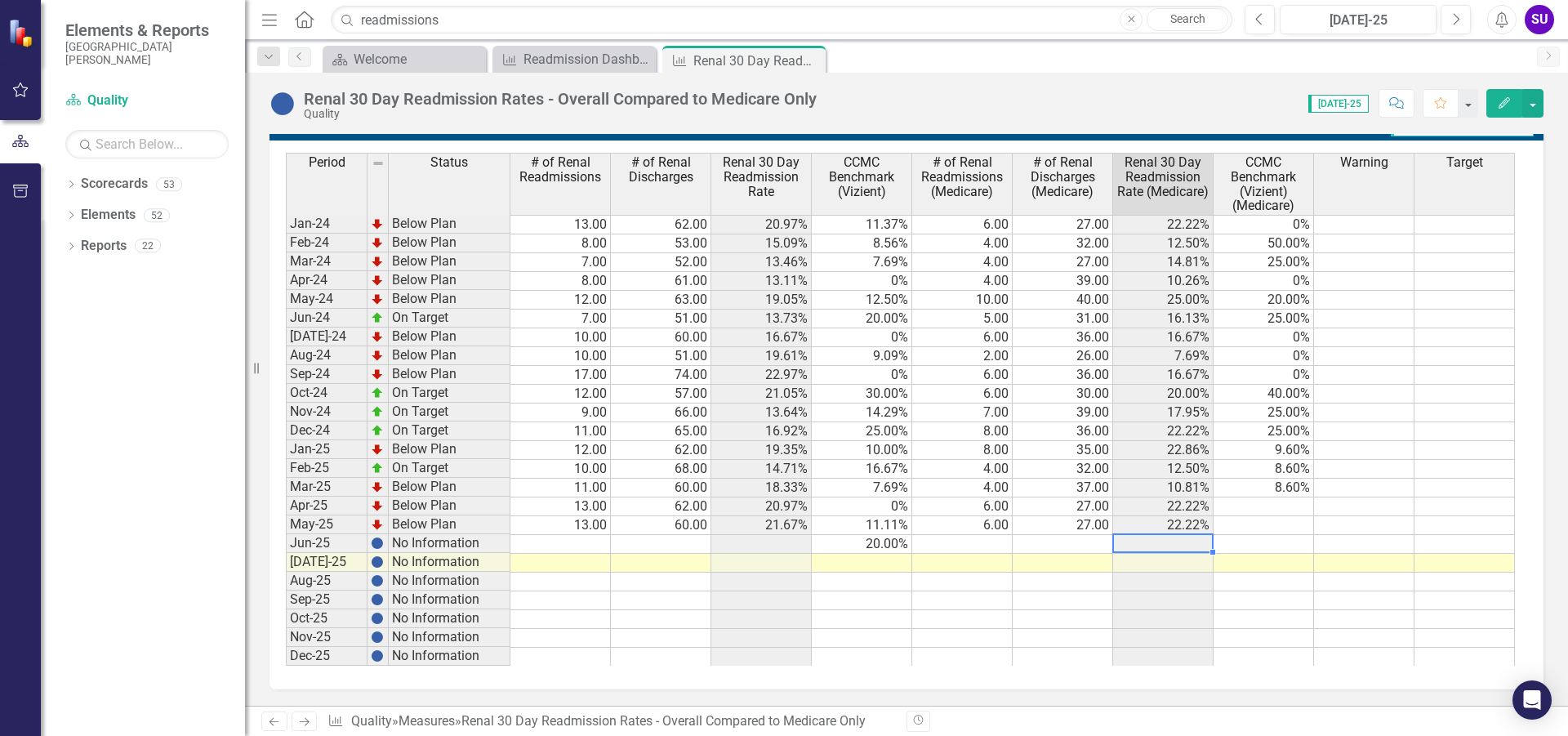
click at [1189, 538] on td at bounding box center [1163, 544] width 100 height 19
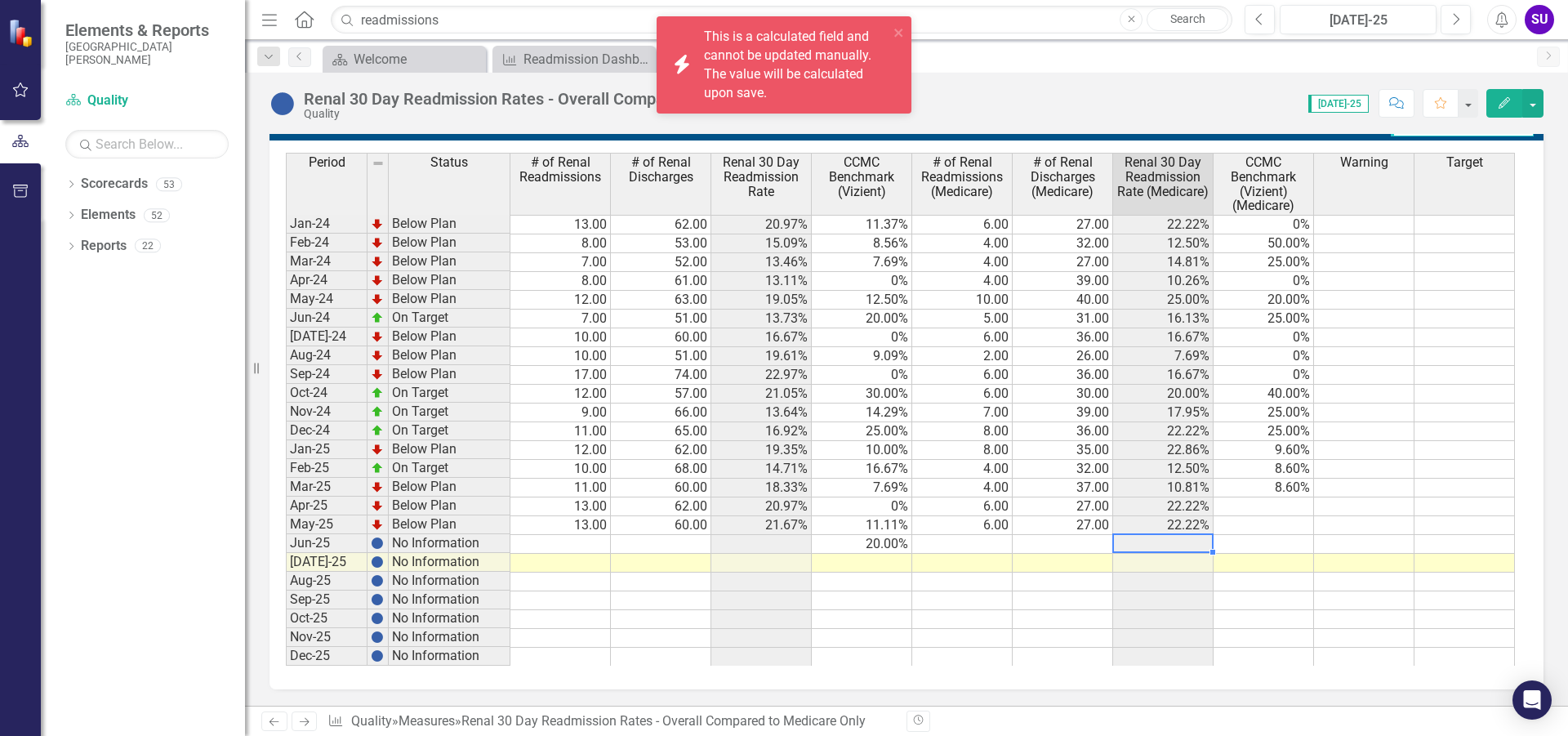
click at [1278, 501] on td at bounding box center [1263, 507] width 100 height 19
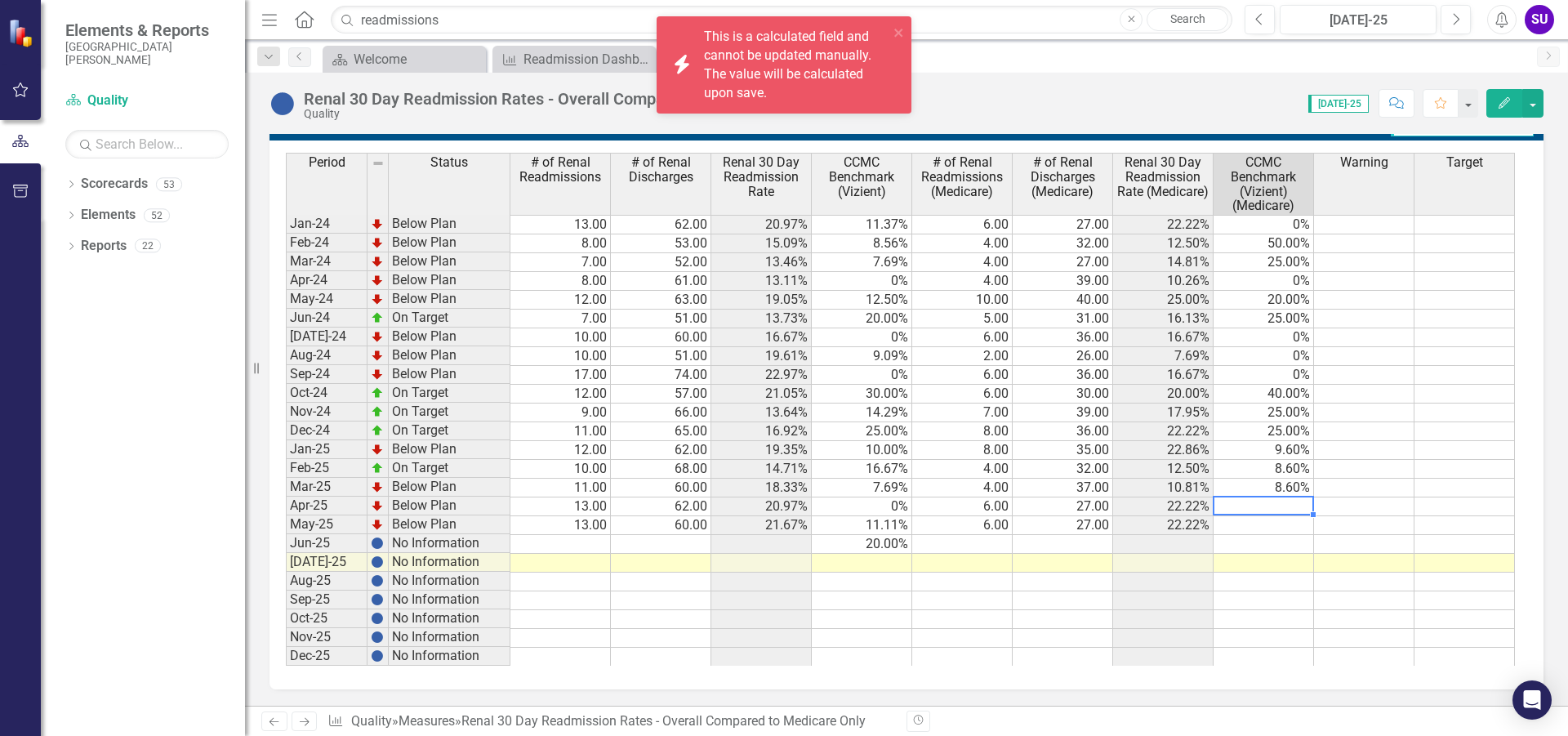
click at [286, 402] on div "Period Status # of Renal Readmissions # of Renal Discharges Renal 30 Day Readmi…" at bounding box center [286, 409] width 0 height 513
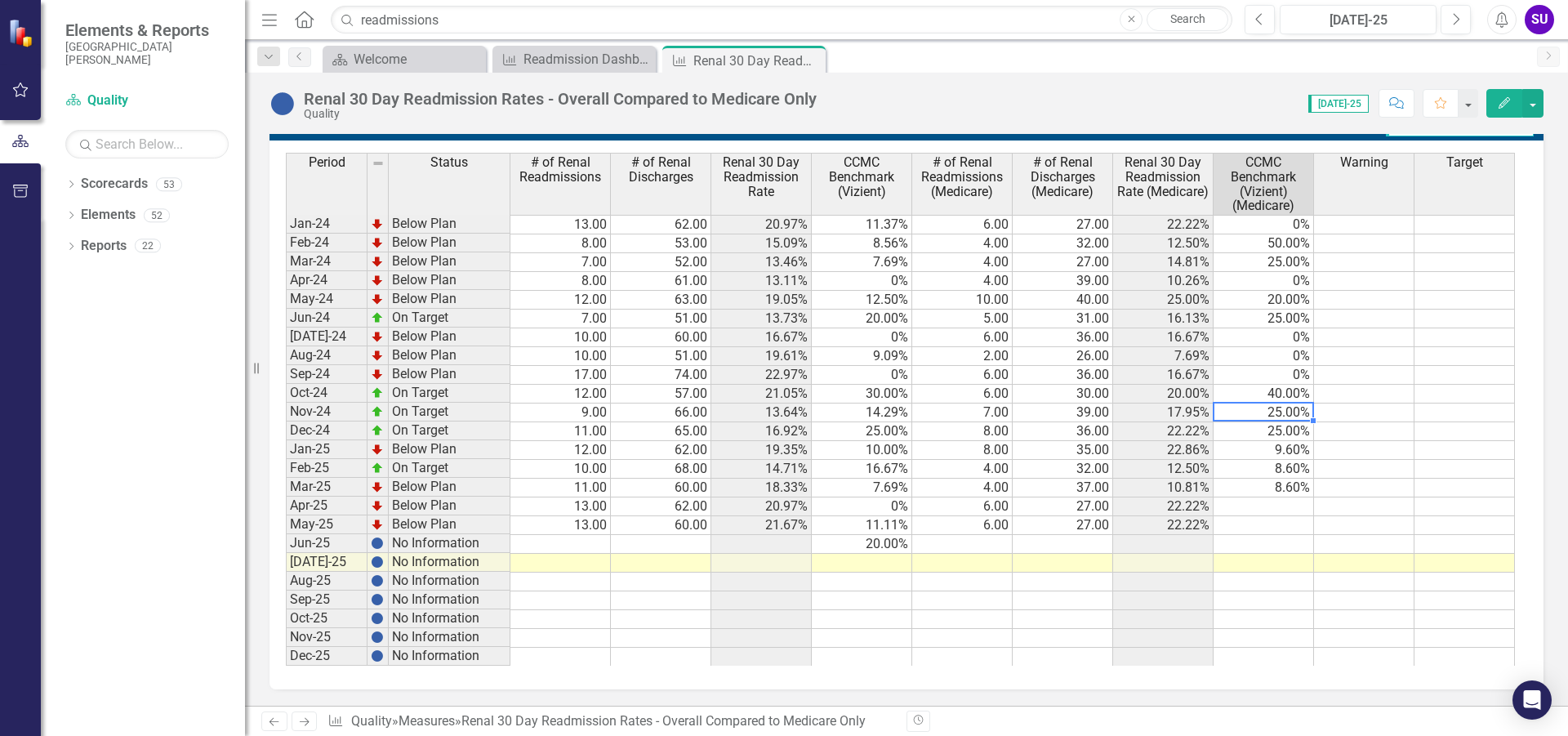
click at [1275, 451] on td "9.60%" at bounding box center [1263, 450] width 100 height 19
click at [1282, 467] on td "8.60%" at bounding box center [1263, 469] width 100 height 19
click at [1287, 508] on td at bounding box center [1263, 507] width 100 height 19
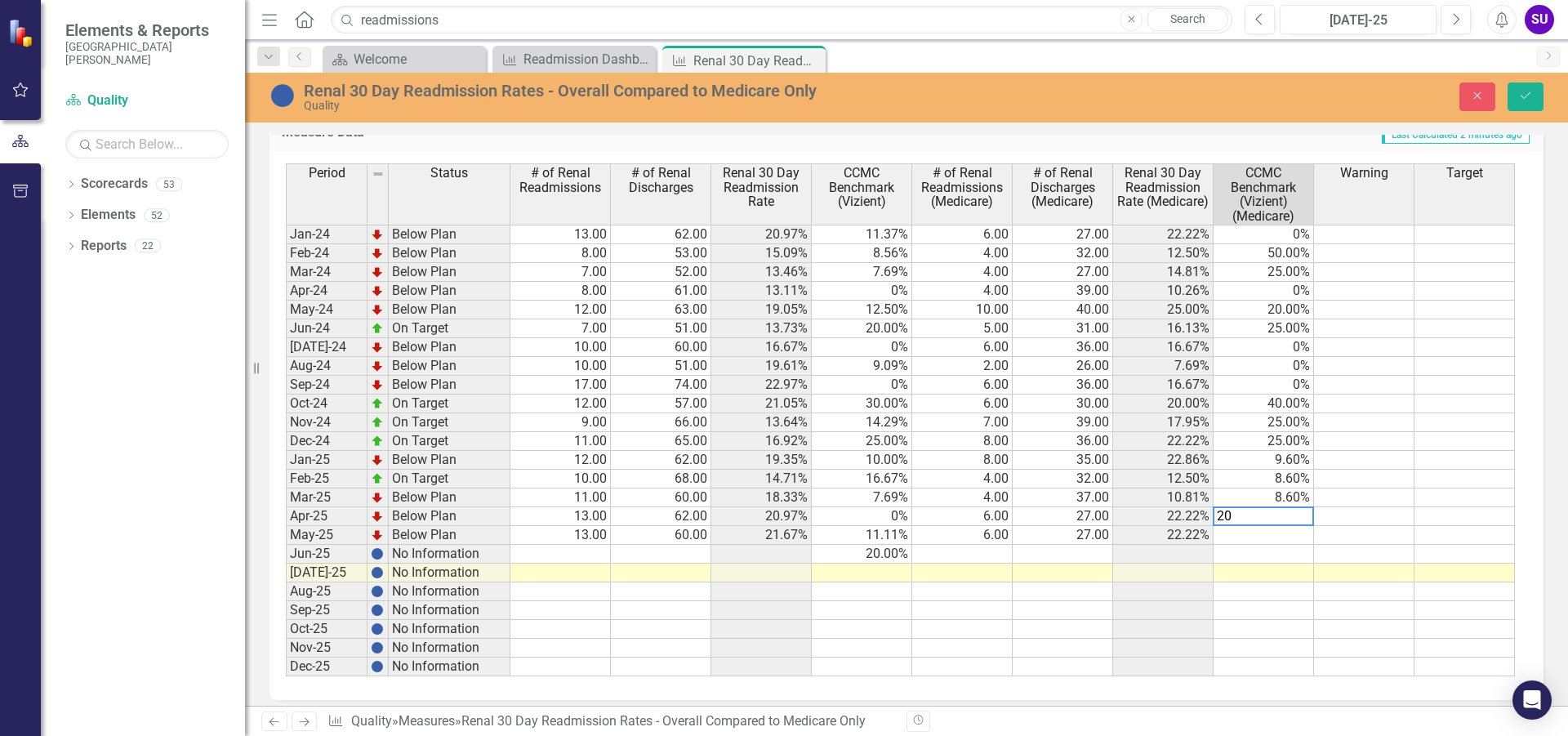
type textarea "20"
click at [1298, 535] on td at bounding box center [1263, 535] width 100 height 19
type textarea "25"
click at [1290, 561] on td at bounding box center [1263, 553] width 100 height 19
click at [1532, 95] on button "Save" at bounding box center [1525, 96] width 36 height 29
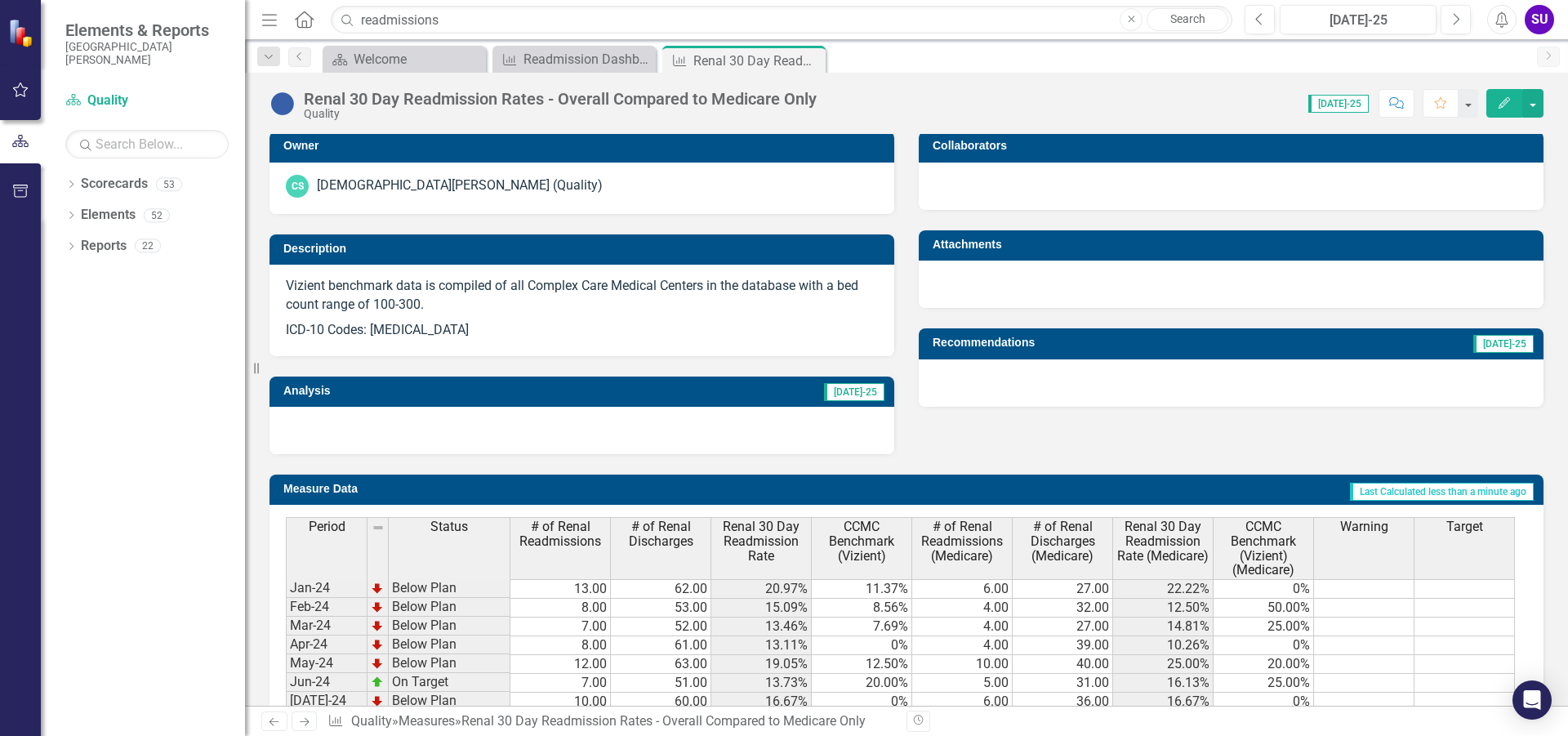
scroll to position [572, 0]
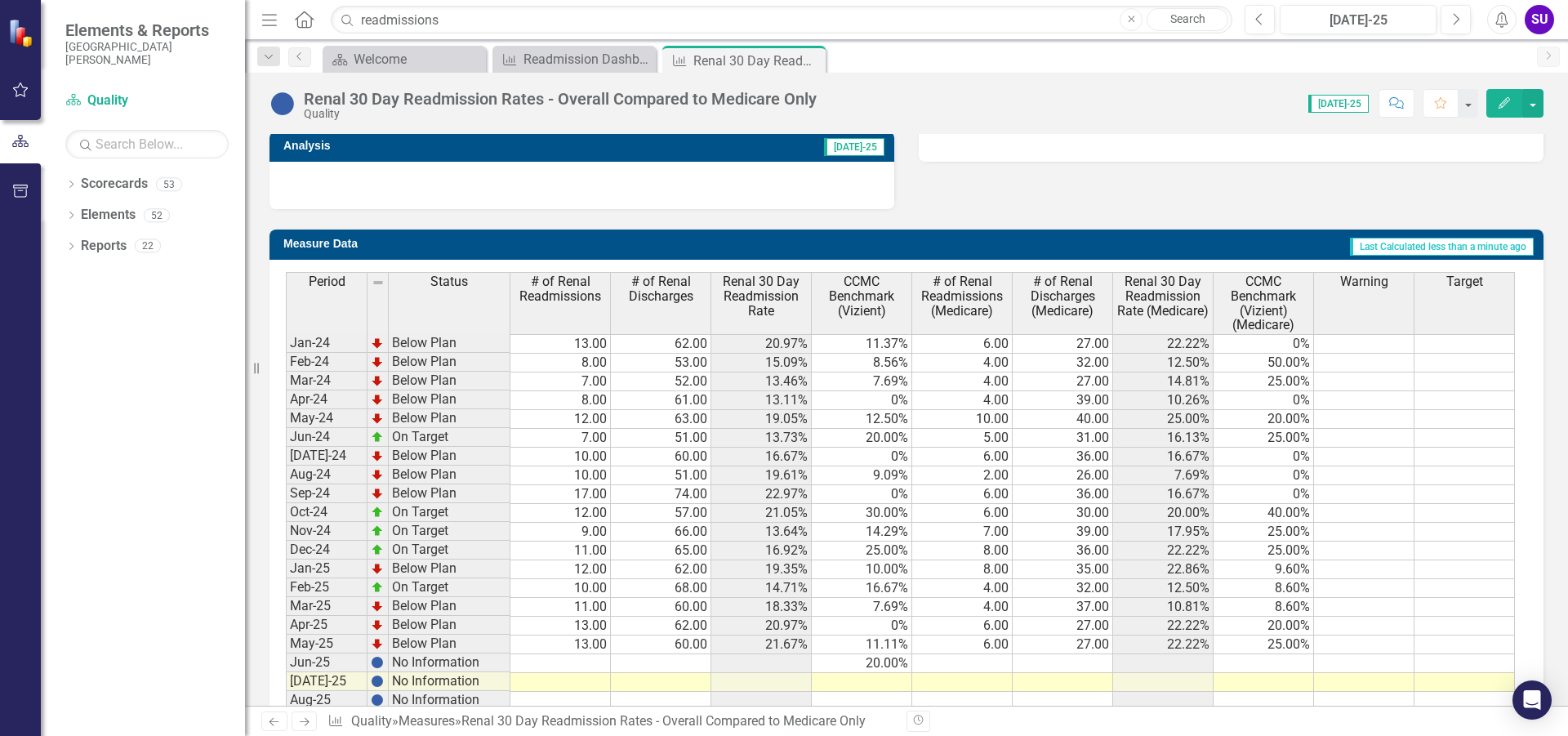
click at [1301, 622] on td "20.00%" at bounding box center [1263, 626] width 100 height 19
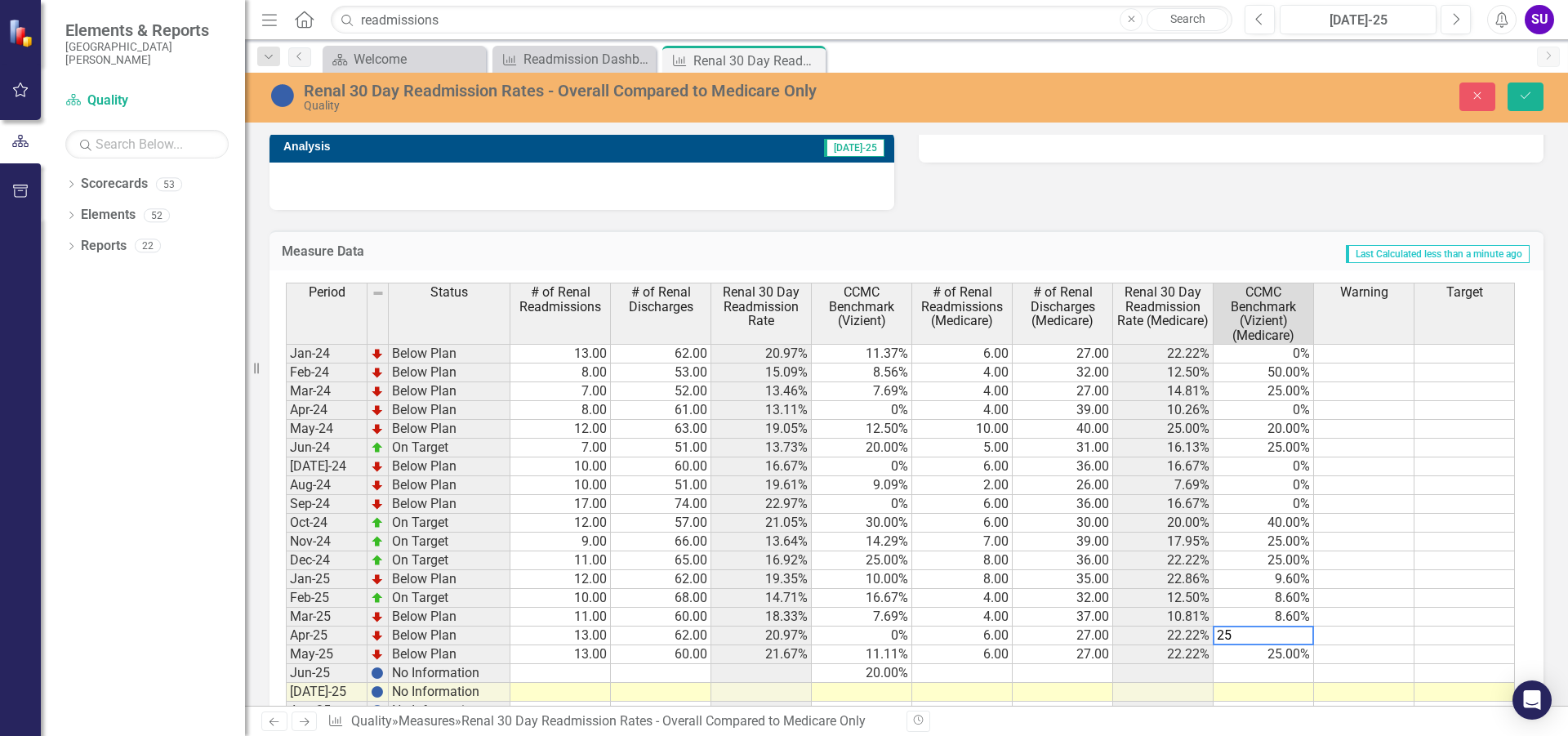
click at [1294, 657] on td "25.00%" at bounding box center [1263, 655] width 100 height 19
type textarea "20"
click at [1299, 673] on td at bounding box center [1263, 672] width 100 height 19
type textarea "25"
click at [1344, 620] on td at bounding box center [1363, 617] width 100 height 19
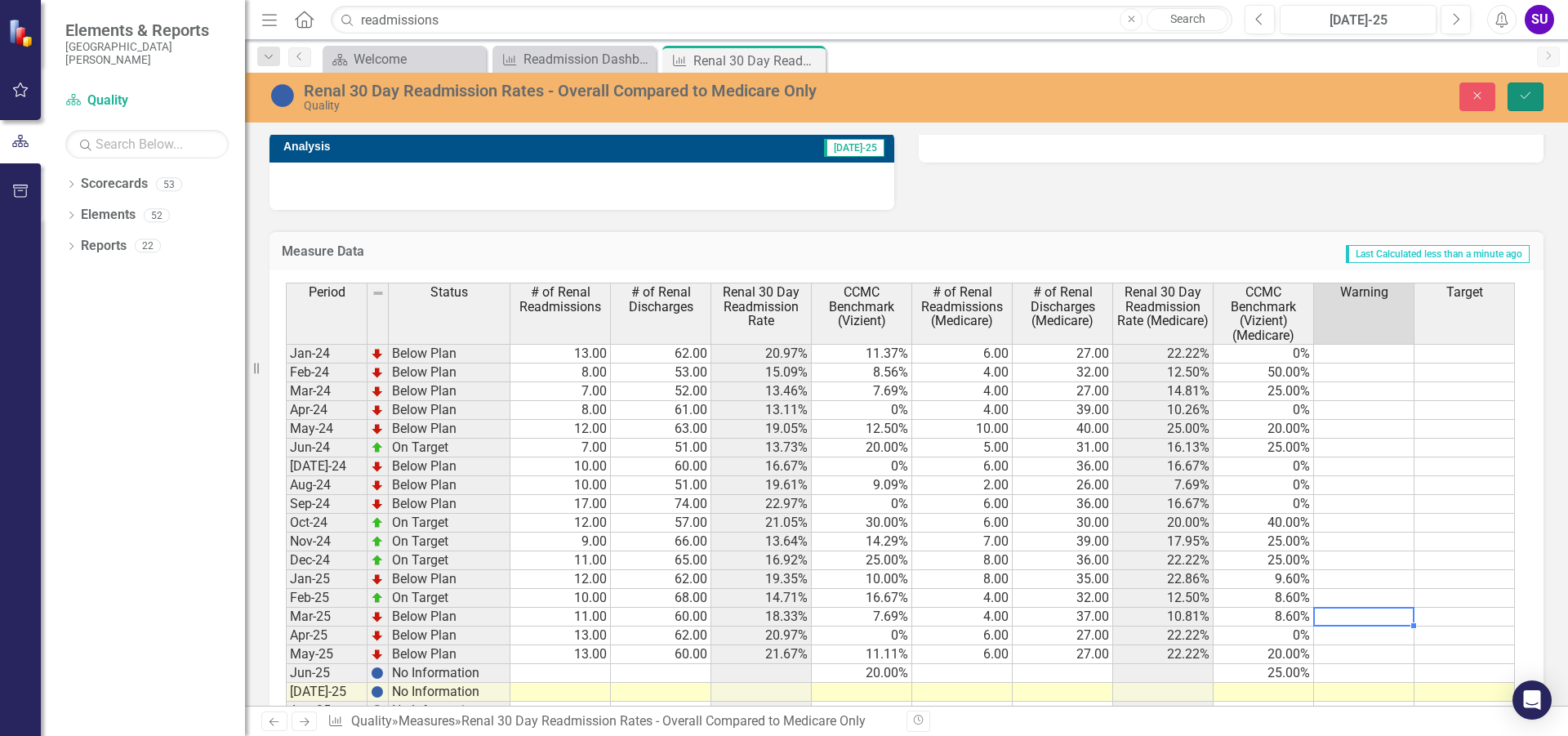
click at [1522, 89] on button "Save" at bounding box center [1525, 96] width 36 height 29
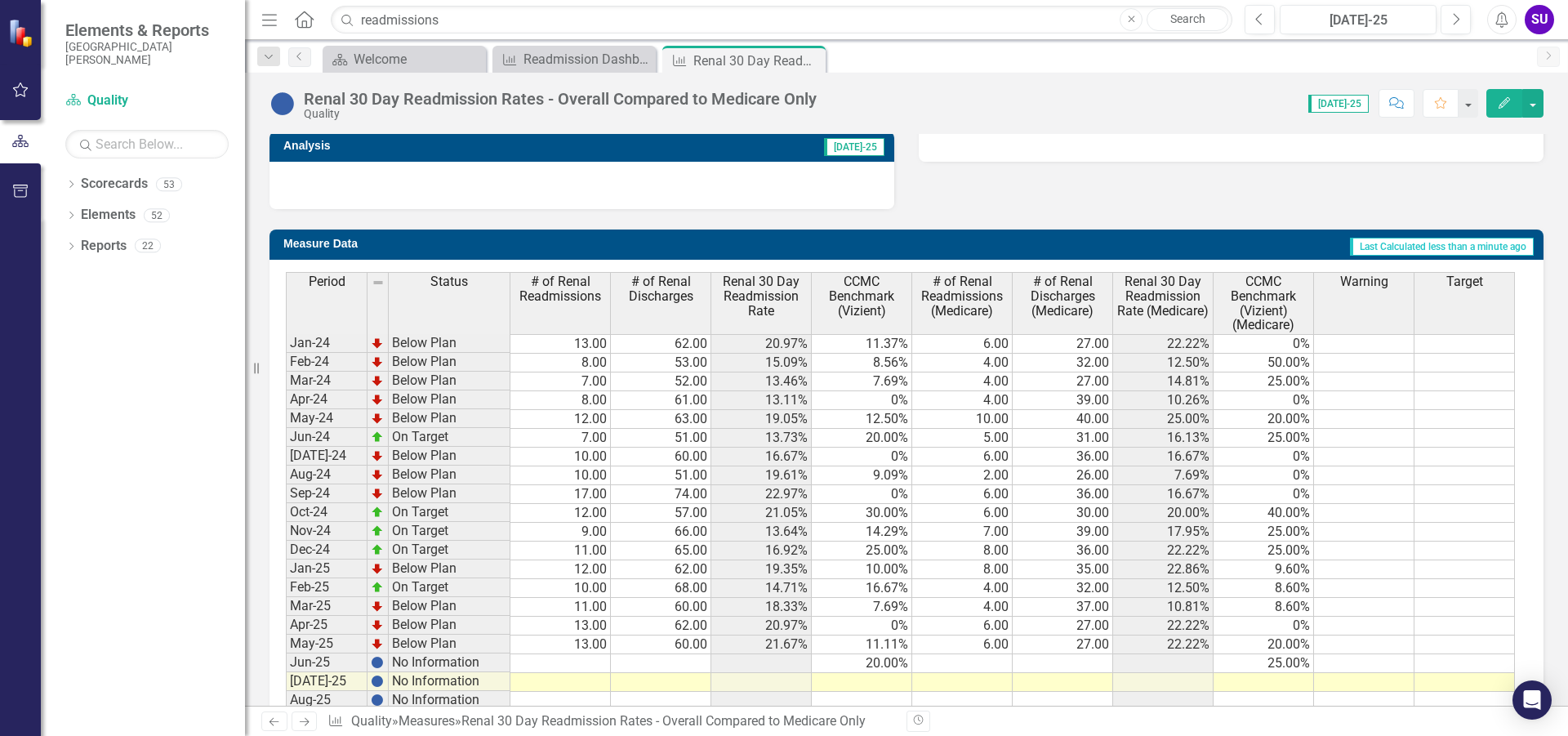
scroll to position [654, 0]
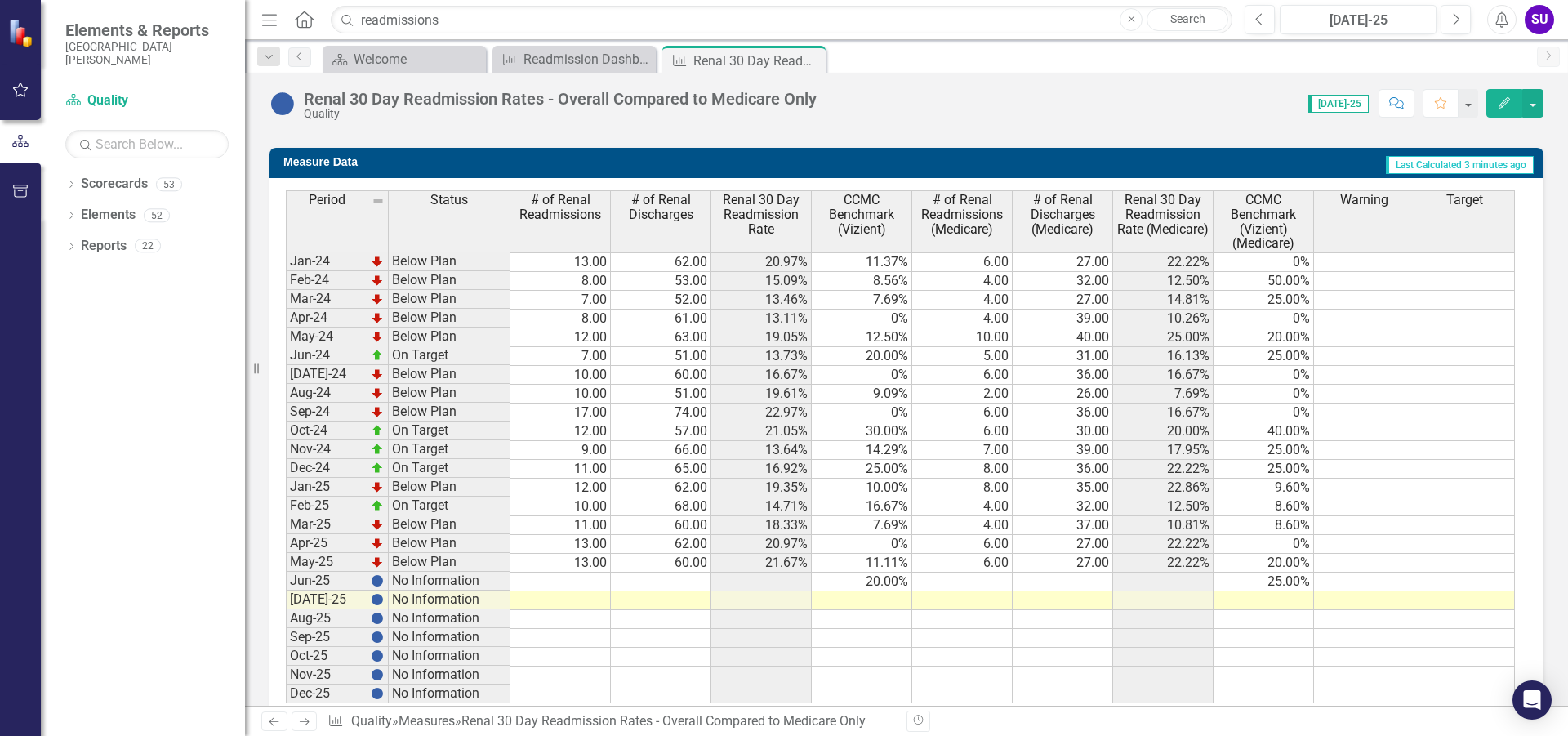
click at [1012, 107] on div "Score: N/A [DATE]-25 Completed Comment Favorite Edit" at bounding box center [1184, 103] width 719 height 28
click at [808, 61] on icon "Close" at bounding box center [809, 60] width 16 height 13
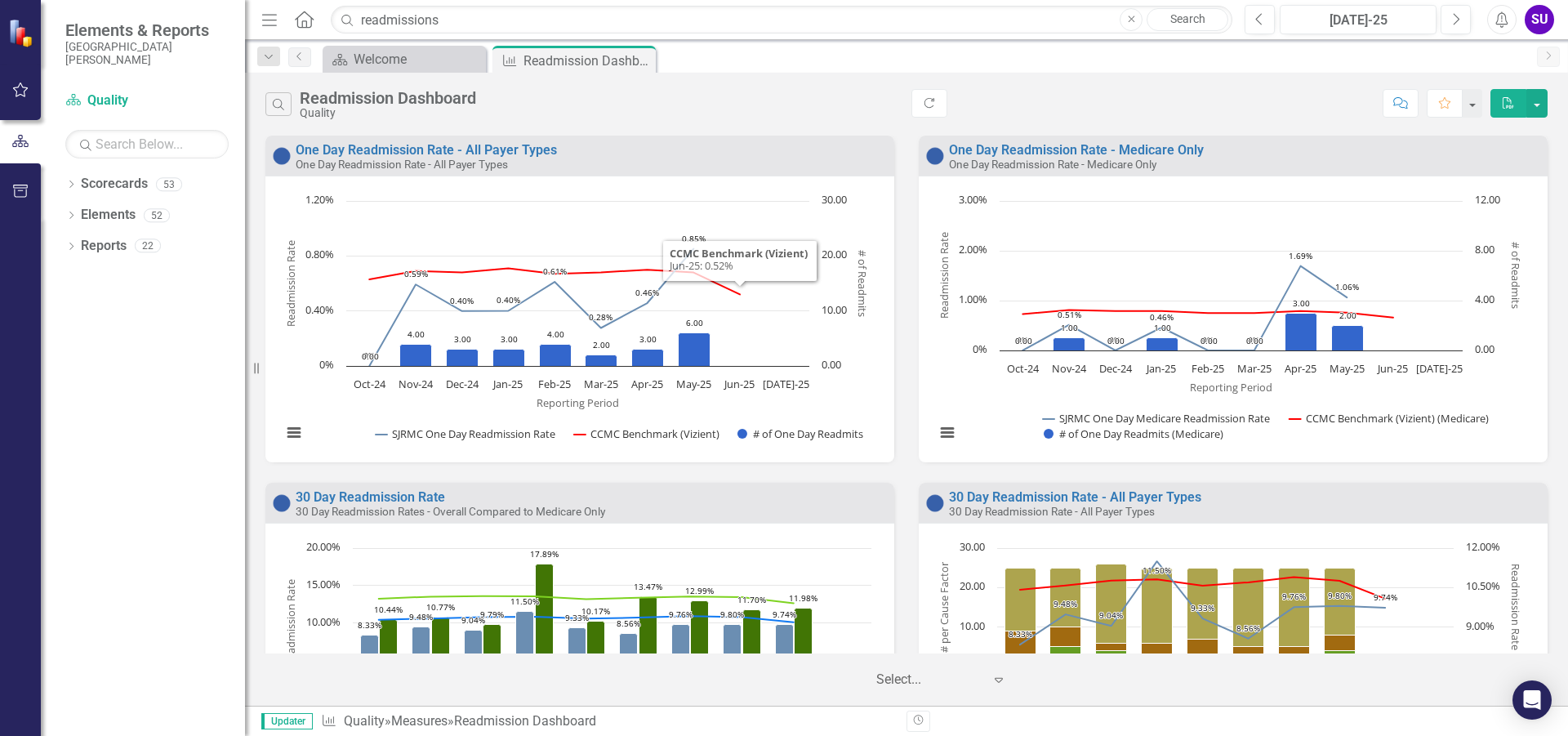
click at [845, 94] on div "Search Readmission Dashboard Quality Refresh Comment Favorite PDF" at bounding box center [906, 104] width 1282 height 30
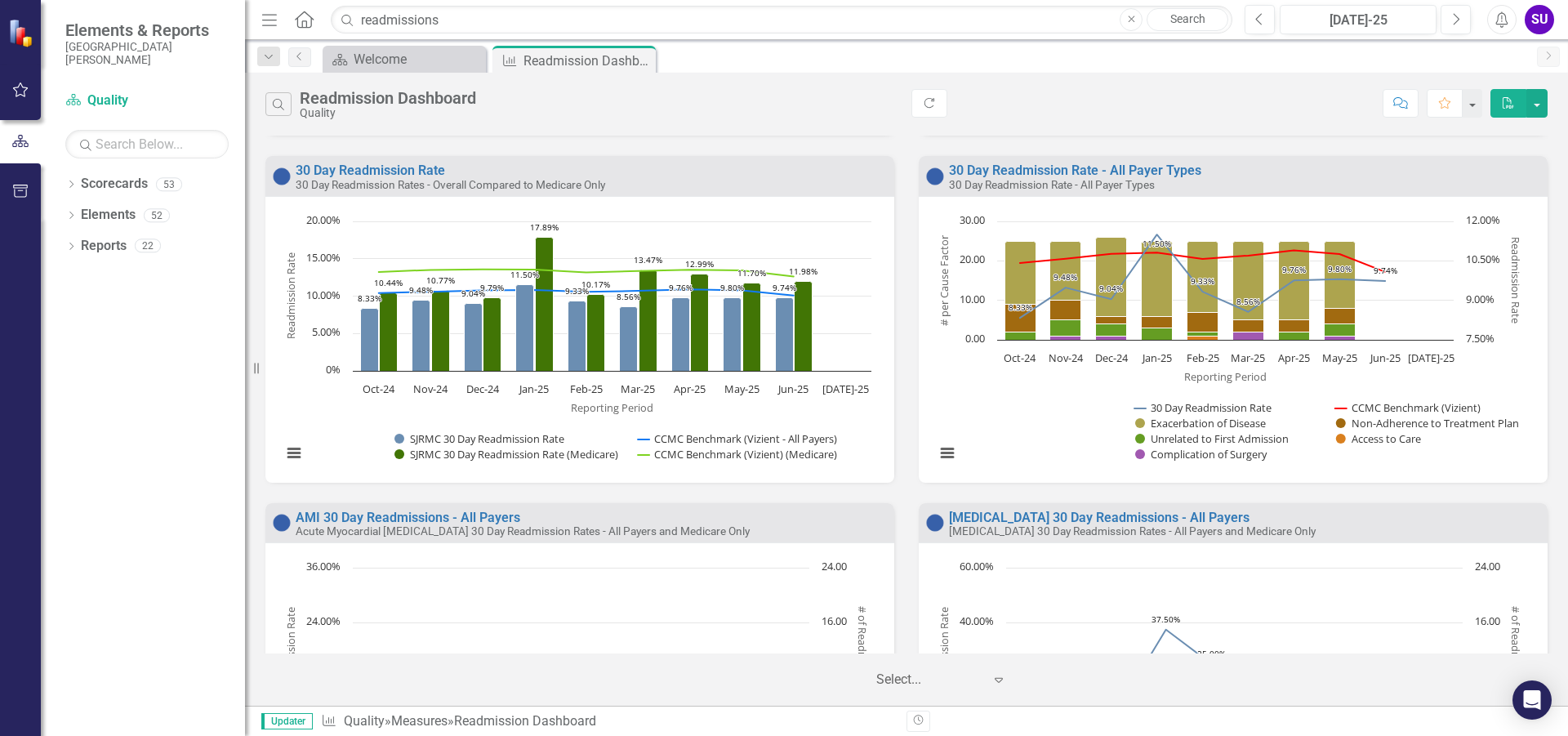
scroll to position [408, 0]
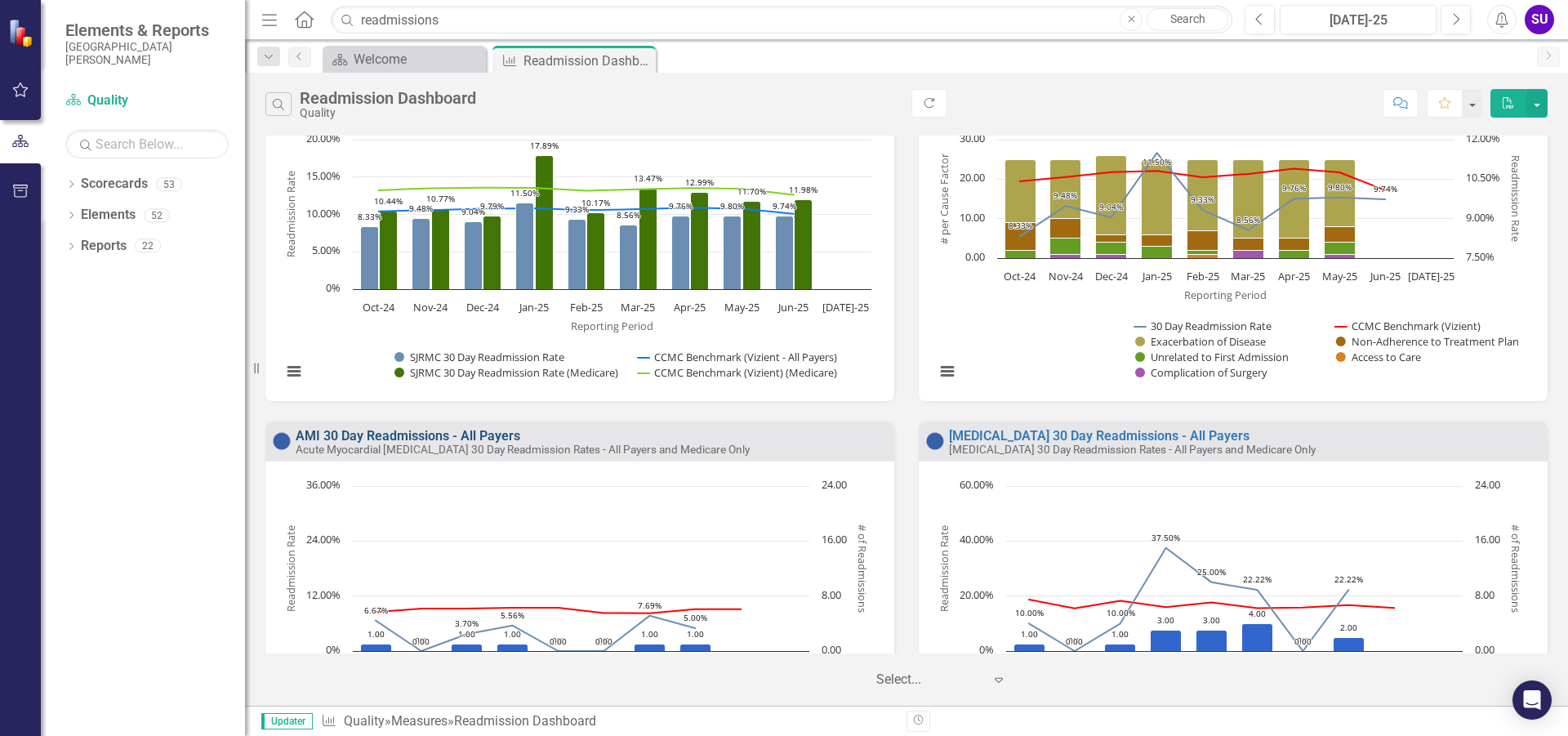
click at [412, 434] on link "AMI 30 Day Readmissions - All Payers" at bounding box center [408, 436] width 224 height 16
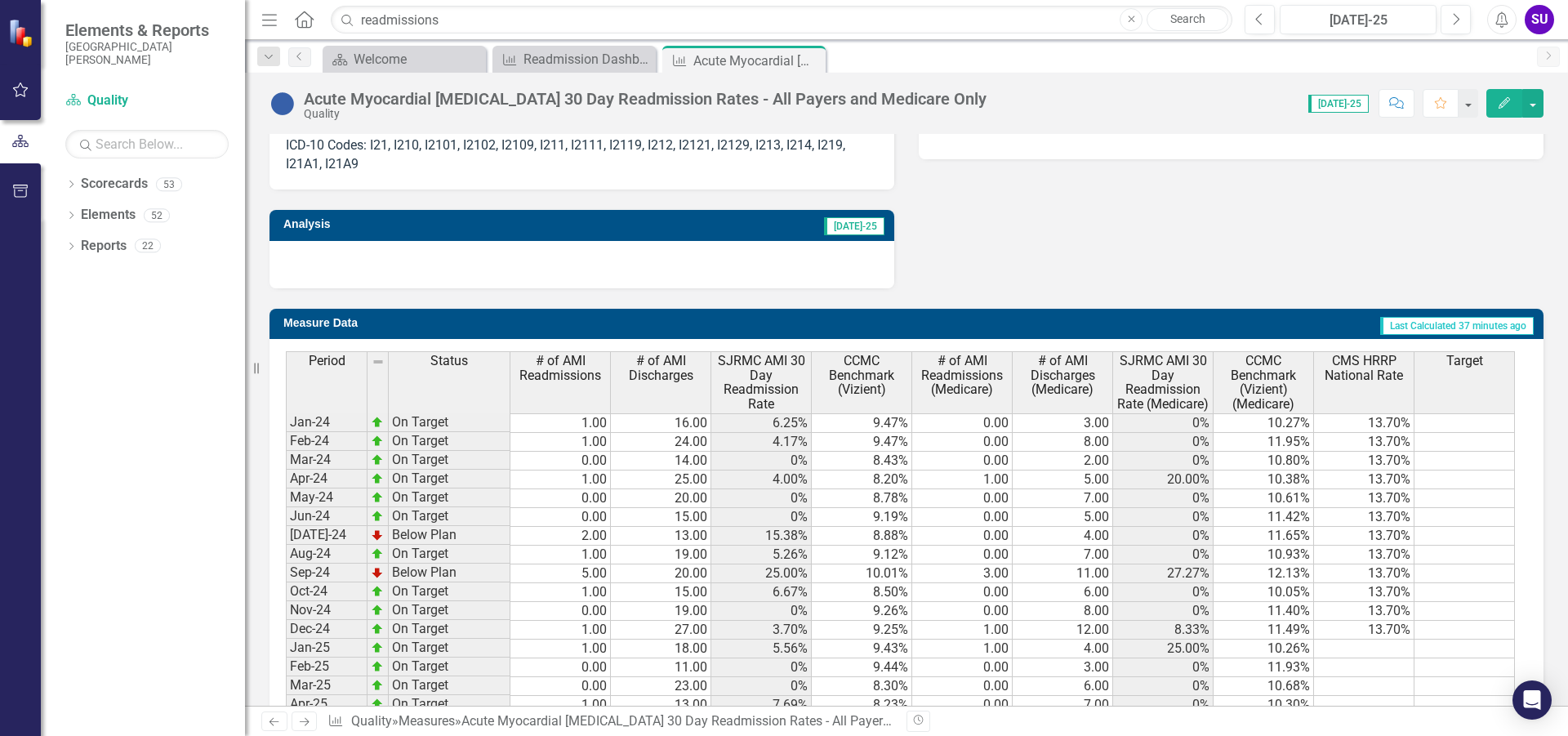
scroll to position [1097, 0]
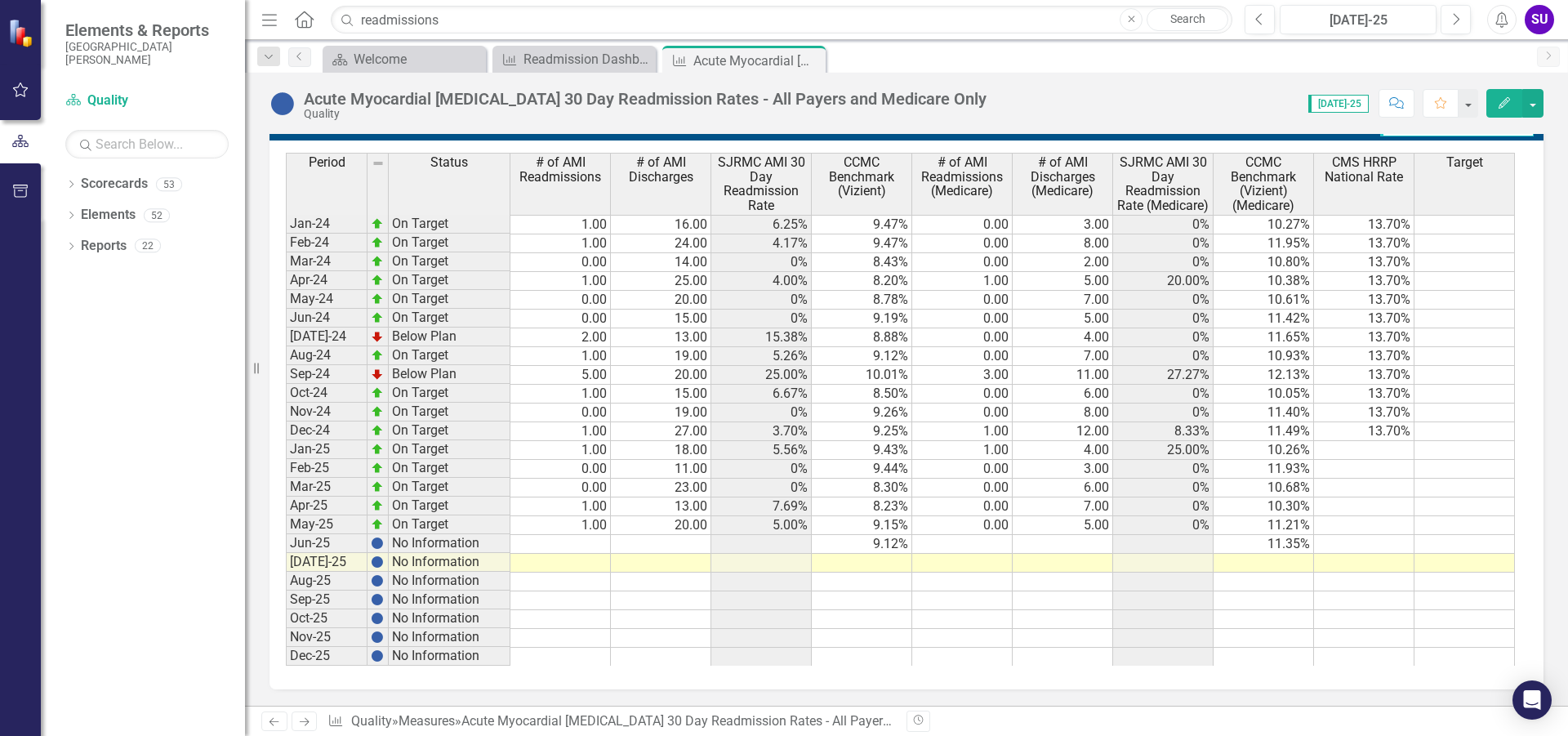
click at [286, 553] on div "Period Status # of AMI Readmissions # of AMI Discharges SJRMC AMI 30 Day Readmi…" at bounding box center [286, 409] width 0 height 513
click at [602, 539] on td at bounding box center [560, 544] width 100 height 19
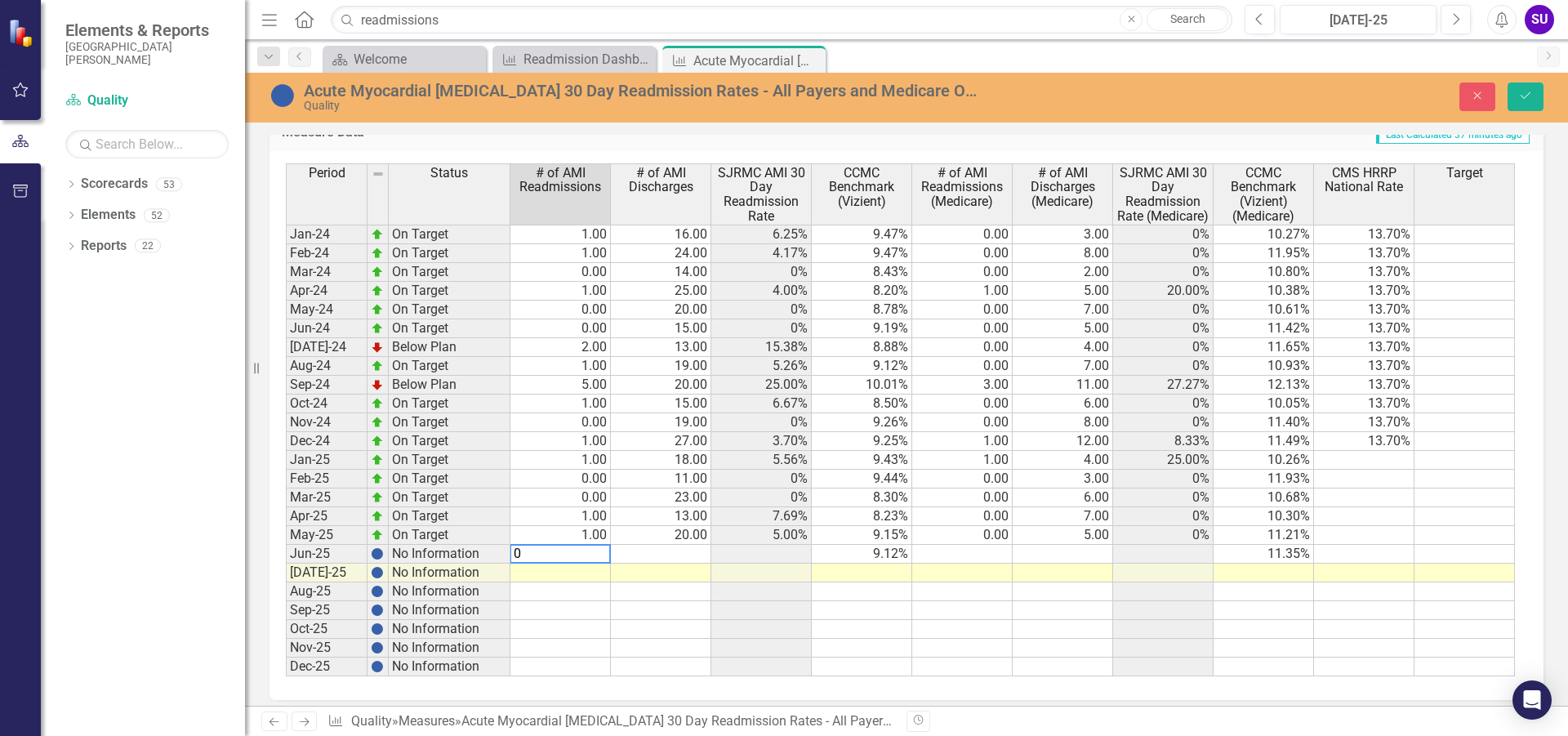
type textarea "0"
click at [653, 550] on td at bounding box center [660, 553] width 100 height 19
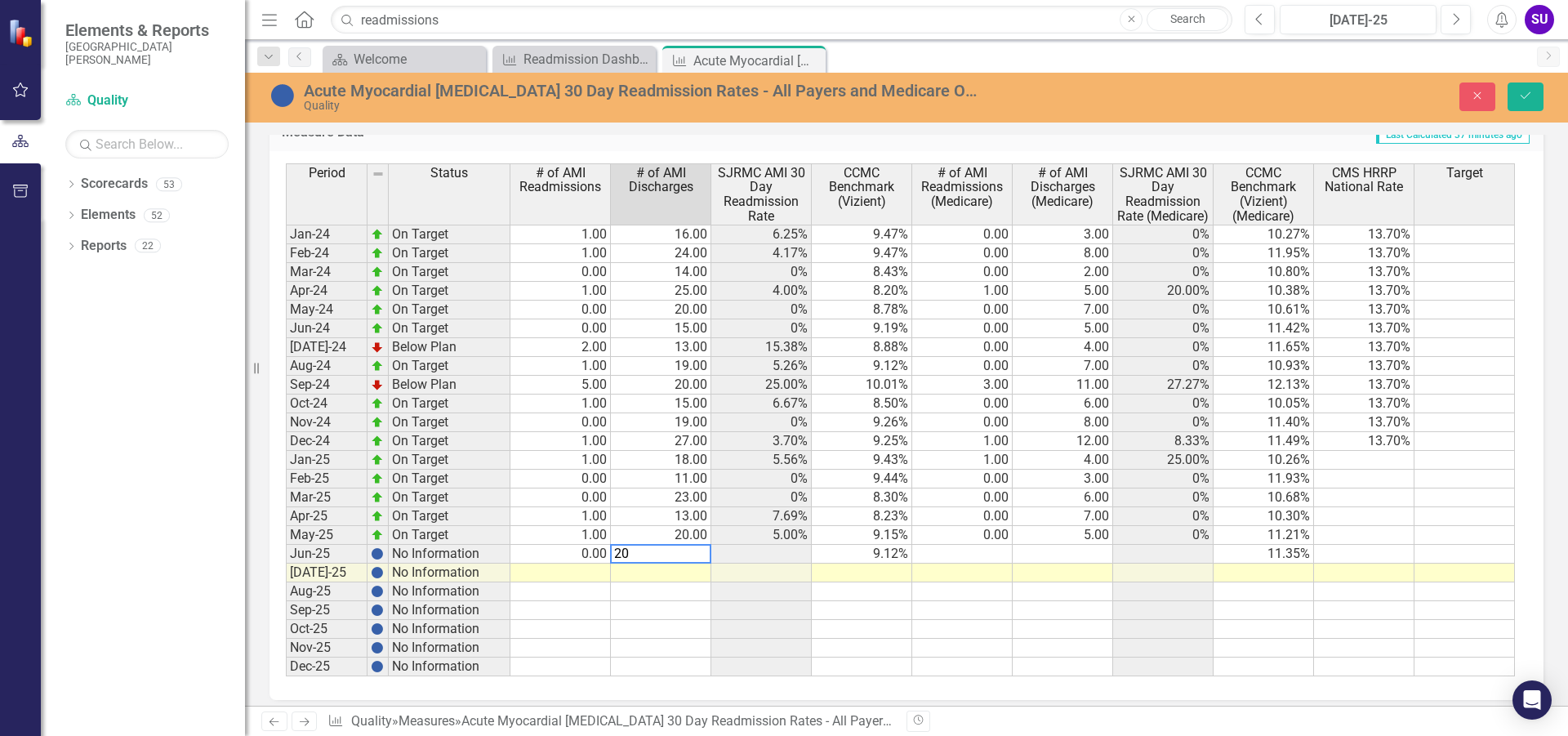
type textarea "20"
click at [980, 555] on td at bounding box center [961, 553] width 100 height 19
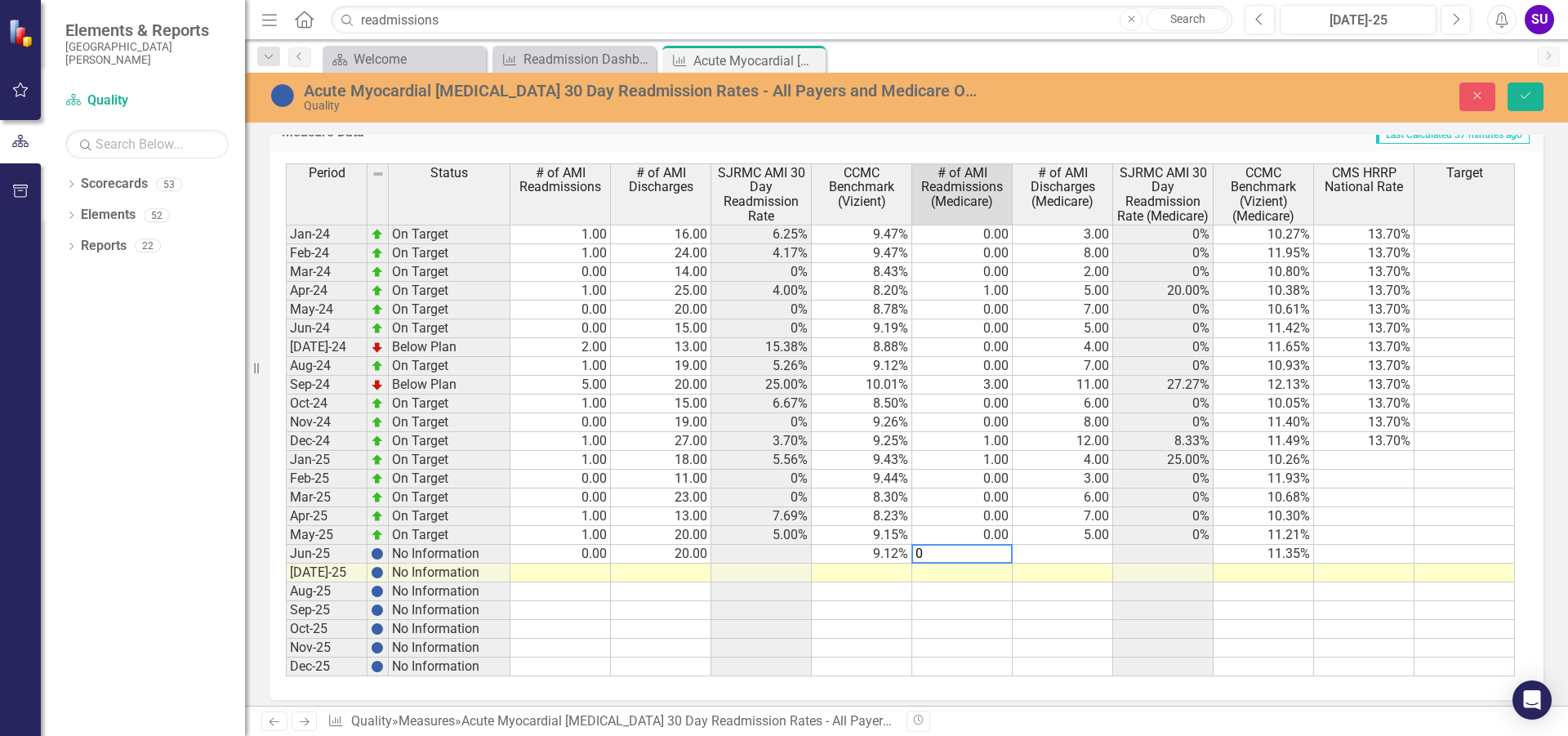
type textarea "0"
click at [1077, 552] on td at bounding box center [1063, 553] width 100 height 19
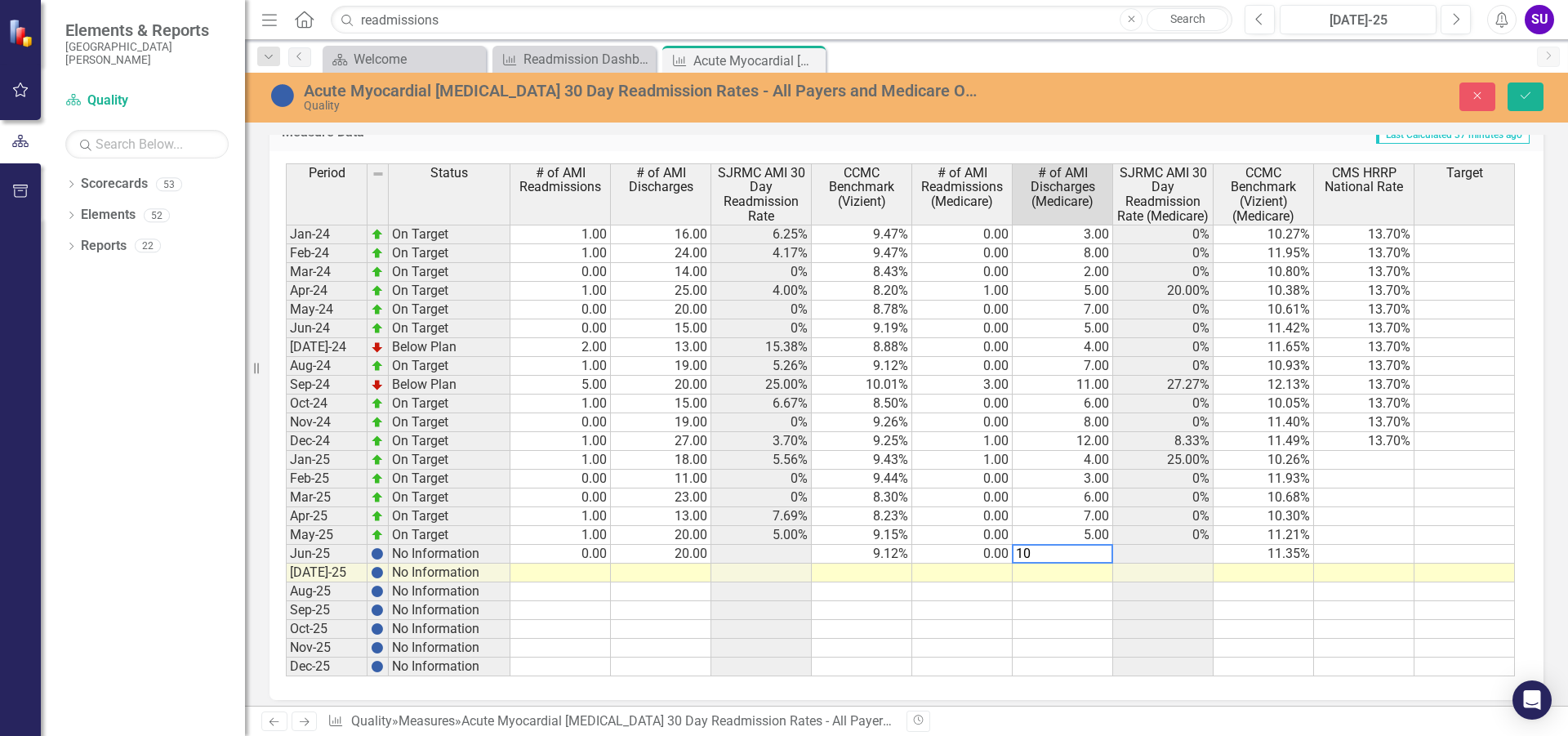
type textarea "10"
click at [1155, 560] on td at bounding box center [1163, 553] width 100 height 19
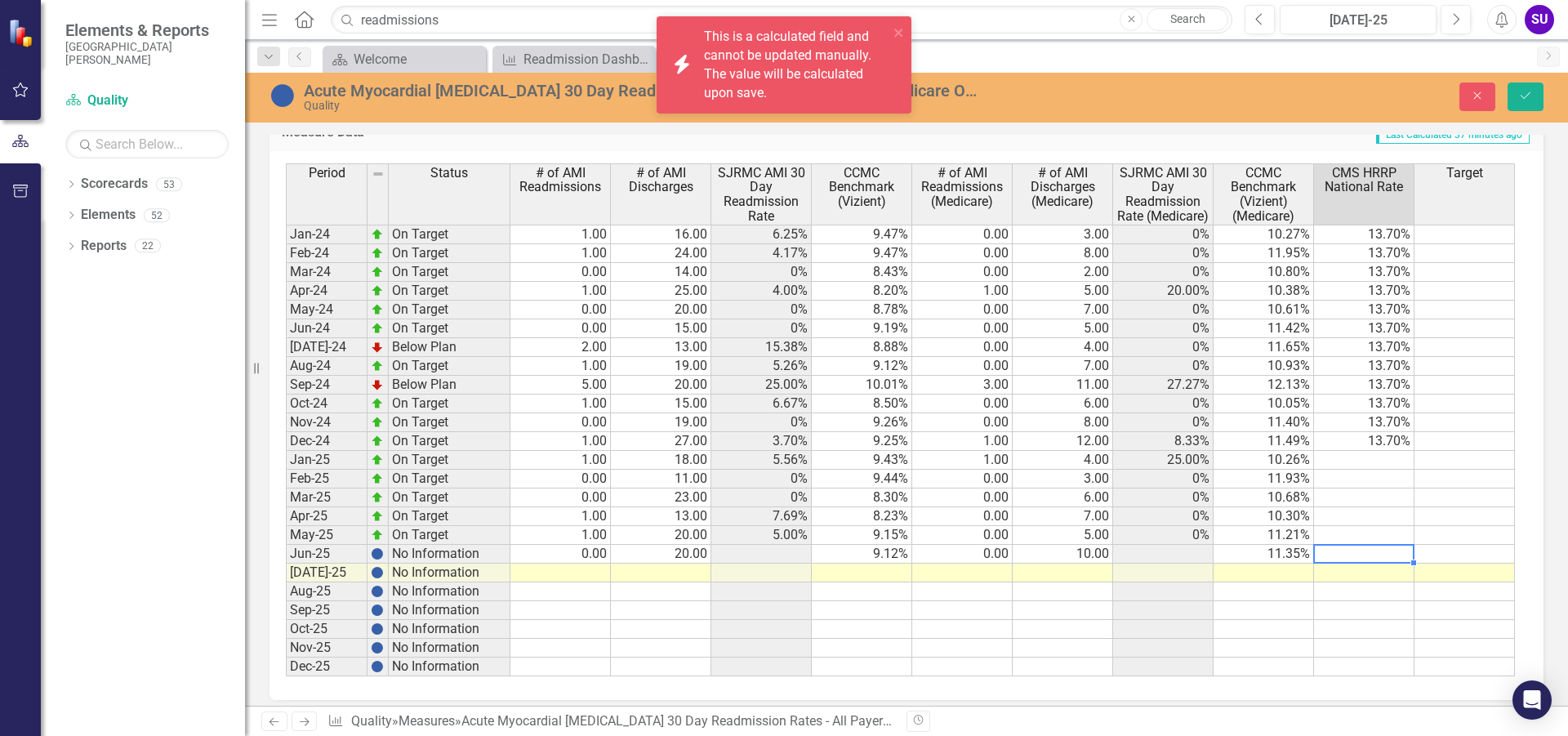
click at [1386, 553] on td at bounding box center [1363, 553] width 100 height 19
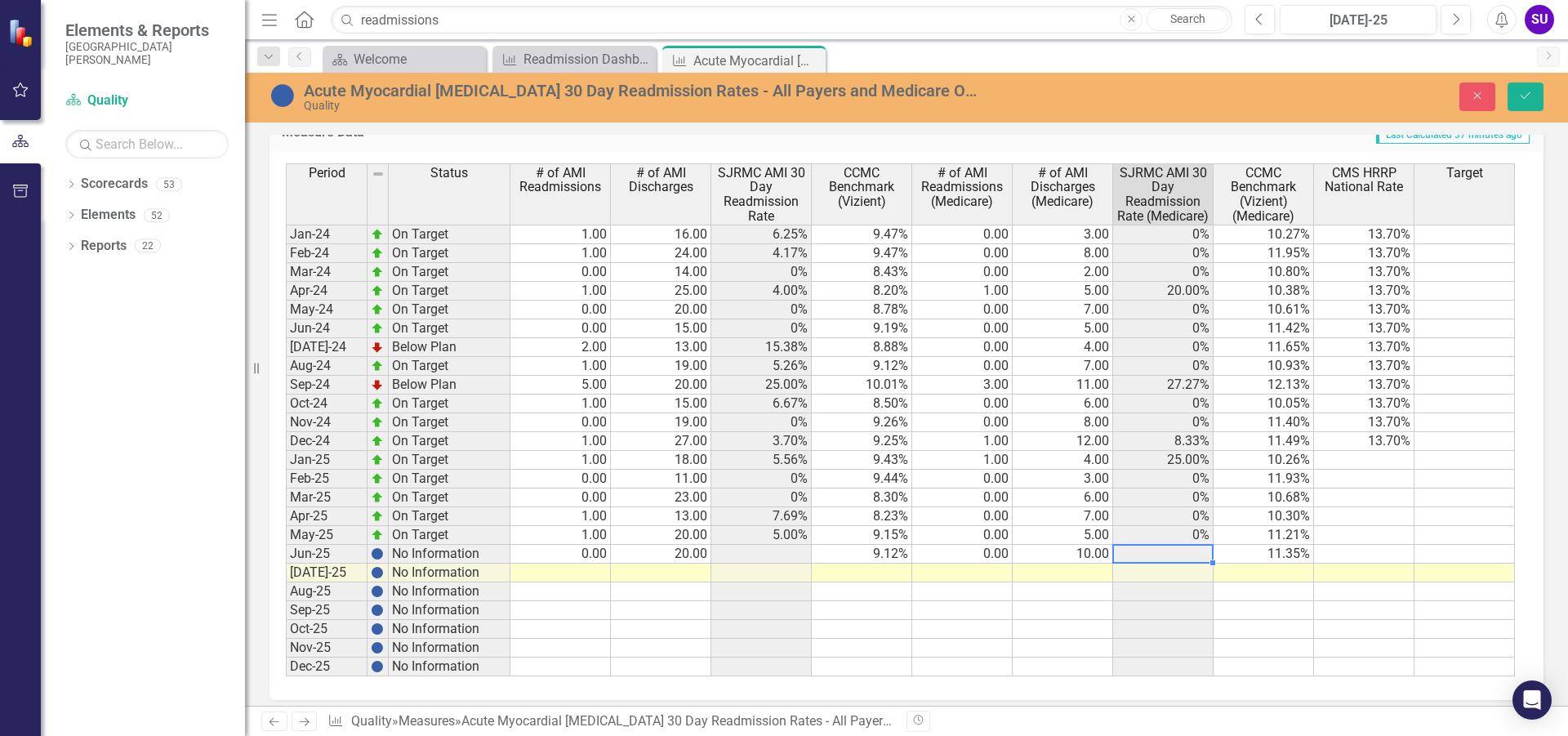
click at [1180, 557] on td at bounding box center [1163, 553] width 100 height 19
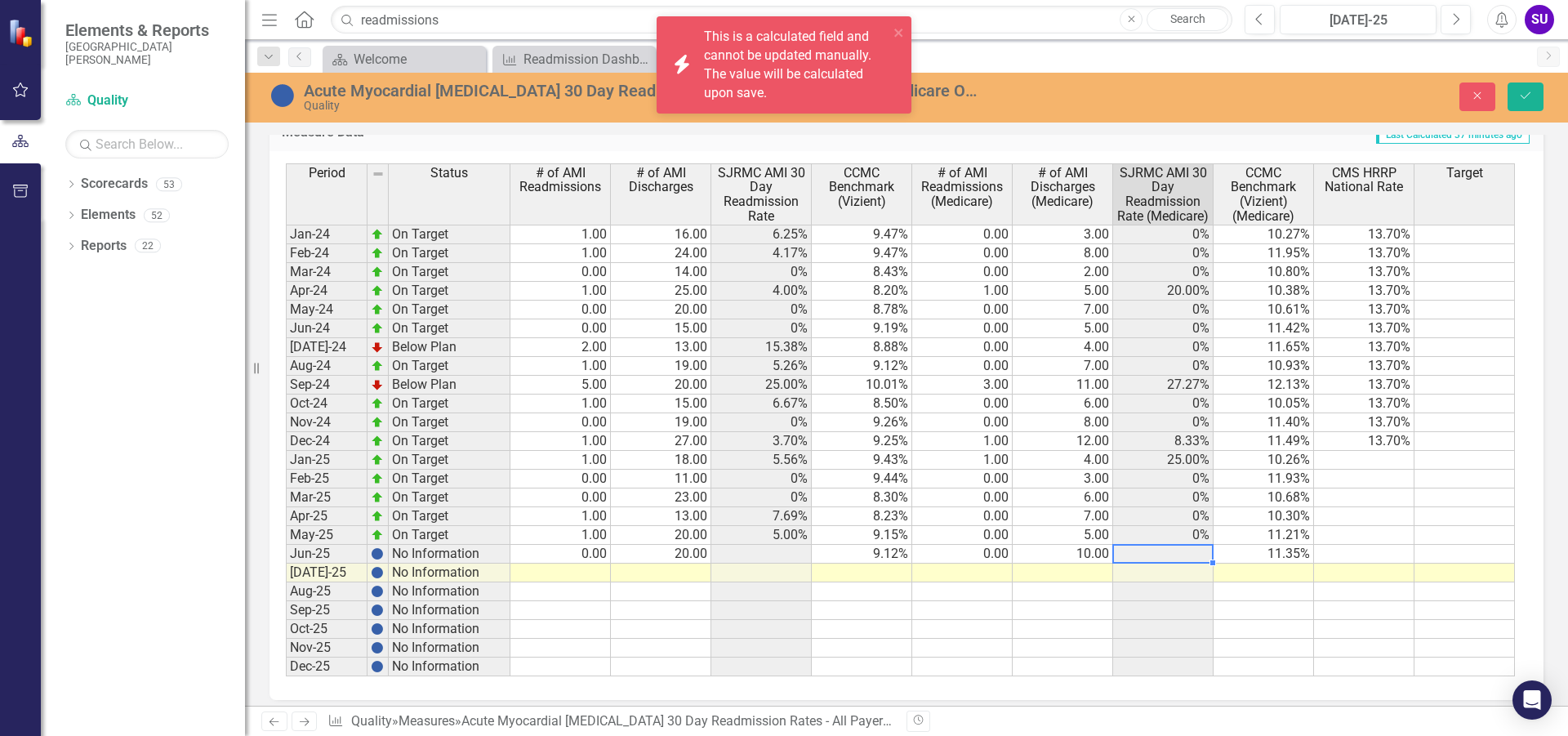
click at [790, 548] on td at bounding box center [761, 553] width 100 height 19
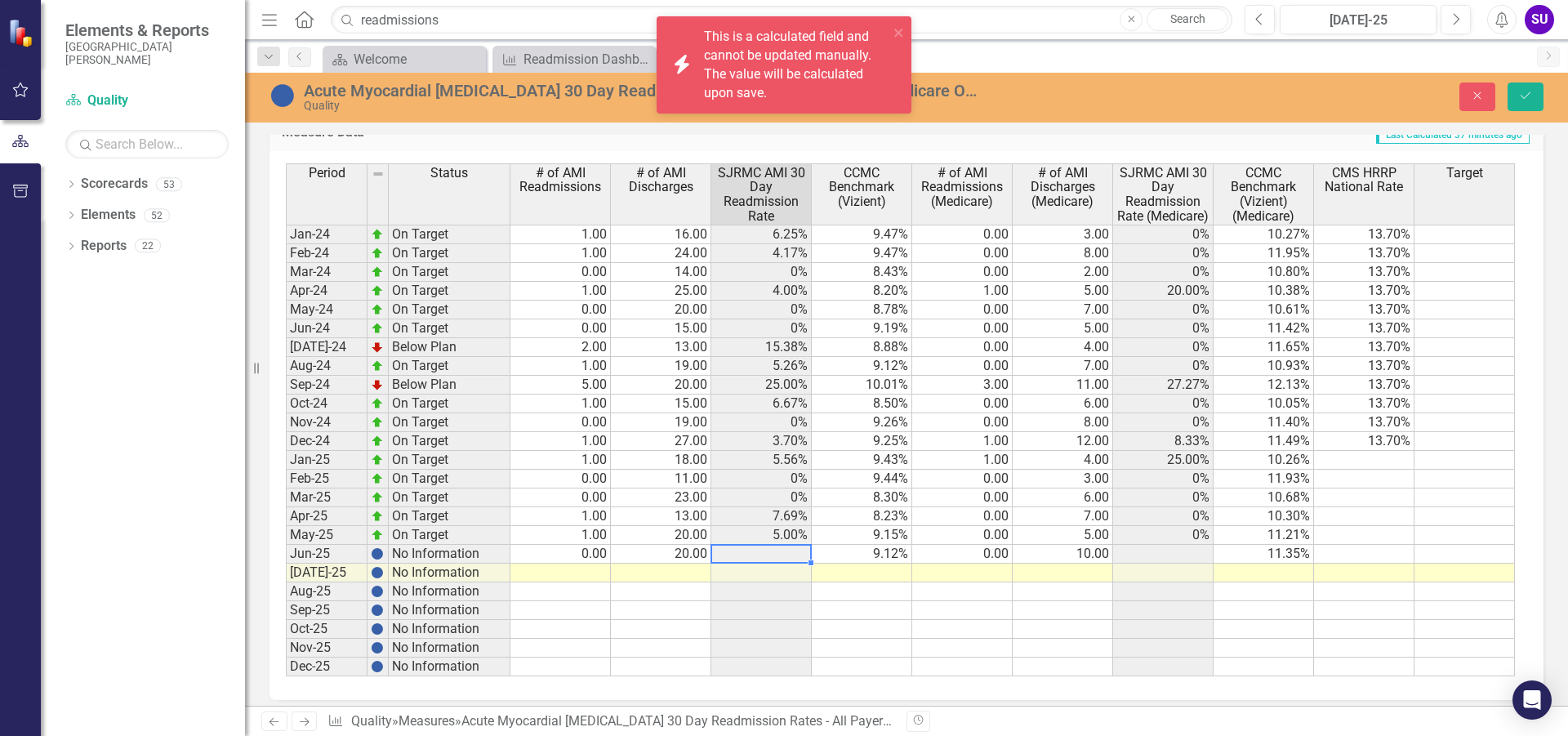
click at [790, 548] on td at bounding box center [761, 553] width 100 height 19
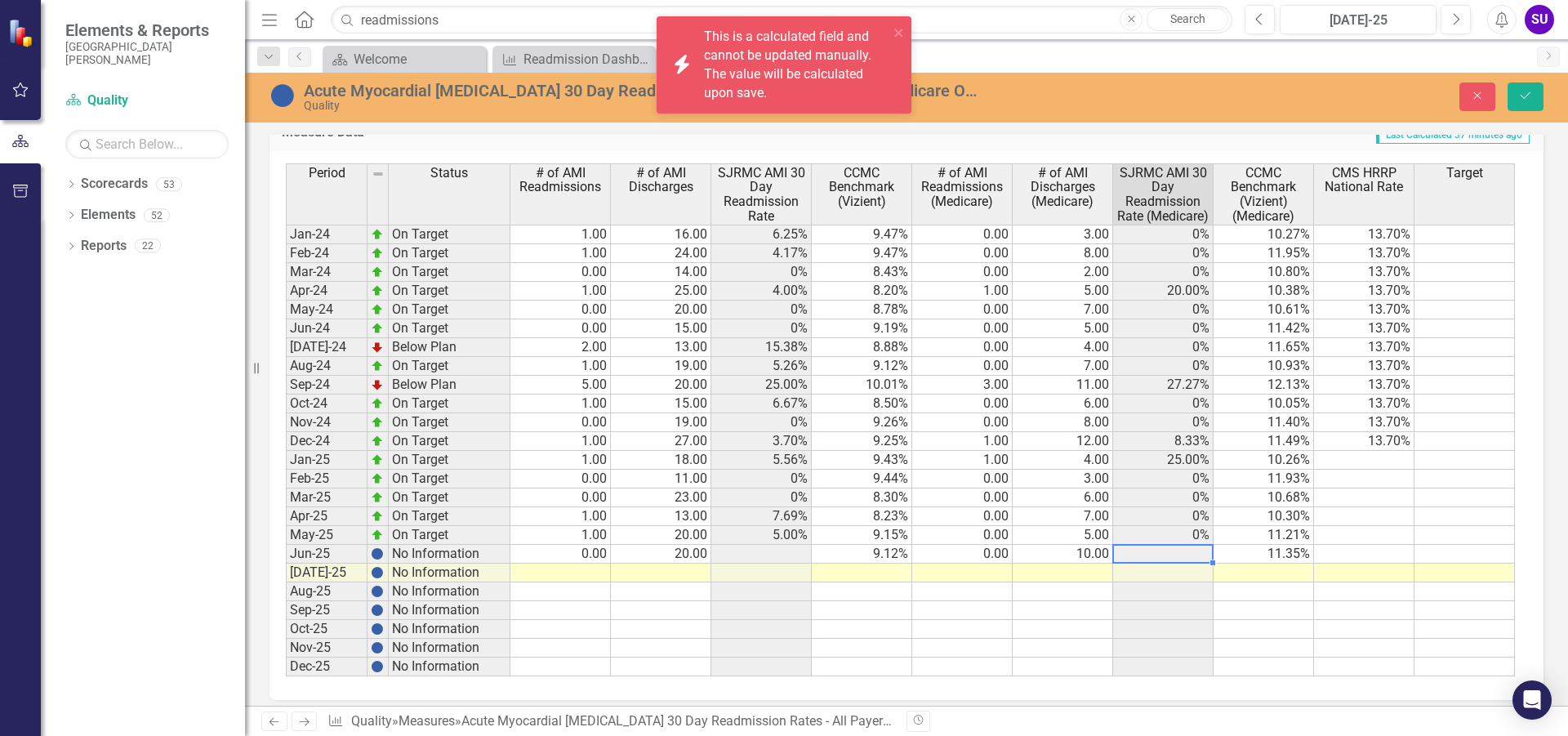
click at [1206, 556] on td at bounding box center [1163, 553] width 100 height 19
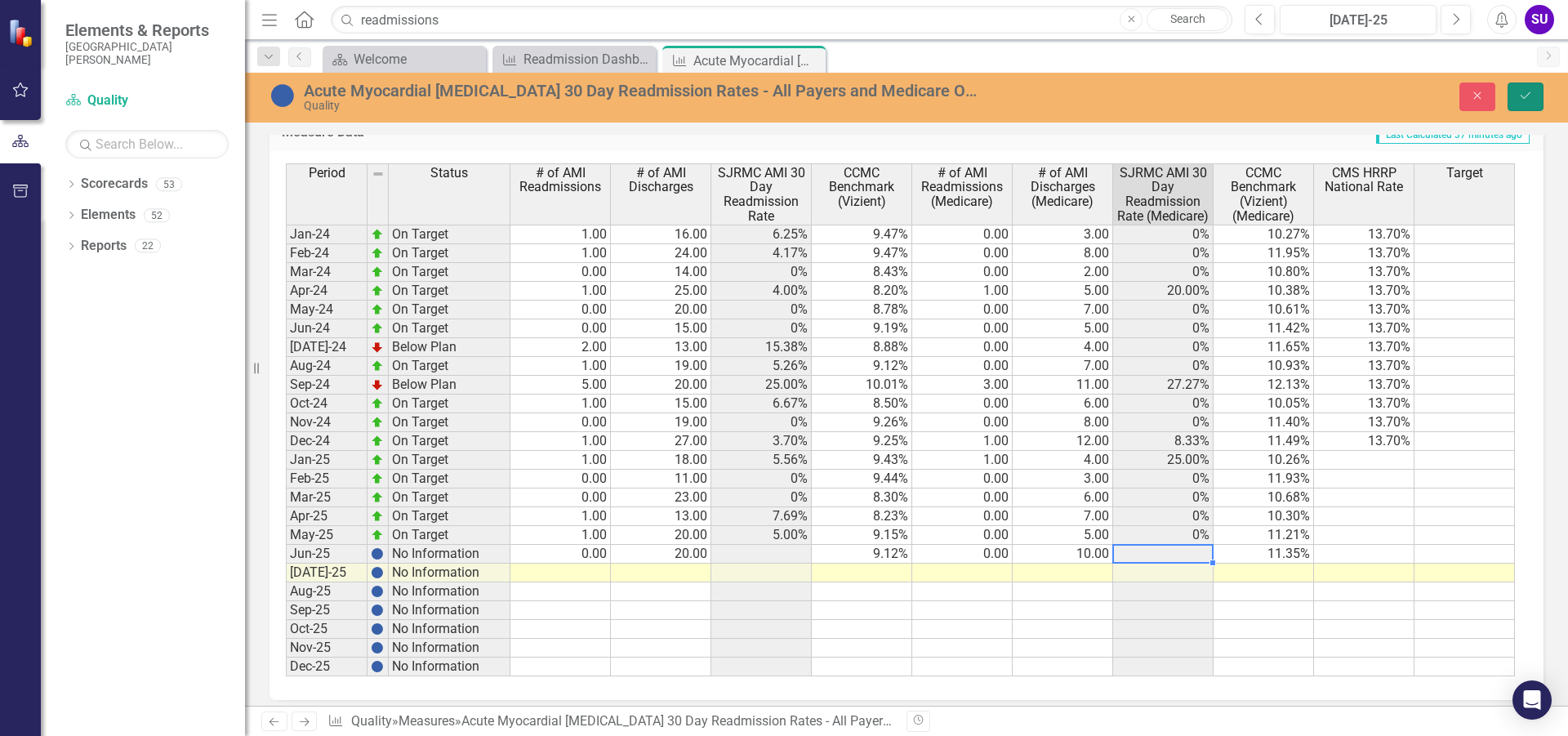
click at [1521, 94] on icon "Save" at bounding box center [1525, 95] width 15 height 12
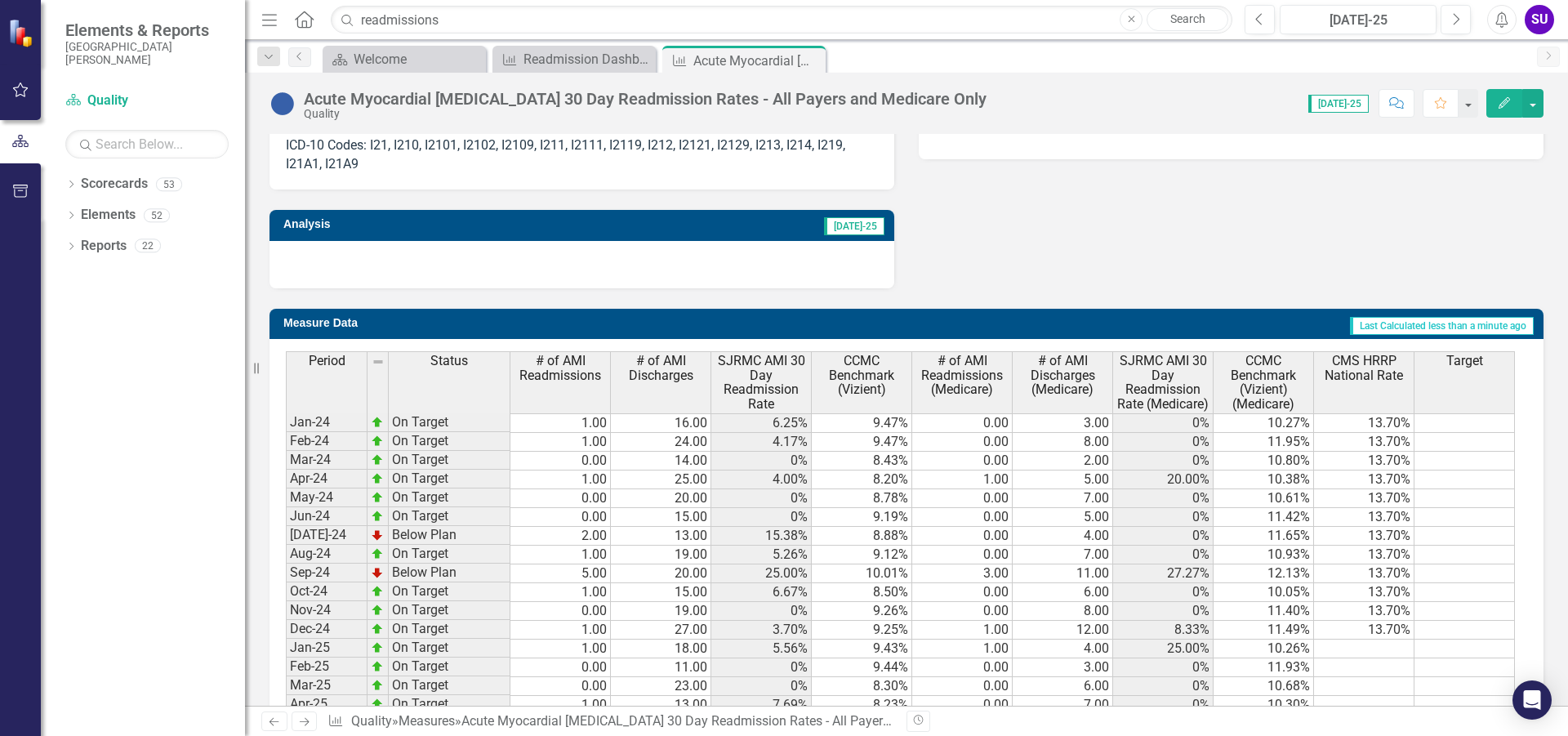
scroll to position [980, 0]
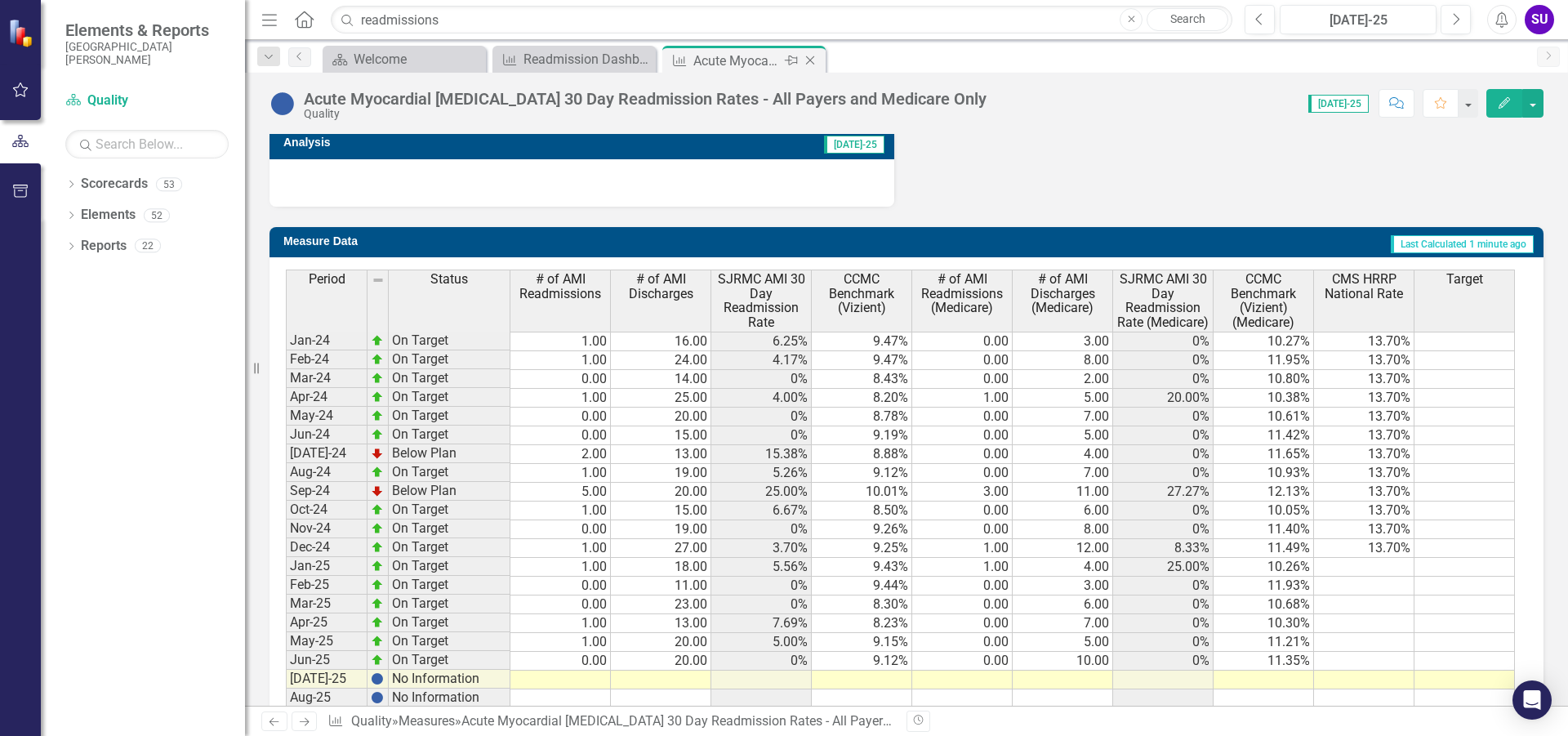
click at [810, 59] on icon "Close" at bounding box center [809, 60] width 16 height 13
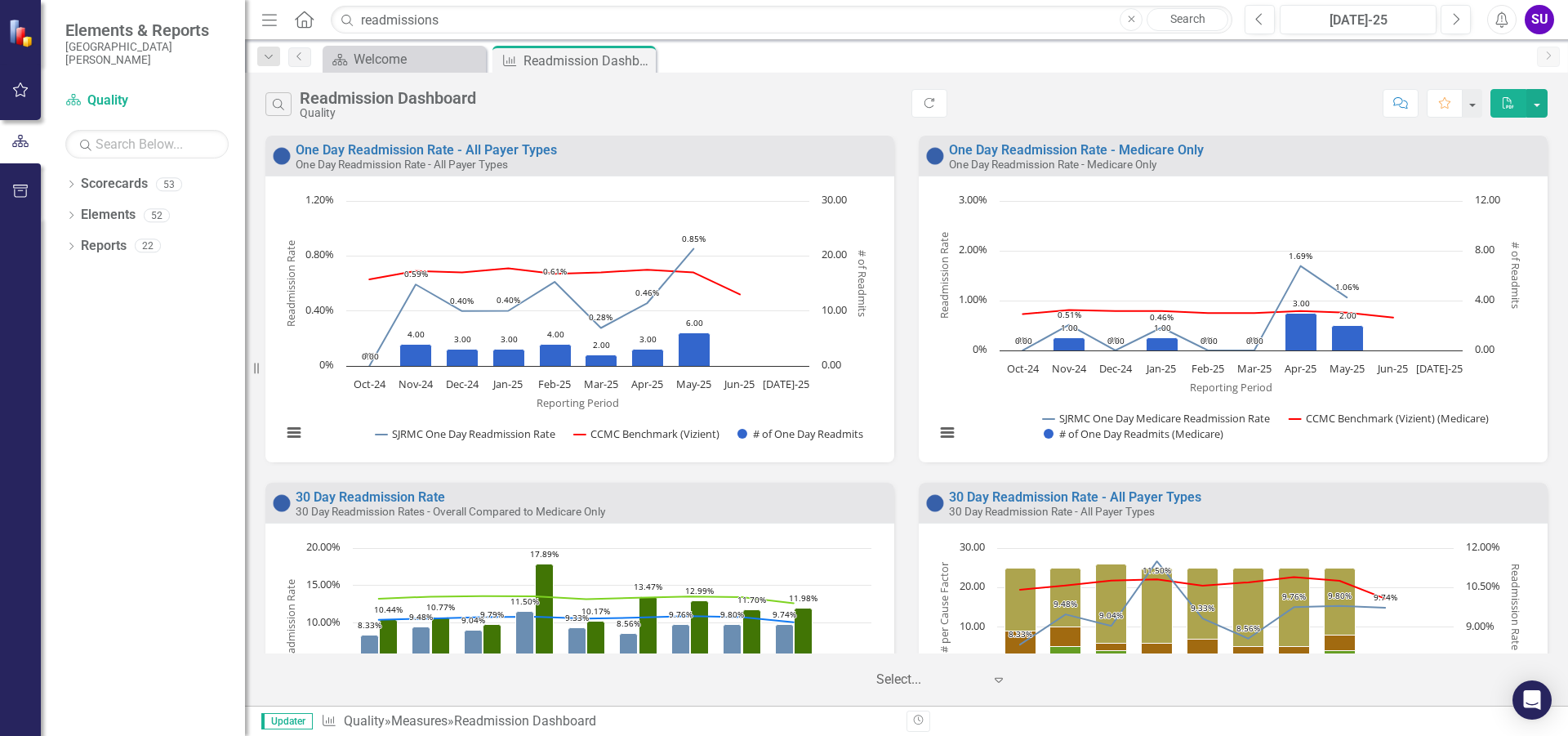
click at [861, 452] on rect "Interactive chart" at bounding box center [576, 325] width 606 height 265
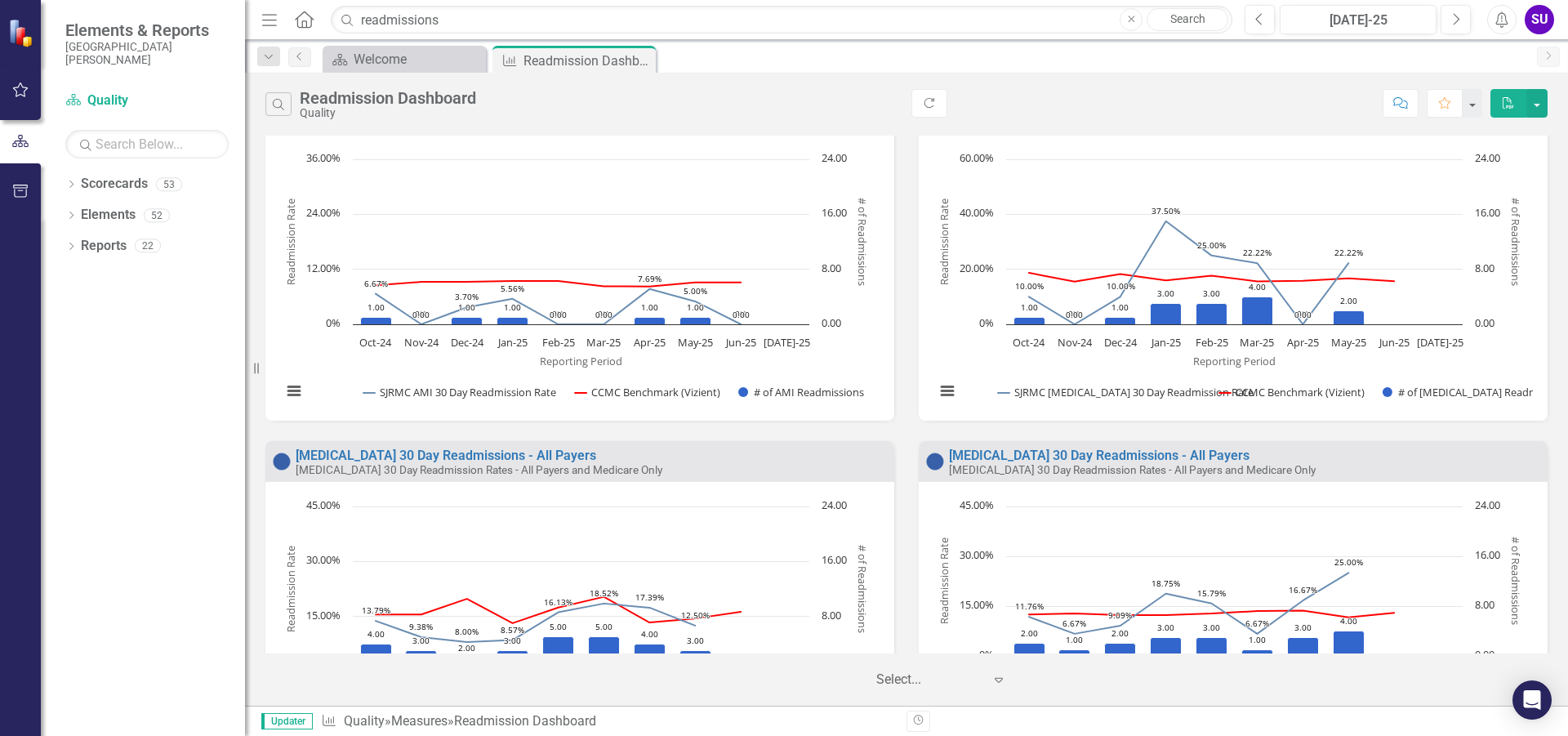
scroll to position [816, 0]
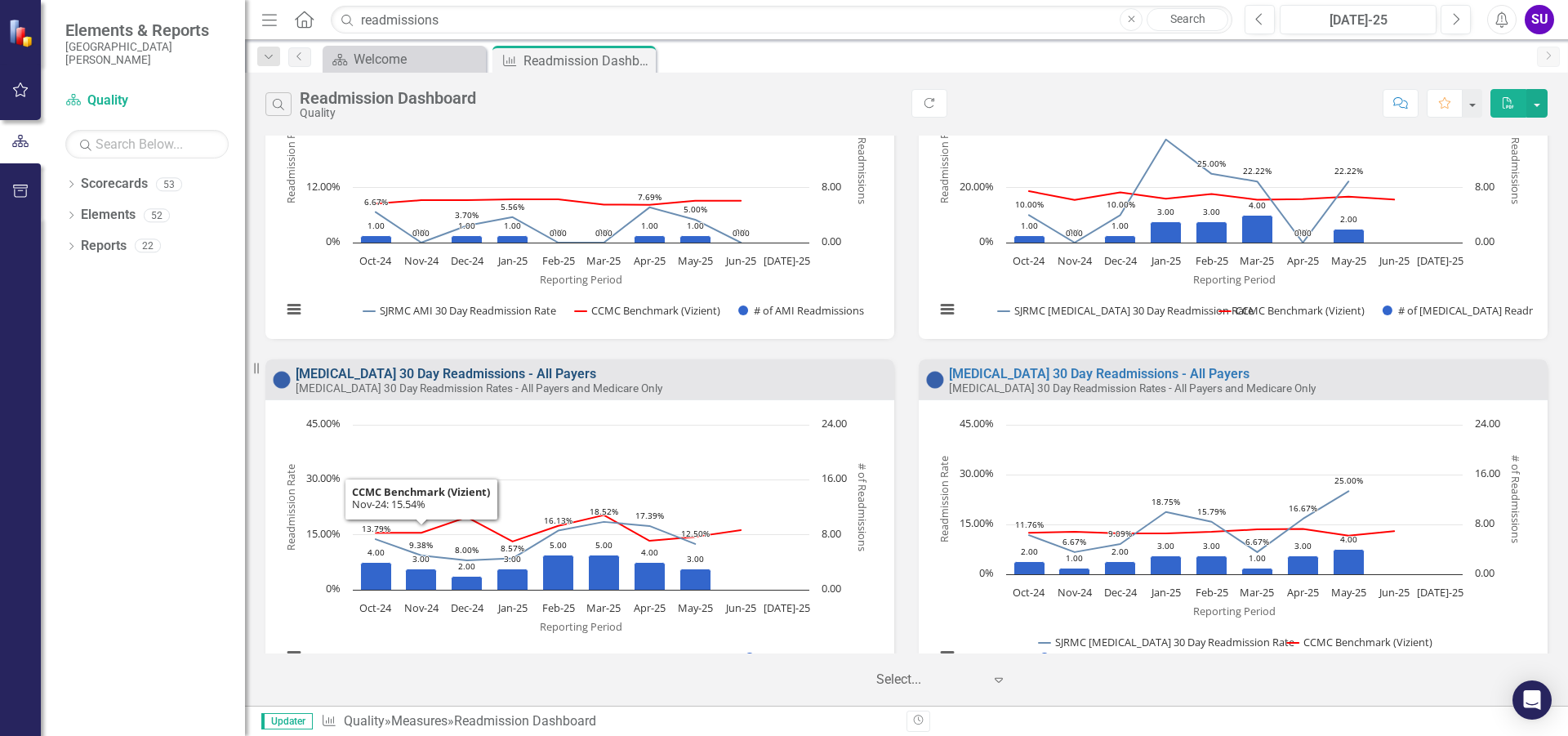
click at [425, 368] on link "[MEDICAL_DATA] 30 Day Readmissions - All Payers" at bounding box center [446, 373] width 301 height 16
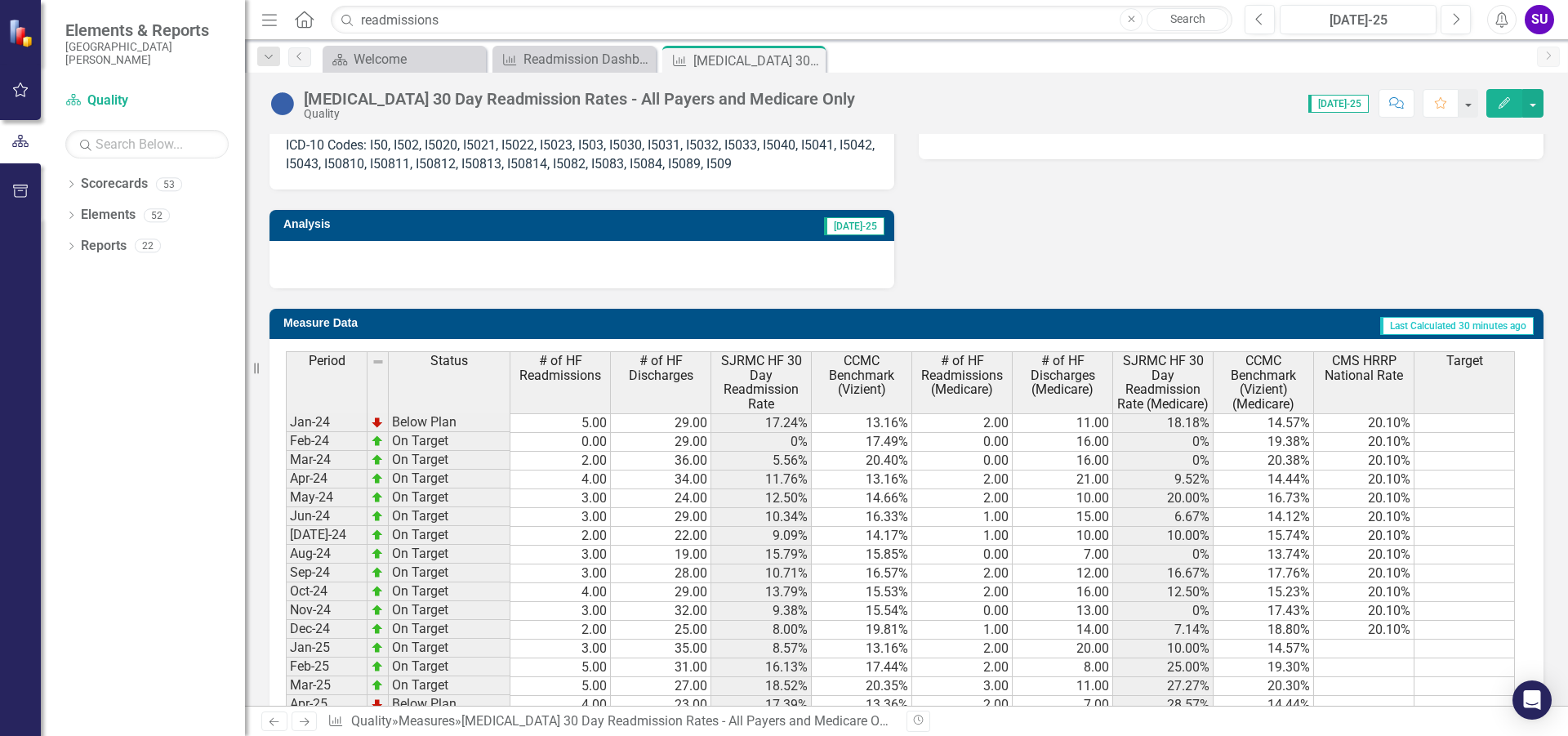
scroll to position [1062, 0]
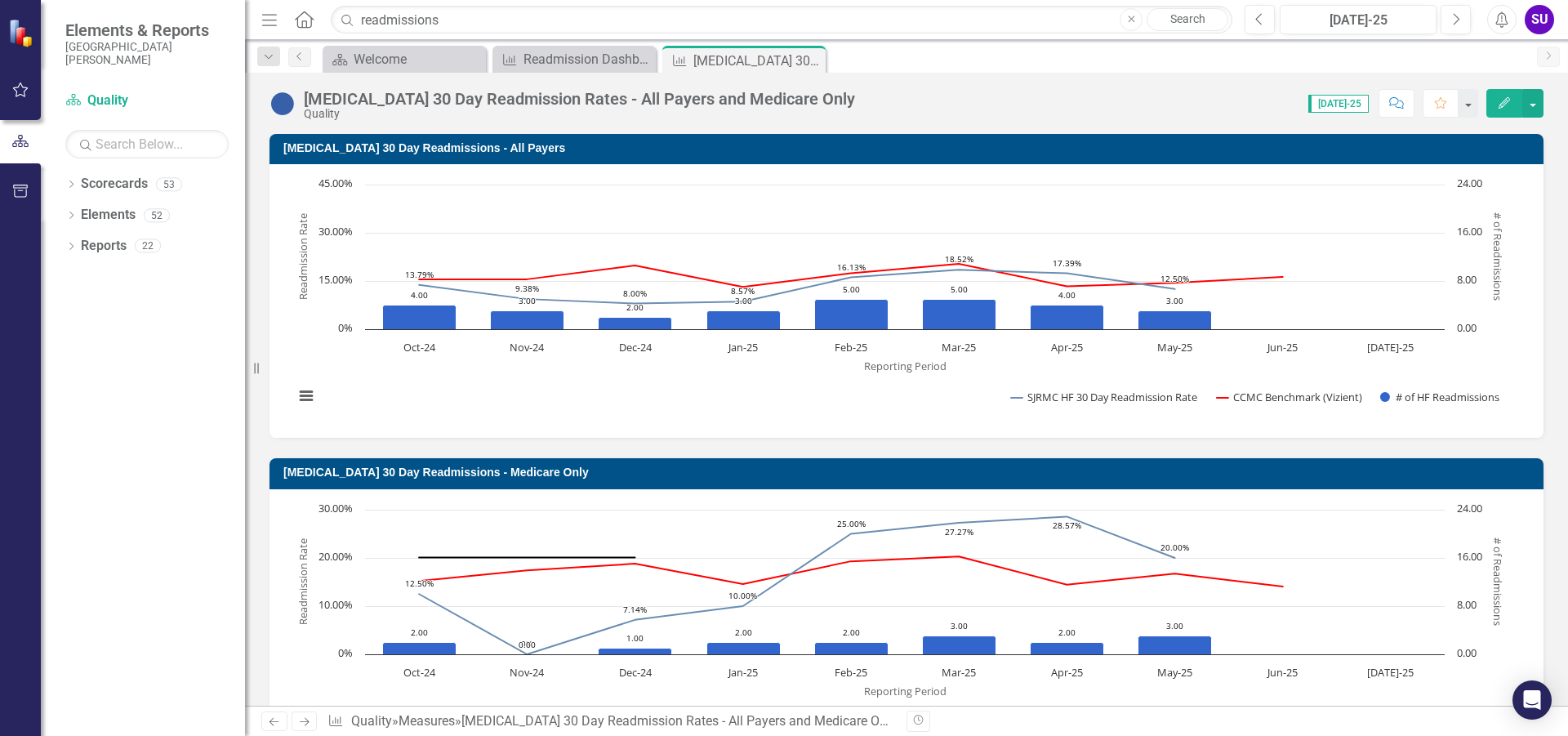
scroll to position [1062, 0]
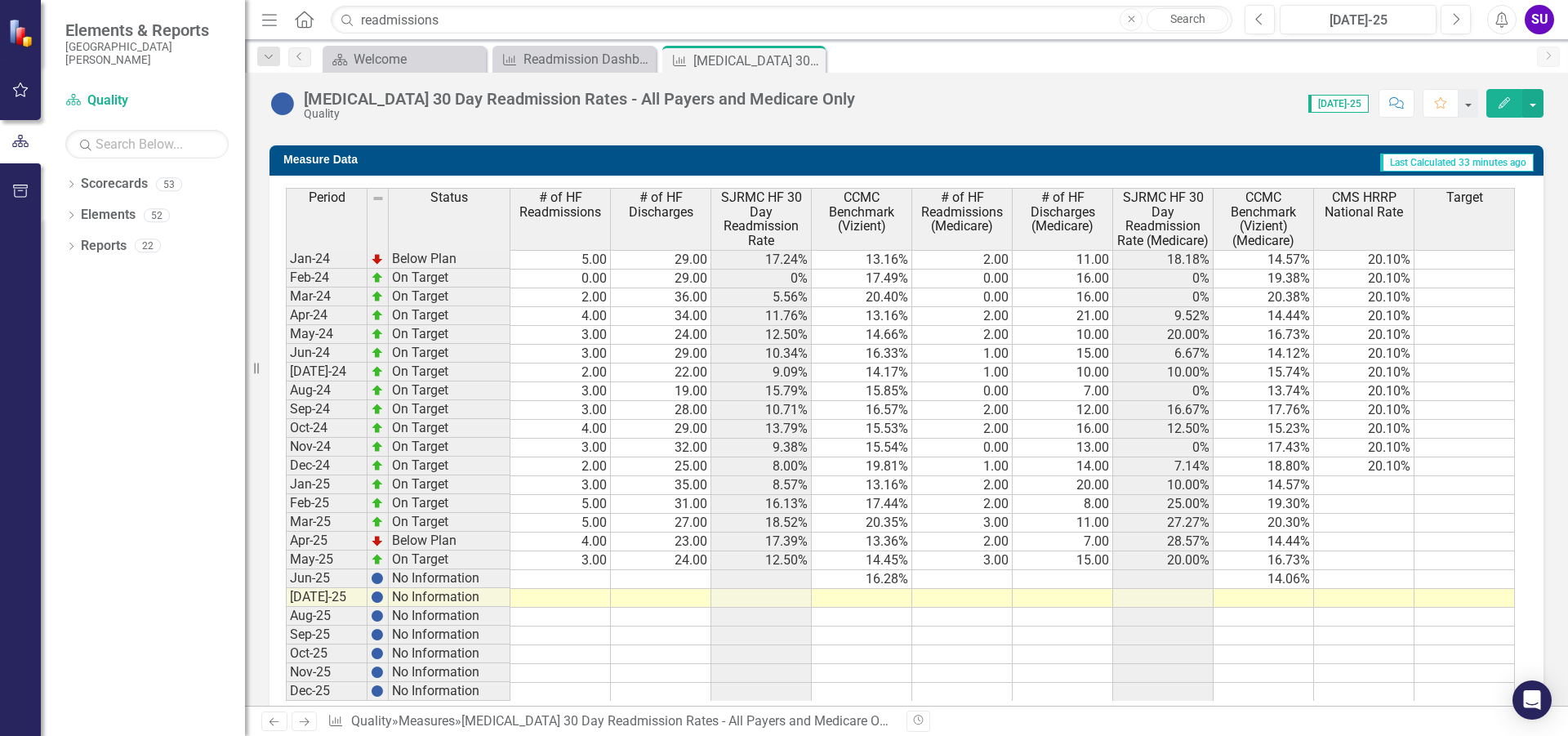
click at [954, 616] on td at bounding box center [961, 617] width 100 height 19
click at [552, 623] on td at bounding box center [560, 617] width 100 height 19
click at [578, 579] on td at bounding box center [560, 579] width 100 height 19
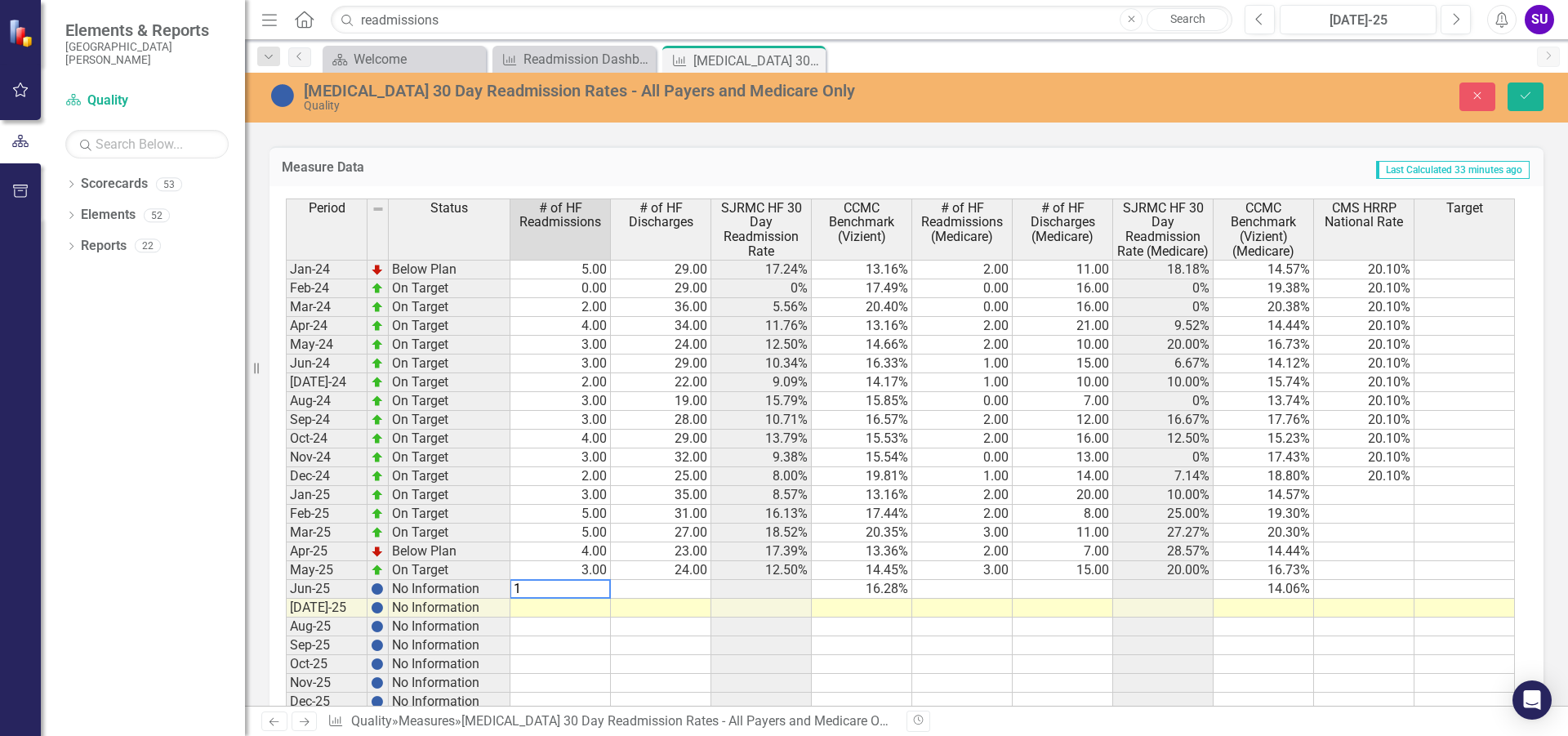
type textarea "1"
click at [689, 591] on td at bounding box center [660, 589] width 100 height 19
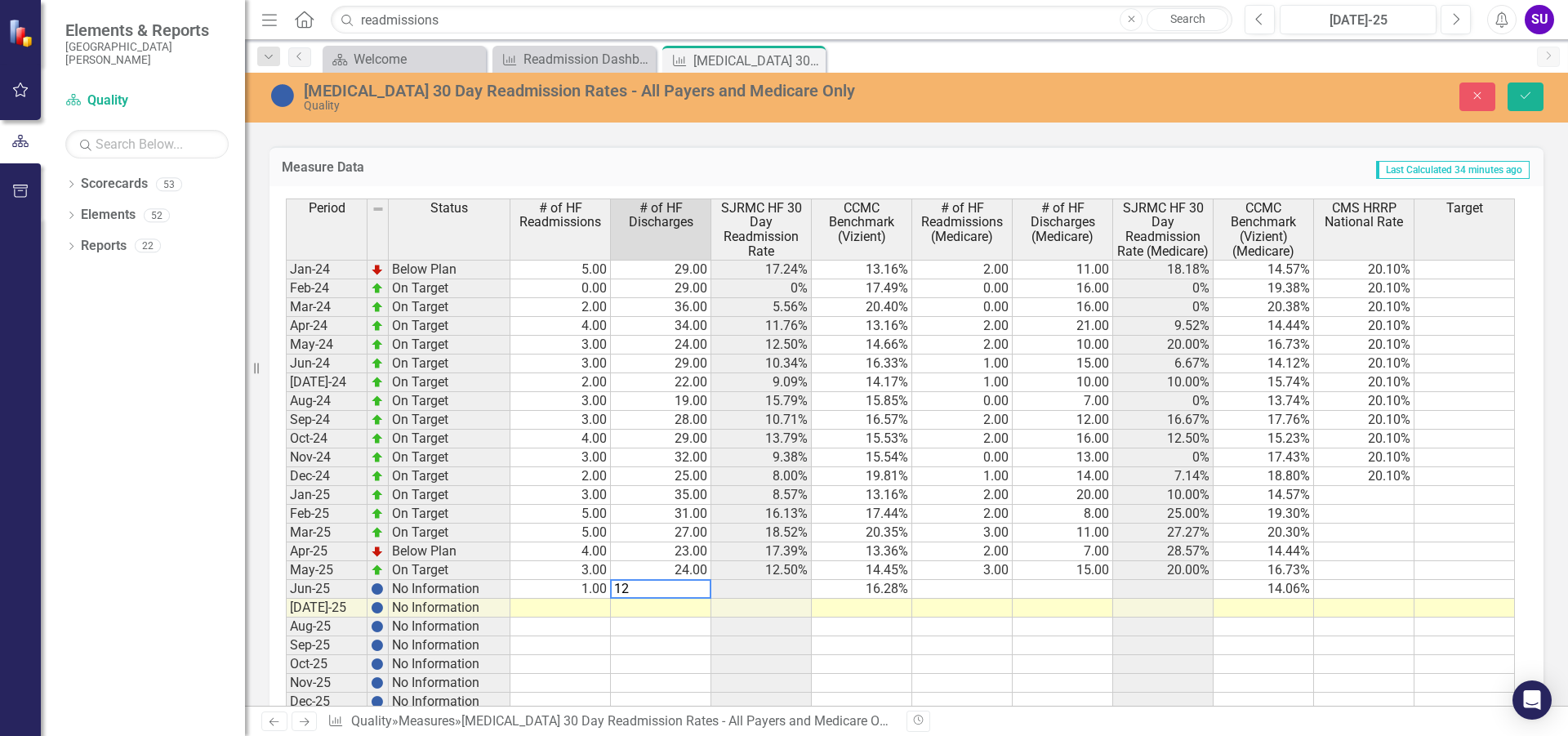
click at [759, 587] on td at bounding box center [761, 589] width 100 height 19
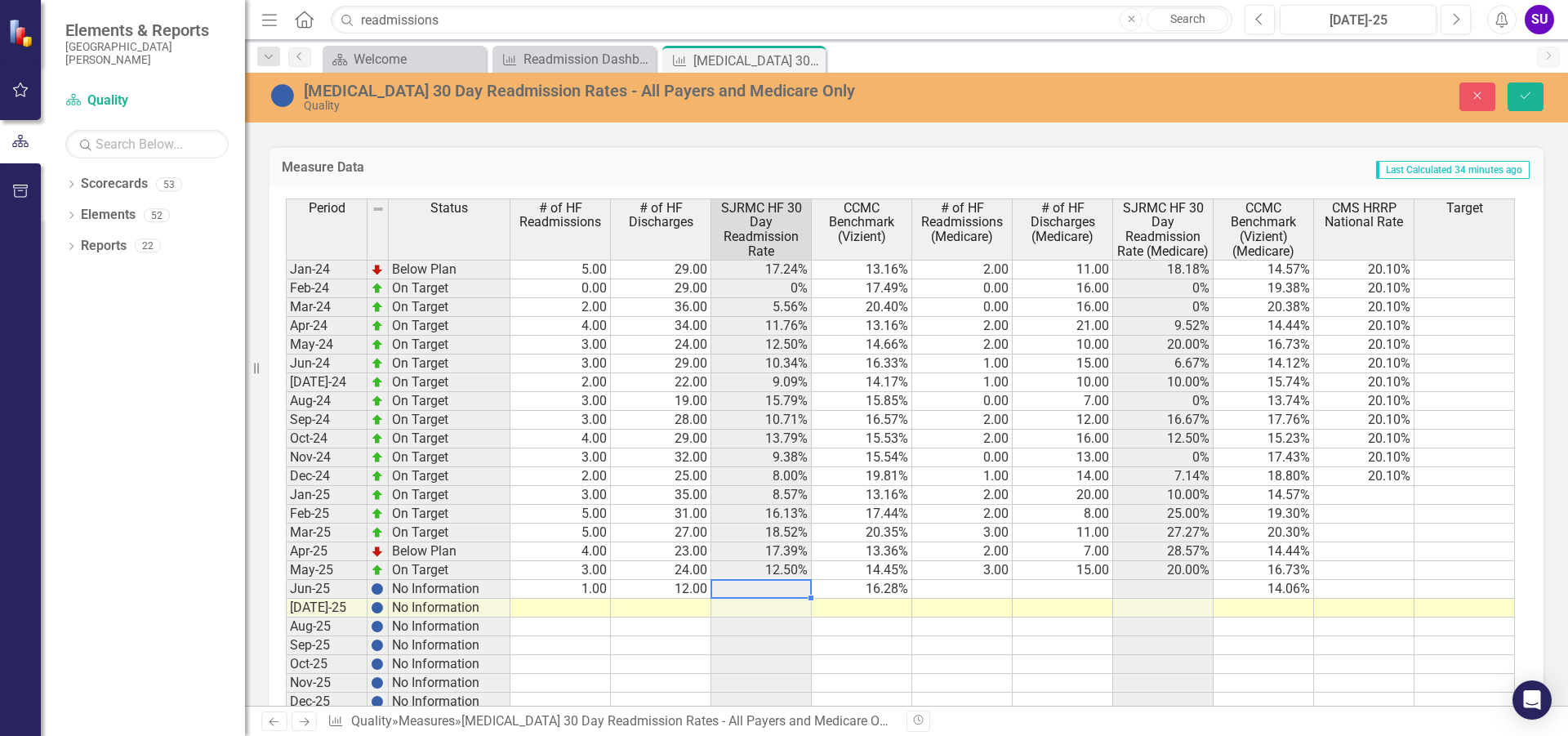
click at [787, 584] on td at bounding box center [761, 589] width 100 height 19
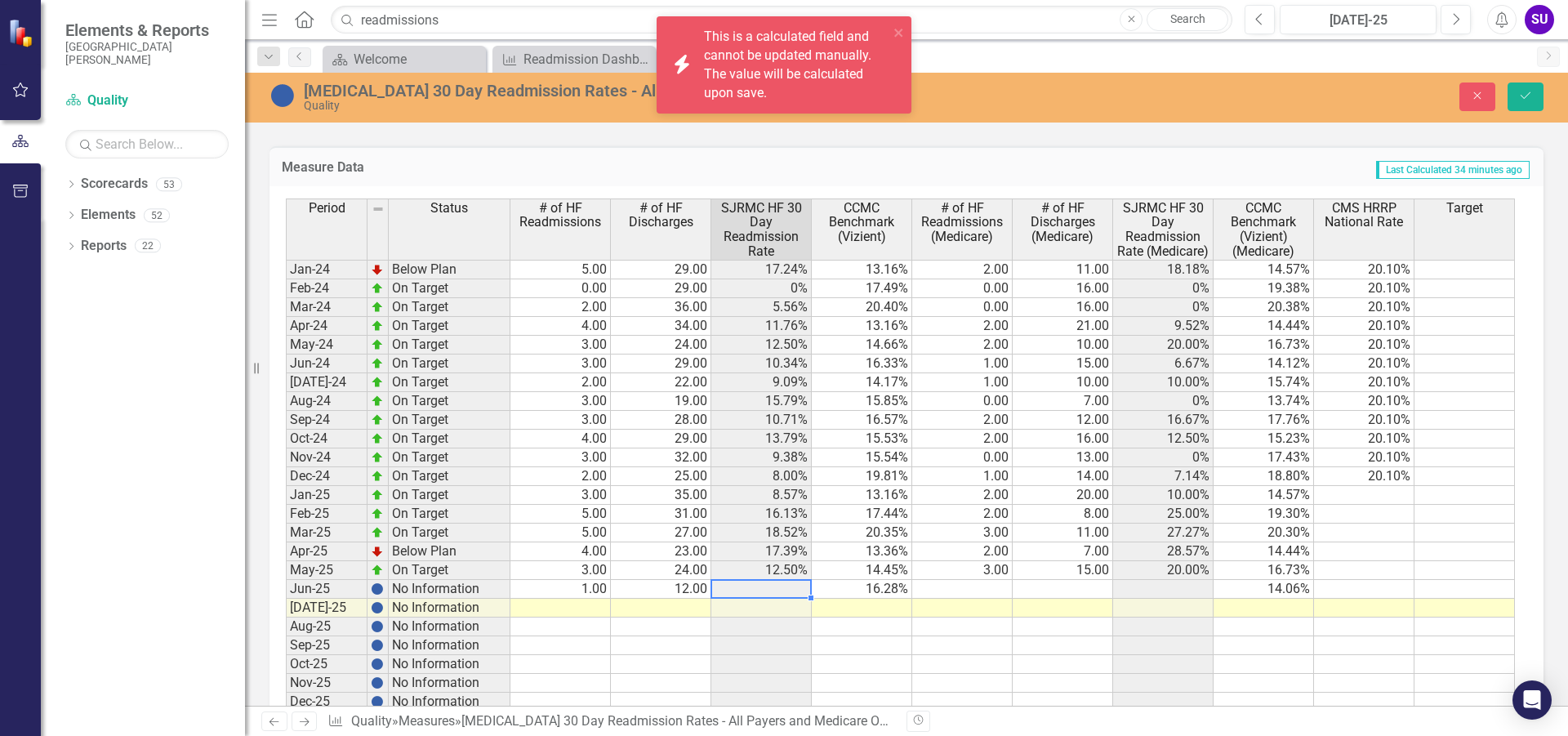
click at [976, 590] on td at bounding box center [961, 589] width 100 height 19
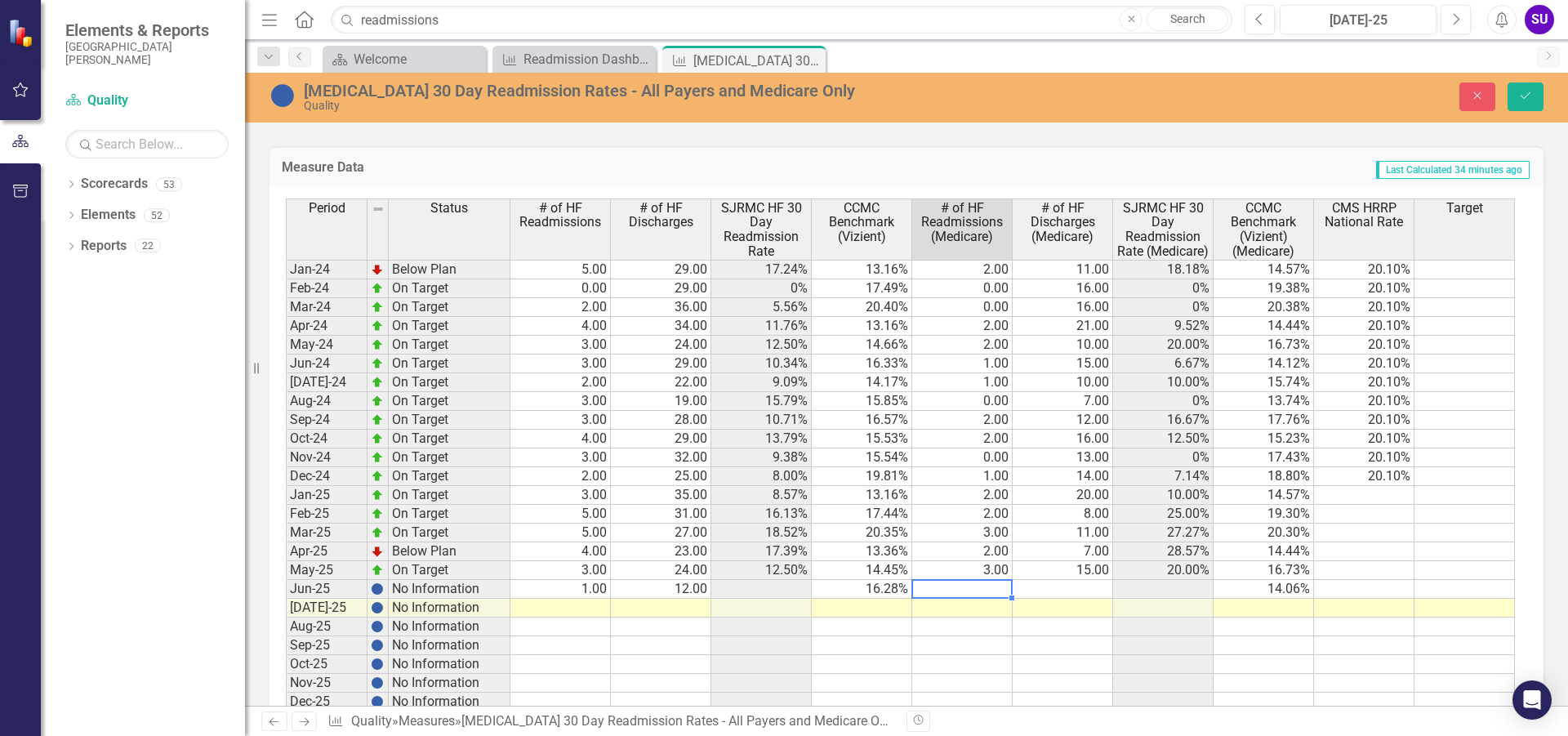
click at [821, 605] on td at bounding box center [861, 608] width 100 height 19
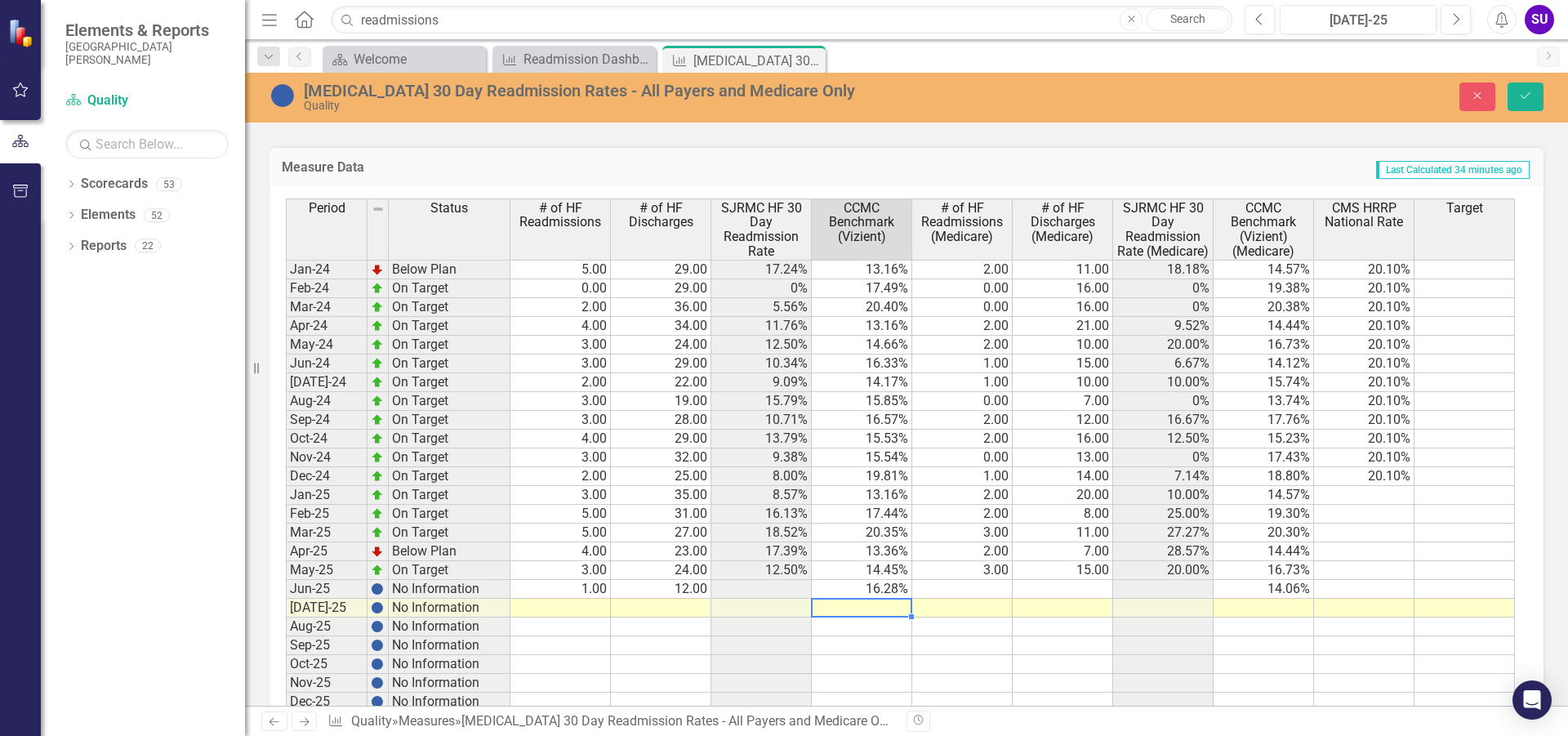
click at [985, 585] on td at bounding box center [961, 589] width 100 height 19
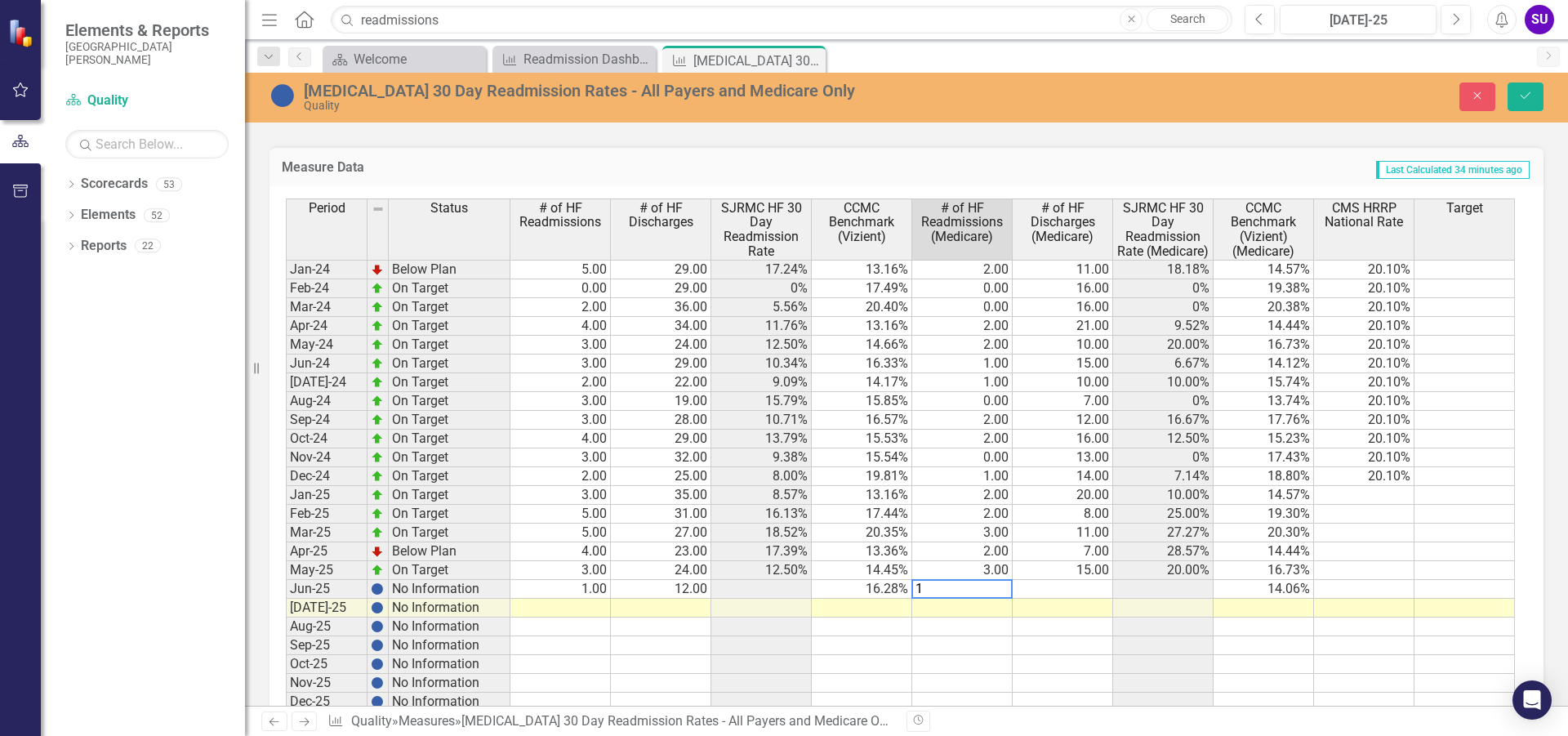
click at [286, 577] on div "Period Status # of HF Readmissions # of HF Discharges SJRMC HF 30 Day Readmissi…" at bounding box center [286, 455] width 0 height 513
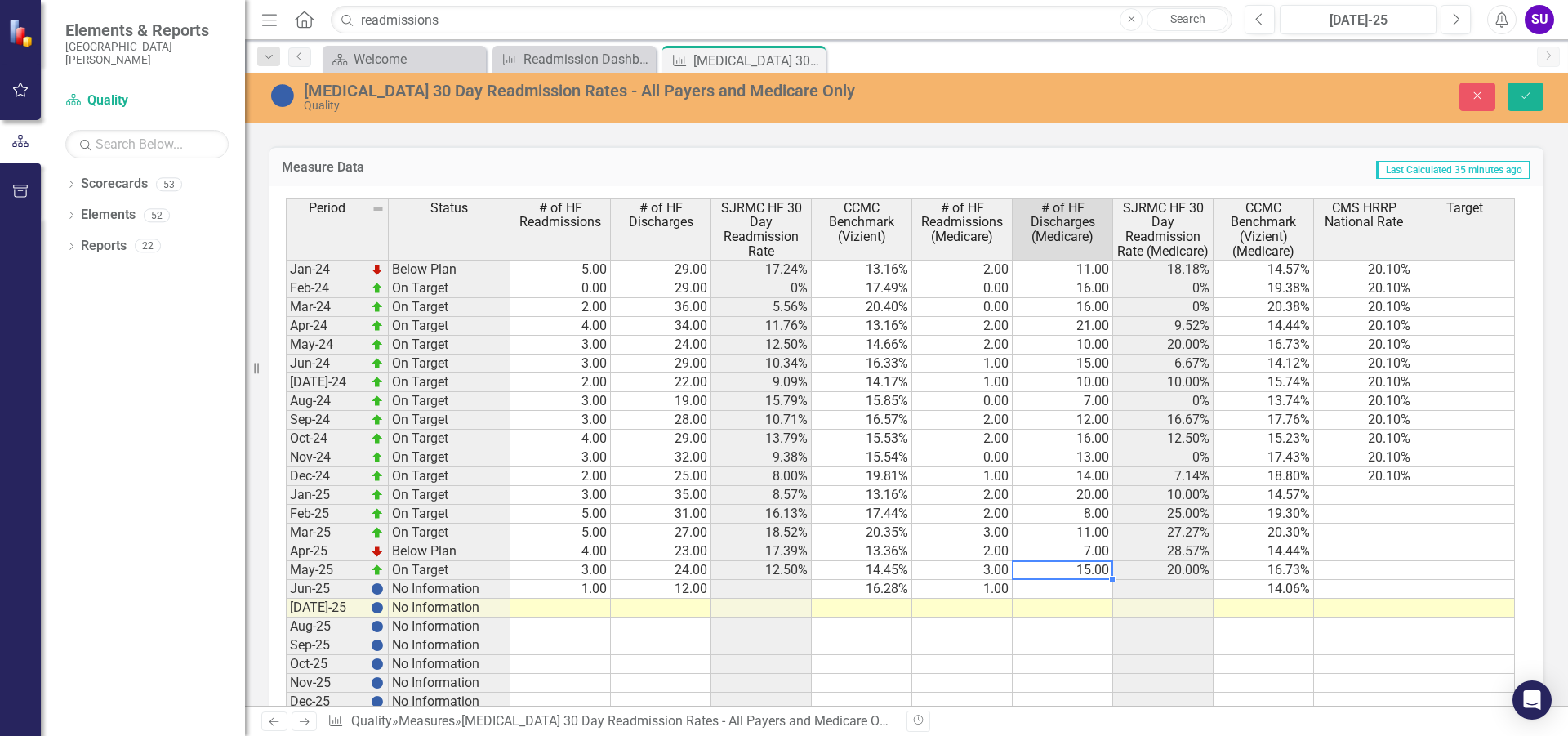
click at [1087, 590] on td at bounding box center [1063, 589] width 100 height 19
type textarea "4"
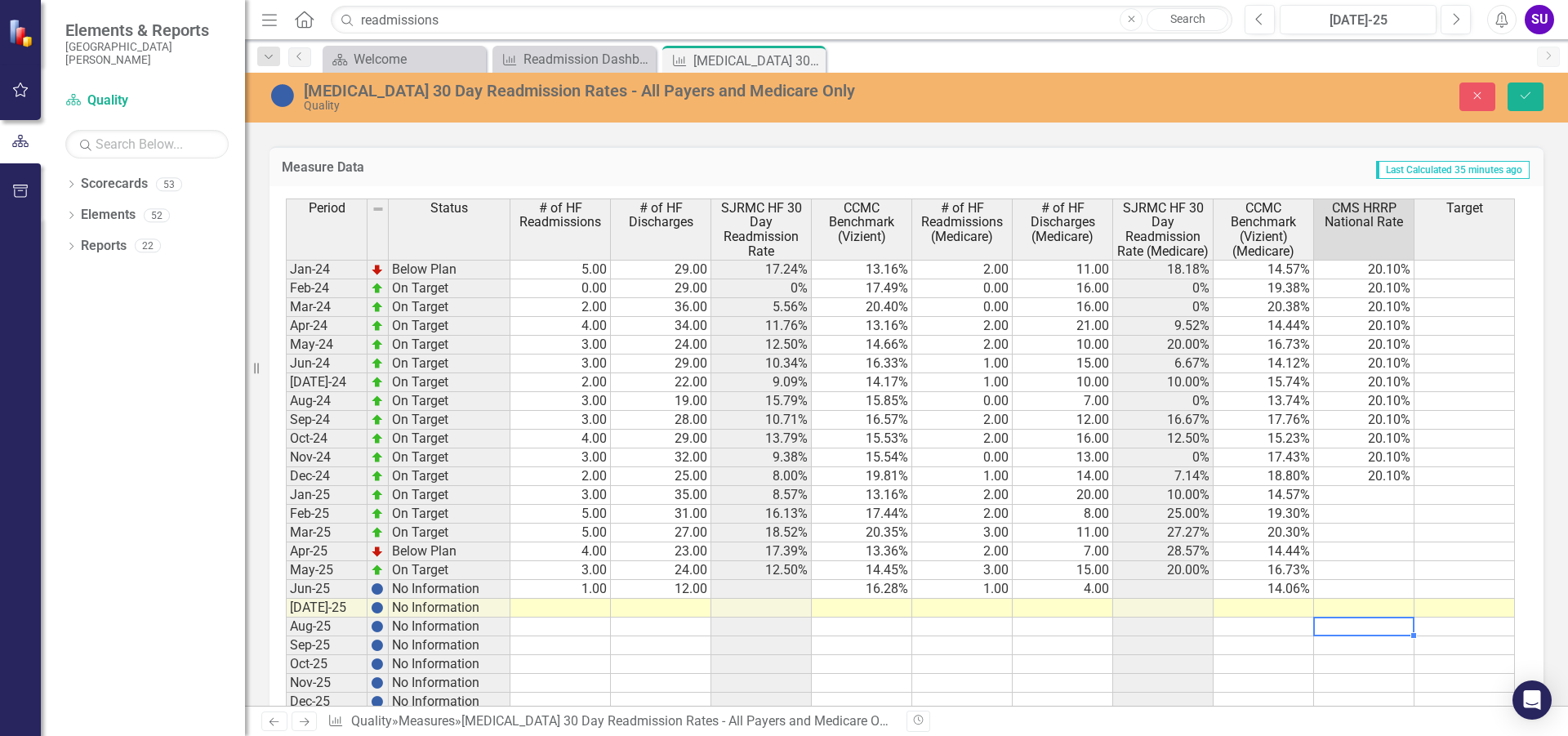
click at [286, 634] on div "Period Status # of HF Readmissions # of HF Discharges SJRMC HF 30 Day Readmissi…" at bounding box center [286, 455] width 0 height 513
click at [1532, 90] on button "Save" at bounding box center [1525, 96] width 36 height 29
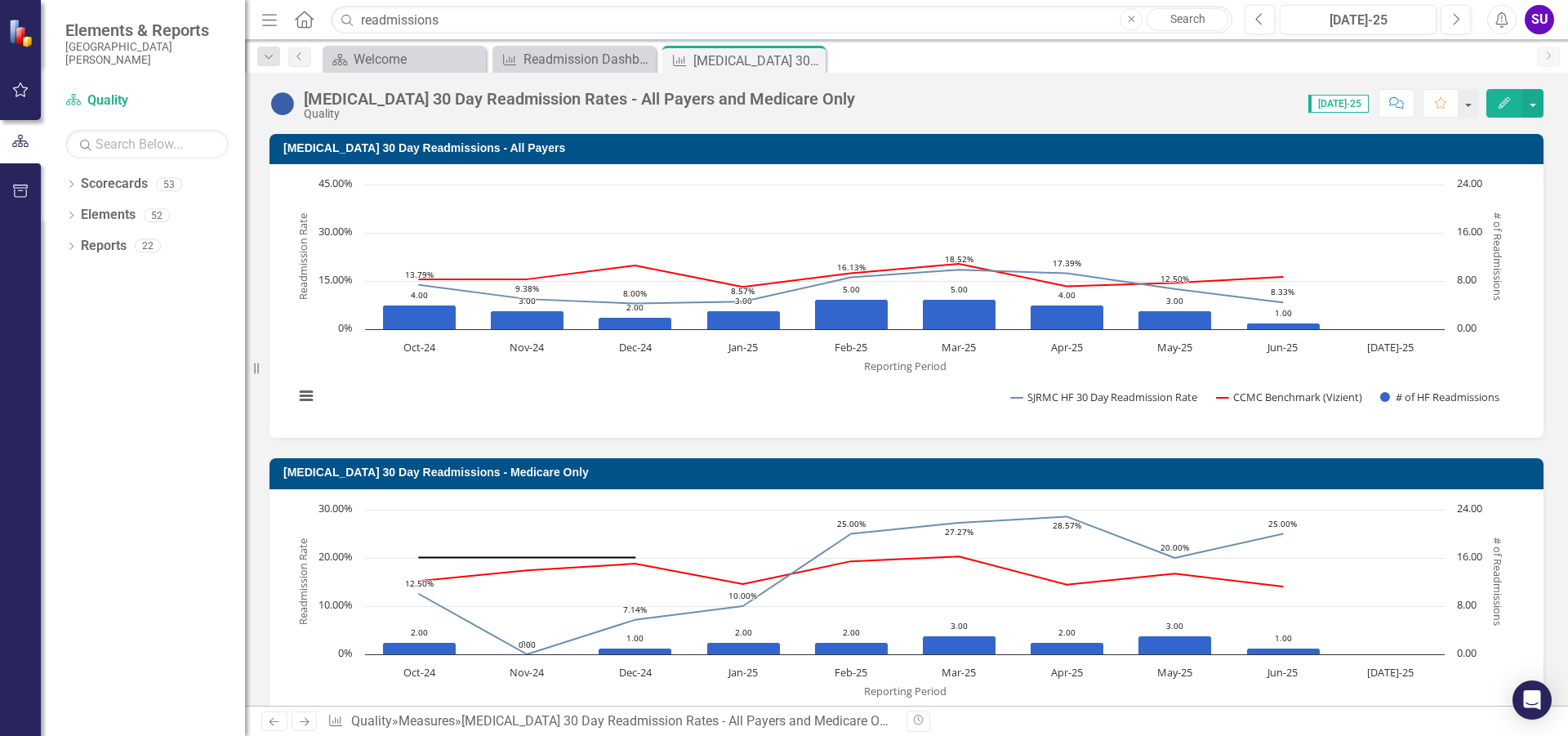
scroll to position [980, 0]
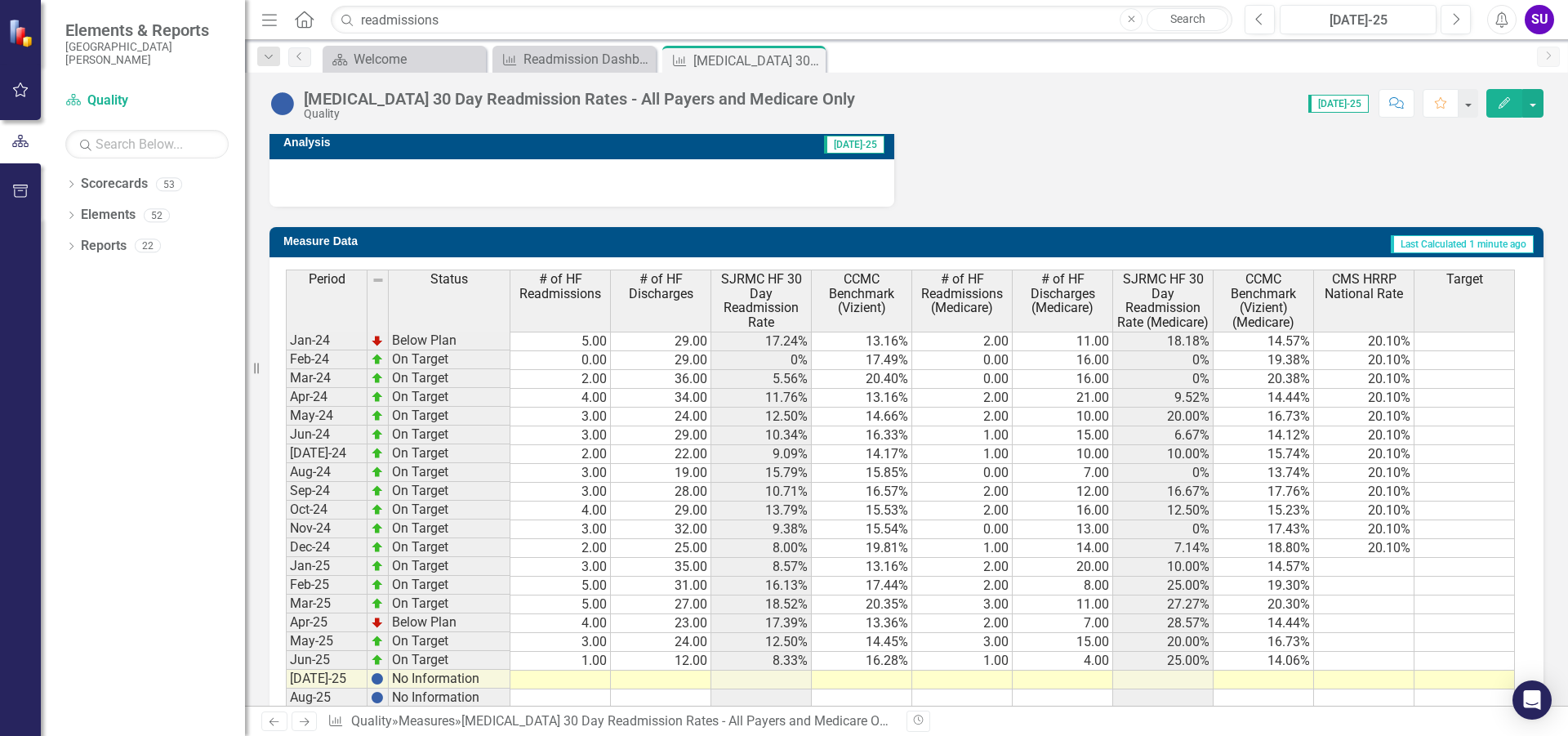
click at [809, 60] on icon at bounding box center [810, 61] width 9 height 9
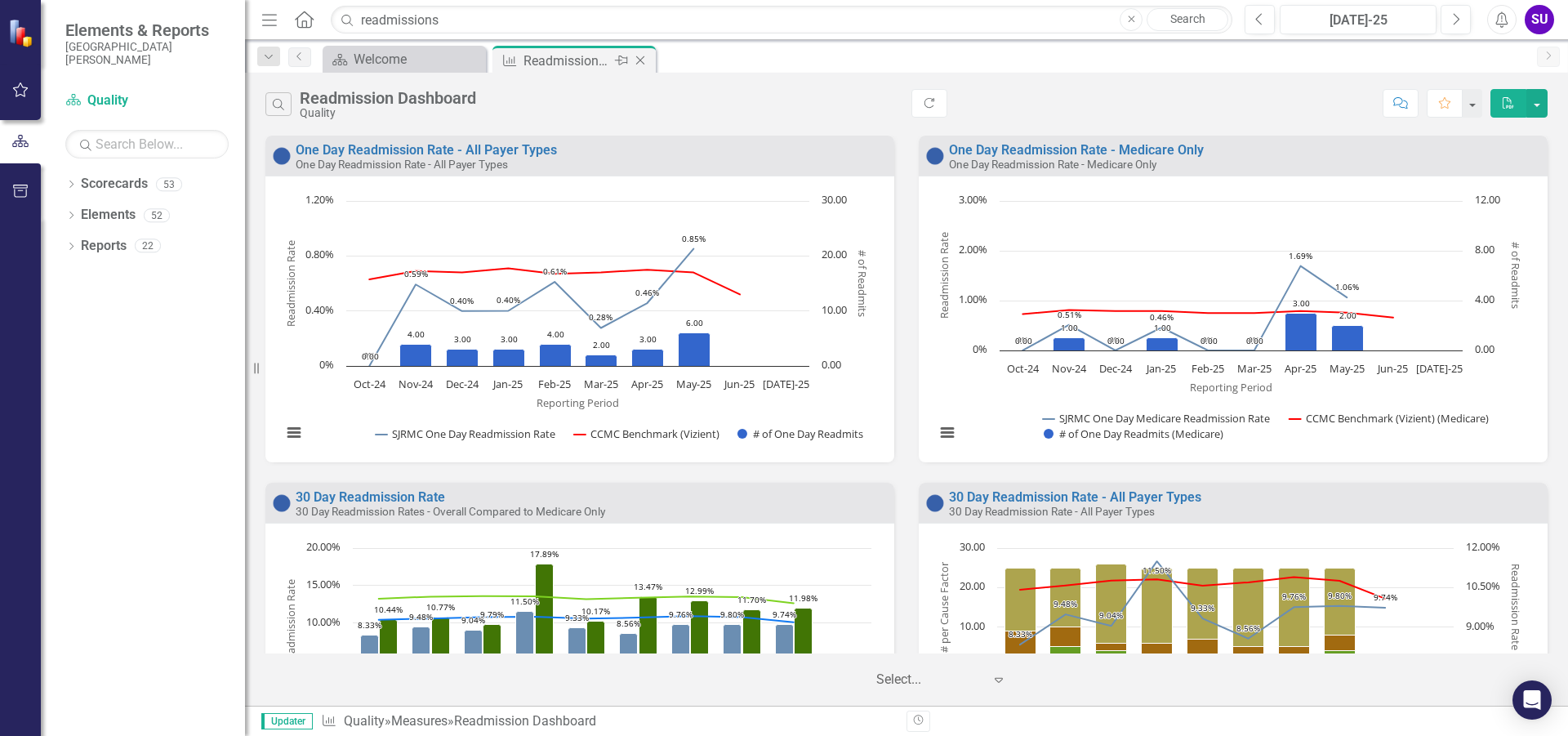
click at [641, 58] on icon "Close" at bounding box center [640, 60] width 16 height 13
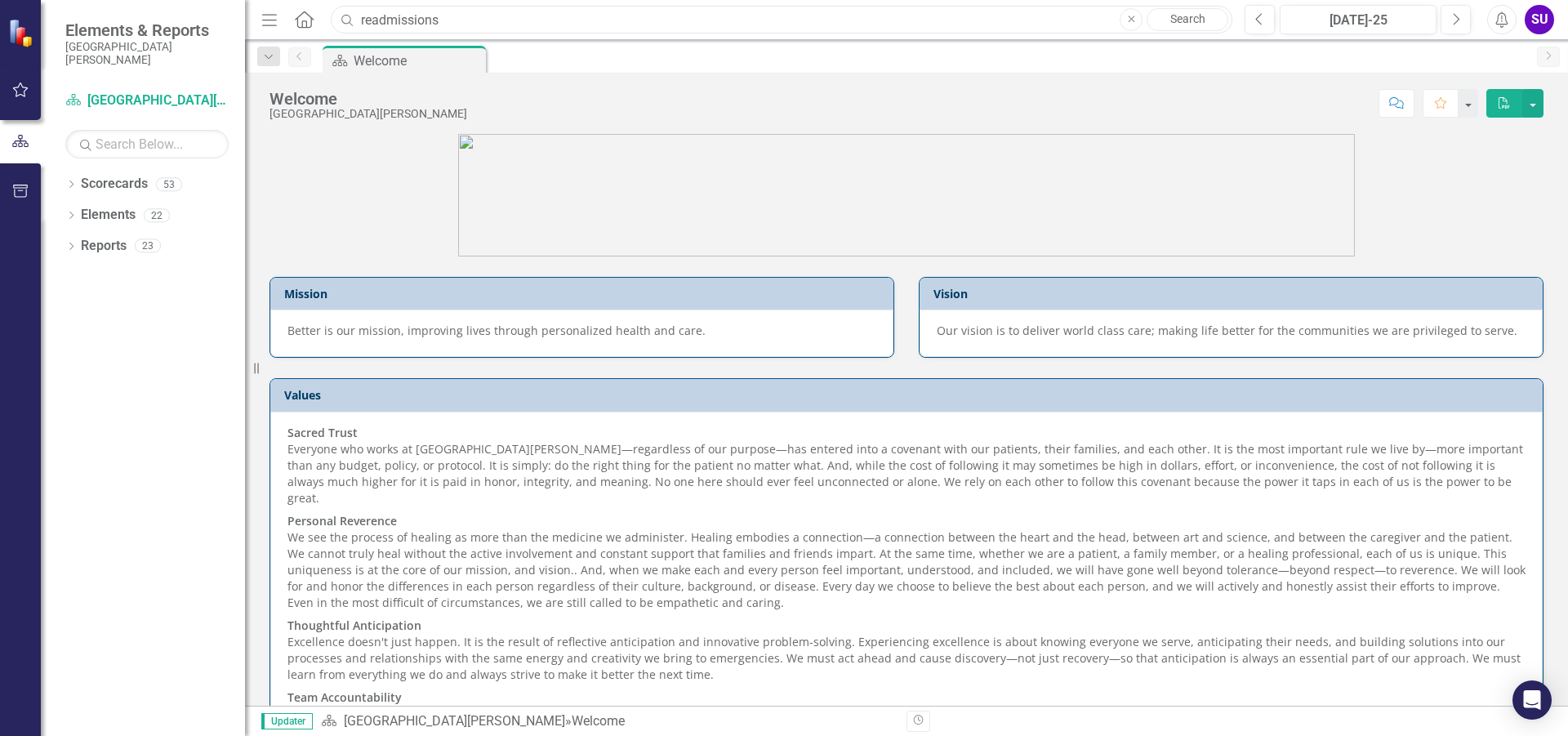
click at [473, 9] on input "readmissions" at bounding box center [782, 20] width 902 height 29
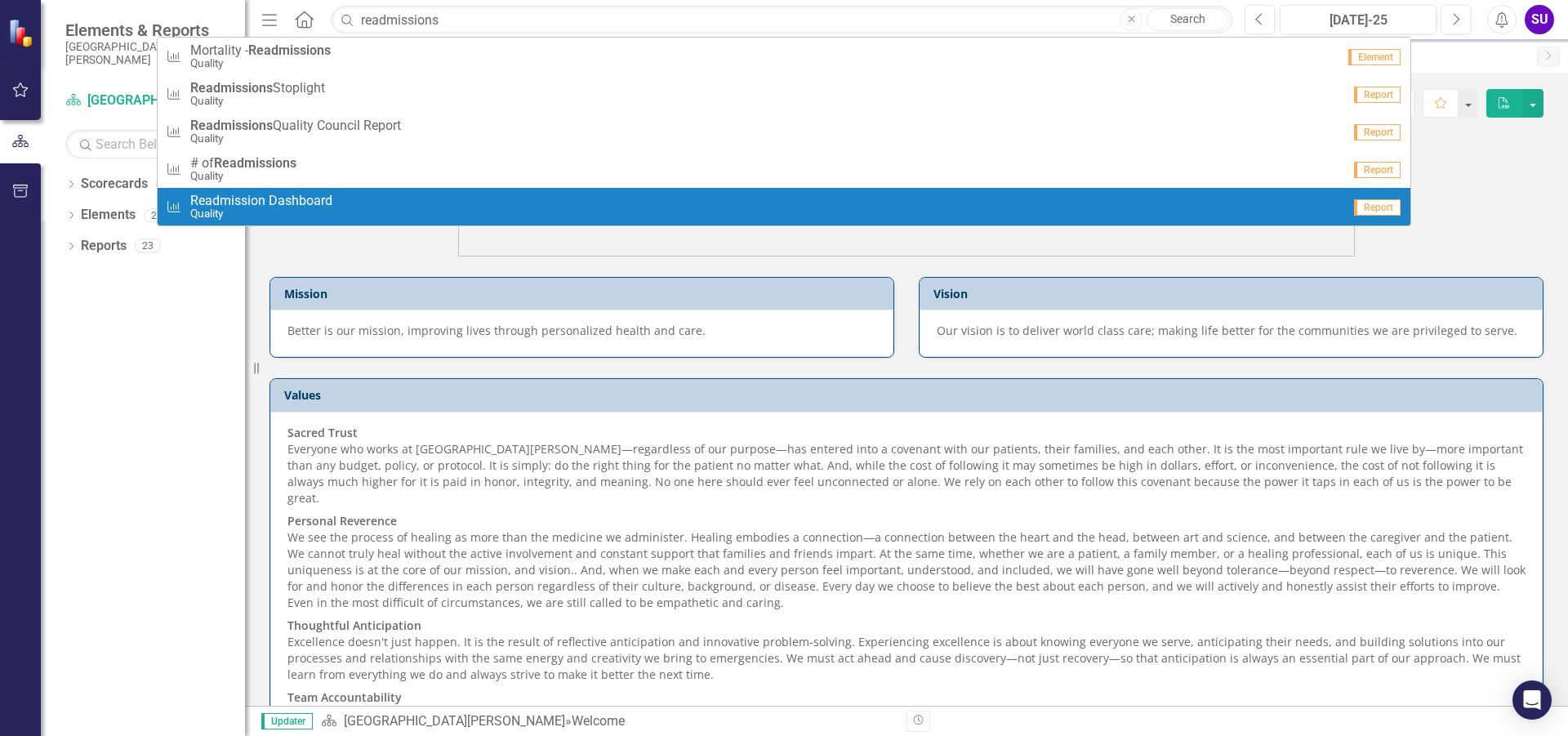
click at [273, 194] on span "Readmission Dashboard" at bounding box center [261, 201] width 142 height 15
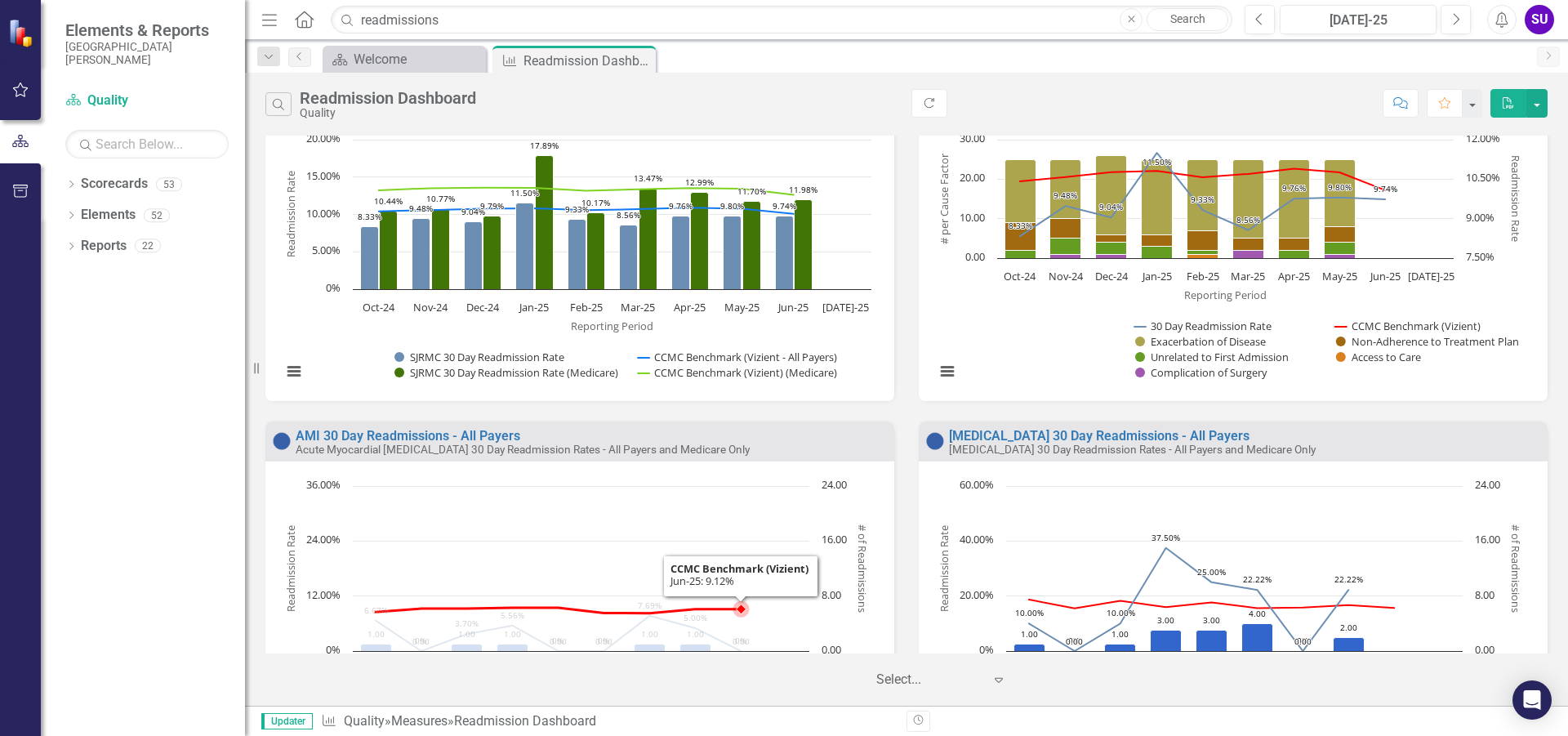
scroll to position [490, 0]
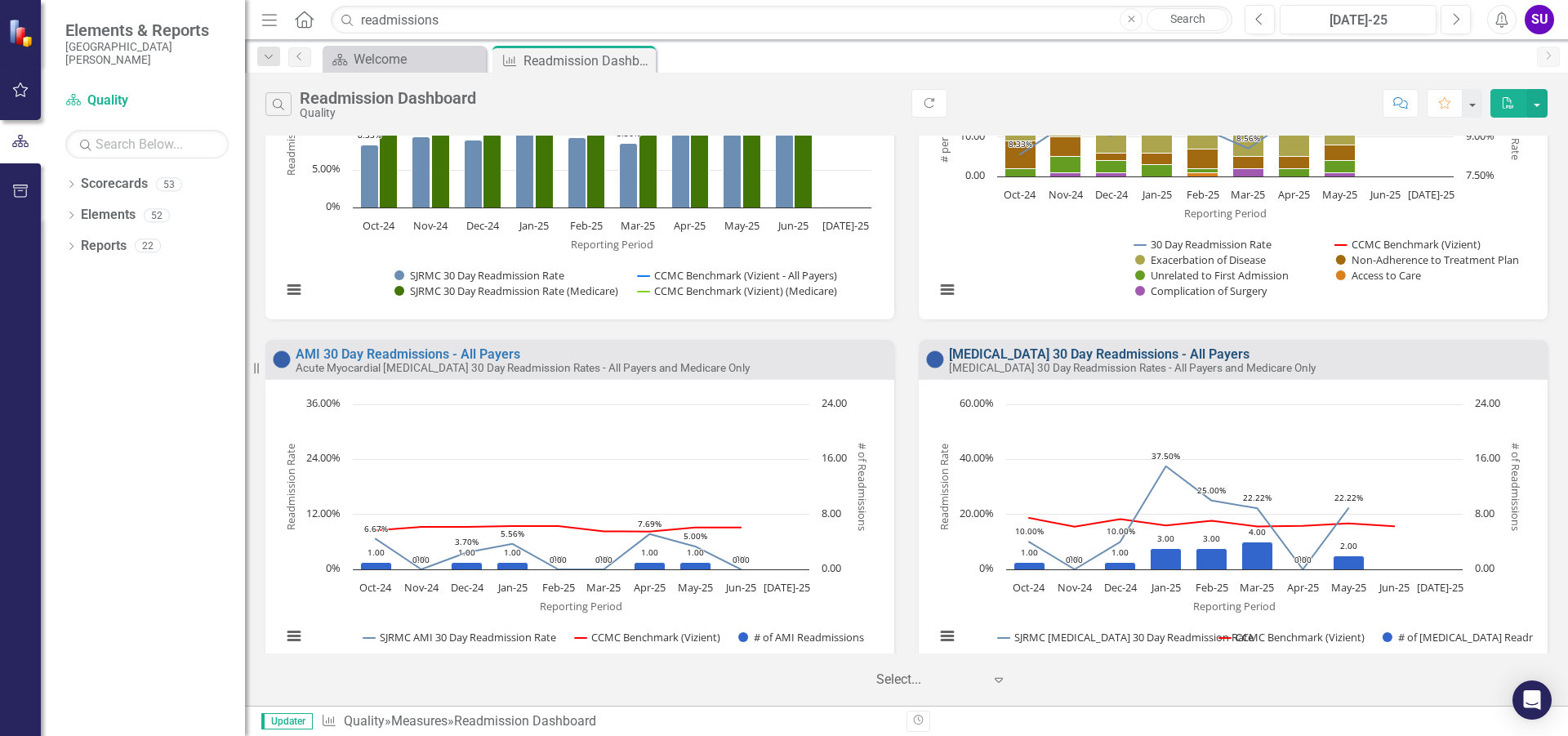
click at [1040, 352] on link "[MEDICAL_DATA] 30 Day Readmissions - All Payers" at bounding box center [1098, 355] width 301 height 16
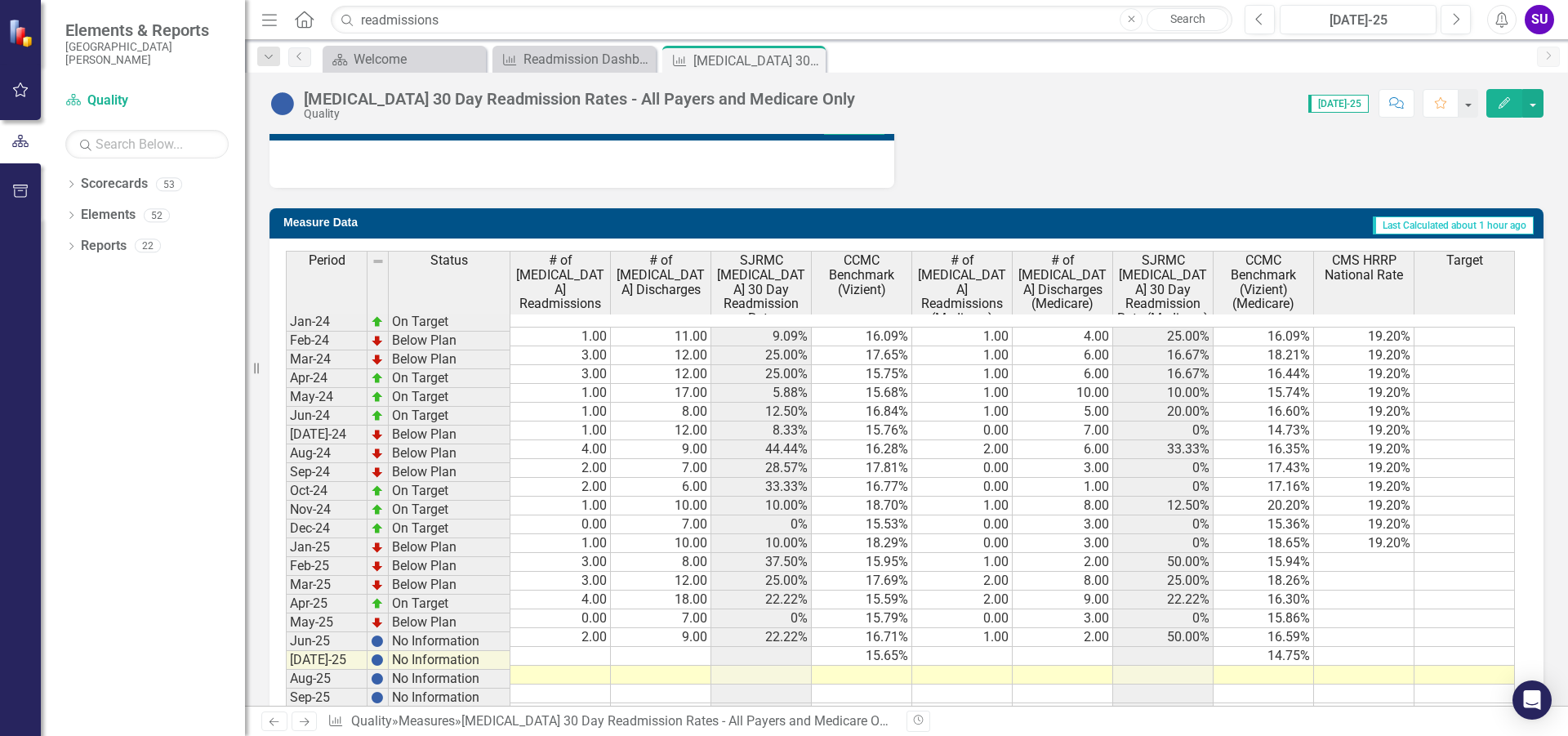
scroll to position [1062, 0]
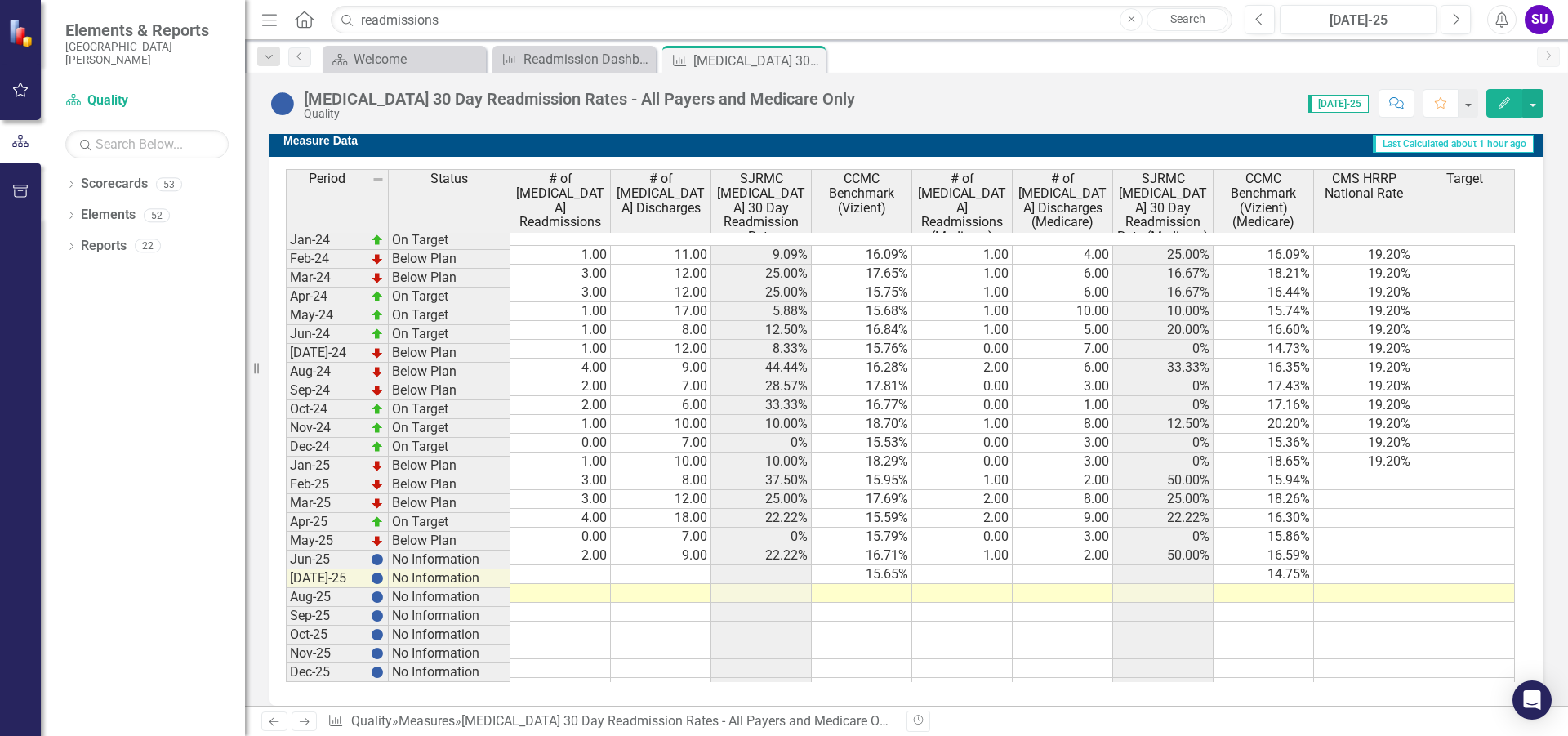
click at [580, 565] on td at bounding box center [560, 574] width 100 height 19
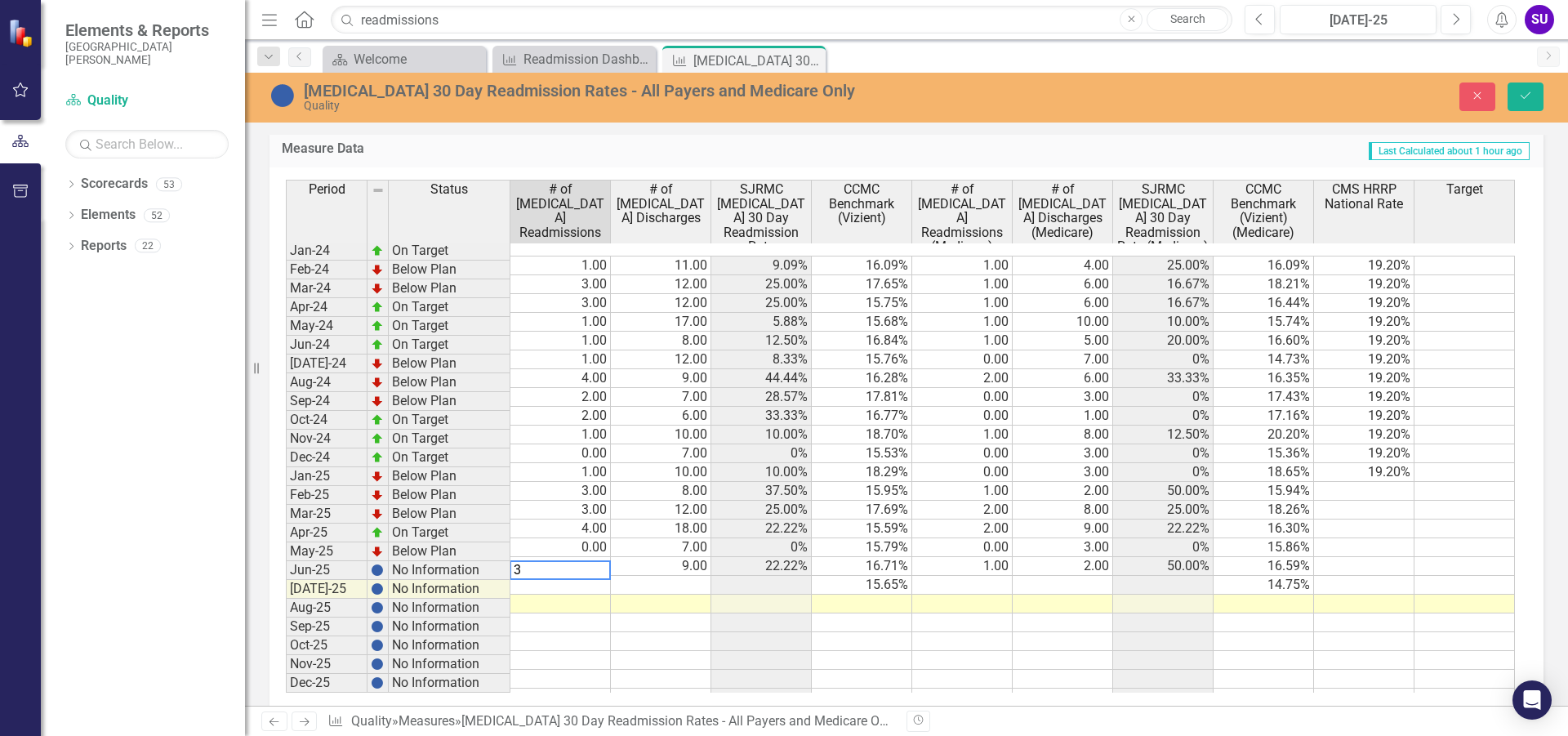
type textarea "3"
click at [677, 576] on td at bounding box center [660, 585] width 100 height 19
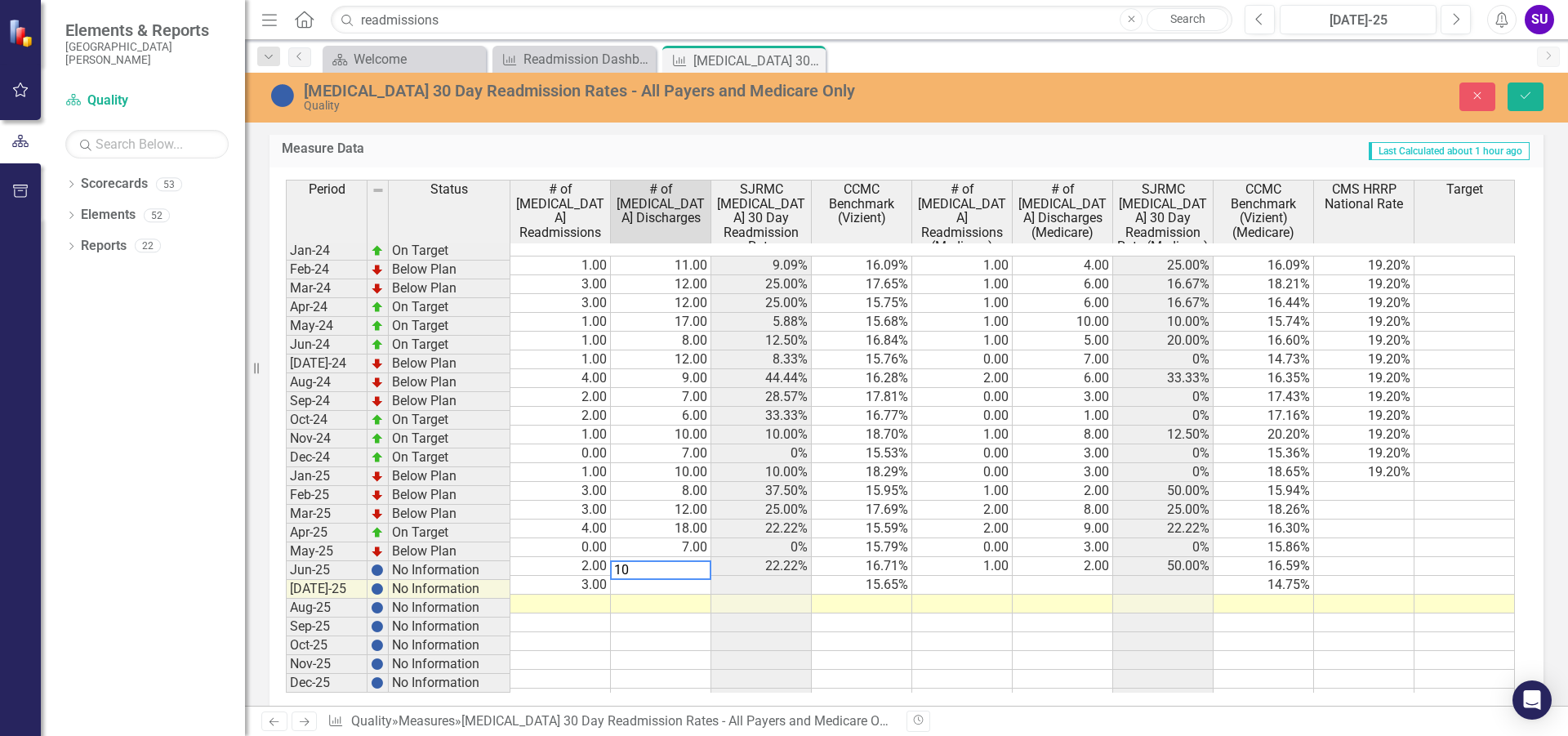
type textarea "10"
click at [990, 576] on td at bounding box center [961, 585] width 100 height 19
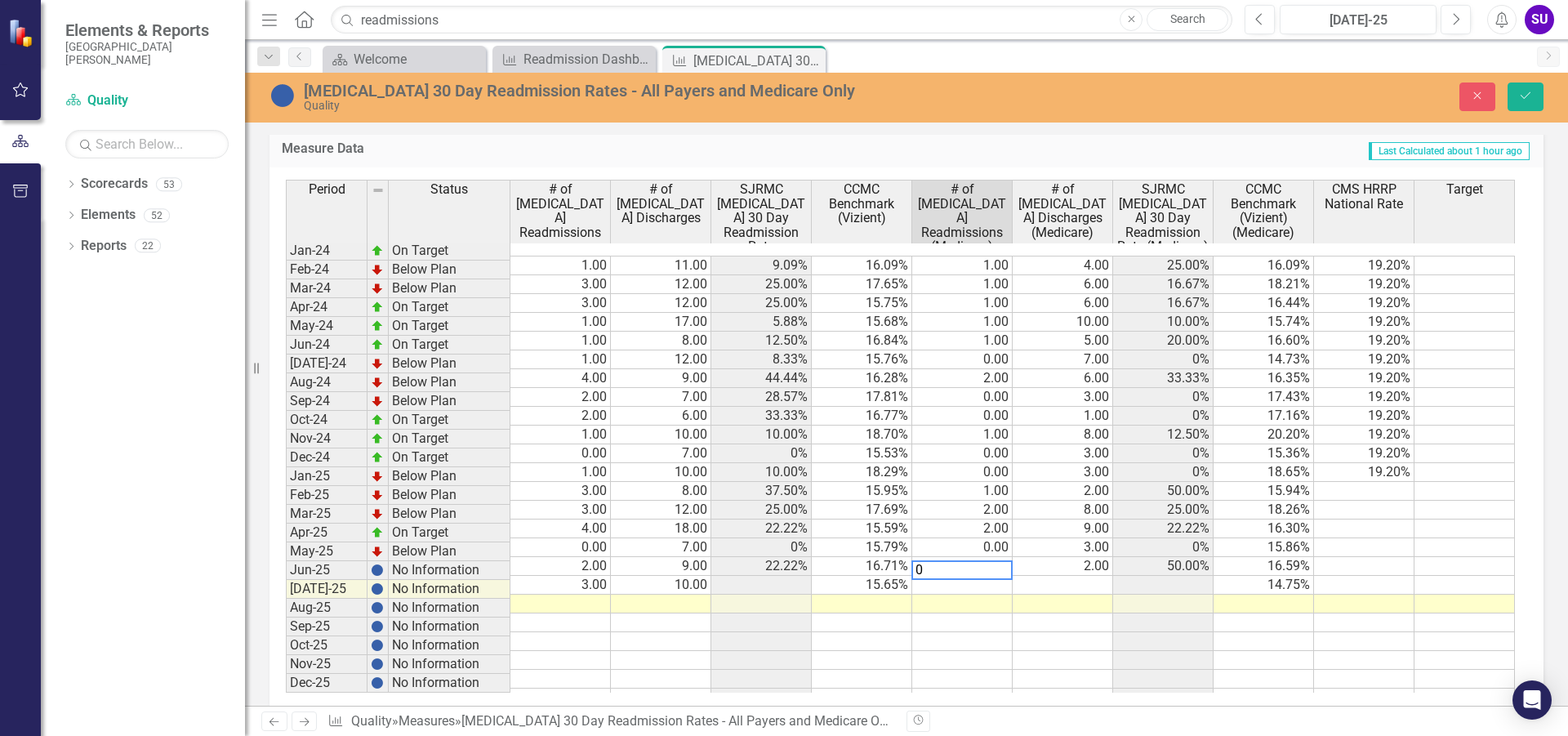
type textarea "0"
click at [1069, 576] on td at bounding box center [1063, 585] width 100 height 19
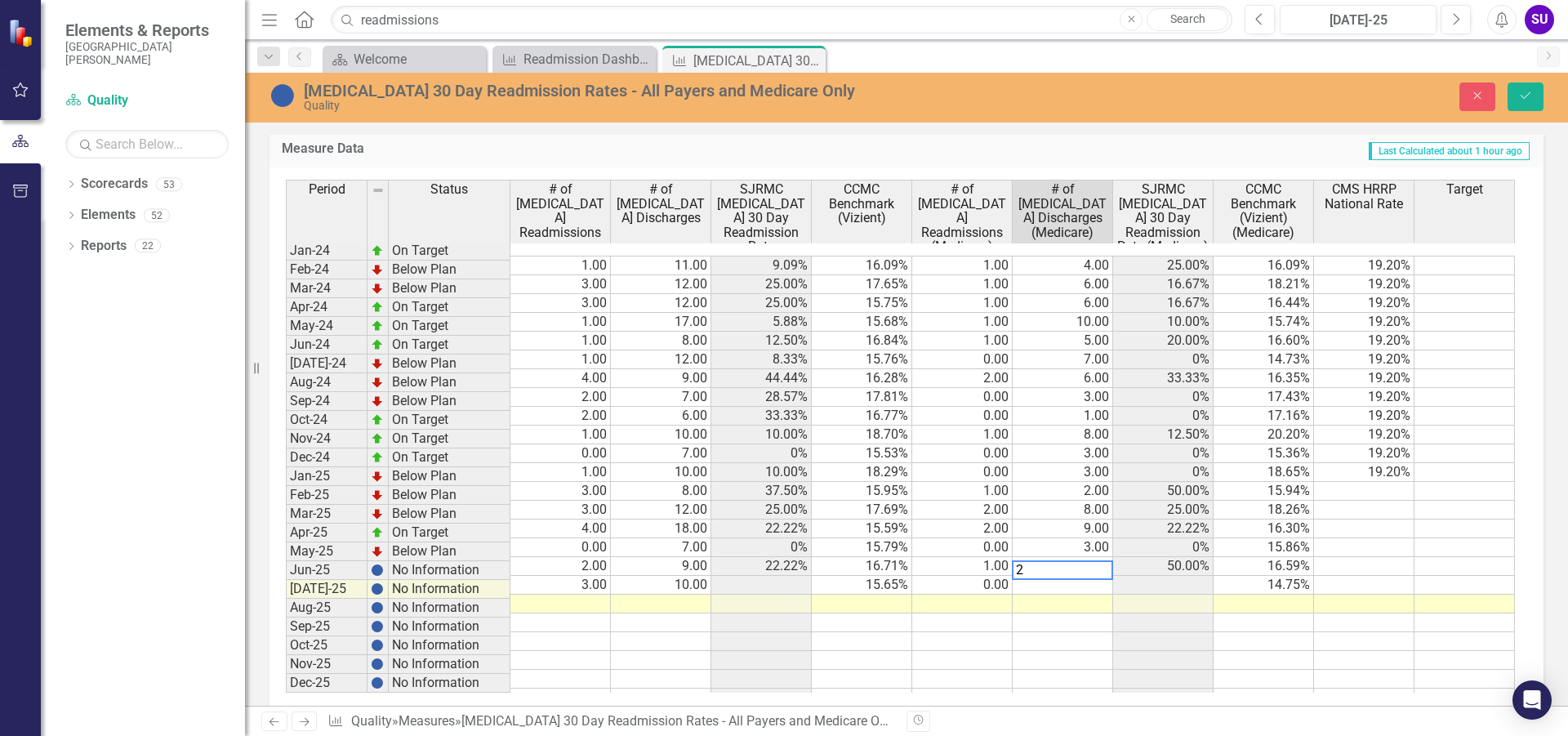
type textarea "2"
click at [1386, 576] on td at bounding box center [1363, 585] width 100 height 19
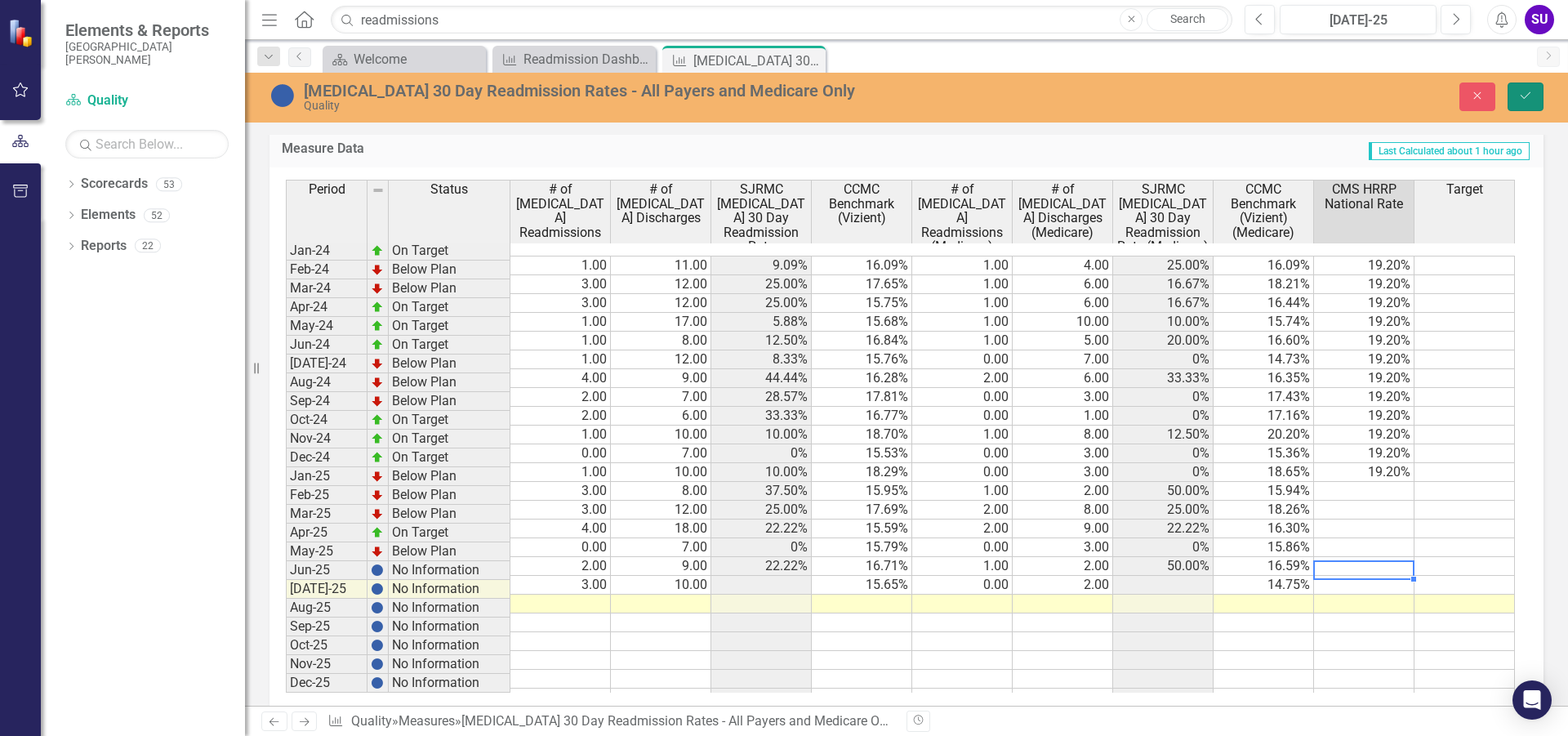
click at [1532, 93] on icon "Save" at bounding box center [1525, 95] width 15 height 12
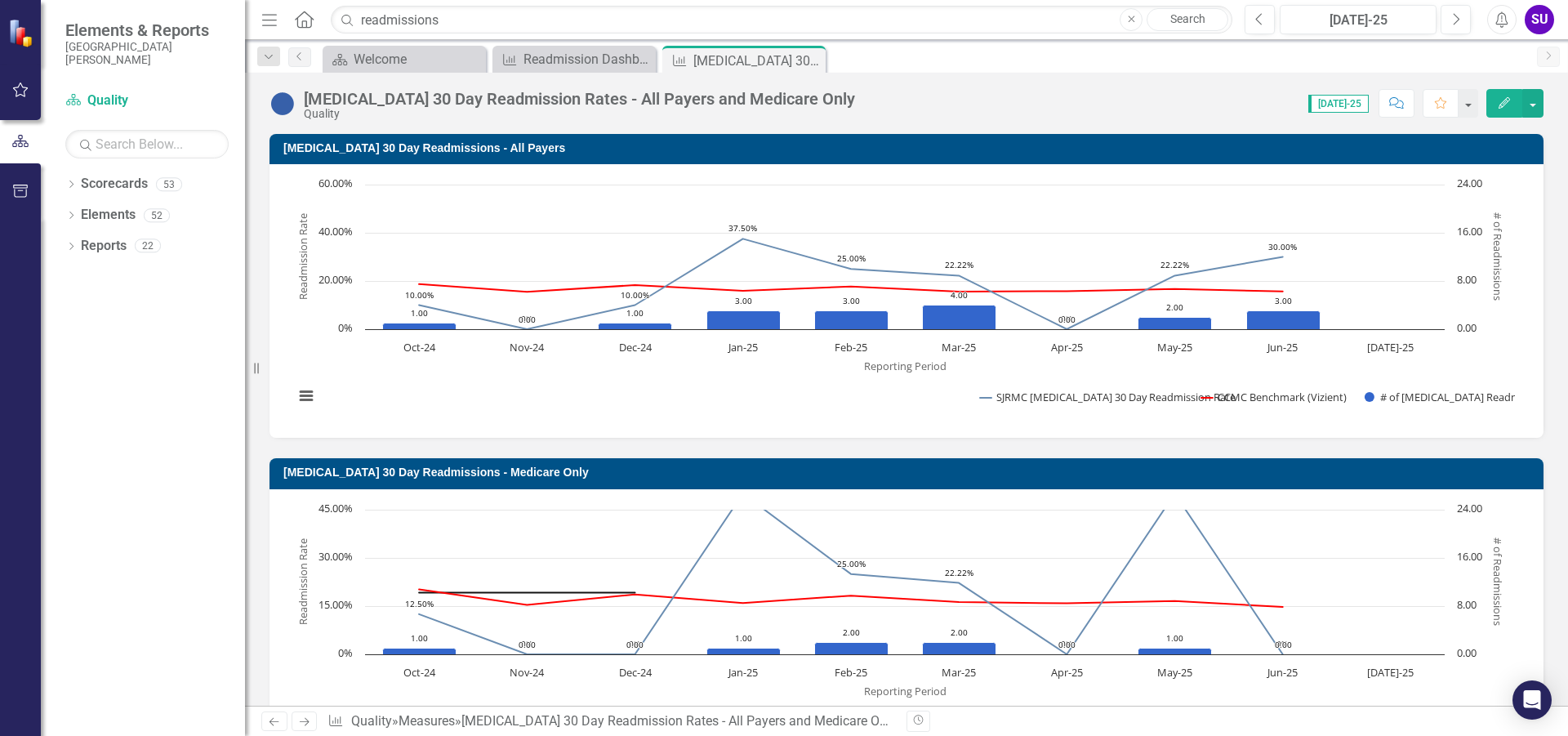
click at [926, 83] on div "COPD 30 Day Readmission Rates - All Payers and Medicare Only Quality Score: N/A…" at bounding box center [907, 96] width 1323 height 49
click at [565, 55] on div "Readmission Dashboard" at bounding box center [577, 59] width 108 height 21
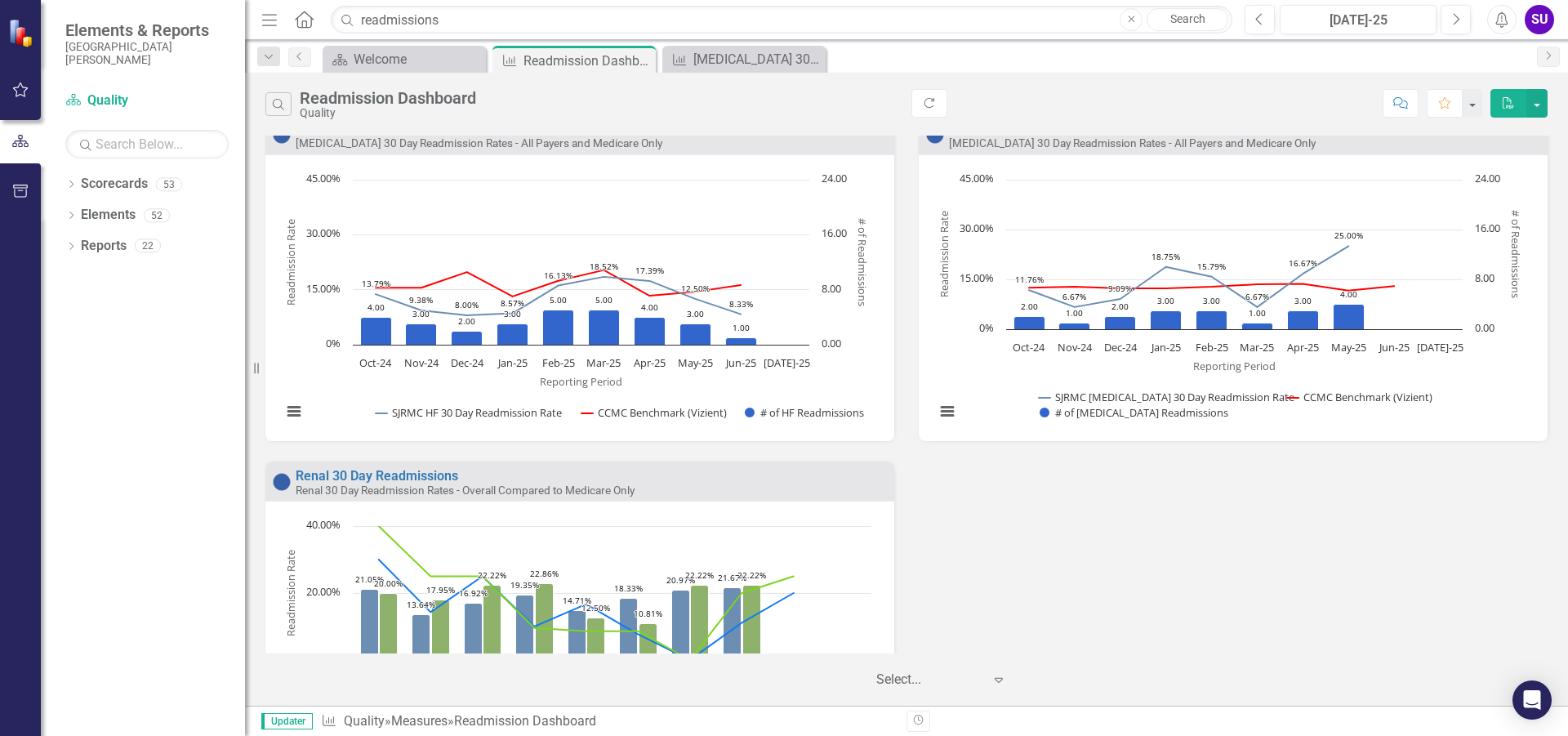
scroll to position [980, 0]
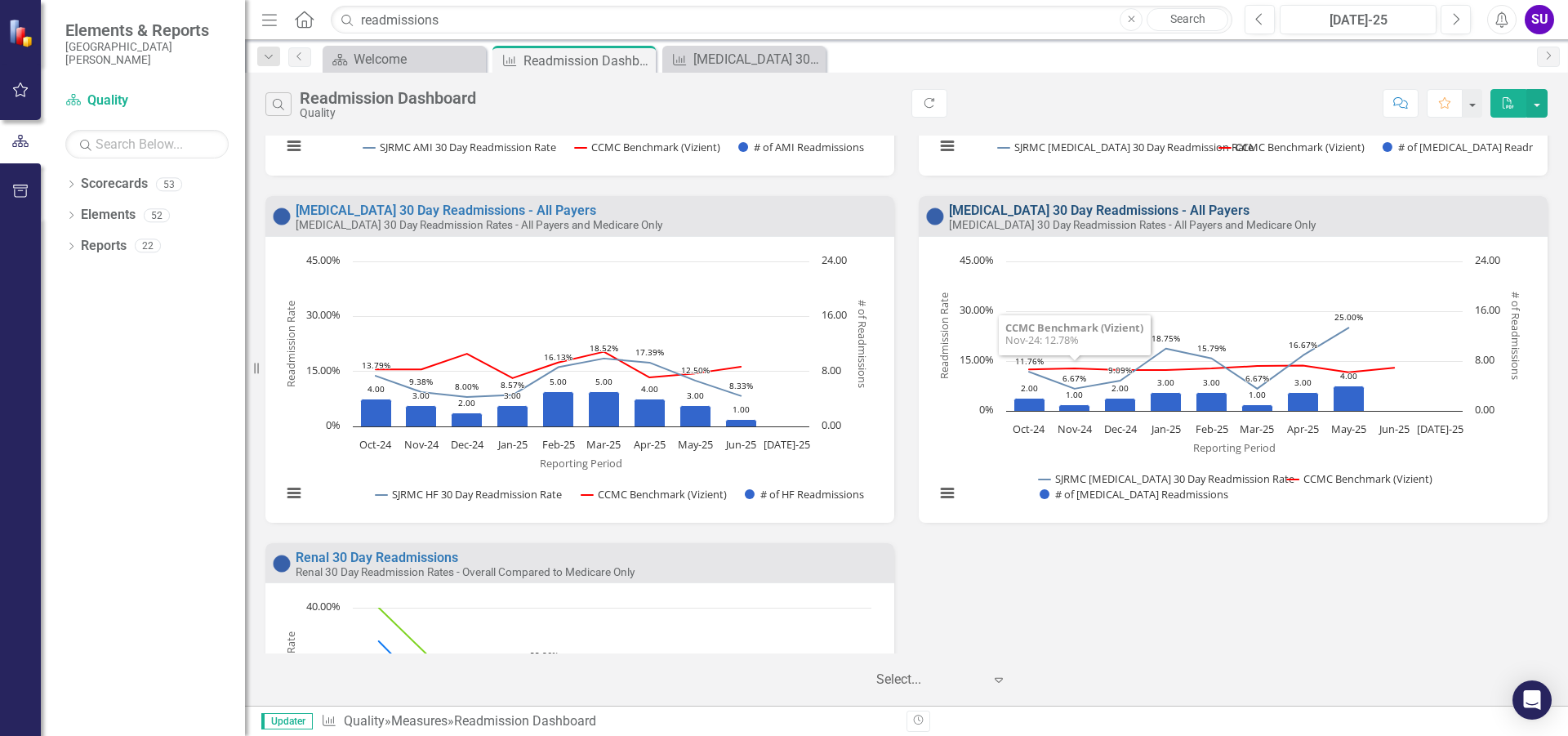
click at [1041, 207] on link "[MEDICAL_DATA] 30 Day Readmissions - All Payers" at bounding box center [1098, 211] width 301 height 16
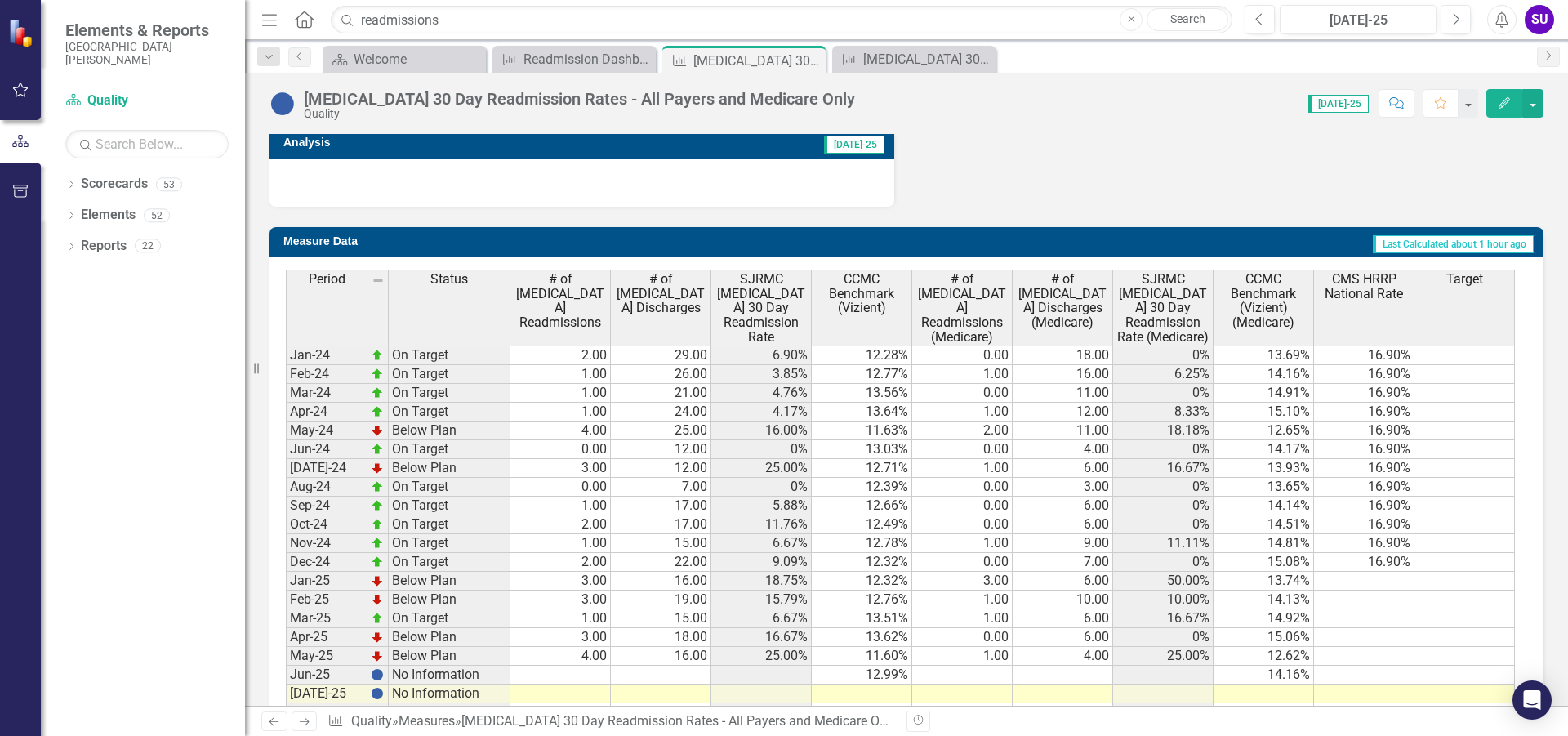
scroll to position [1111, 0]
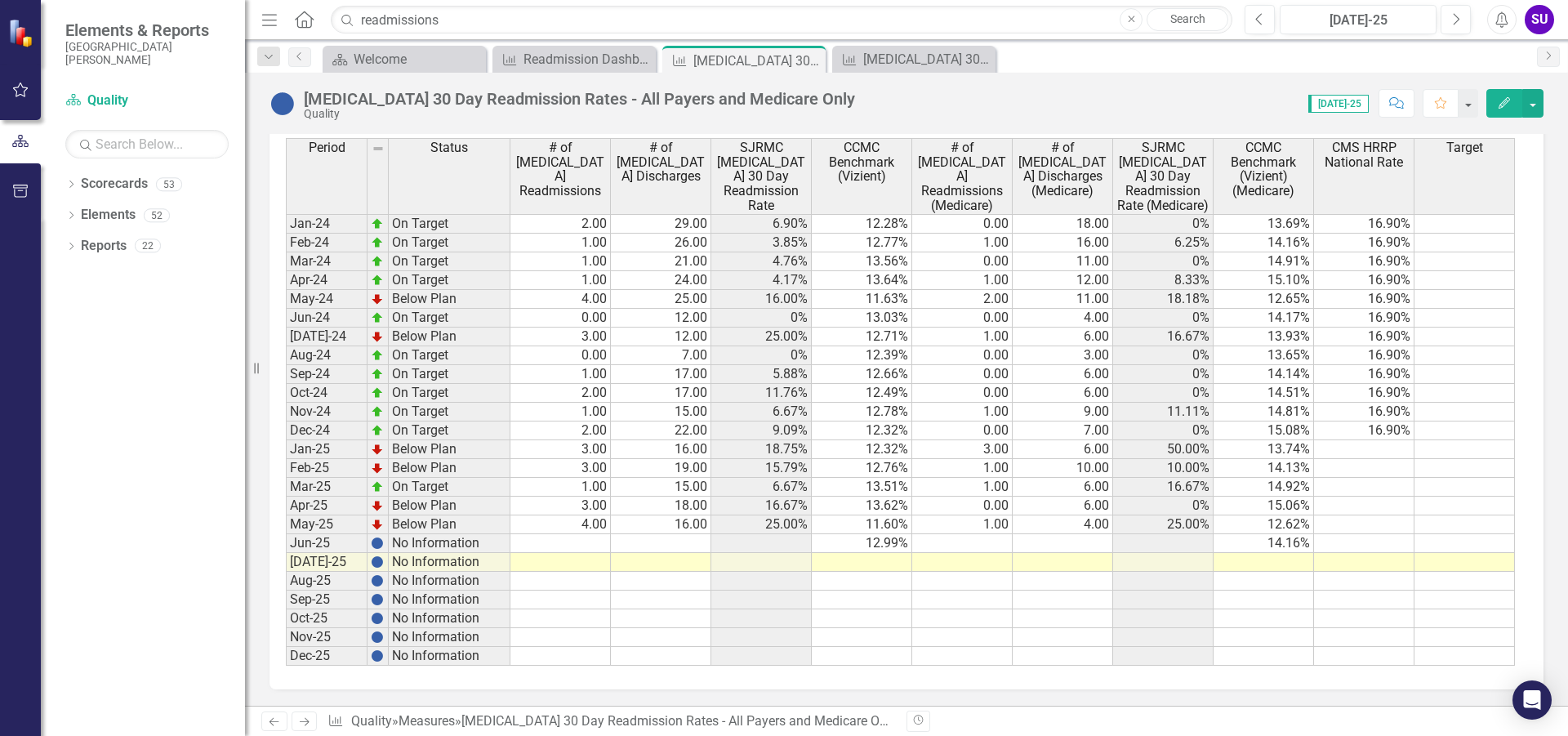
click at [635, 563] on td at bounding box center [660, 562] width 100 height 19
click at [591, 537] on td at bounding box center [560, 543] width 100 height 19
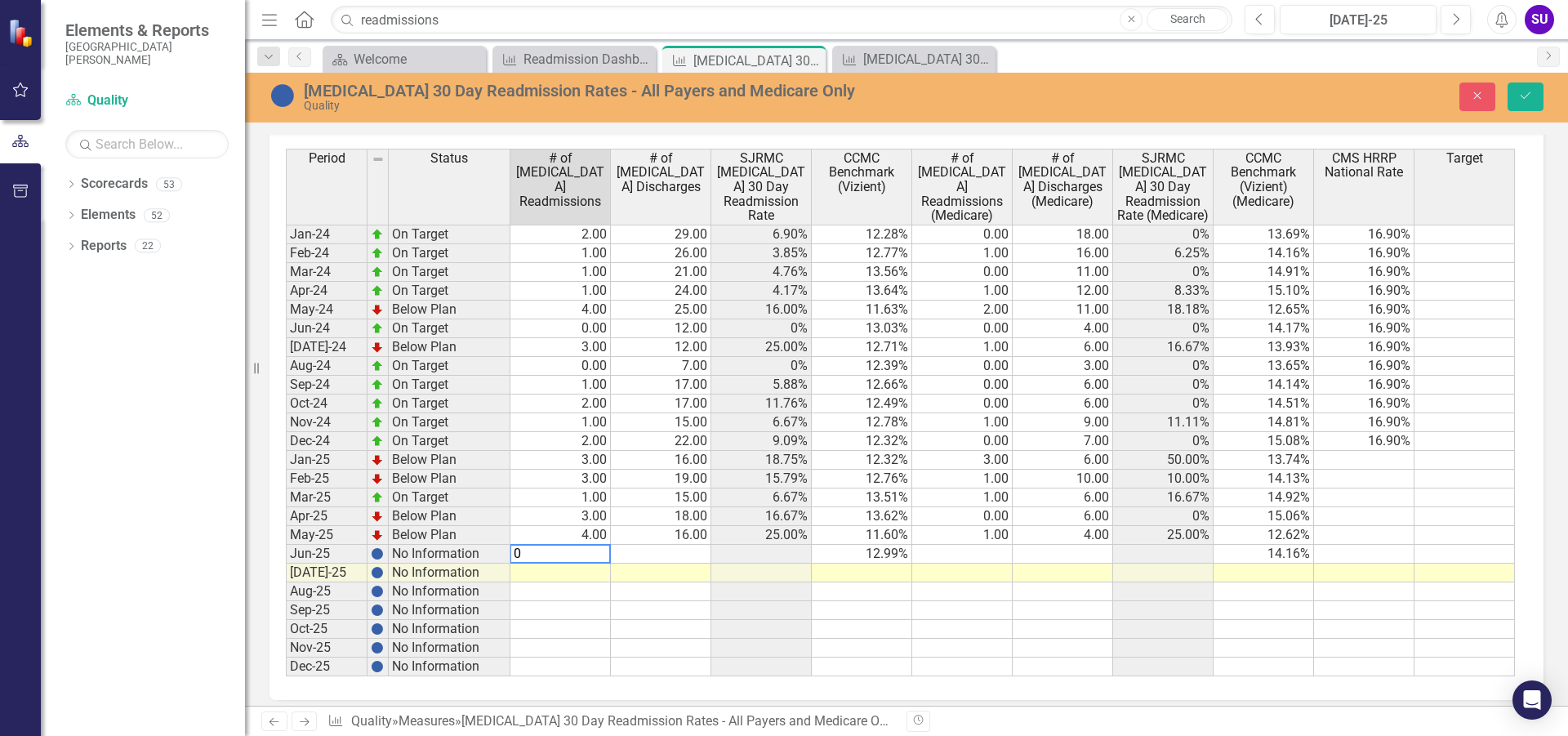
scroll to position [1120, 0]
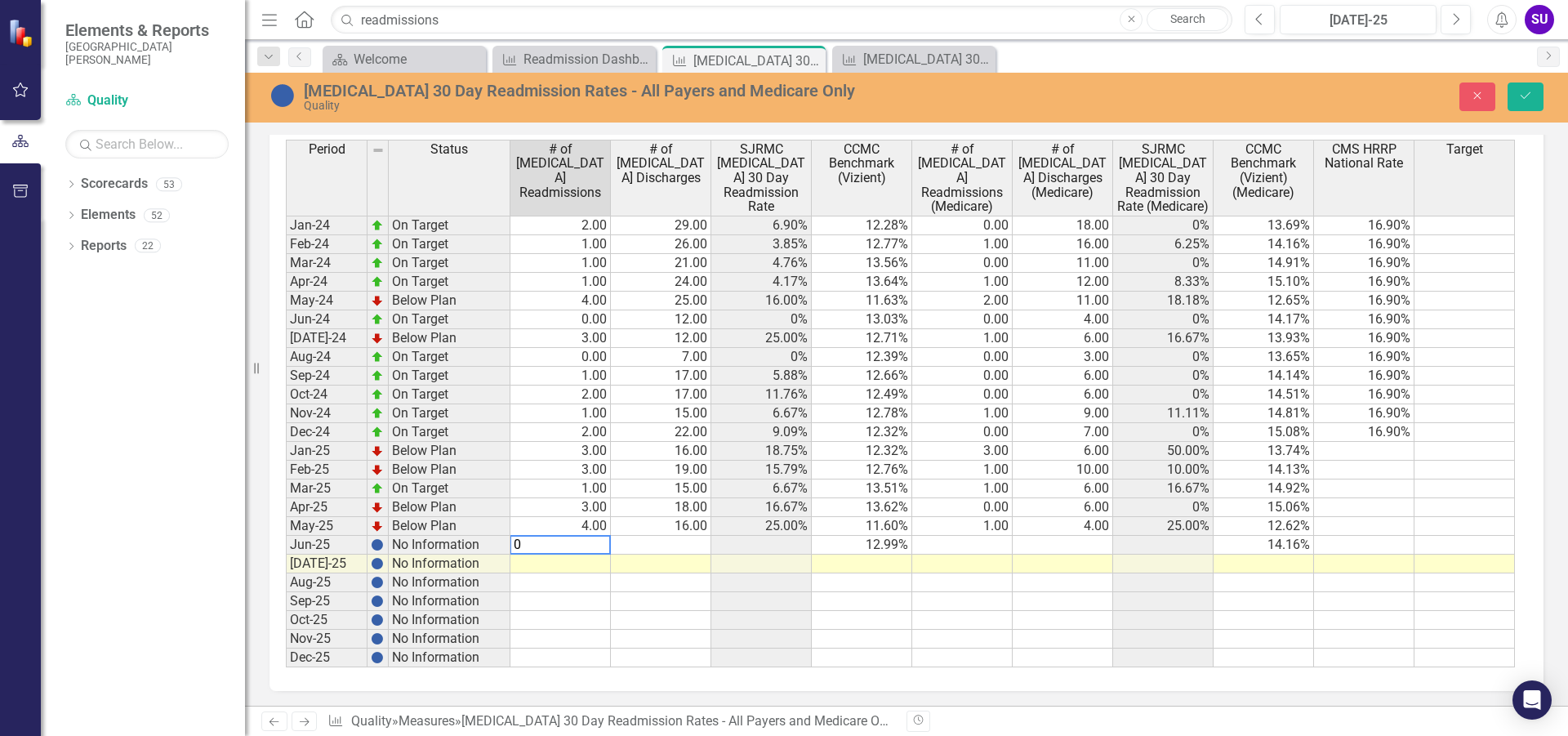
type textarea "0"
click at [675, 544] on td at bounding box center [660, 544] width 100 height 19
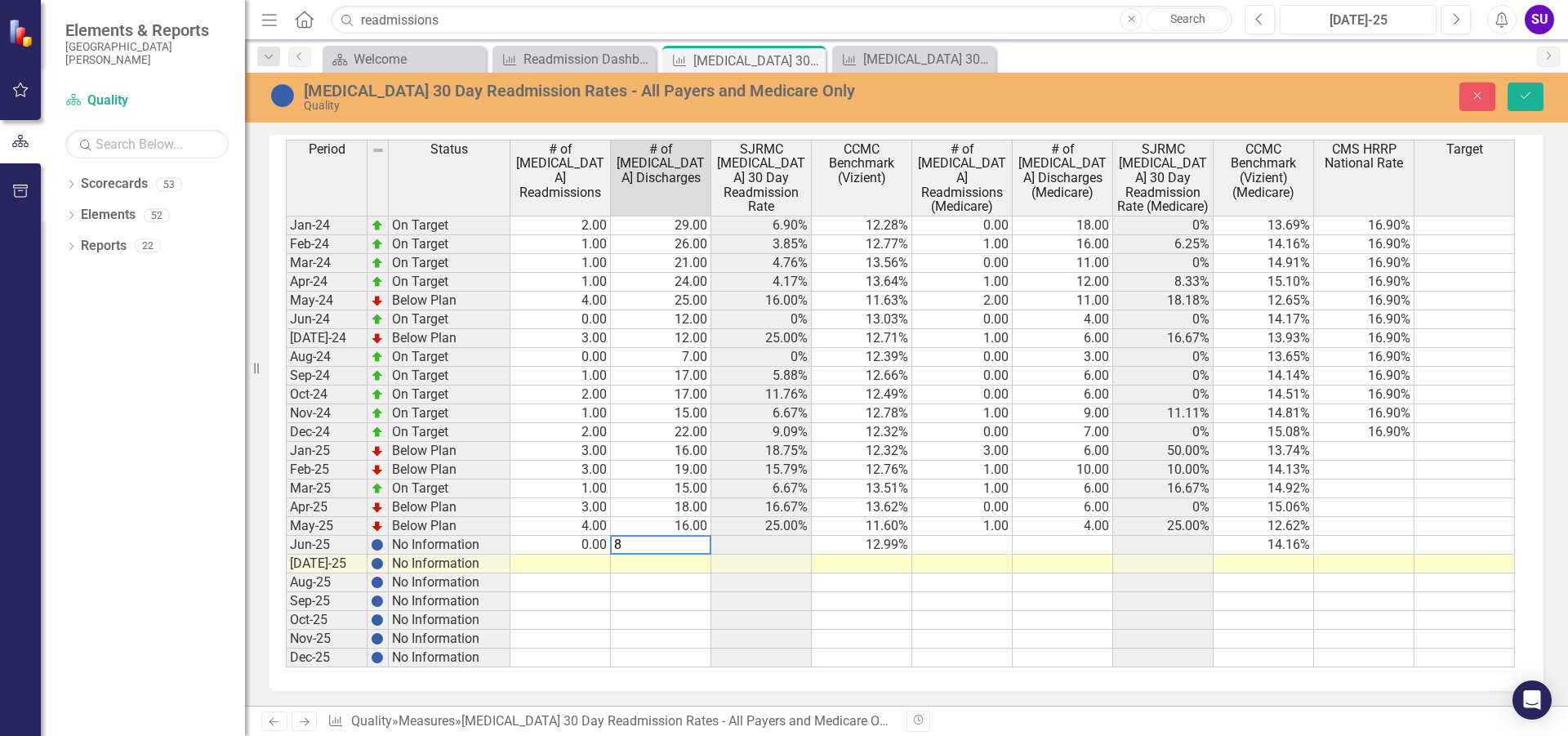
type textarea "8"
click at [1002, 541] on td at bounding box center [961, 544] width 100 height 19
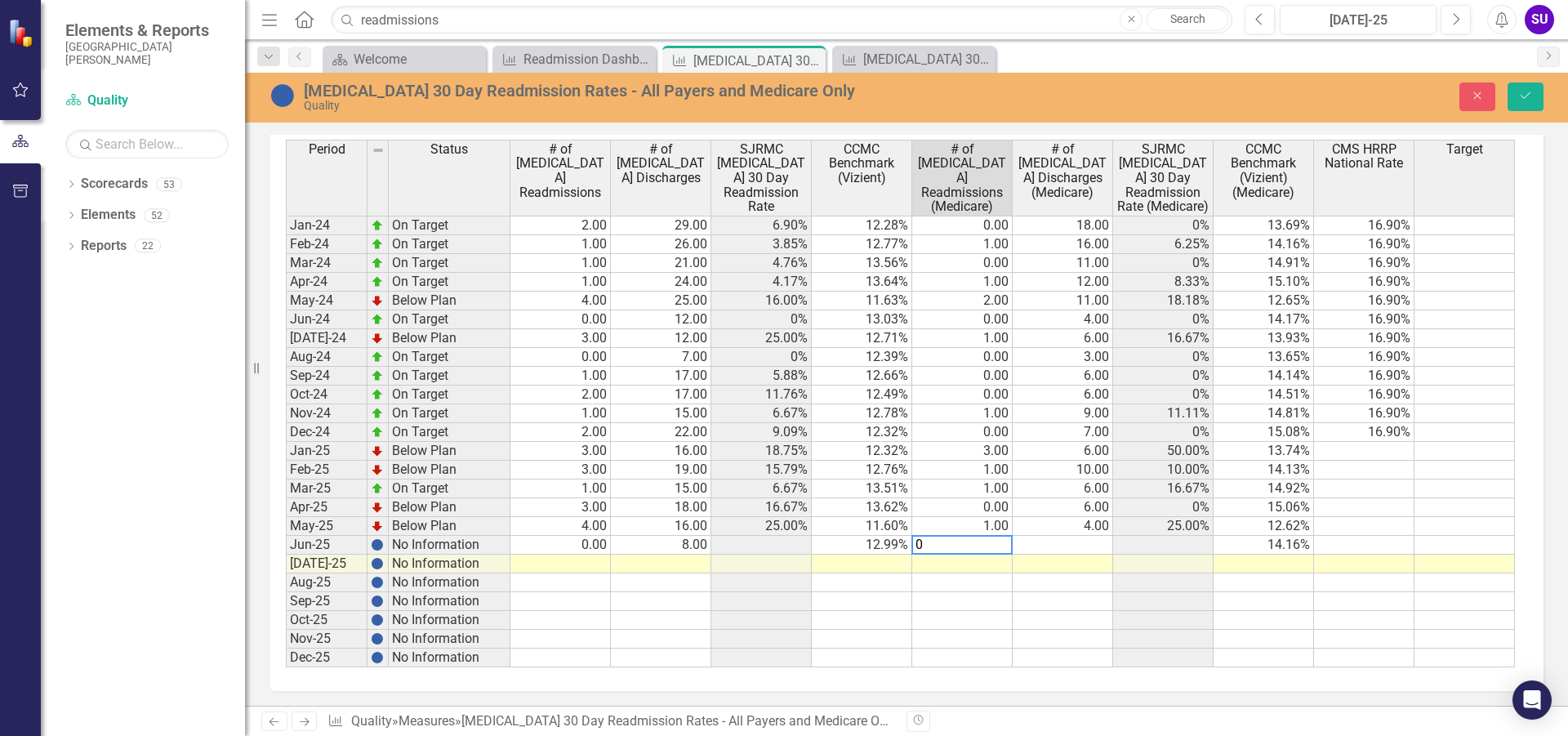
type textarea "0"
click at [1081, 547] on td at bounding box center [1063, 544] width 100 height 19
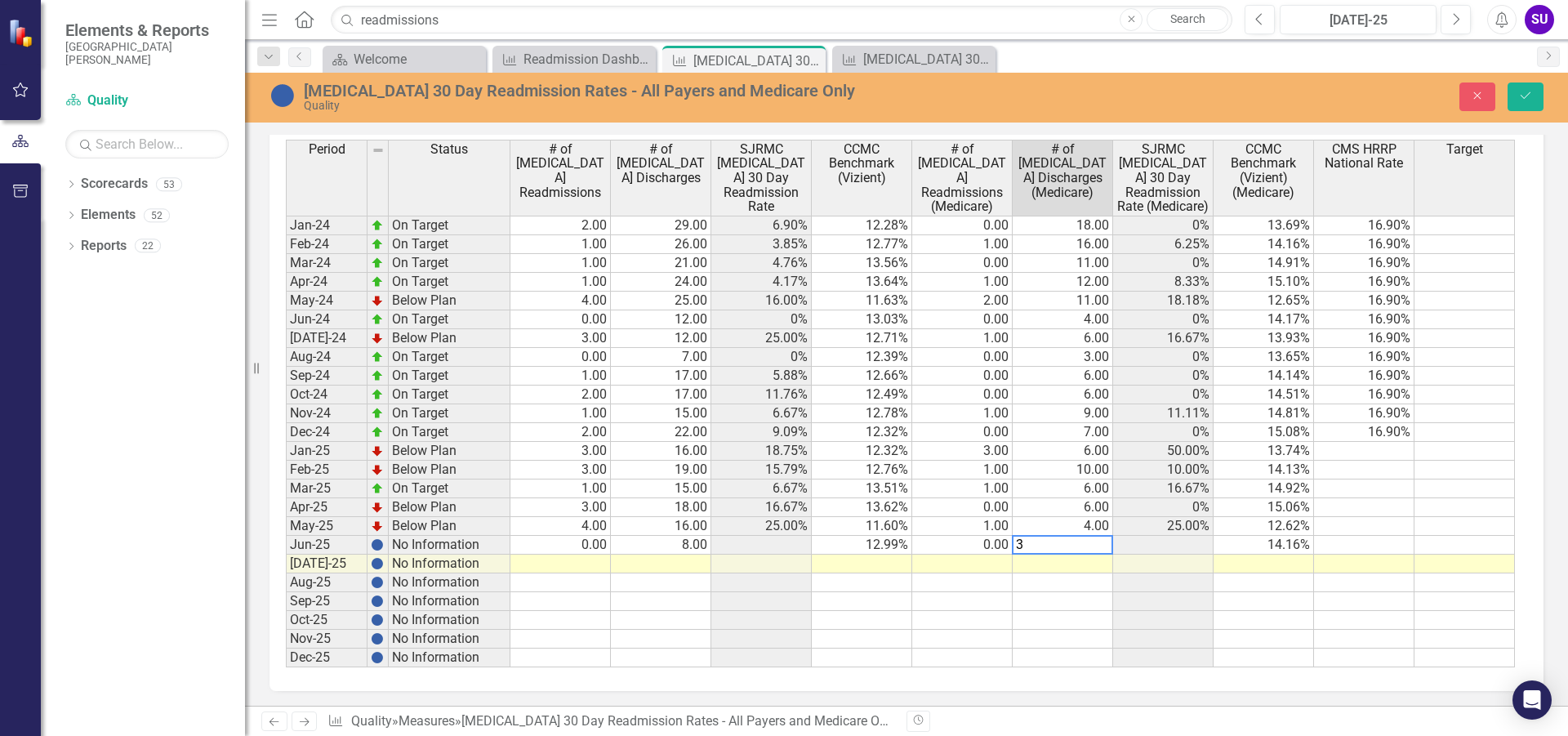
type textarea "3"
click at [1362, 604] on td at bounding box center [1363, 601] width 100 height 19
click at [1524, 98] on icon "submit" at bounding box center [1525, 95] width 10 height 7
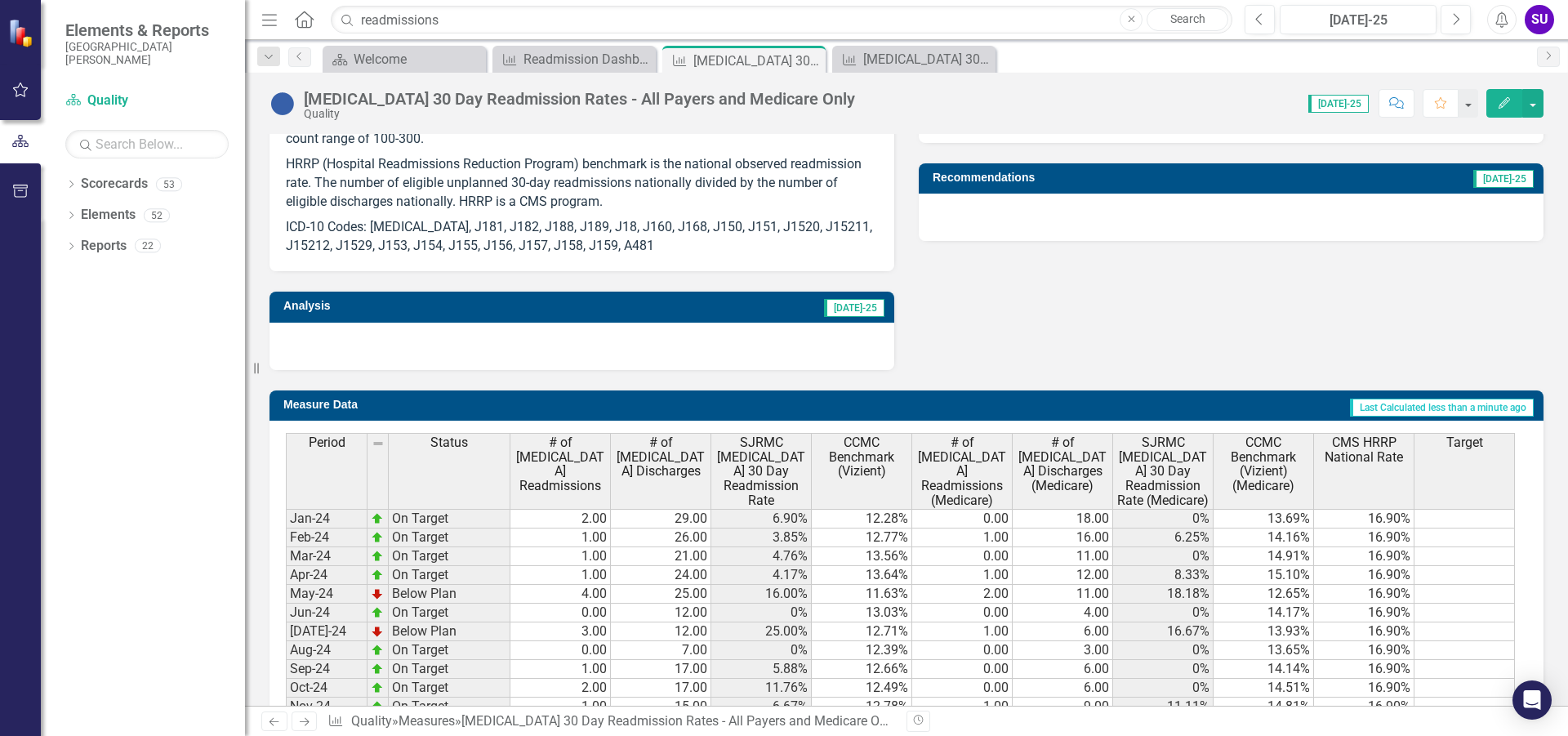
scroll to position [1062, 0]
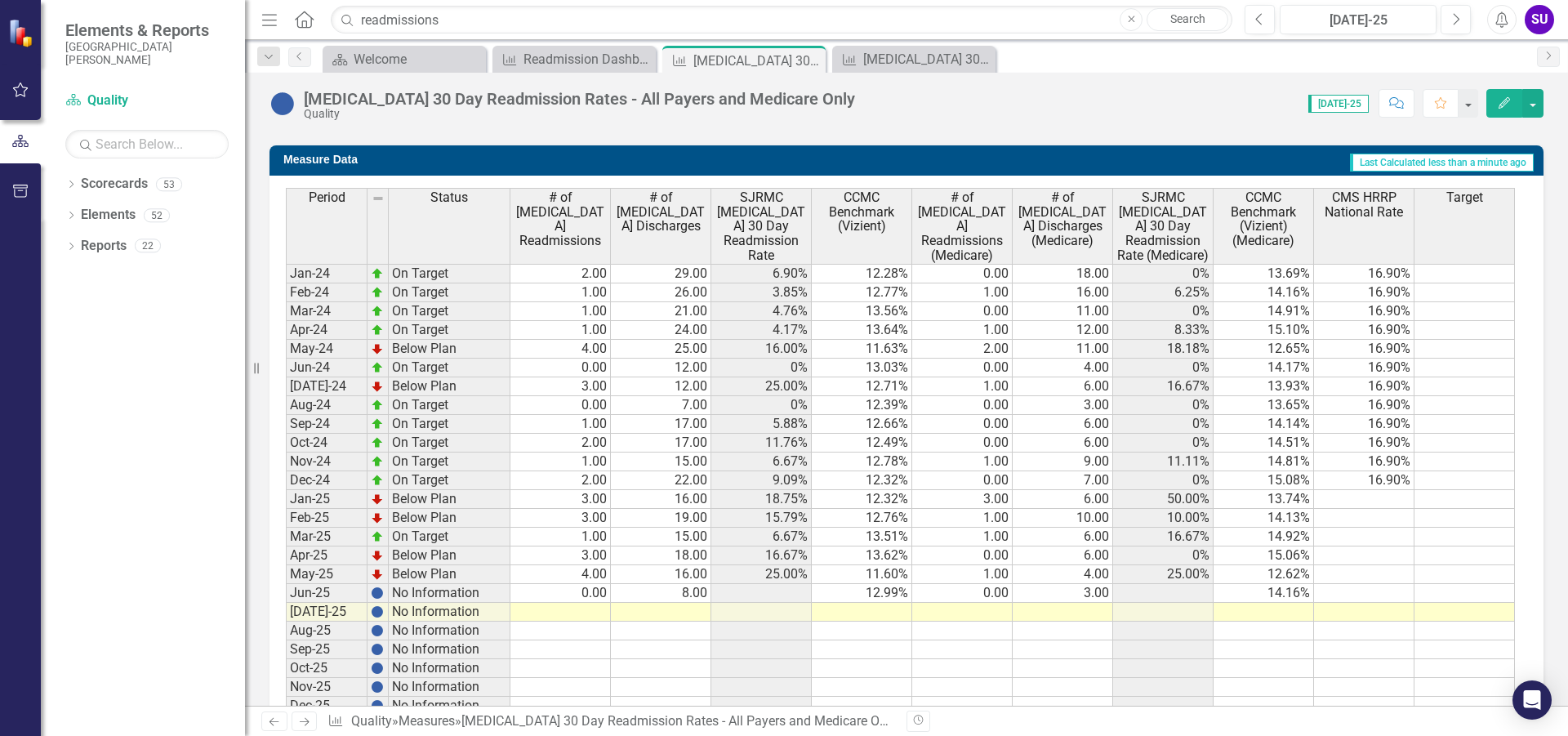
click at [782, 593] on td at bounding box center [761, 593] width 100 height 19
click at [1277, 605] on td at bounding box center [1263, 612] width 100 height 19
click at [1224, 591] on td "14.16%" at bounding box center [1263, 593] width 100 height 19
click at [1195, 592] on td at bounding box center [1163, 593] width 100 height 19
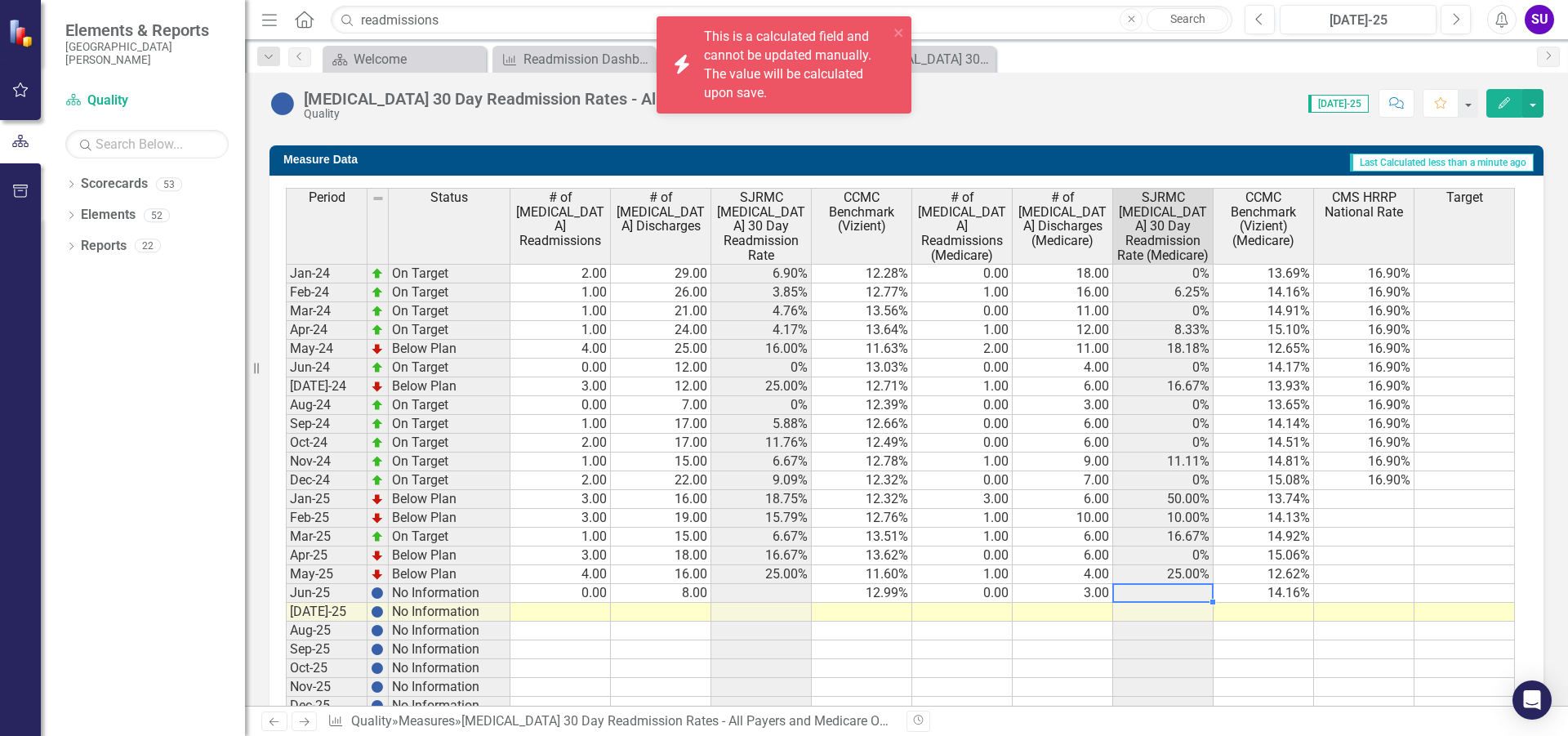
click at [1195, 592] on td at bounding box center [1163, 593] width 100 height 19
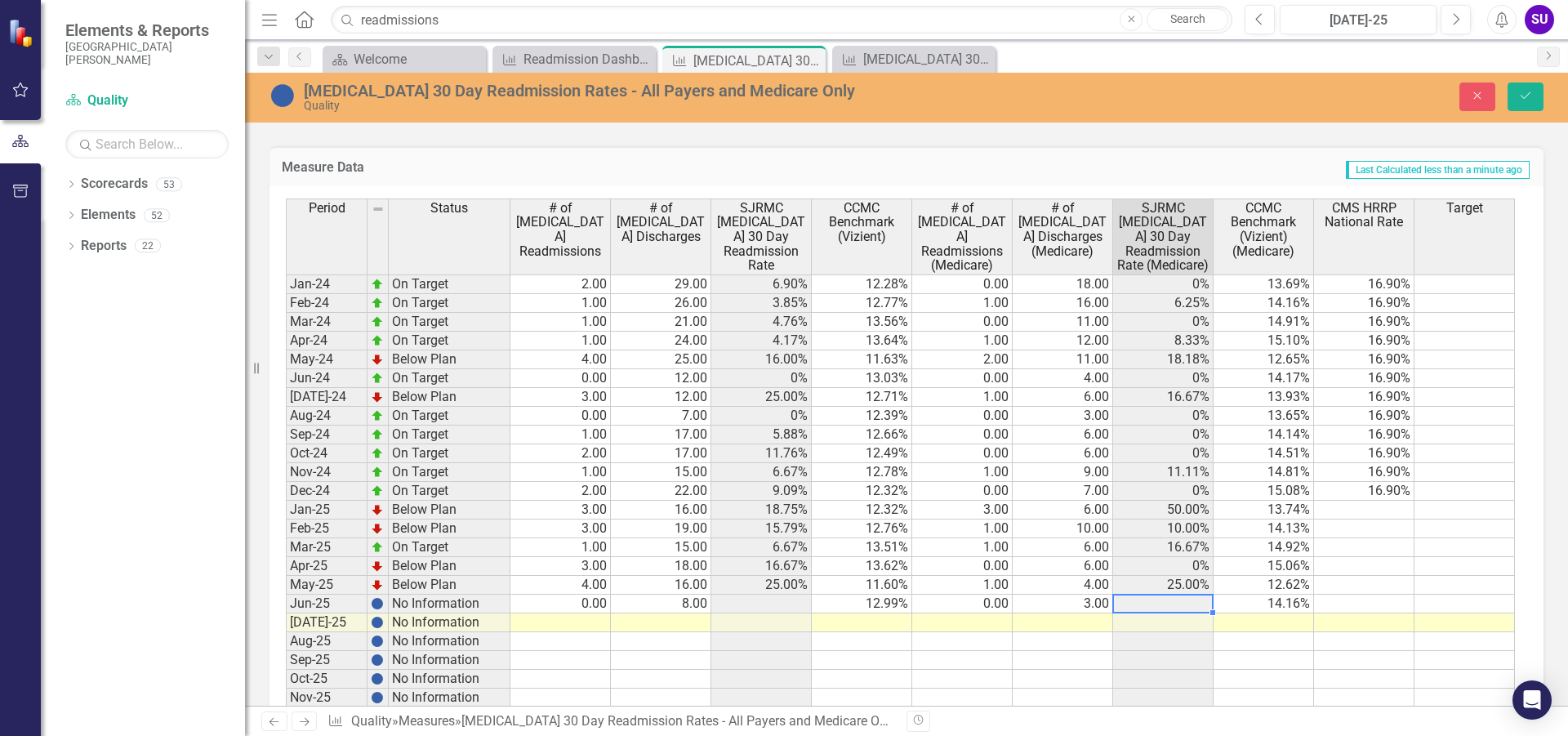
click at [1163, 698] on td at bounding box center [1163, 697] width 100 height 19
click at [763, 619] on td at bounding box center [761, 623] width 100 height 19
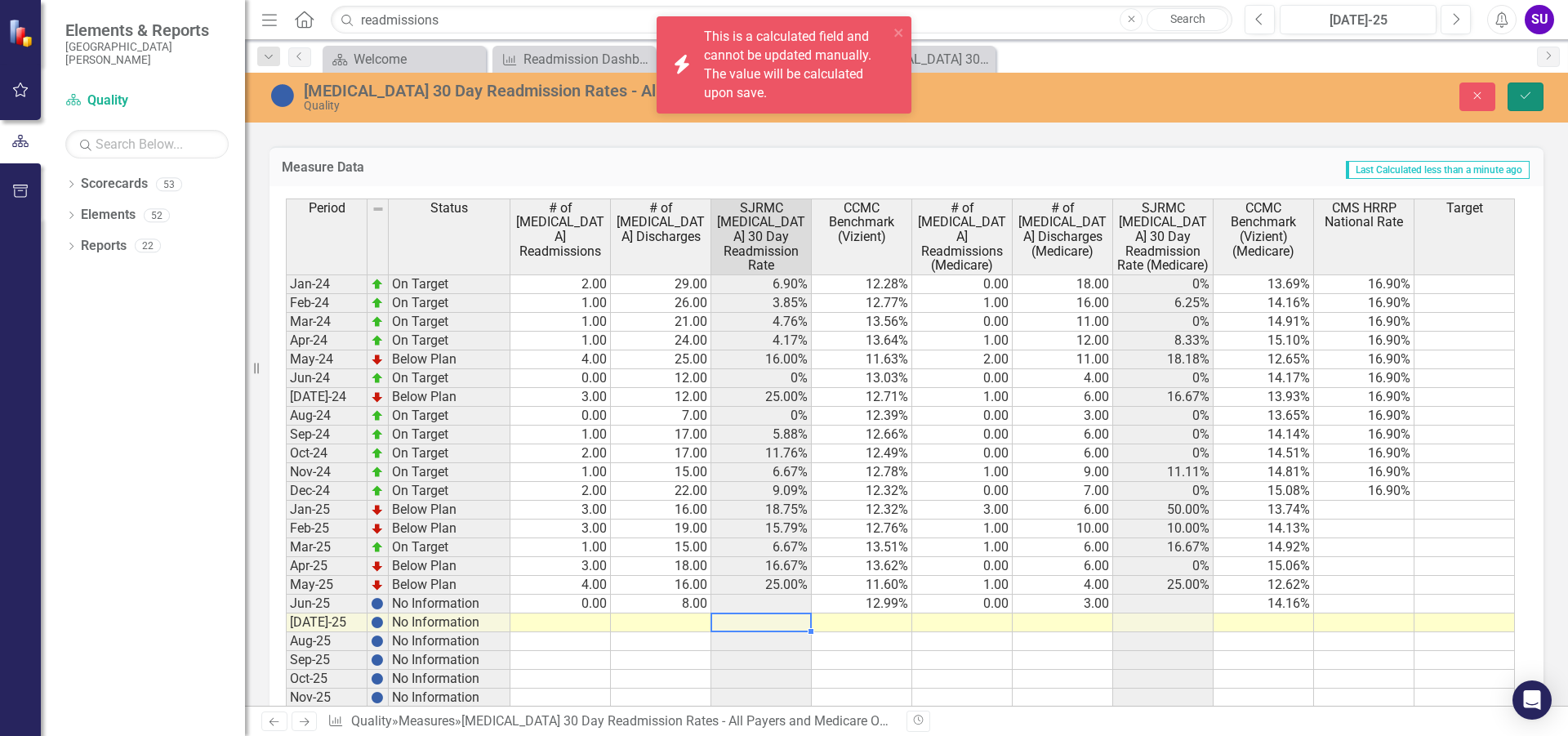
click at [1530, 93] on icon "Save" at bounding box center [1525, 95] width 15 height 12
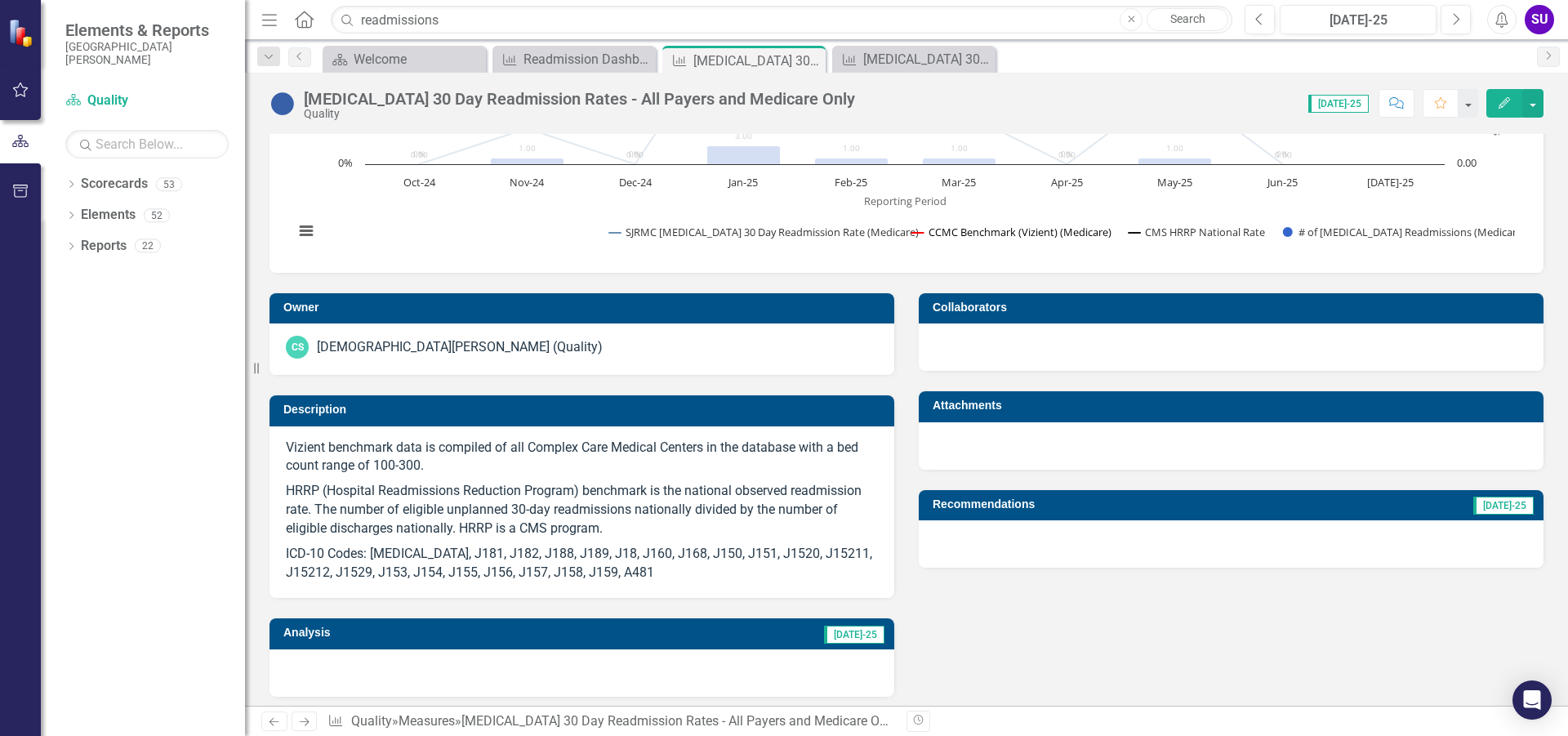
scroll to position [0, 0]
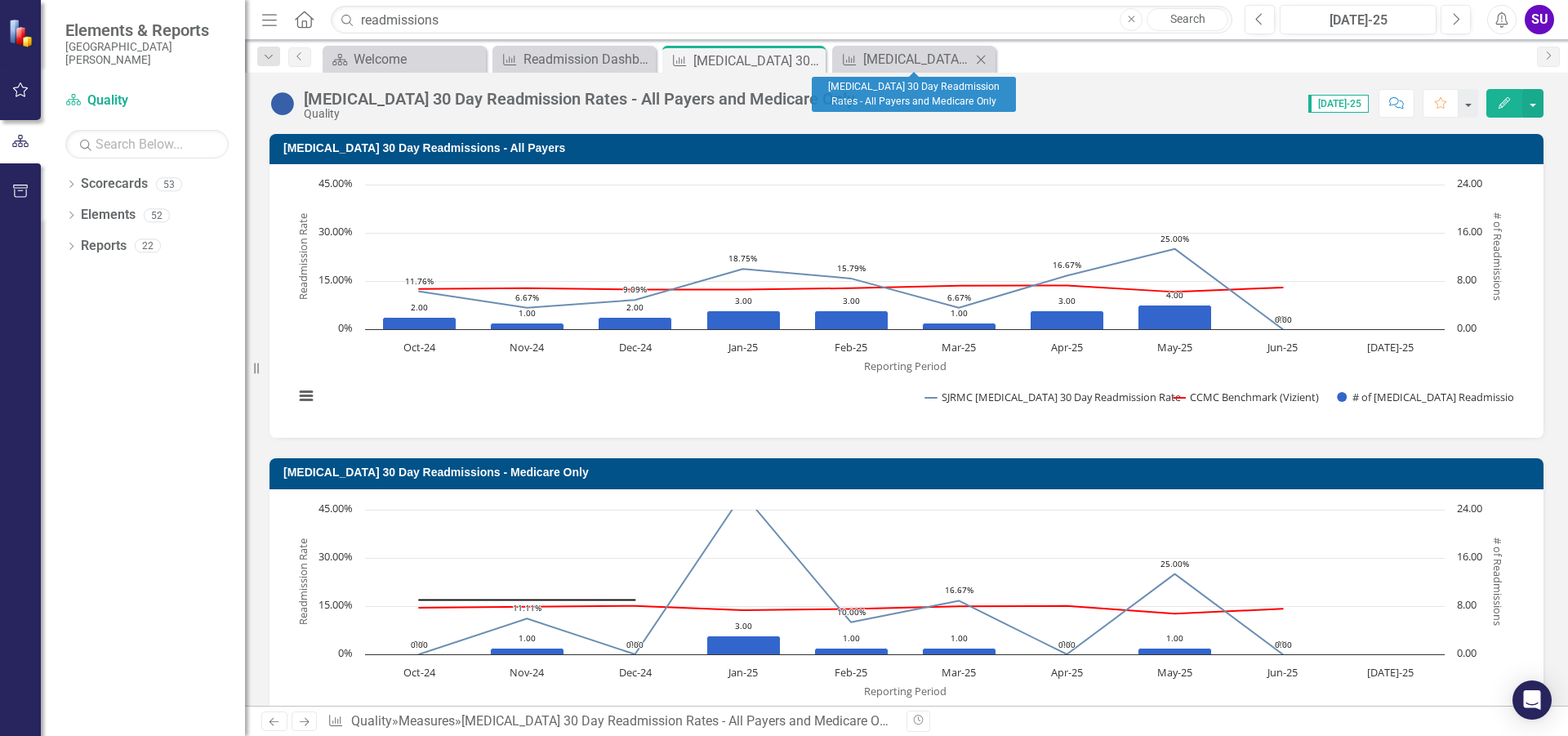
click at [983, 58] on icon "Close" at bounding box center [980, 59] width 16 height 13
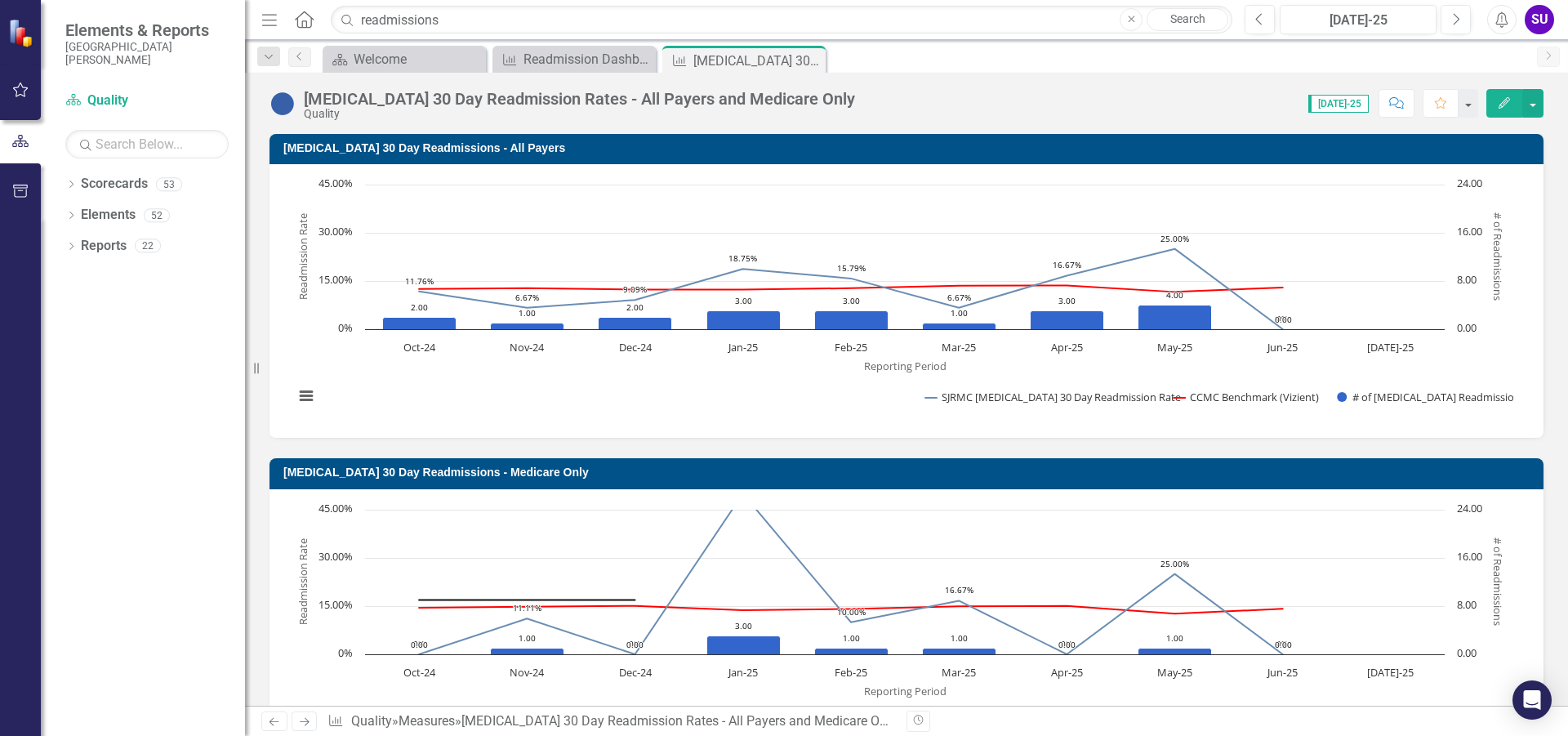
click at [0, 0] on icon "Close" at bounding box center [0, 0] width 0 height 0
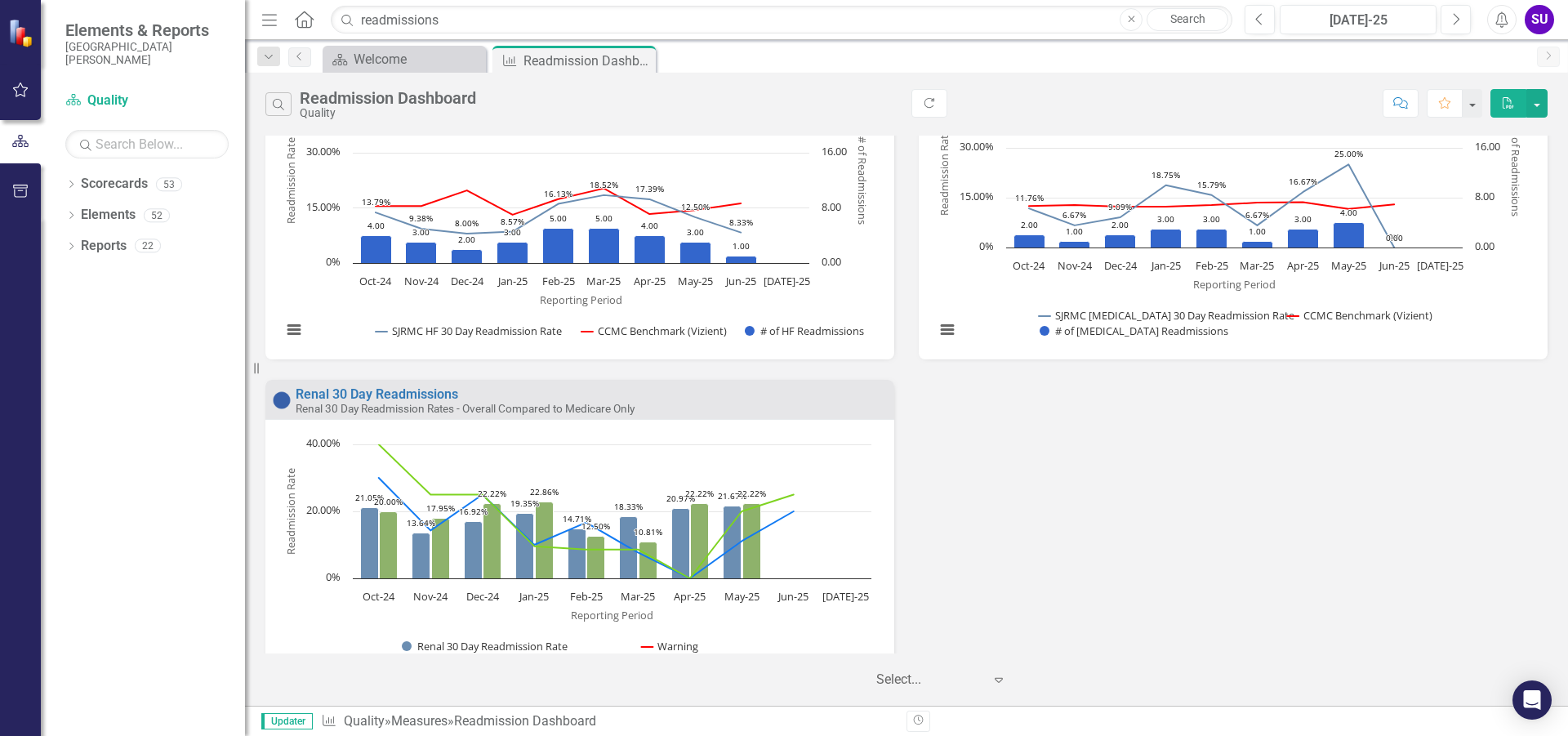
scroll to position [1216, 0]
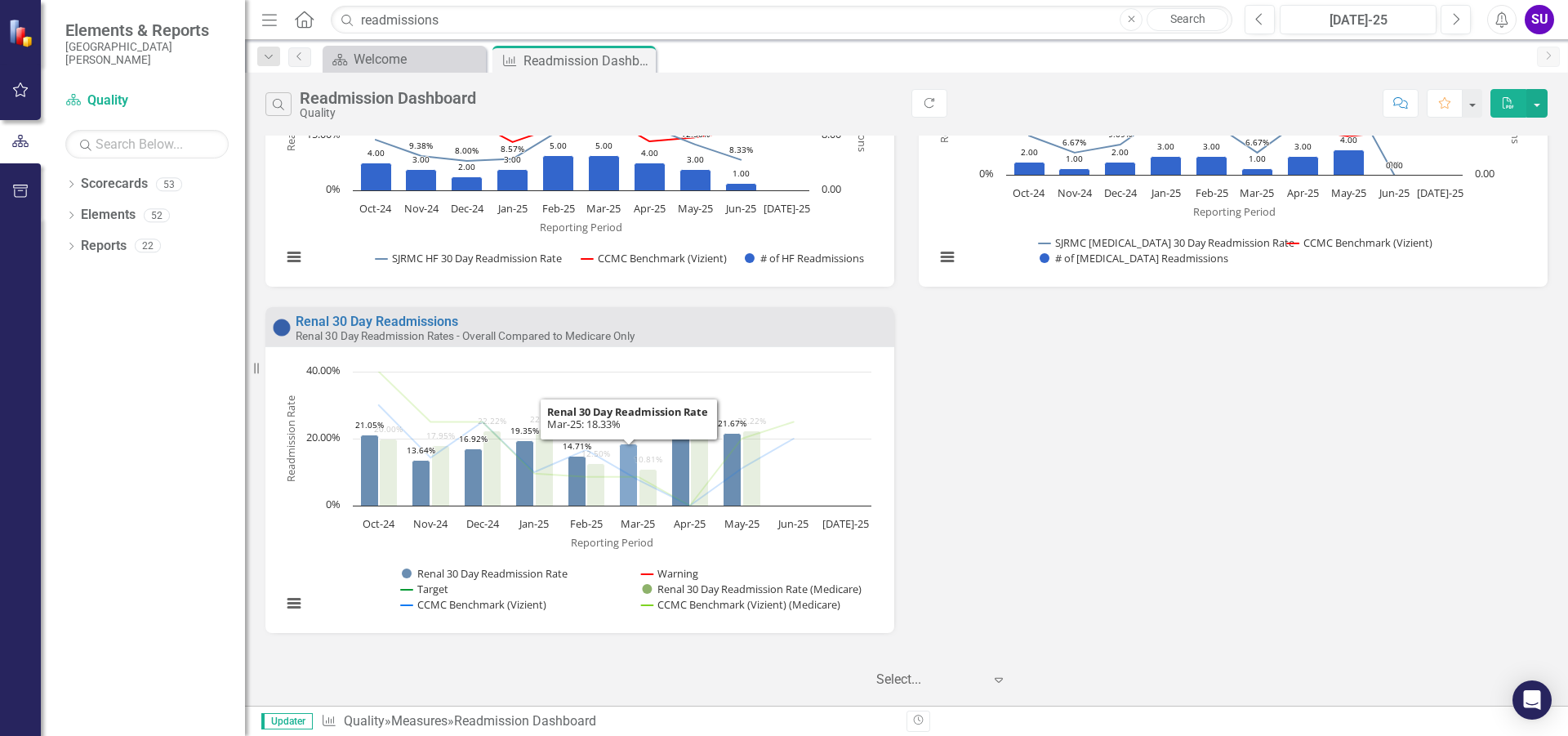
click at [626, 499] on icon "Mar-25, 18.33333333. Renal 30 Day Readmission Rate." at bounding box center [629, 475] width 18 height 62
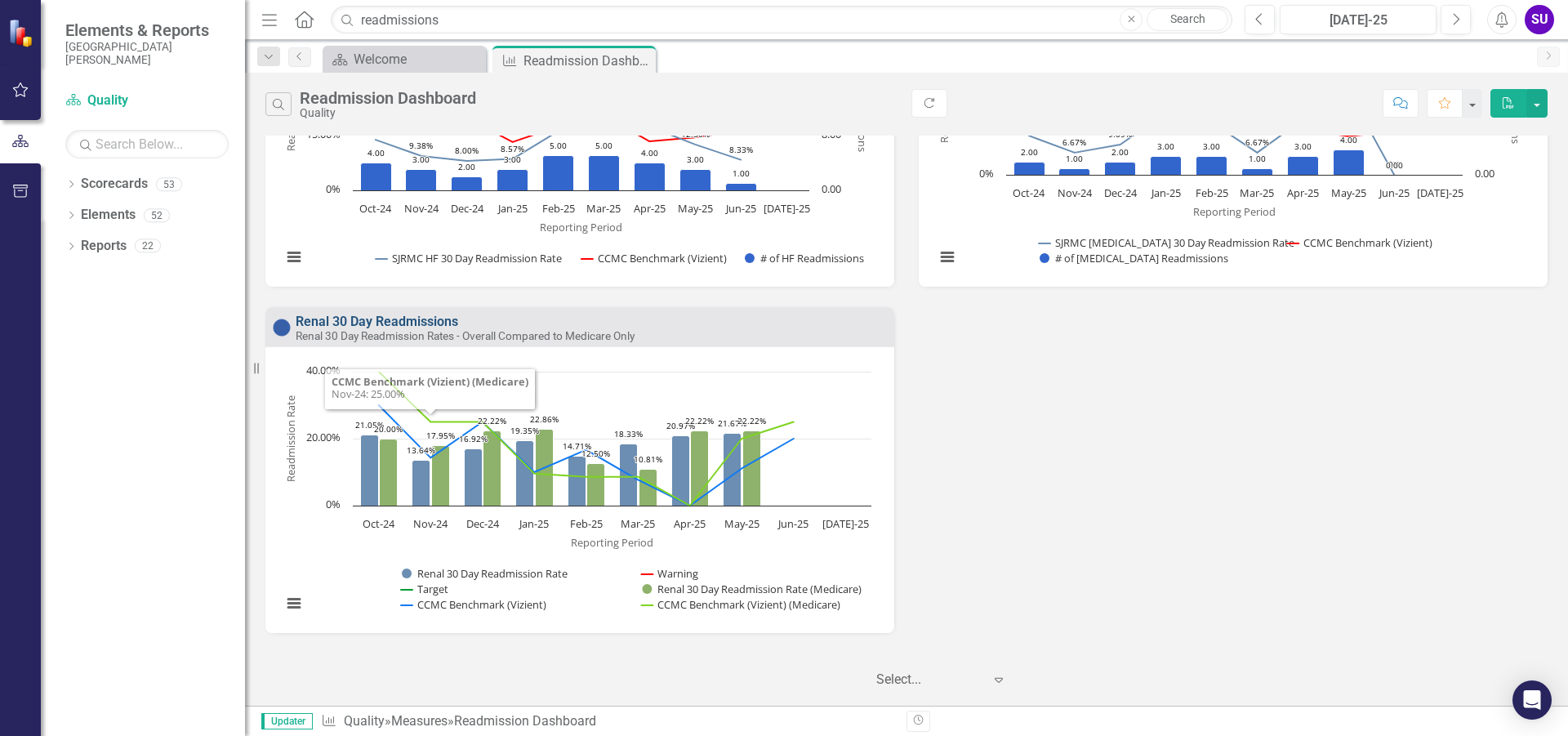
click at [422, 321] on link "Renal 30 Day Readmissions" at bounding box center [377, 322] width 163 height 16
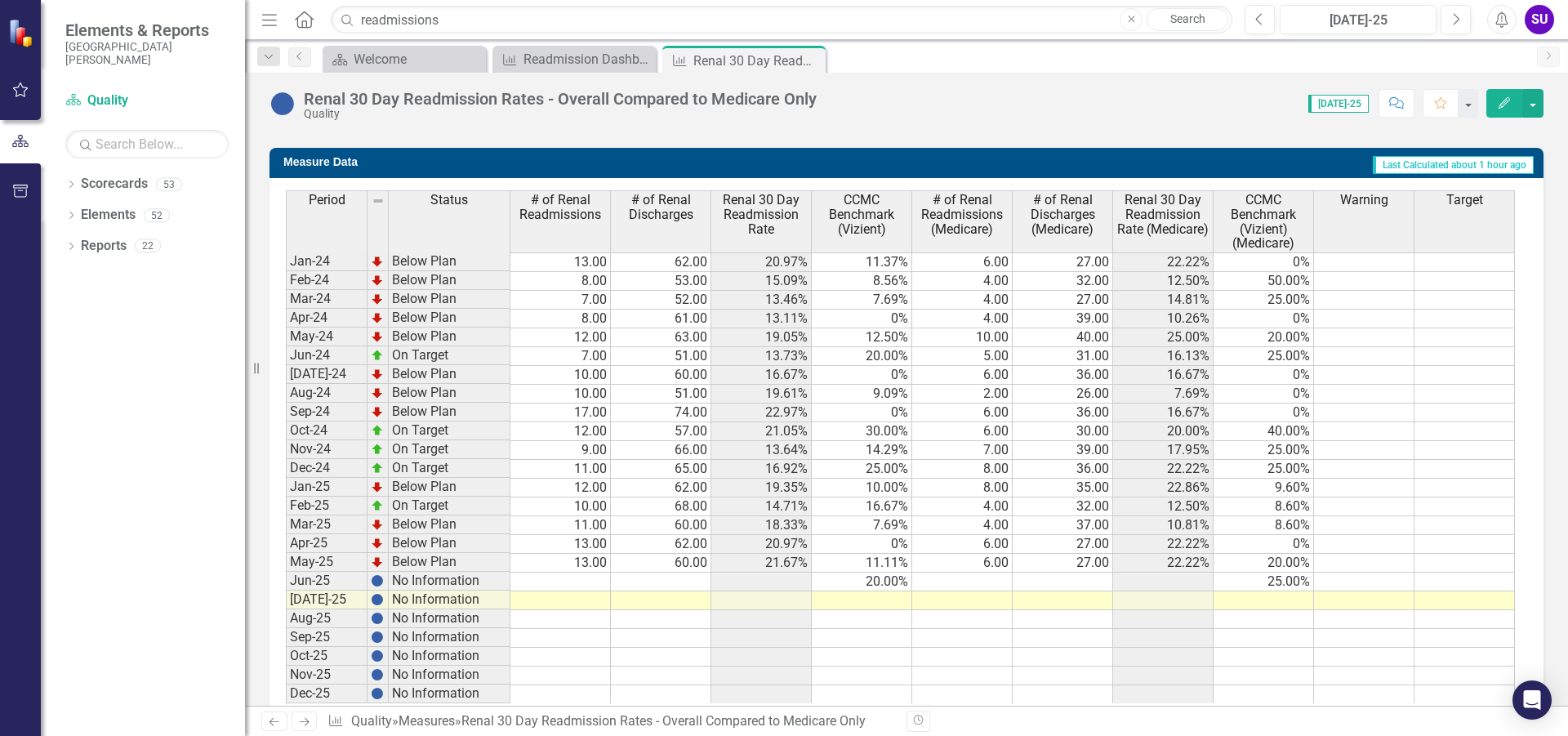
scroll to position [691, 0]
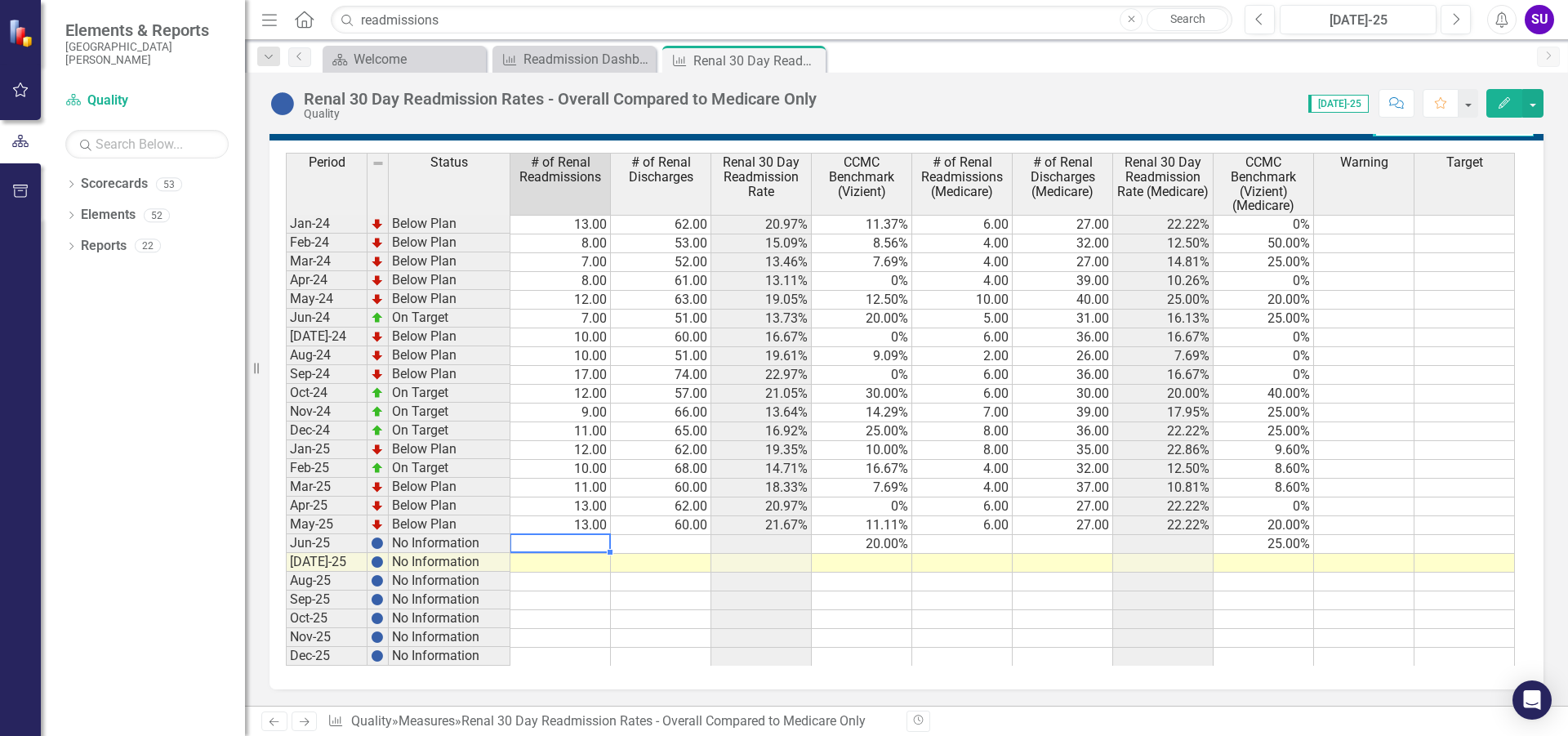
click at [583, 548] on td at bounding box center [560, 544] width 100 height 19
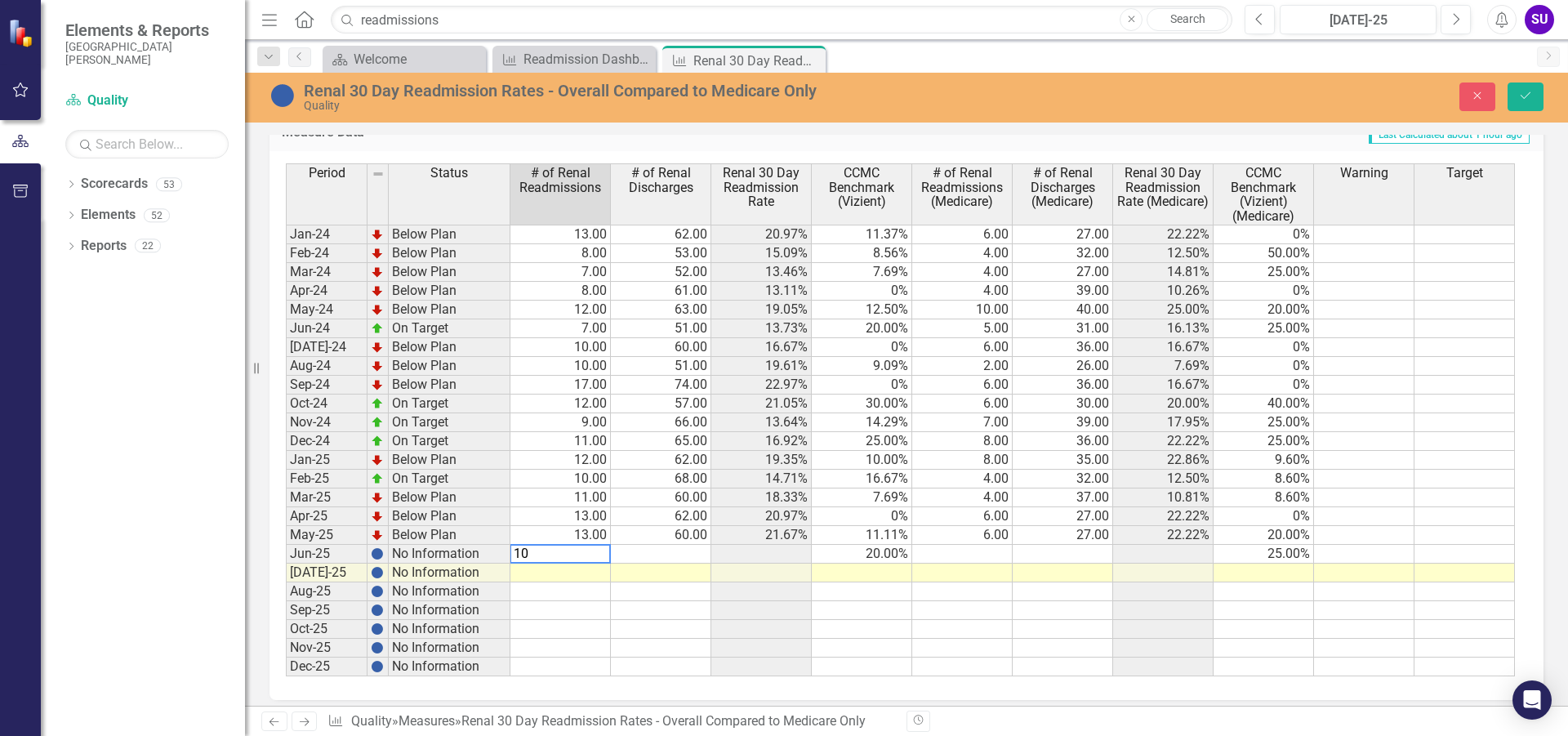
type textarea "10"
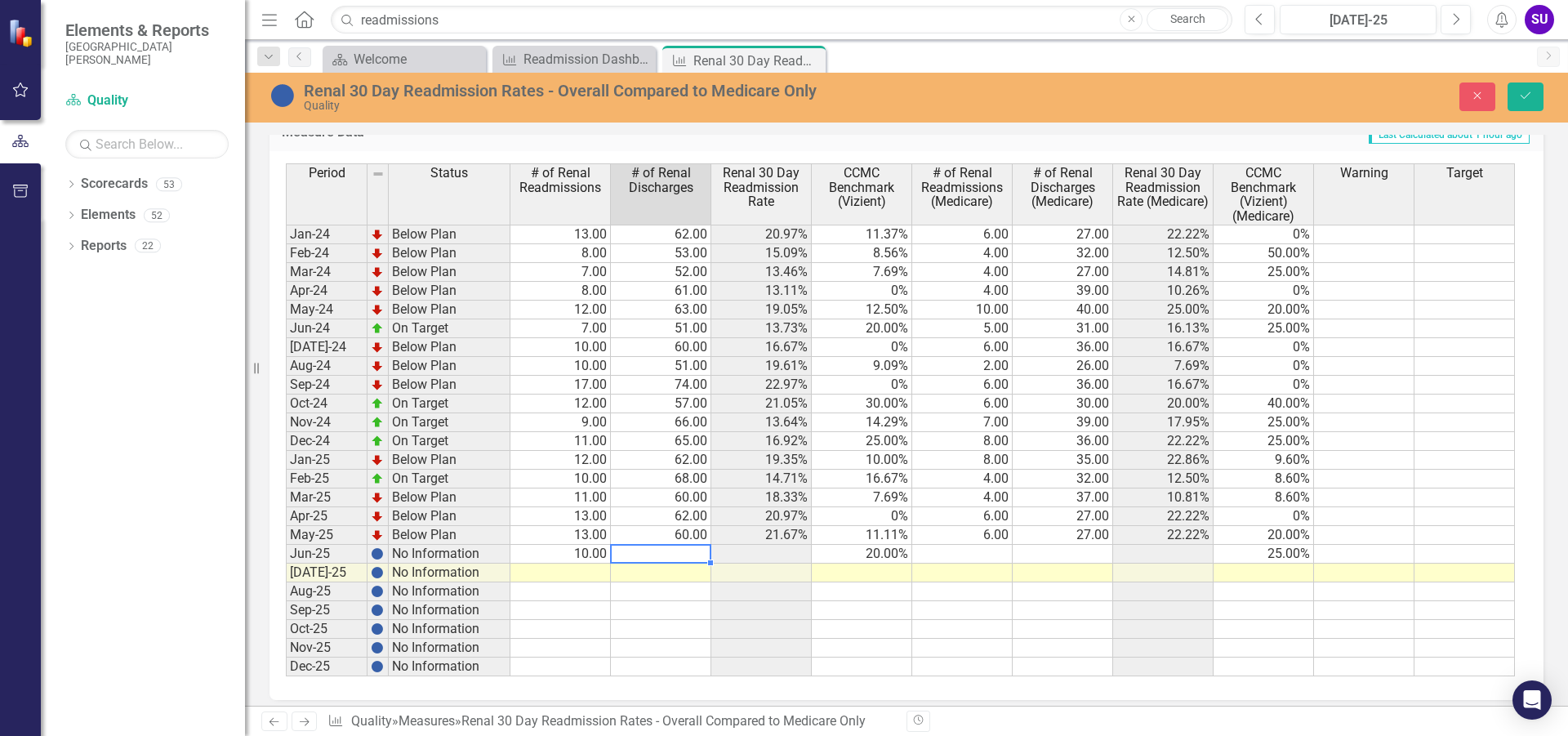
click at [286, 545] on div "Period Status # of Renal Readmissions # of Renal Discharges Renal 30 Day Readmi…" at bounding box center [286, 419] width 0 height 513
type textarea "46"
click at [979, 548] on td at bounding box center [961, 553] width 100 height 19
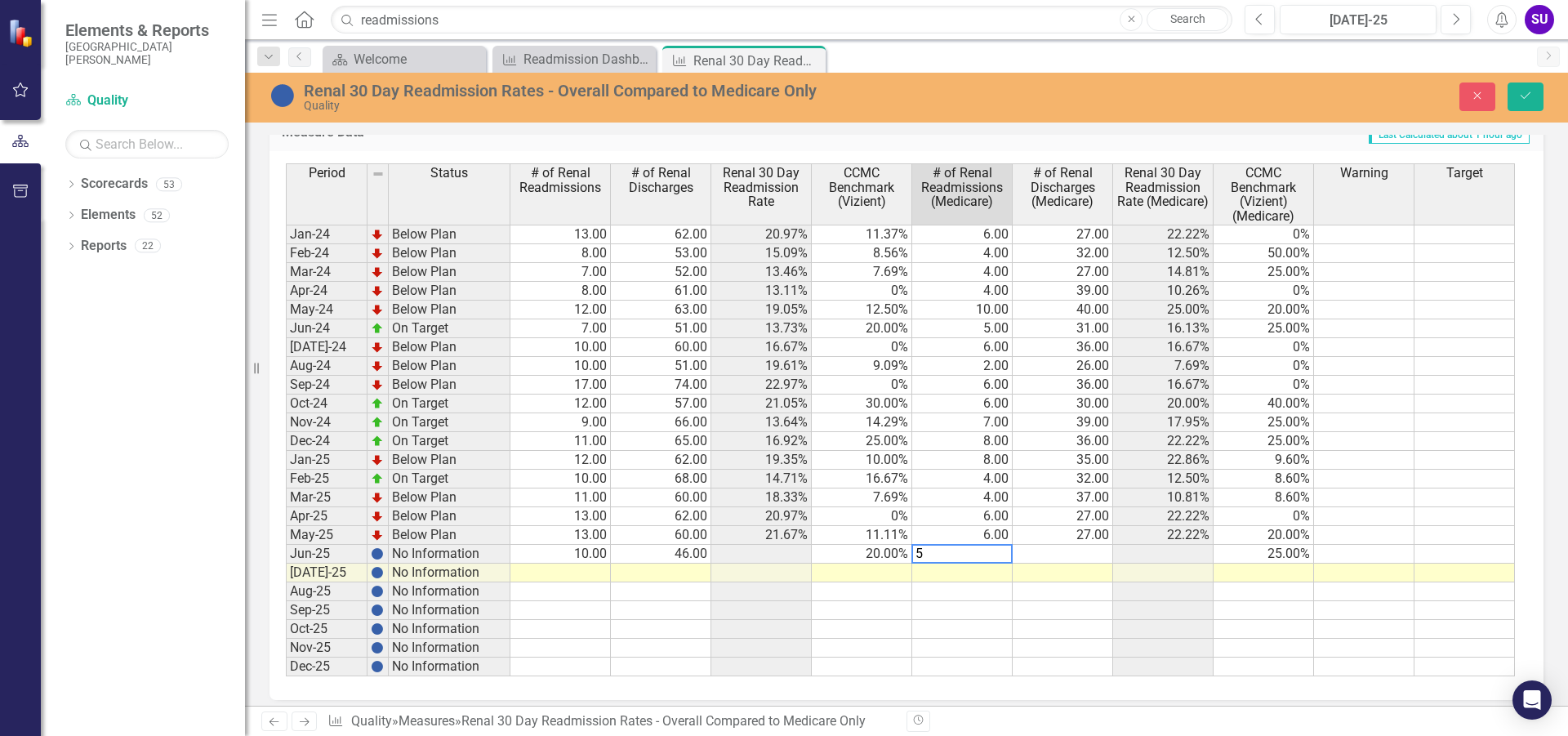
type textarea "5"
click at [1080, 561] on td at bounding box center [1063, 553] width 100 height 19
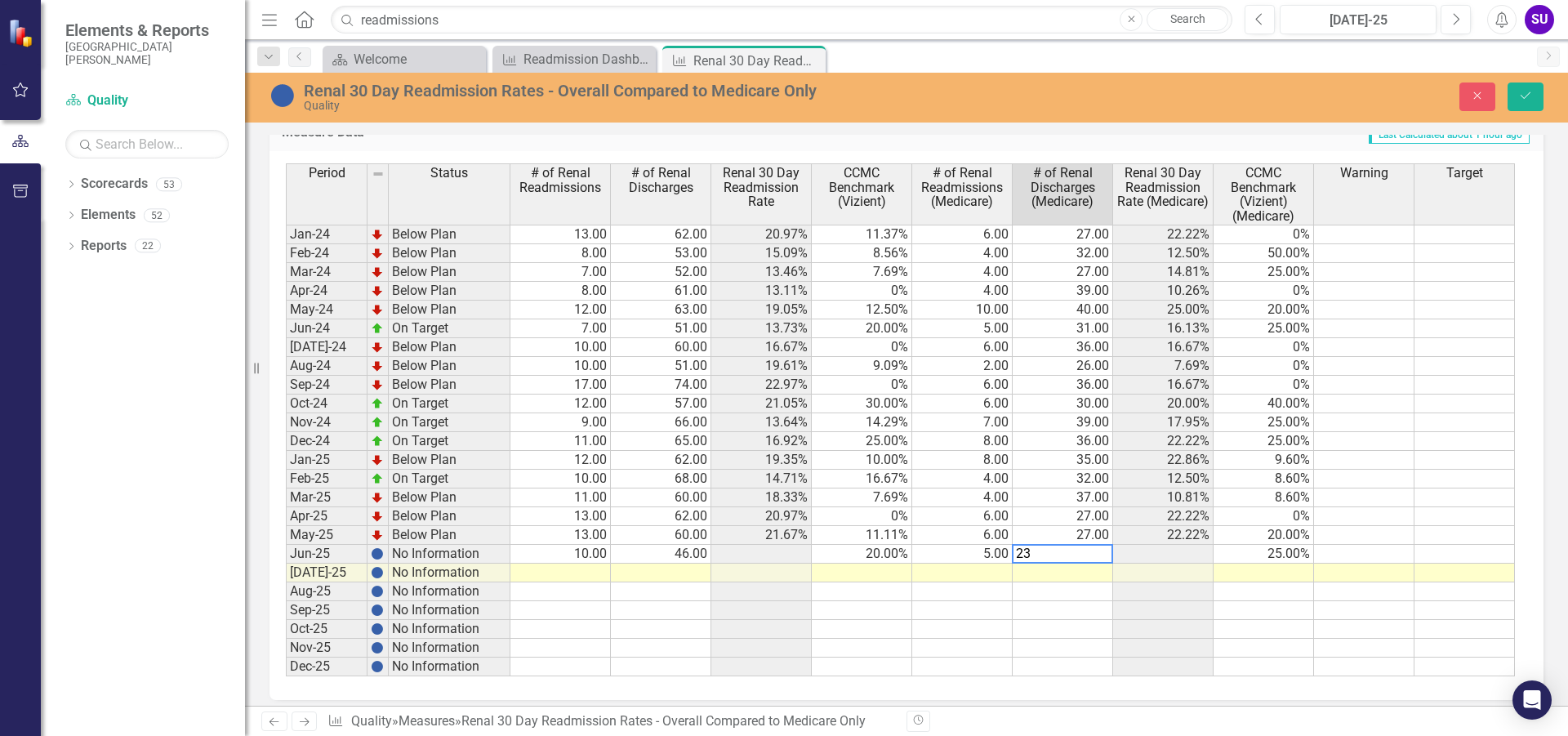
type textarea "23"
click at [286, 582] on div "Period Status # of Renal Readmissions # of Renal Discharges Renal 30 Day Readmi…" at bounding box center [286, 419] width 0 height 513
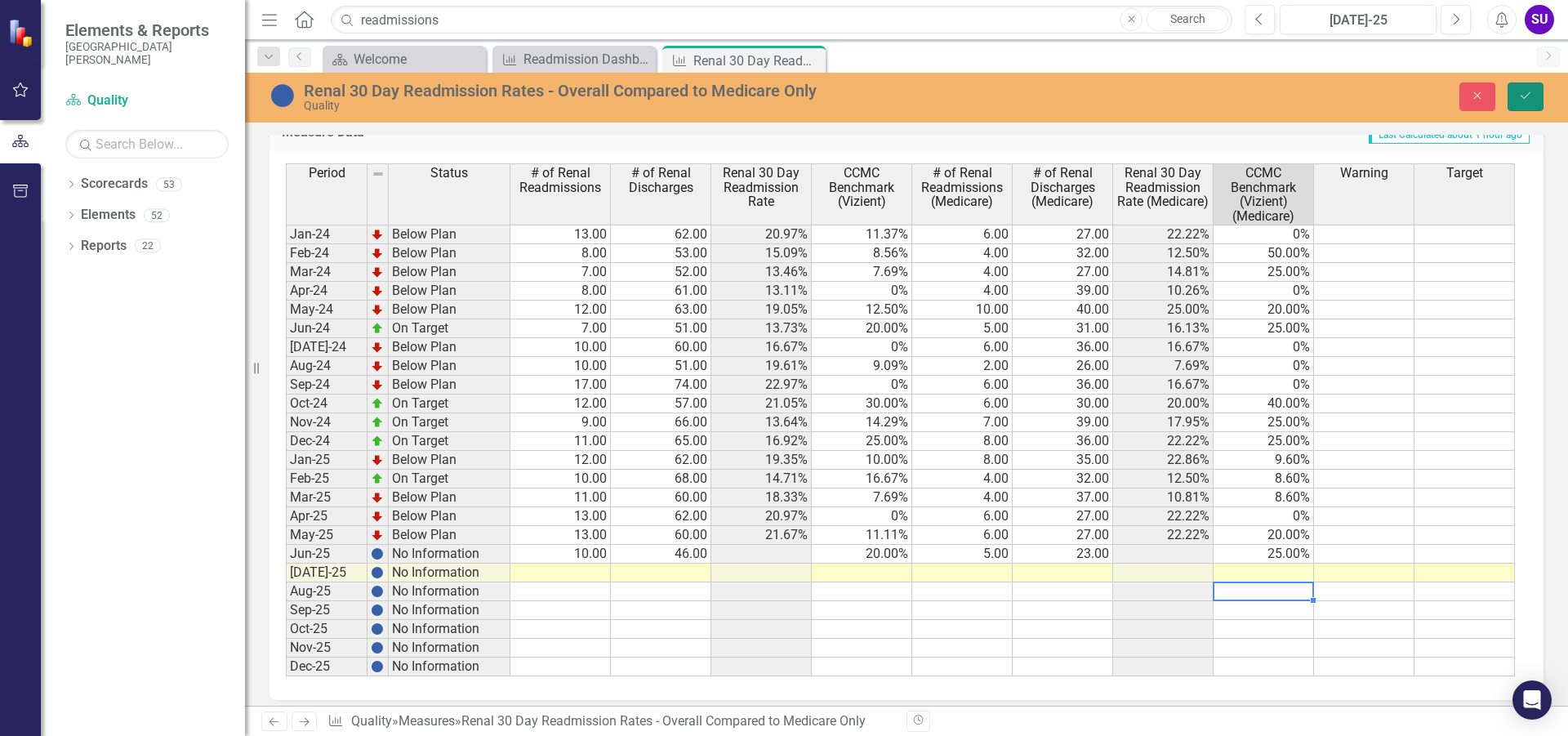
click at [1526, 96] on icon "submit" at bounding box center [1525, 95] width 10 height 7
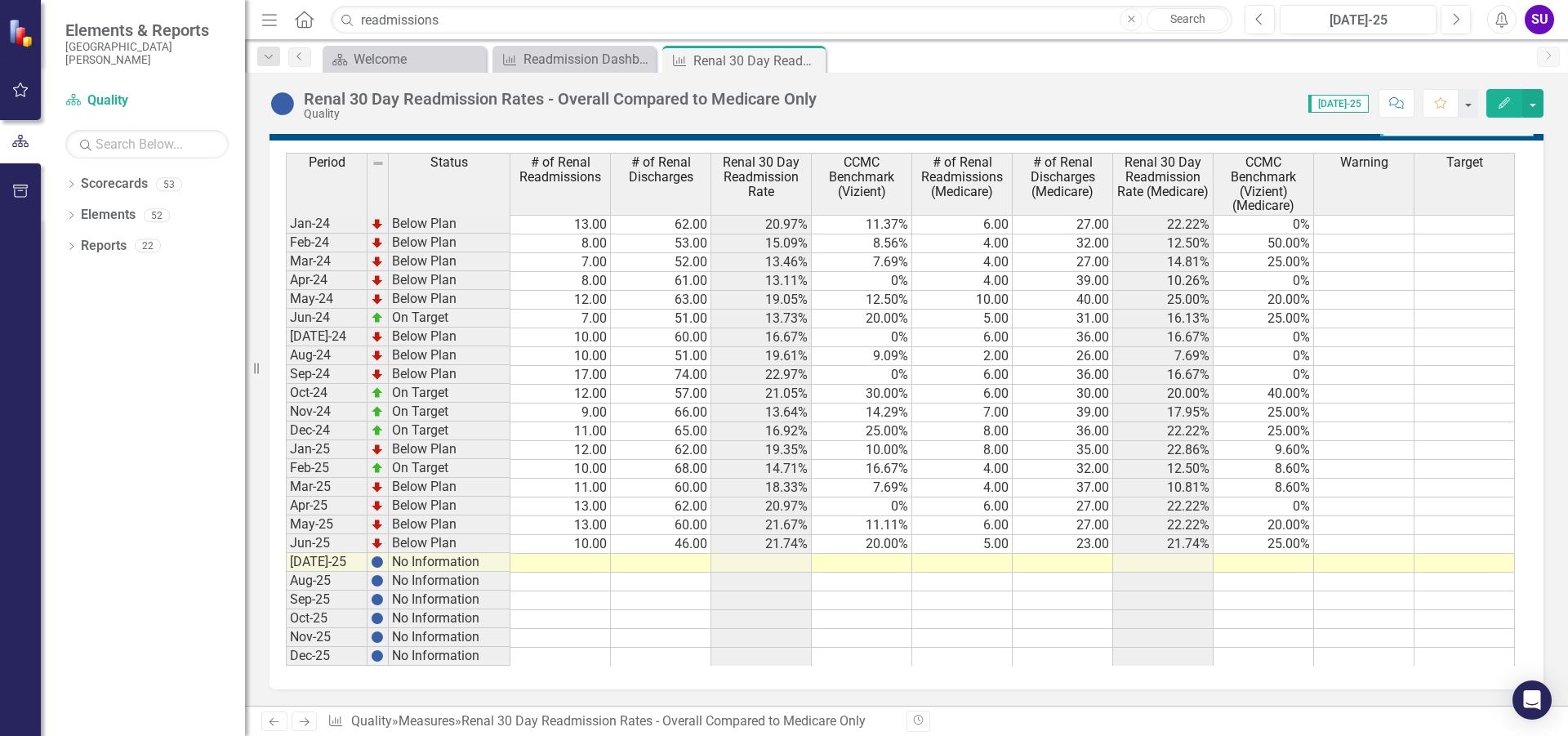
click at [1103, 490] on td "37.00" at bounding box center [1063, 488] width 100 height 19
click at [812, 58] on icon at bounding box center [810, 61] width 9 height 9
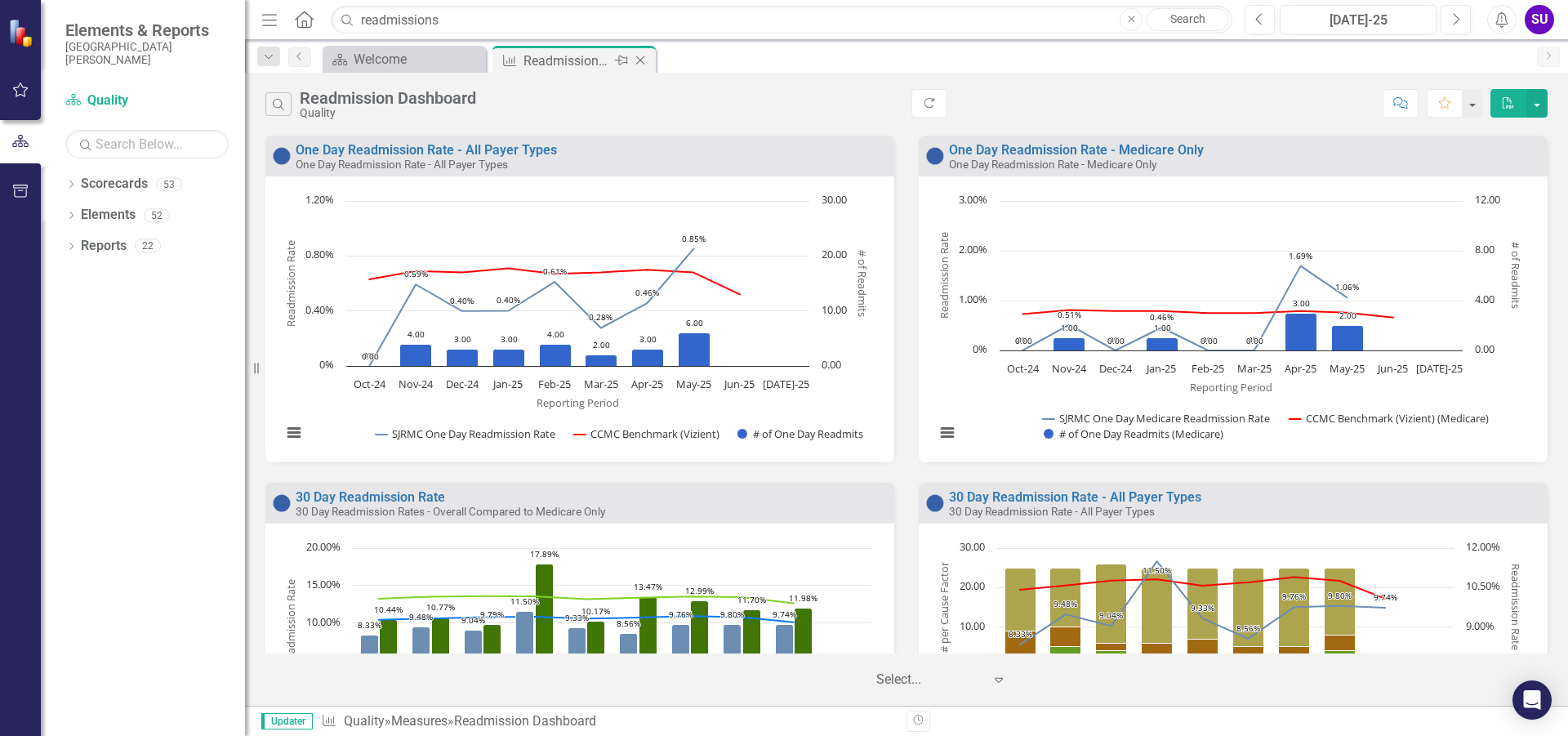
click at [548, 58] on div "Readmission Dashboard" at bounding box center [567, 61] width 87 height 21
